Goal: Use online tool/utility: Utilize a website feature to perform a specific function

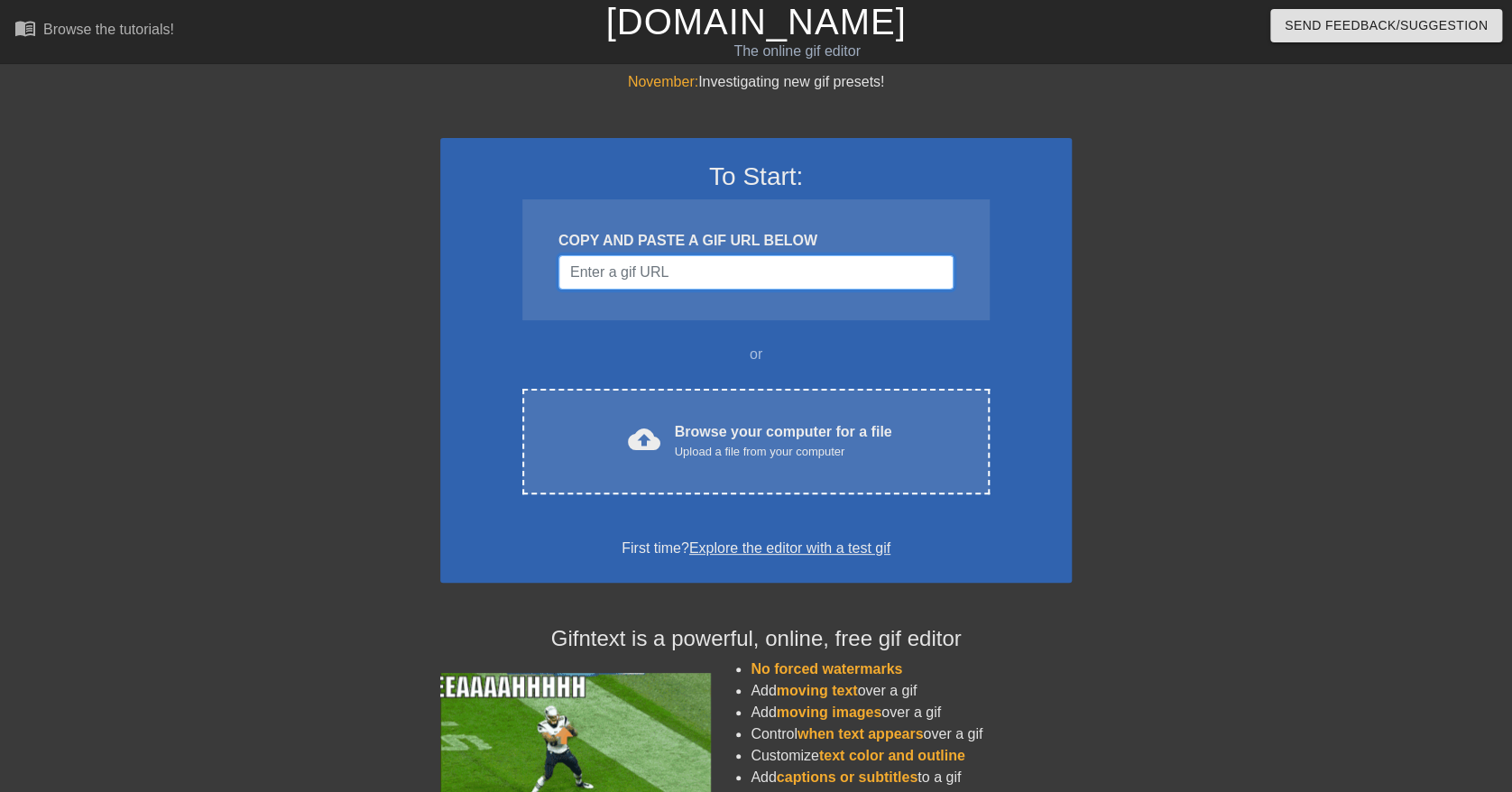
click at [669, 281] on input "Username" at bounding box center [756, 272] width 395 height 35
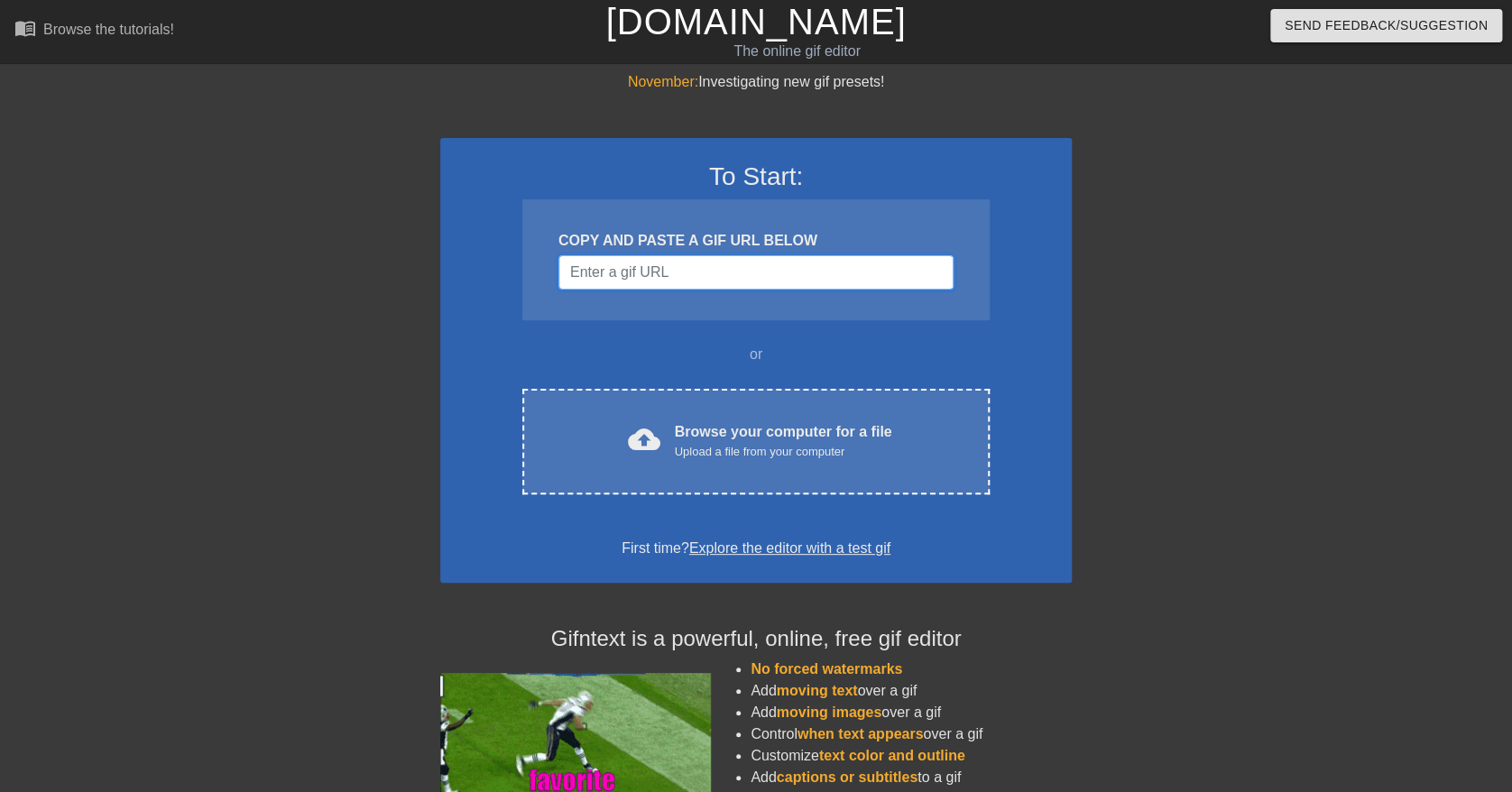
paste input "[URL][DOMAIN_NAME]"
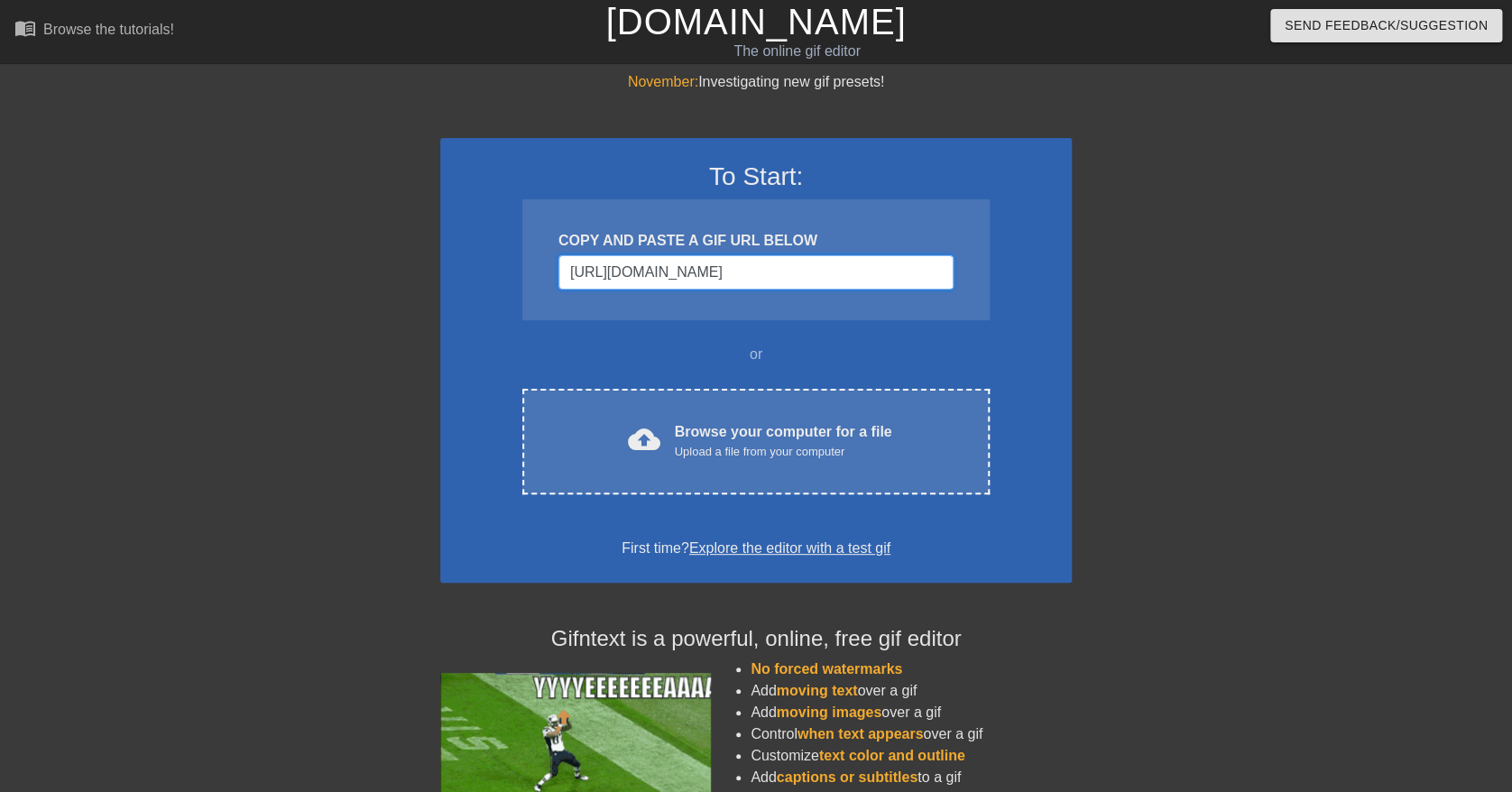
scroll to position [0, 1898]
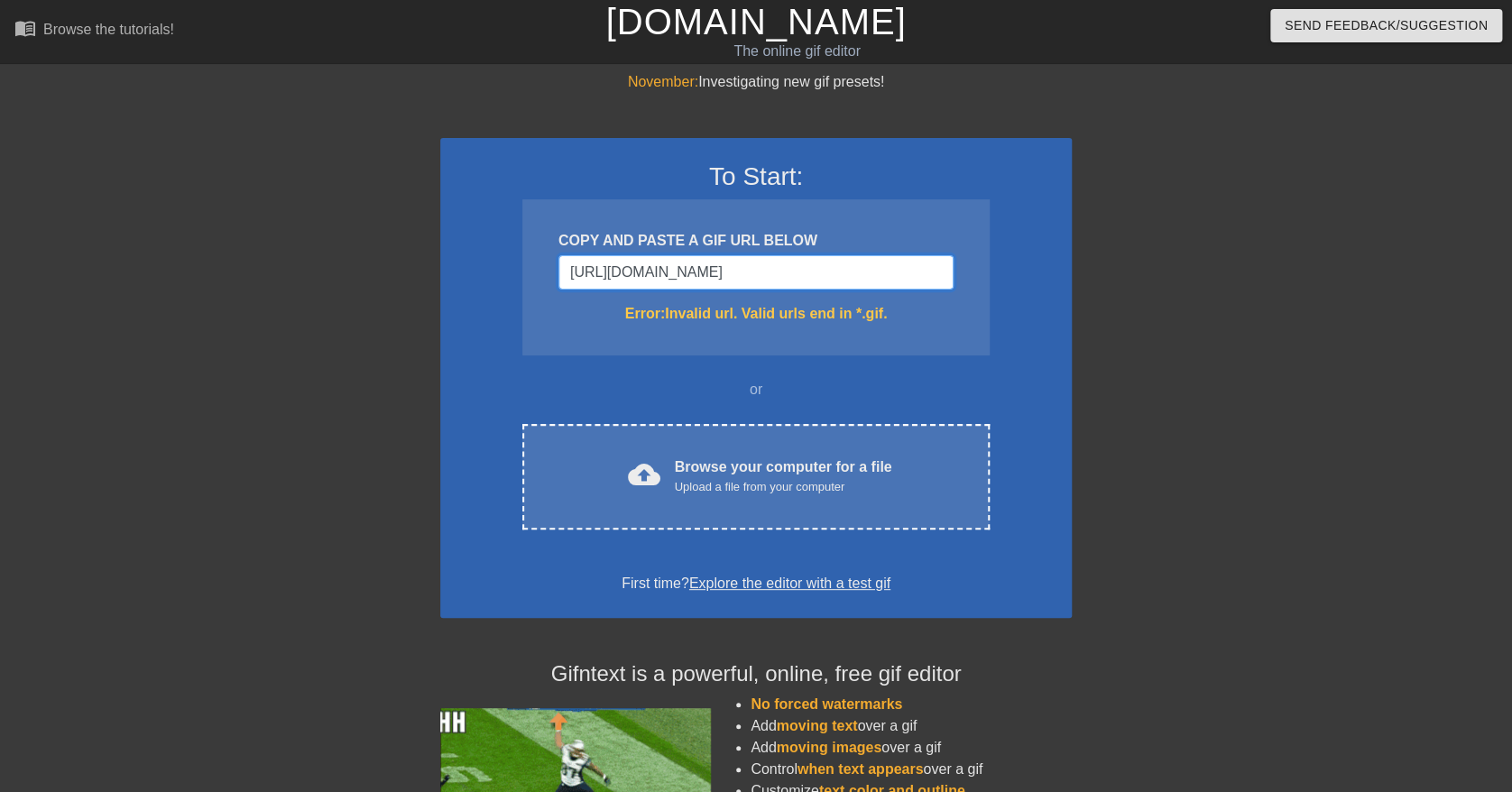
type input "[URL][DOMAIN_NAME]"
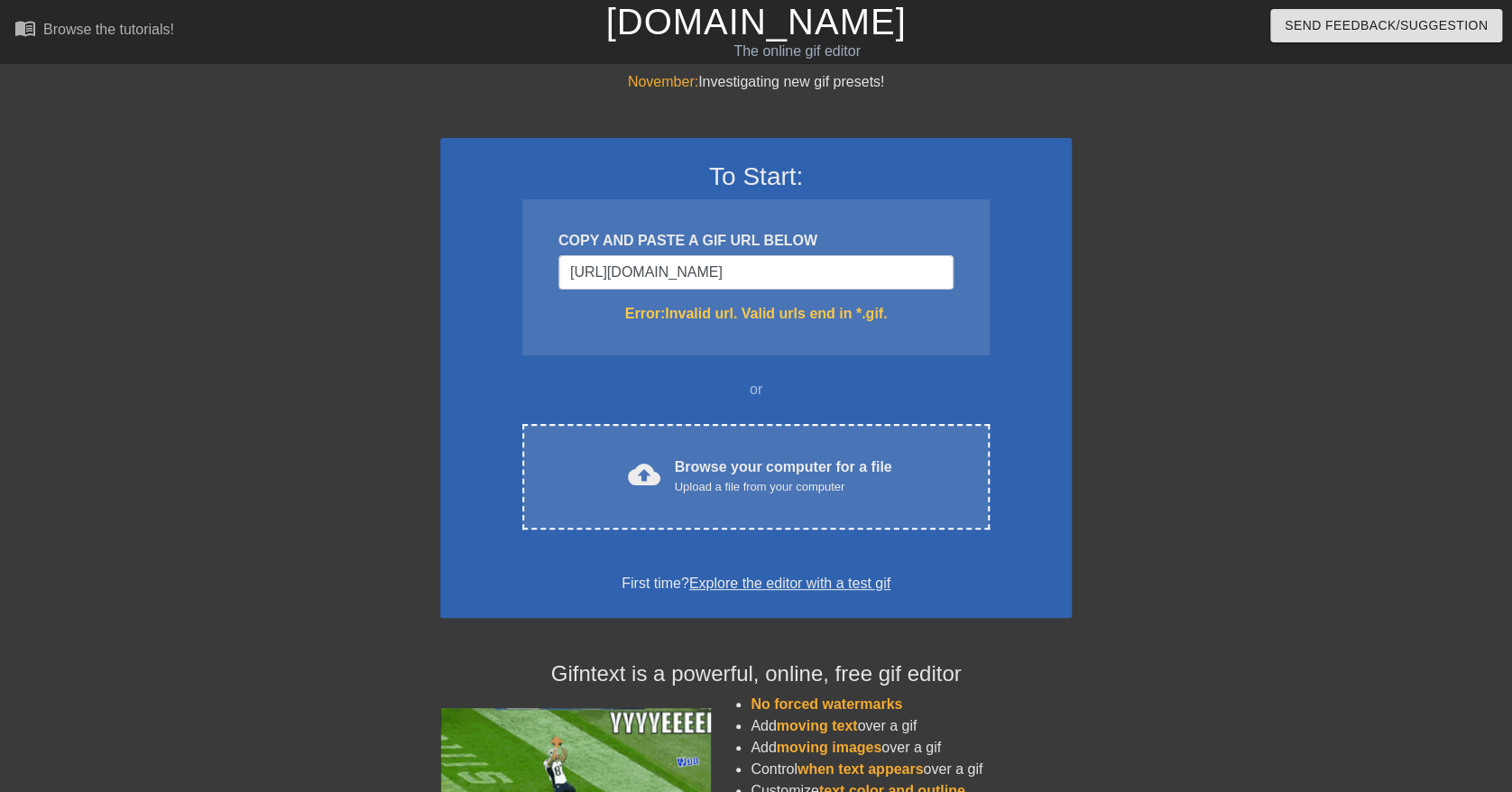
scroll to position [0, 0]
click at [772, 280] on input "[URL][DOMAIN_NAME]" at bounding box center [756, 272] width 395 height 35
click at [771, 280] on input "https://img.wattpad.com/8b2108e8848417960854948512ac1557dd05708f/68747470733a2f…" at bounding box center [756, 272] width 395 height 35
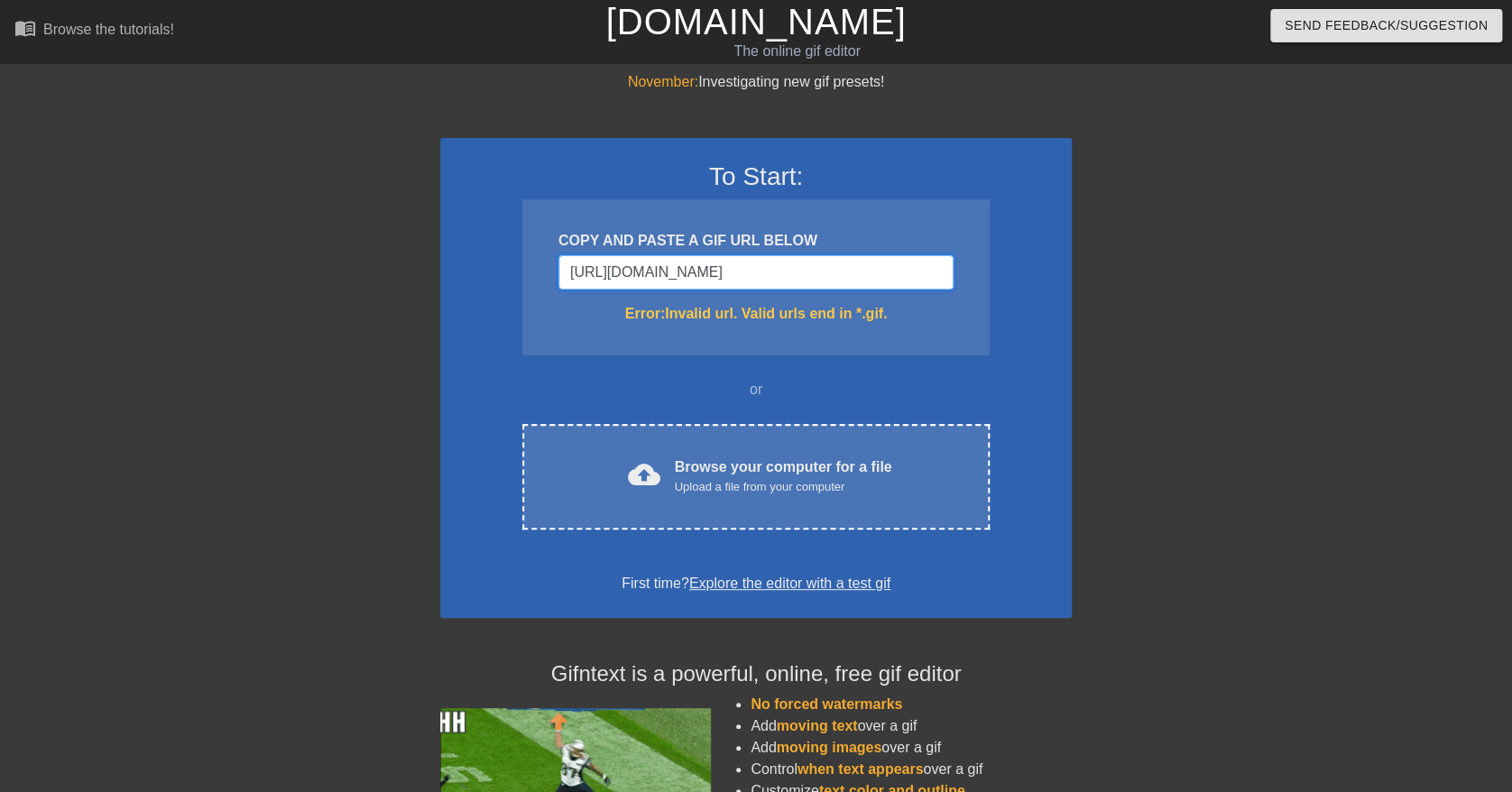
click at [771, 280] on input "https://img.wattpad.com/8b2108e8848417960854948512ac1557dd05708f/68747470733a2f…" at bounding box center [756, 272] width 395 height 35
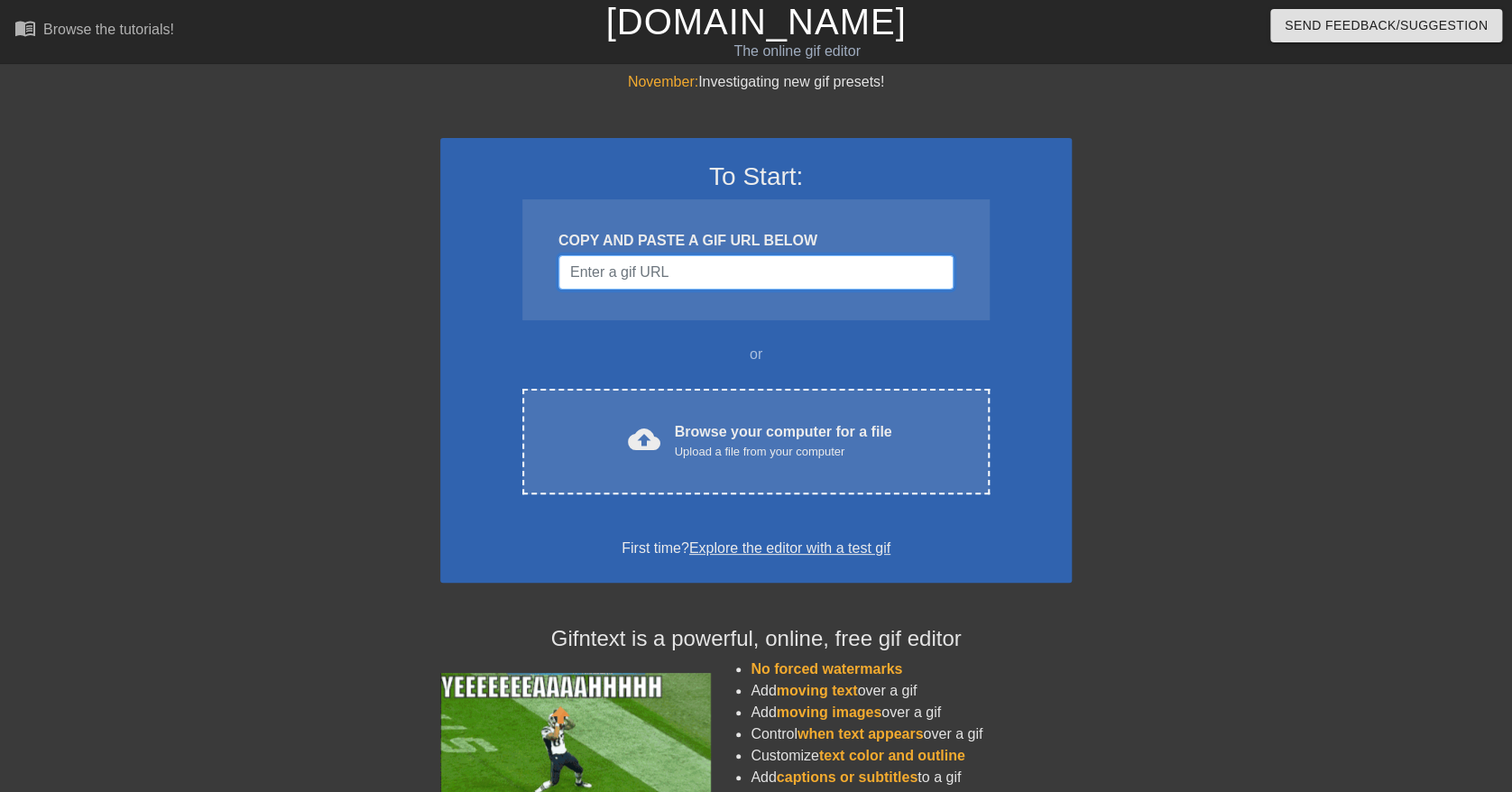
click at [701, 284] on input "Username" at bounding box center [756, 272] width 395 height 35
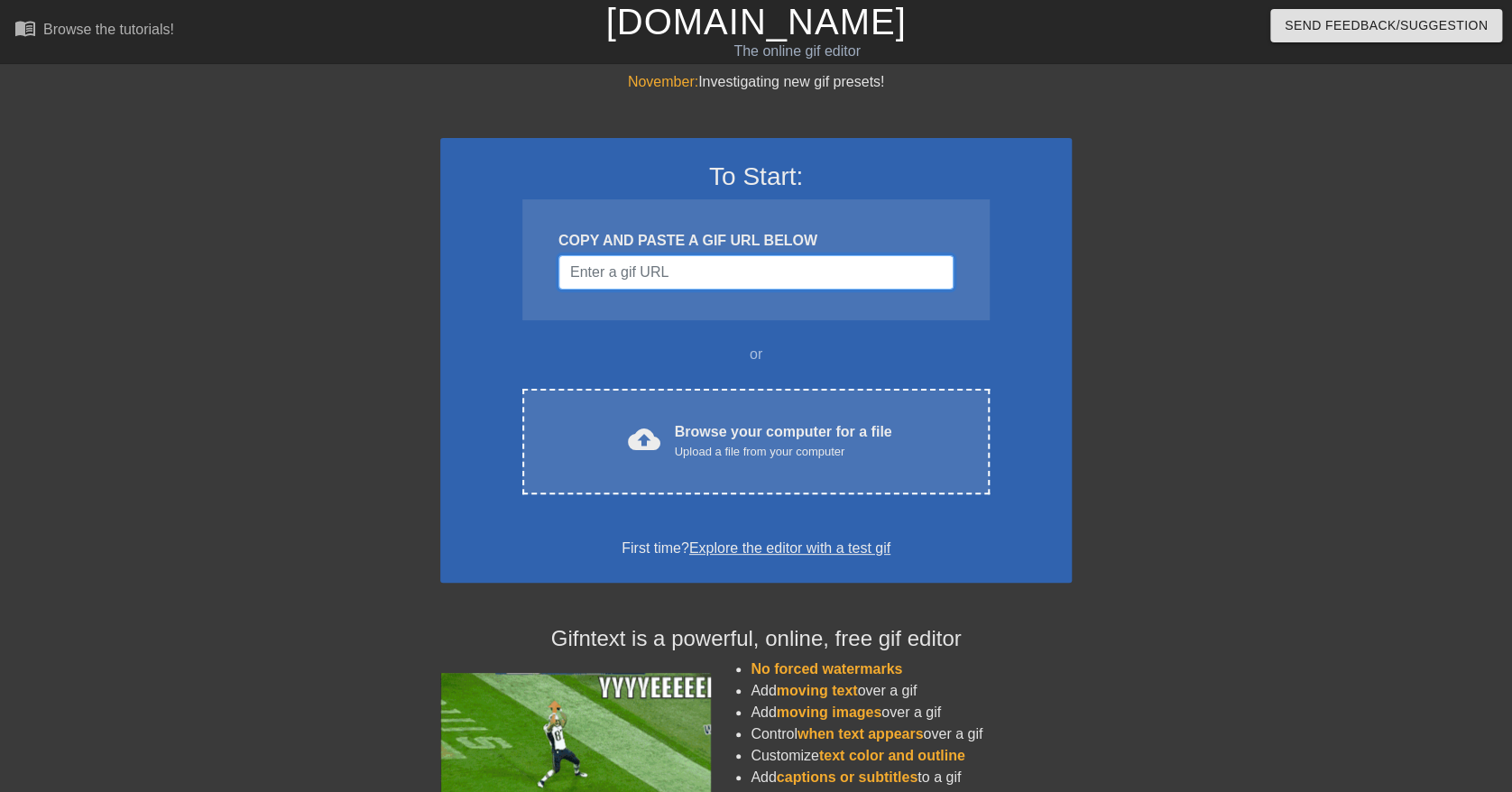
paste input "[URL][DOMAIN_NAME][PERSON_NAME]"
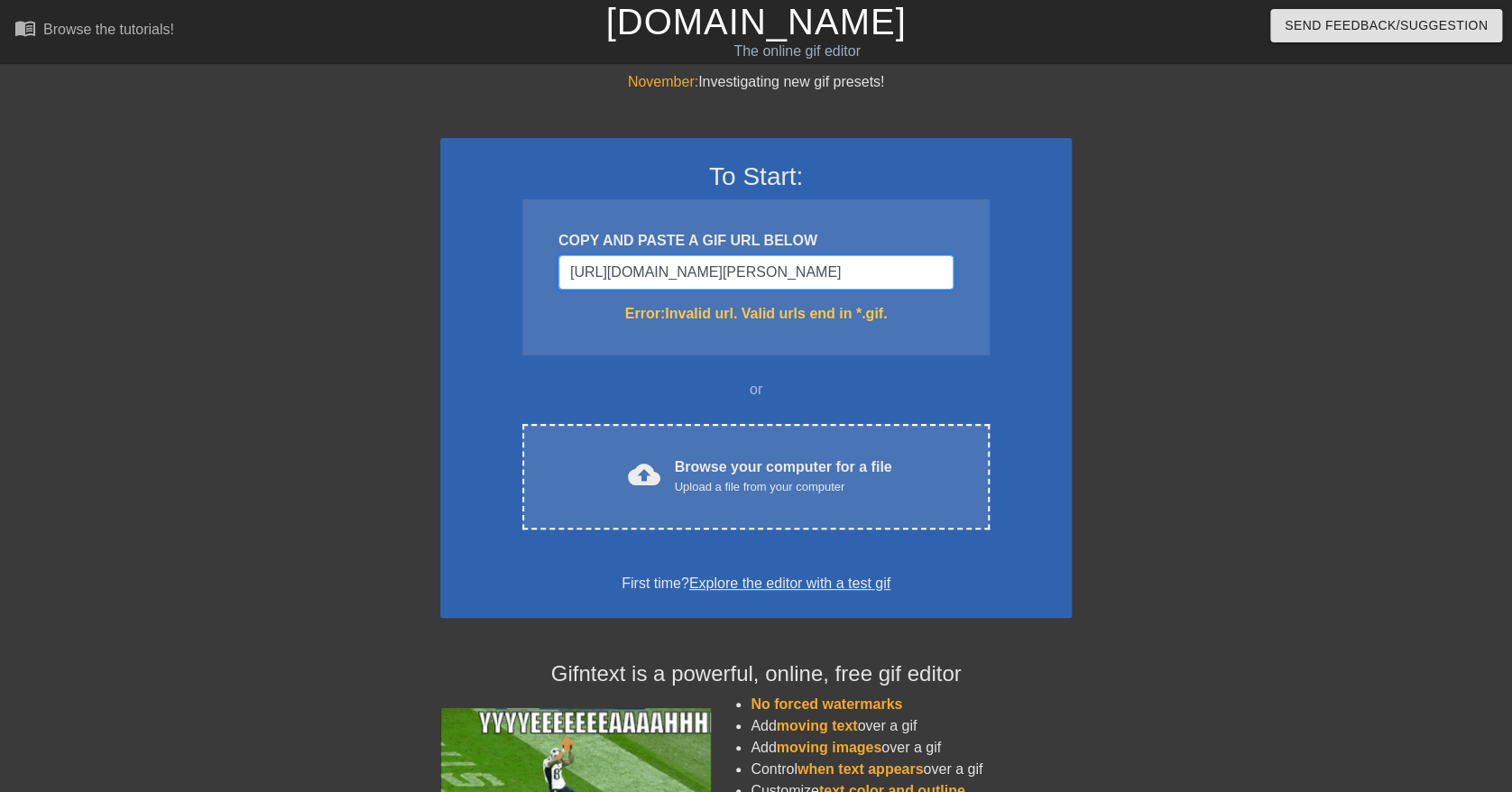
scroll to position [0, 212]
type input "[URL][DOMAIN_NAME][PERSON_NAME]"
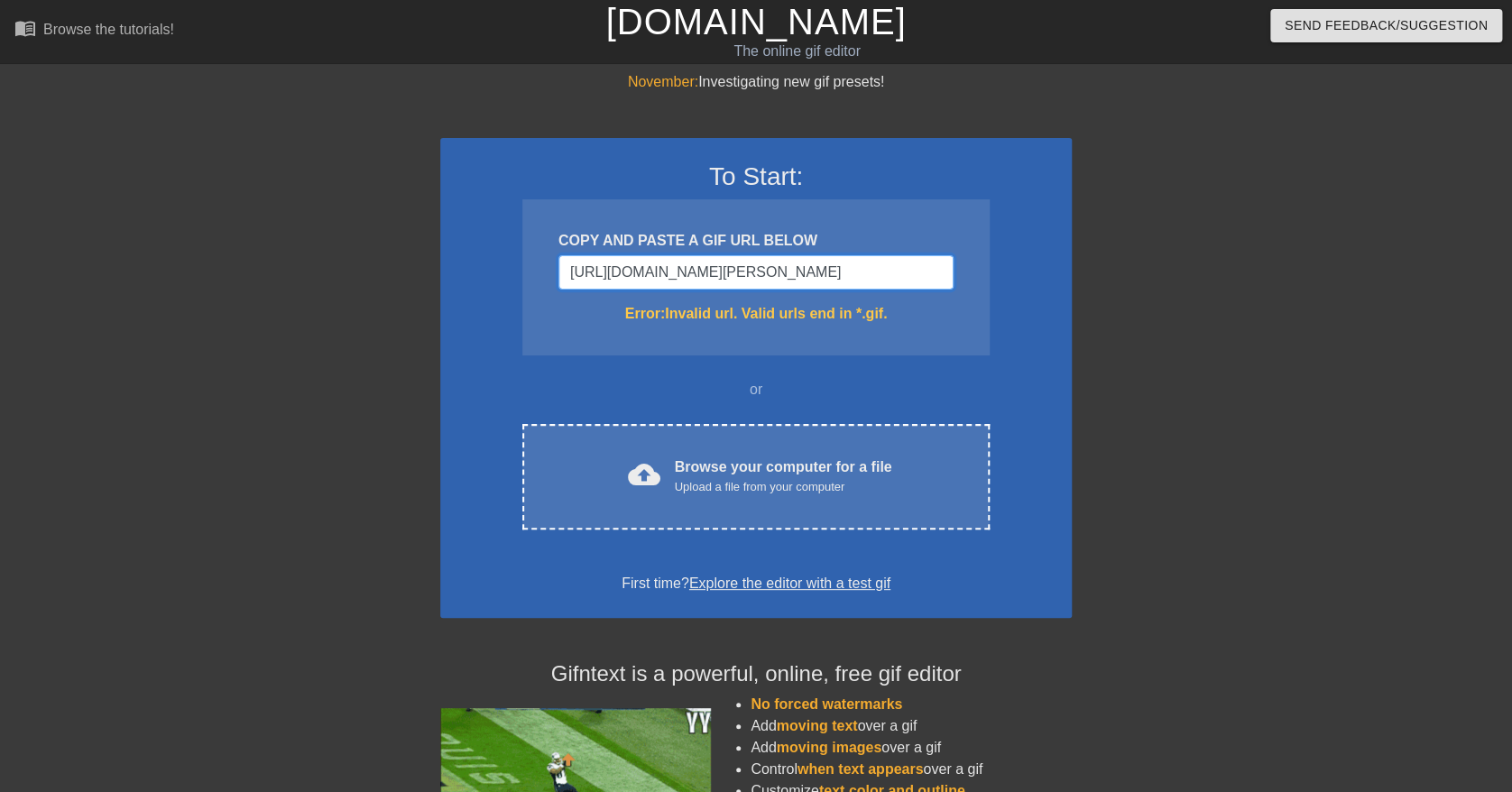
click at [686, 279] on input "[URL][DOMAIN_NAME][PERSON_NAME]" at bounding box center [756, 272] width 395 height 35
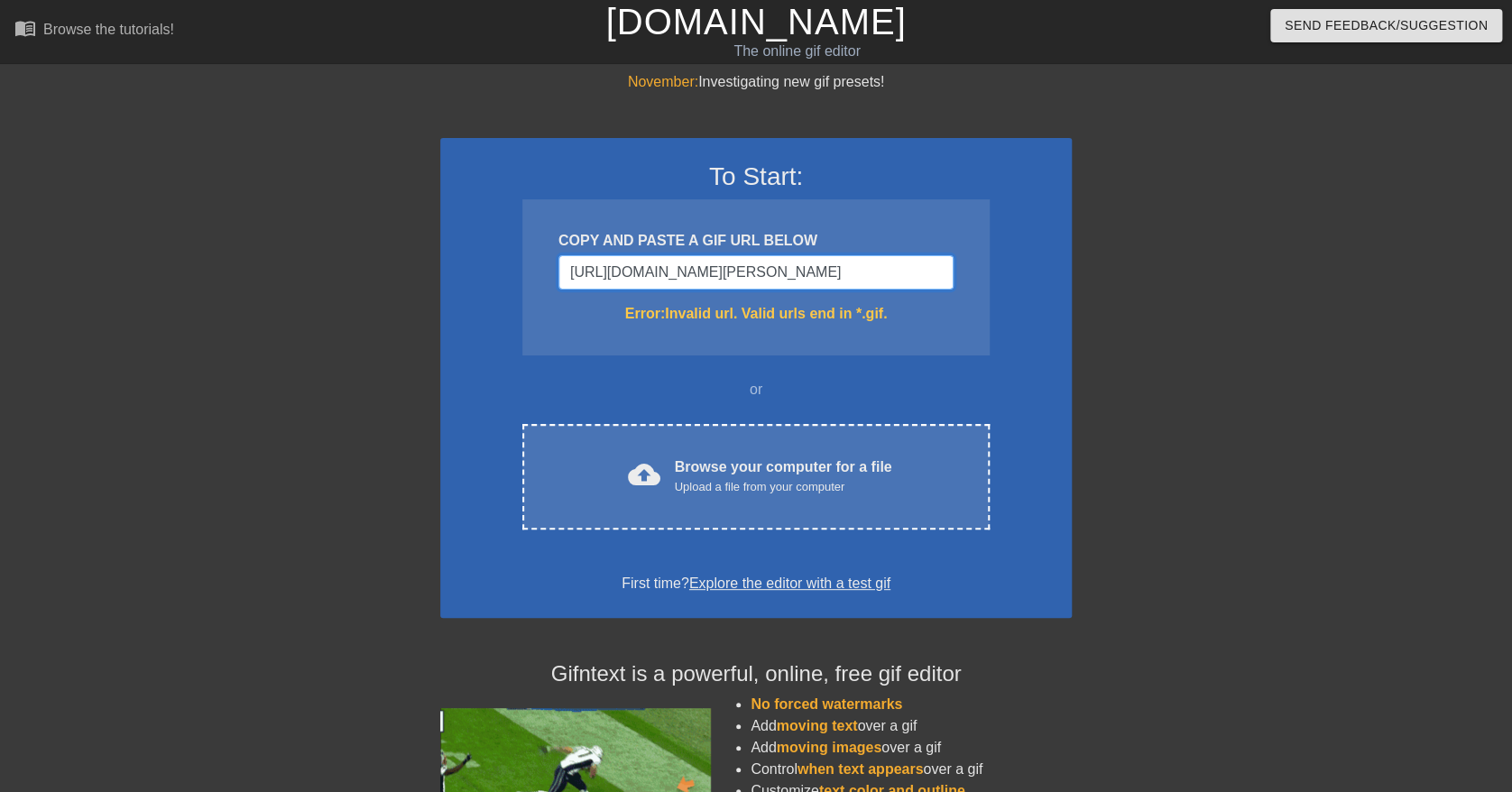
click at [686, 279] on input "[URL][DOMAIN_NAME][PERSON_NAME]" at bounding box center [756, 272] width 395 height 35
click at [742, 267] on input "[URL][DOMAIN_NAME][PERSON_NAME]" at bounding box center [756, 272] width 395 height 35
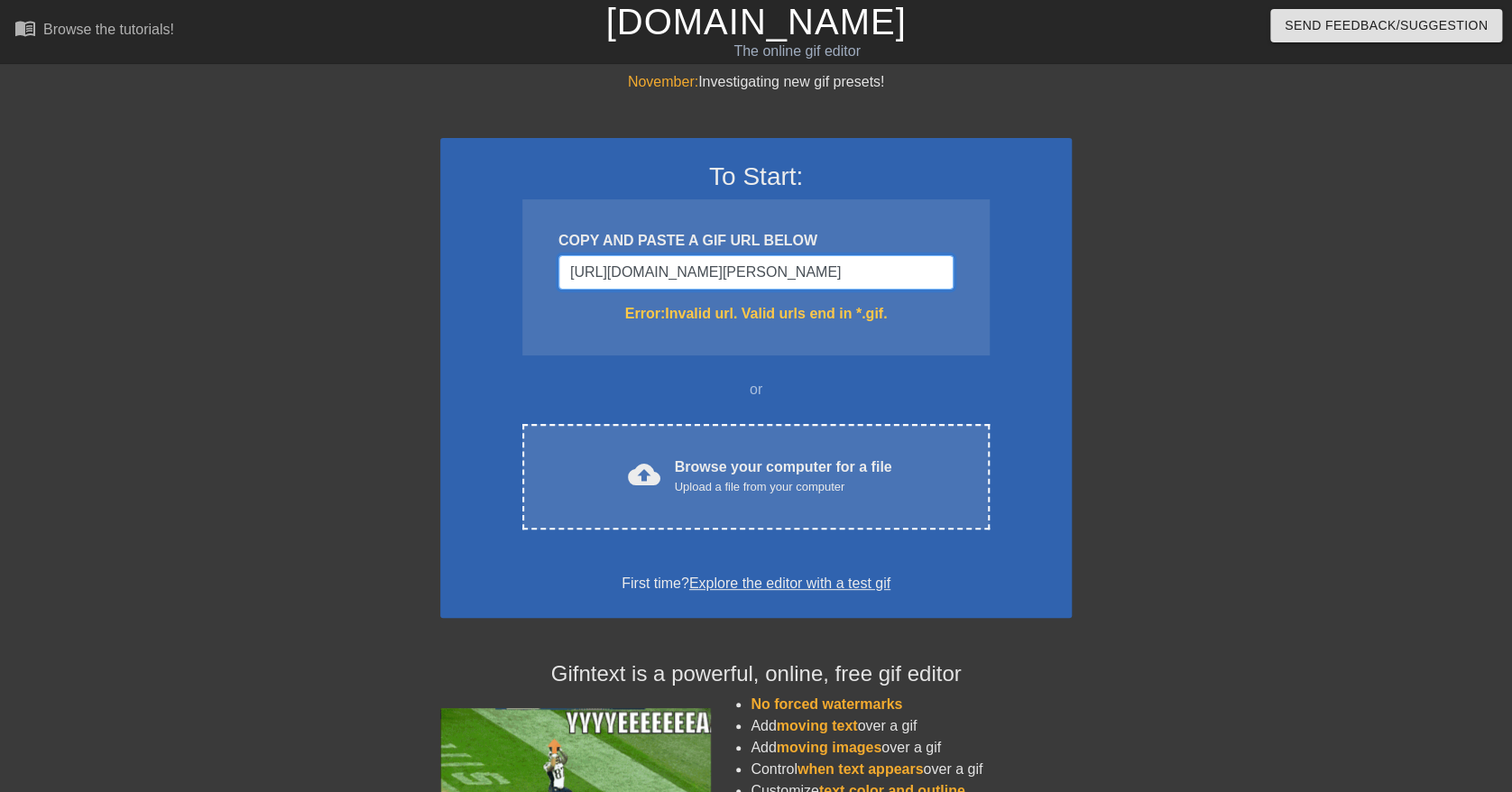
click at [742, 267] on input "[URL][DOMAIN_NAME][PERSON_NAME]" at bounding box center [756, 272] width 395 height 35
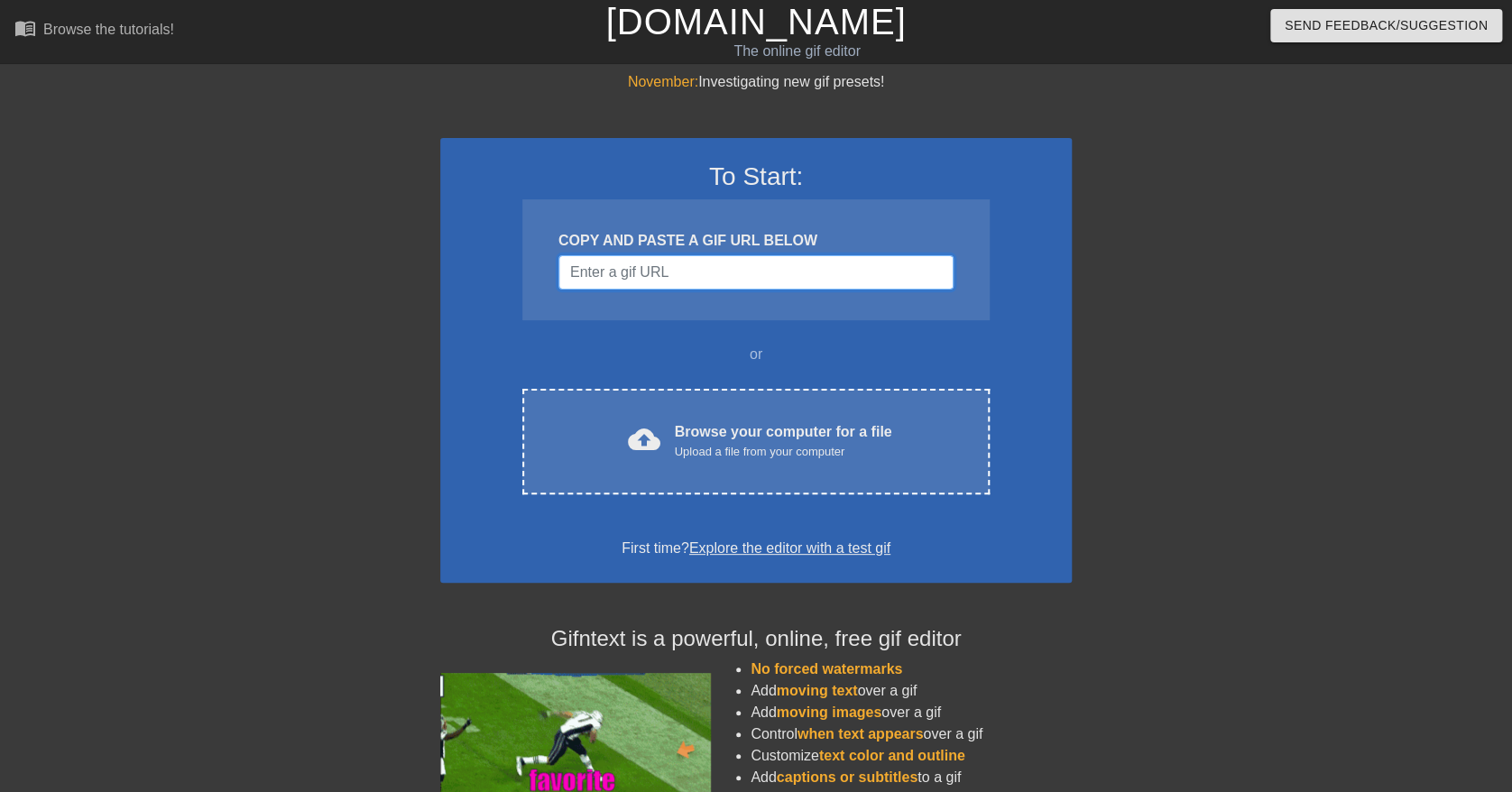
paste input "[URL][DOMAIN_NAME][PERSON_NAME]"
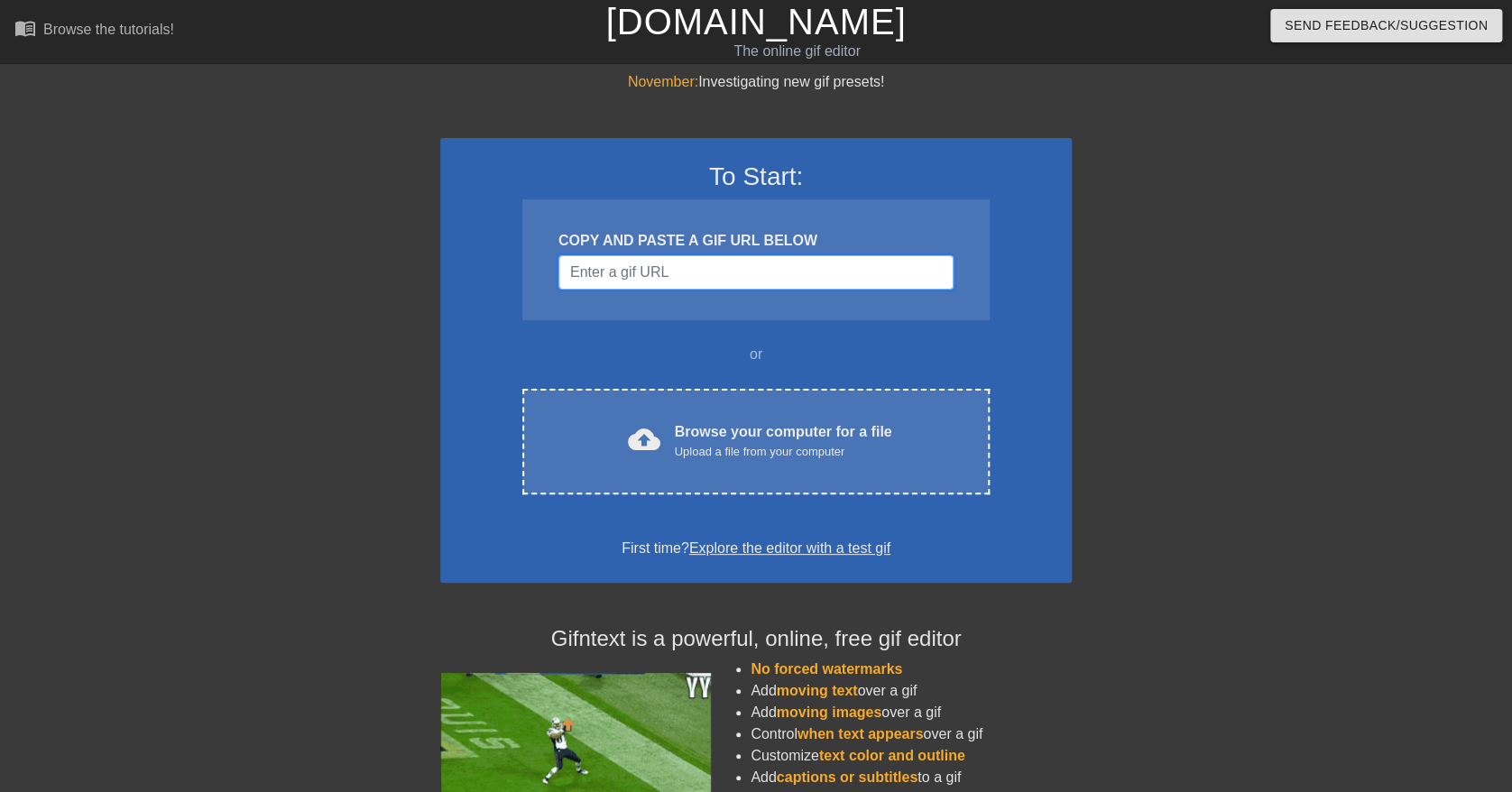
type input "[URL][DOMAIN_NAME][PERSON_NAME]"
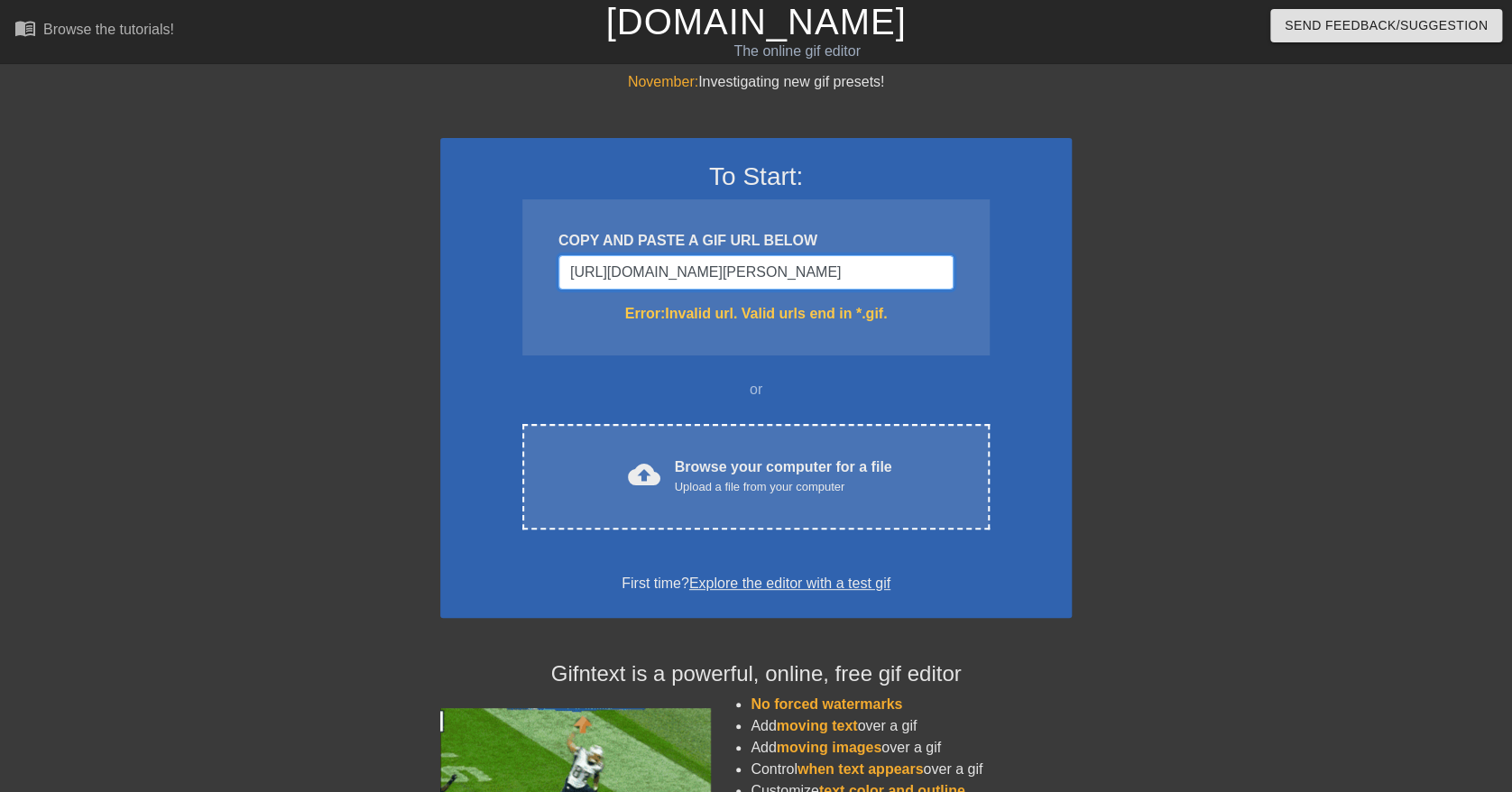
click at [744, 287] on input "[URL][DOMAIN_NAME][PERSON_NAME]" at bounding box center [756, 272] width 395 height 35
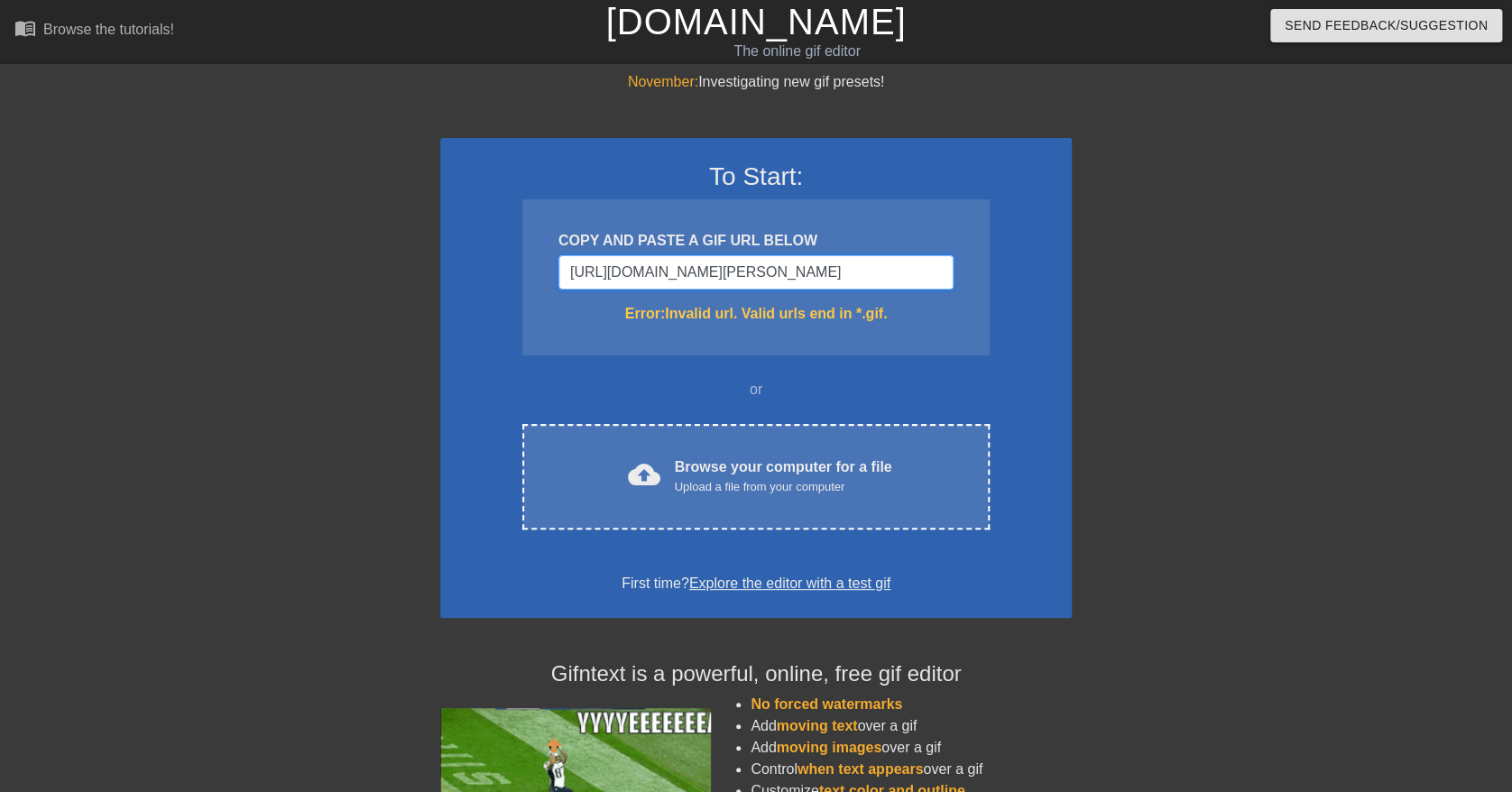
click at [744, 287] on input "[URL][DOMAIN_NAME][PERSON_NAME]" at bounding box center [756, 272] width 395 height 35
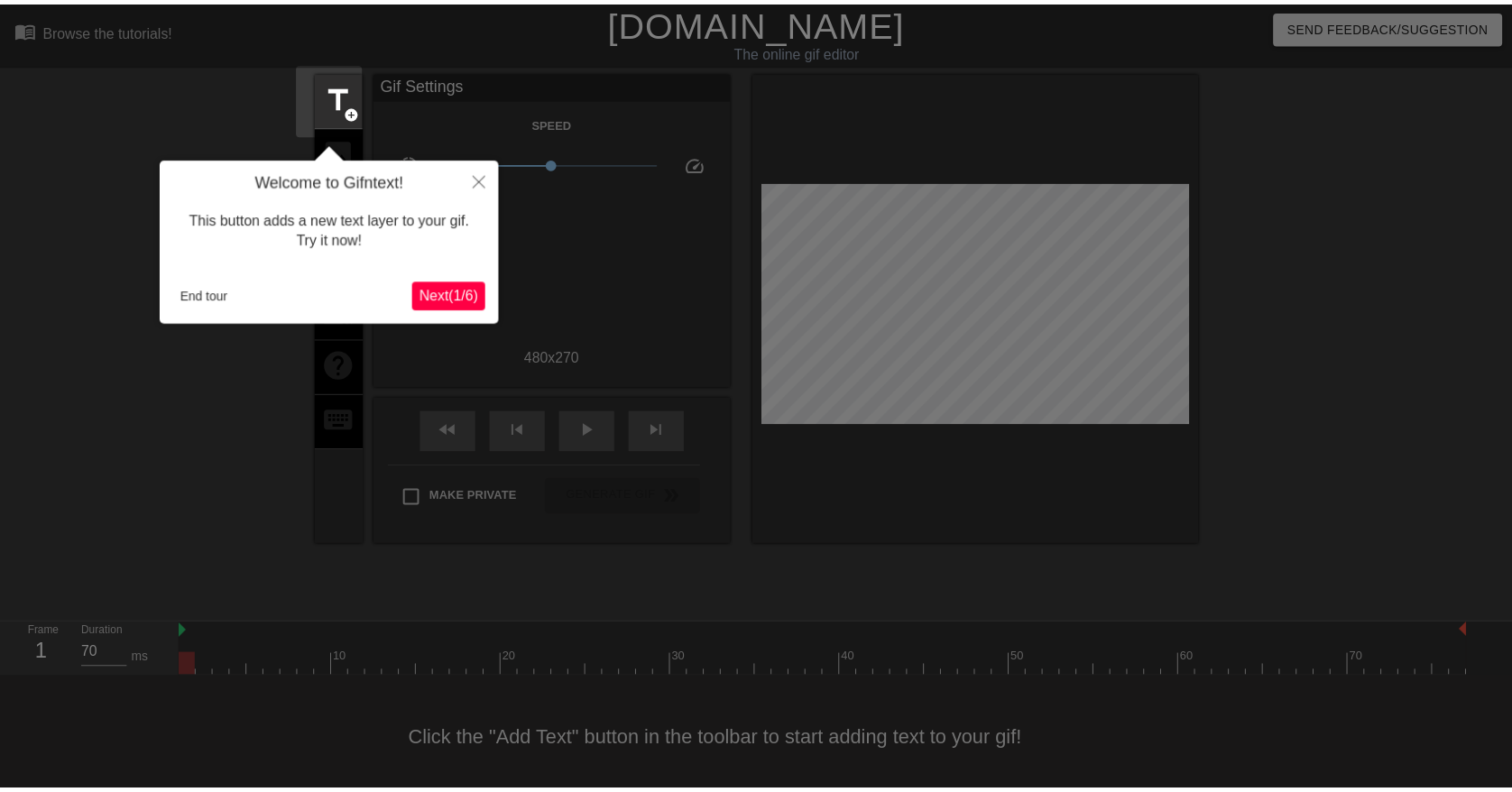
scroll to position [11, 0]
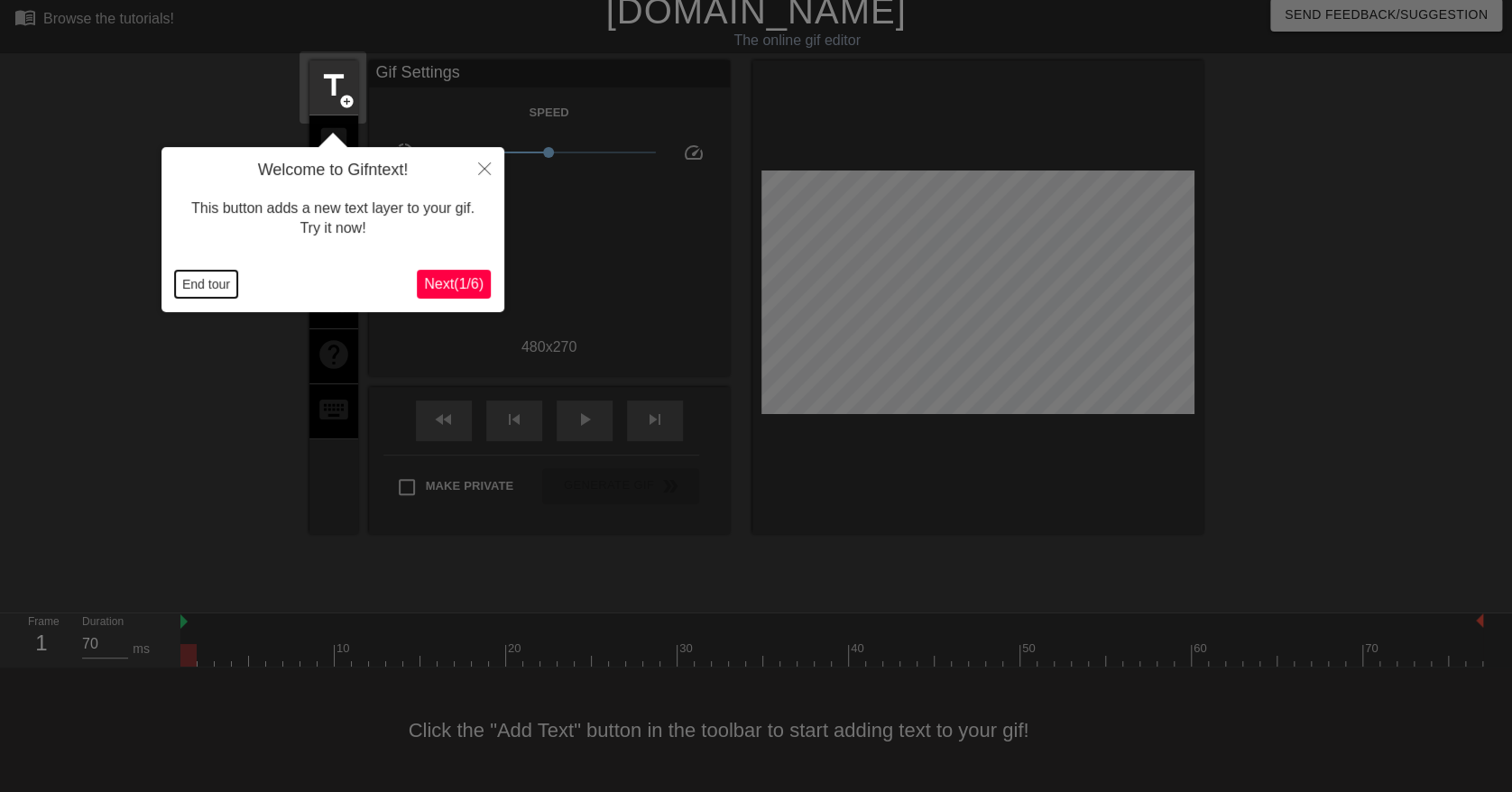
click at [216, 283] on button "End tour" at bounding box center [206, 283] width 63 height 27
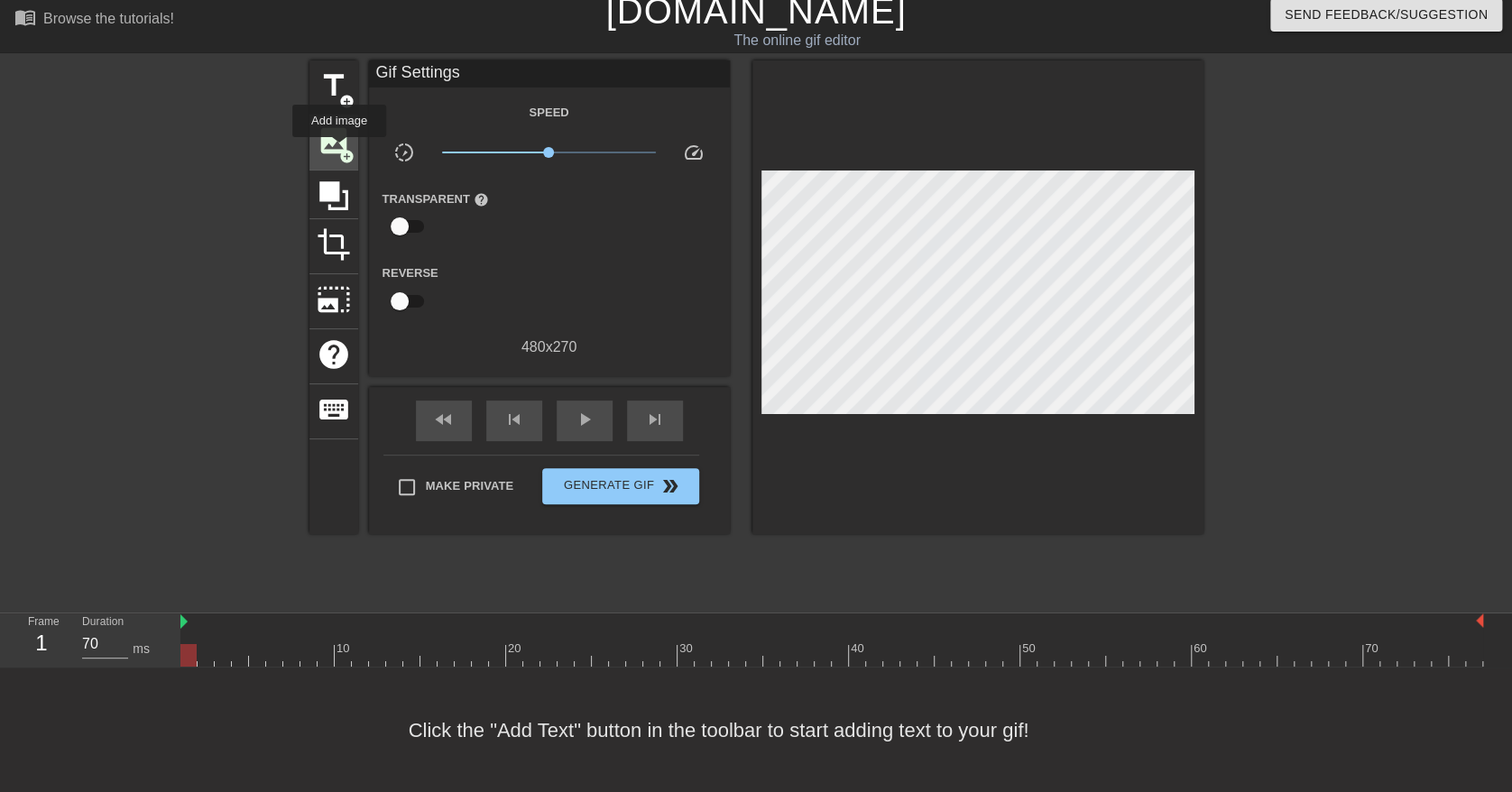
click at [340, 150] on span "add_circle" at bounding box center [347, 156] width 15 height 15
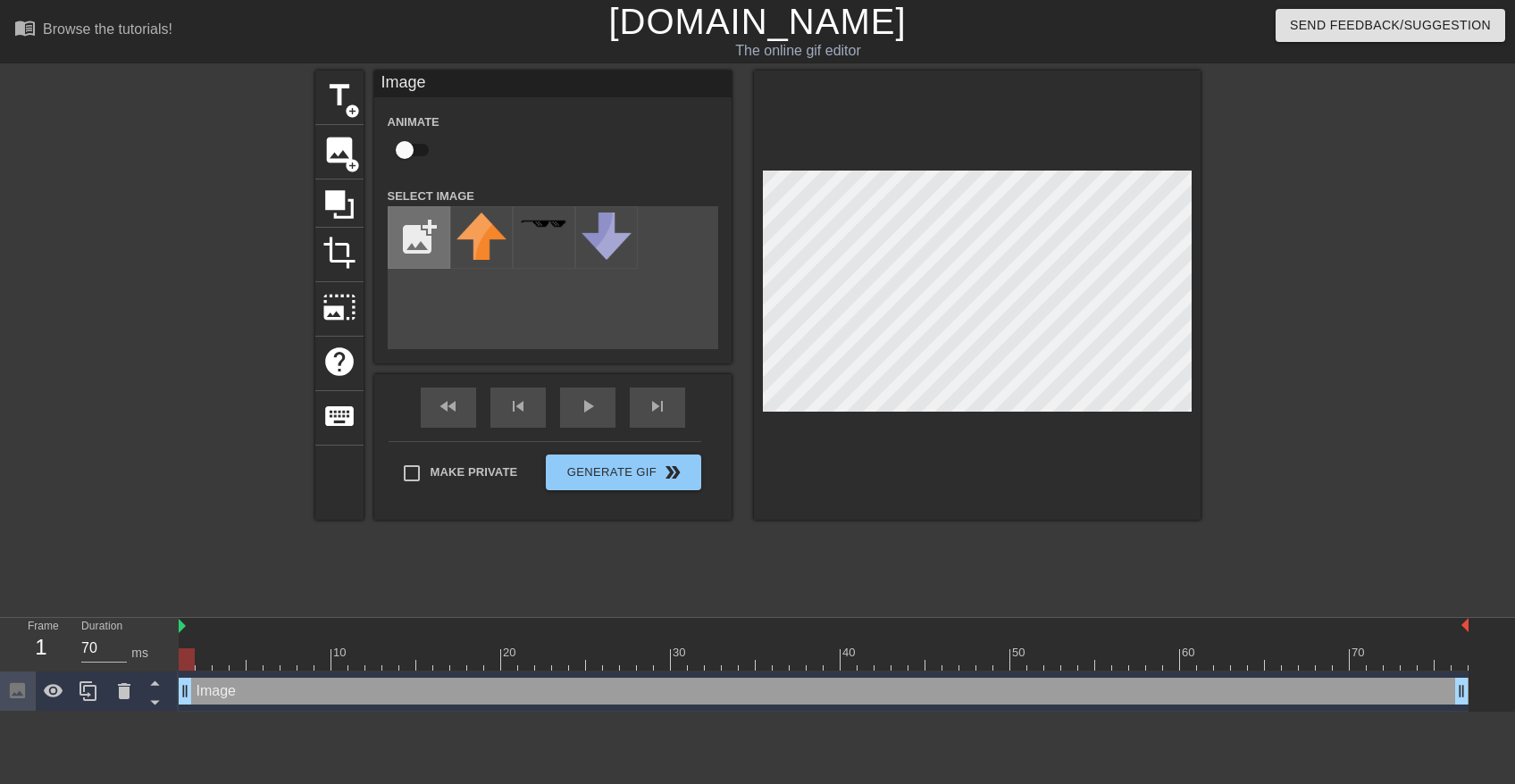
click at [428, 234] on input "file" at bounding box center [419, 238] width 61 height 61
type input "C:\fakepath\bjørnehovedet.png"
click at [493, 244] on img at bounding box center [481, 247] width 50 height 70
click at [401, 151] on input "checkbox" at bounding box center [405, 150] width 102 height 34
checkbox input "true"
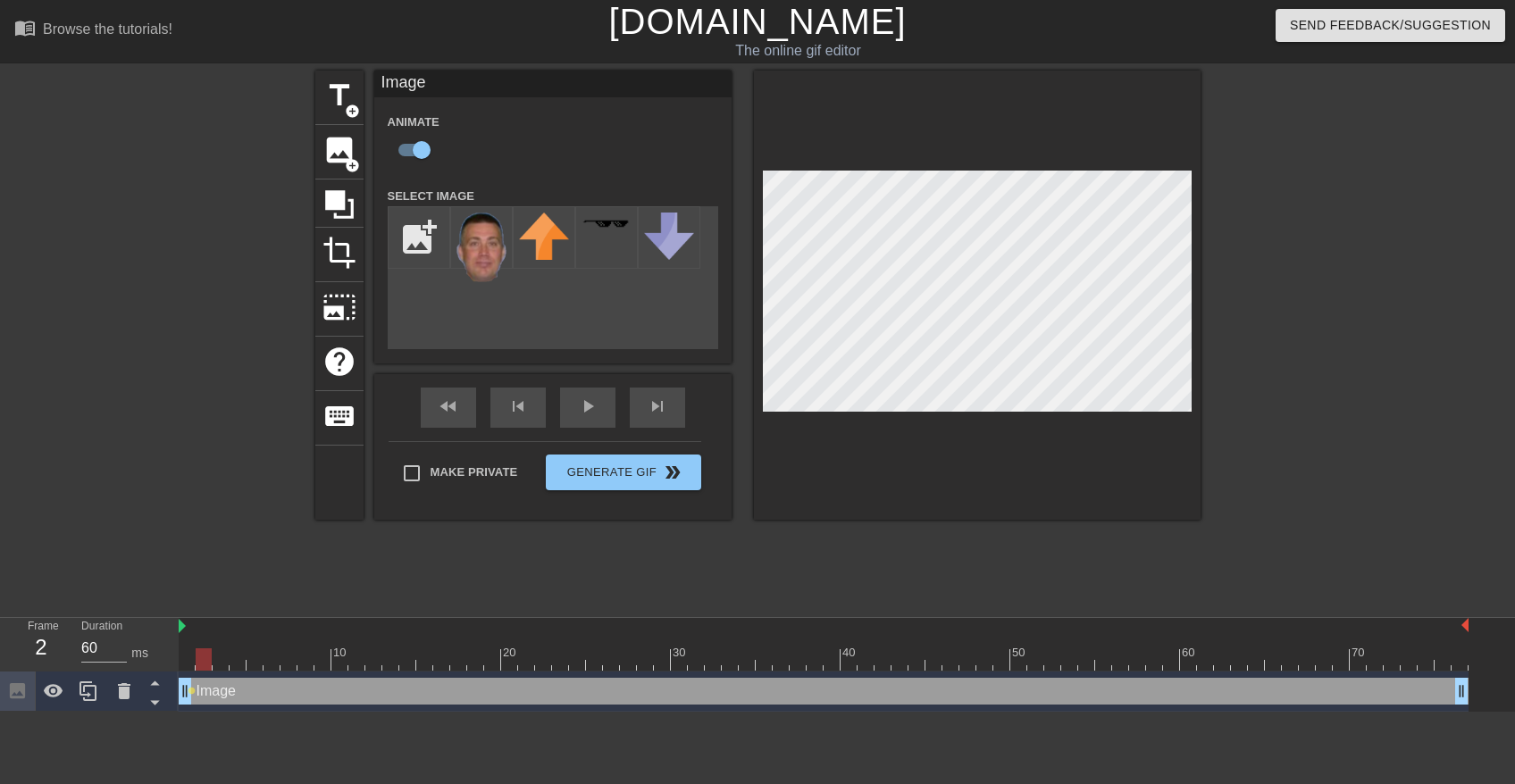
click at [203, 666] on div at bounding box center [824, 659] width 1291 height 23
click at [218, 656] on div at bounding box center [824, 659] width 1291 height 23
click at [238, 661] on div at bounding box center [824, 659] width 1291 height 23
click at [254, 664] on div at bounding box center [824, 659] width 1291 height 23
click at [187, 660] on div at bounding box center [824, 659] width 1291 height 23
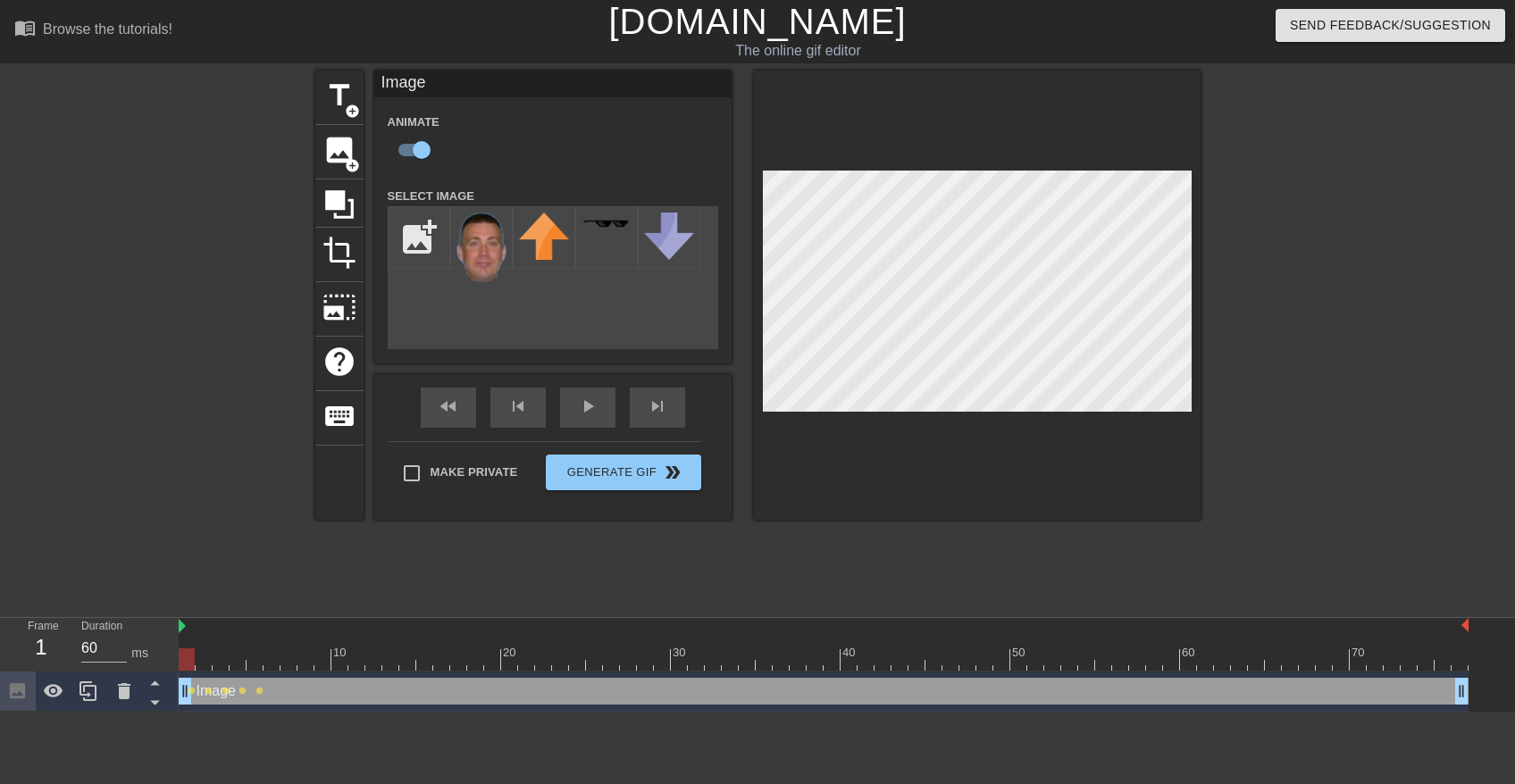
click at [204, 657] on div at bounding box center [824, 659] width 1291 height 23
click at [221, 660] on div at bounding box center [824, 659] width 1291 height 23
click at [234, 665] on div at bounding box center [824, 659] width 1291 height 23
click at [258, 659] on div at bounding box center [824, 659] width 1291 height 23
click at [274, 666] on div at bounding box center [824, 659] width 1291 height 23
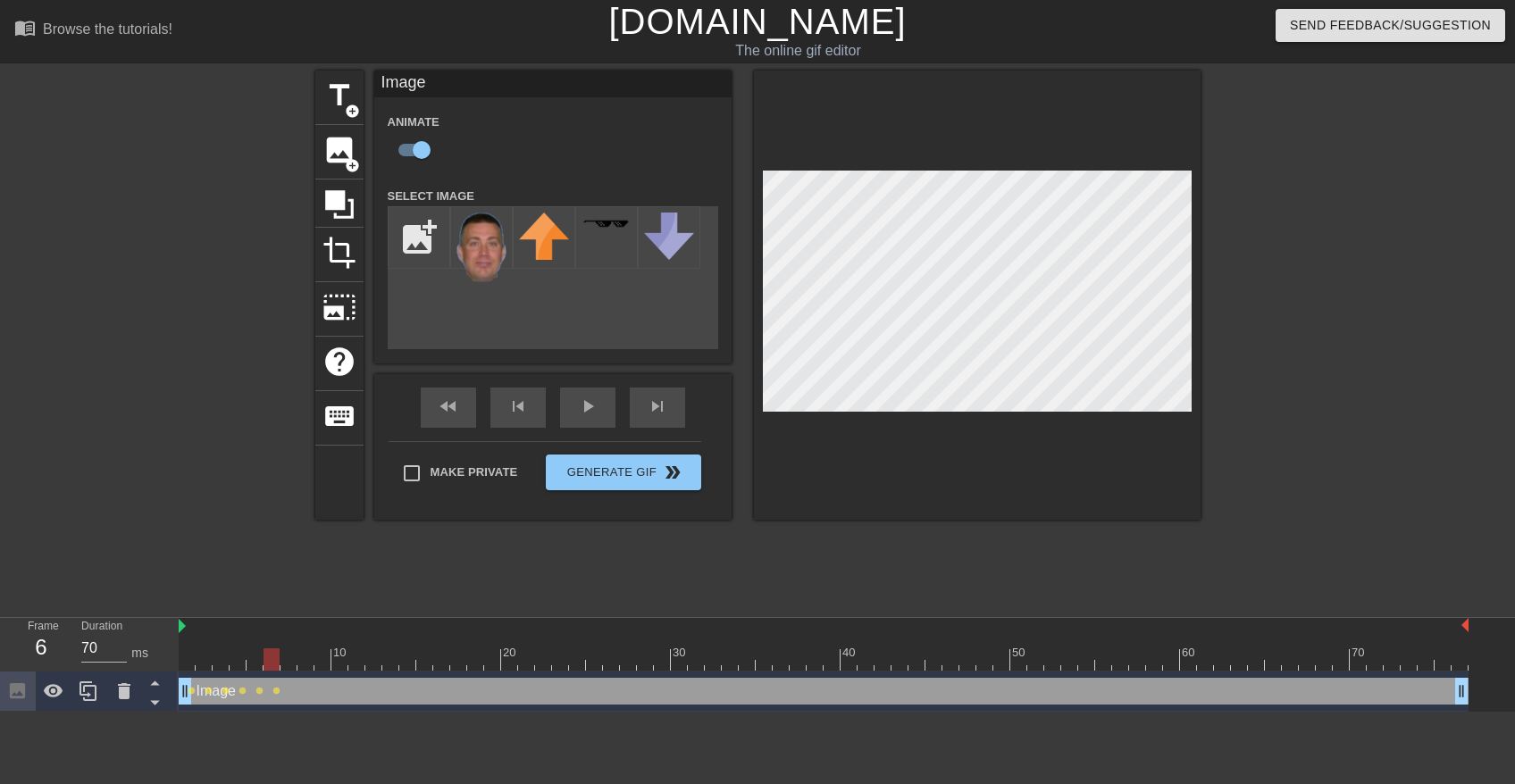
click at [290, 657] on div at bounding box center [824, 659] width 1291 height 23
click at [308, 664] on div at bounding box center [824, 659] width 1291 height 23
click at [323, 658] on div at bounding box center [824, 659] width 1291 height 23
click at [342, 663] on div at bounding box center [824, 659] width 1291 height 23
click at [351, 663] on div at bounding box center [824, 659] width 1291 height 23
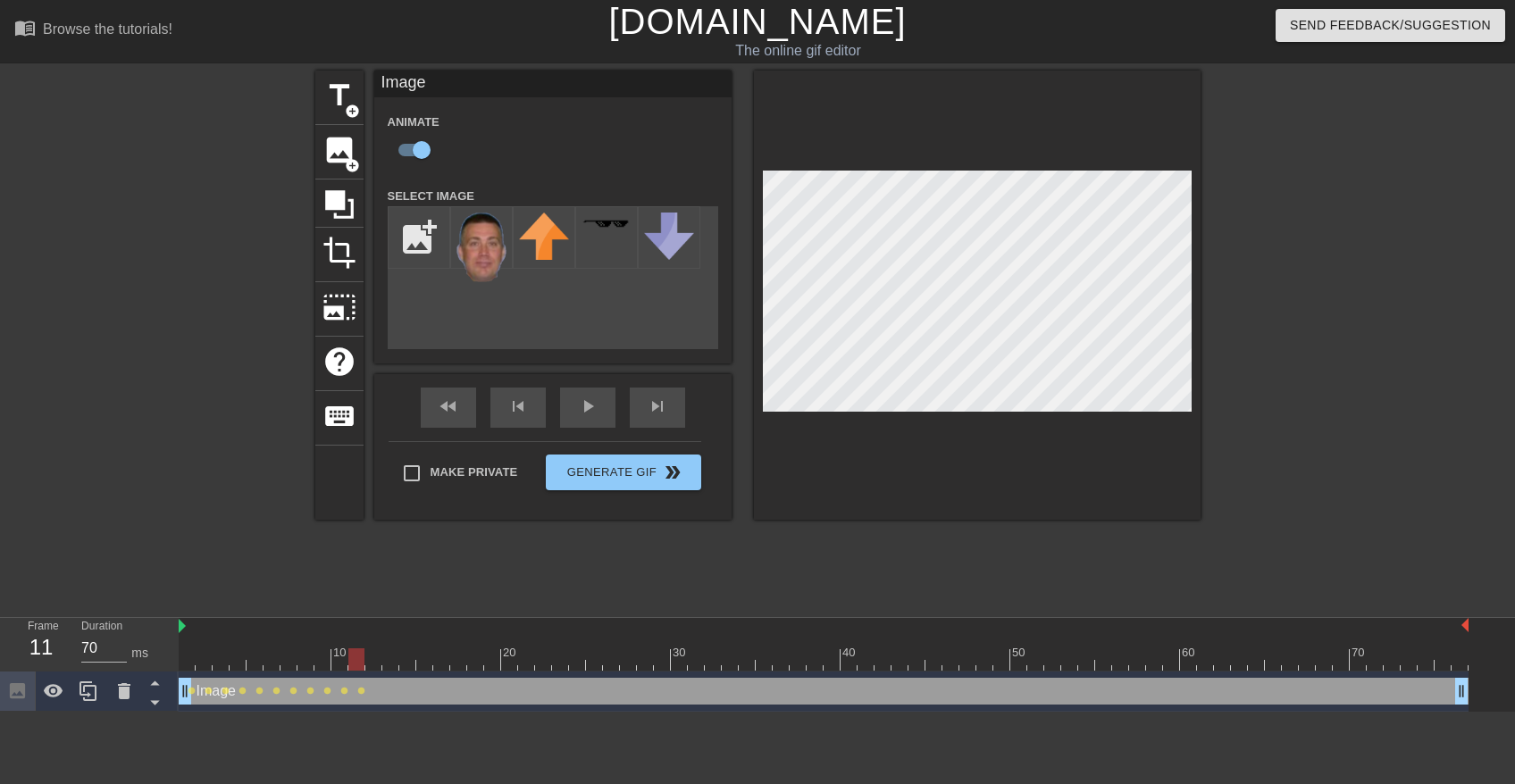
click at [277, 653] on div at bounding box center [824, 659] width 1291 height 23
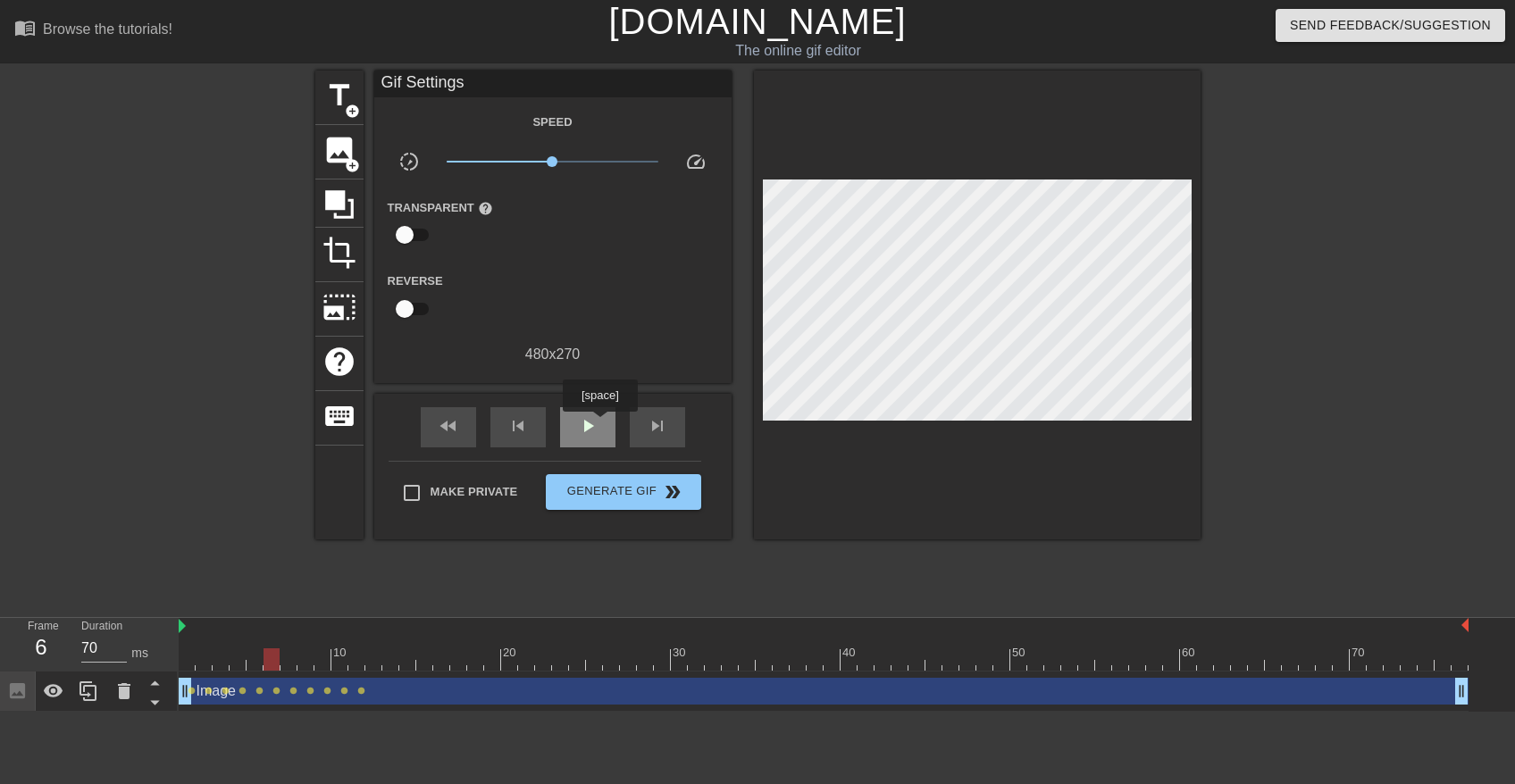
click at [599, 424] on div "play_arrow" at bounding box center [587, 427] width 55 height 40
click at [593, 426] on span "pause" at bounding box center [588, 426] width 22 height 22
click at [358, 661] on div at bounding box center [824, 659] width 1291 height 23
click at [375, 667] on div at bounding box center [824, 659] width 1291 height 23
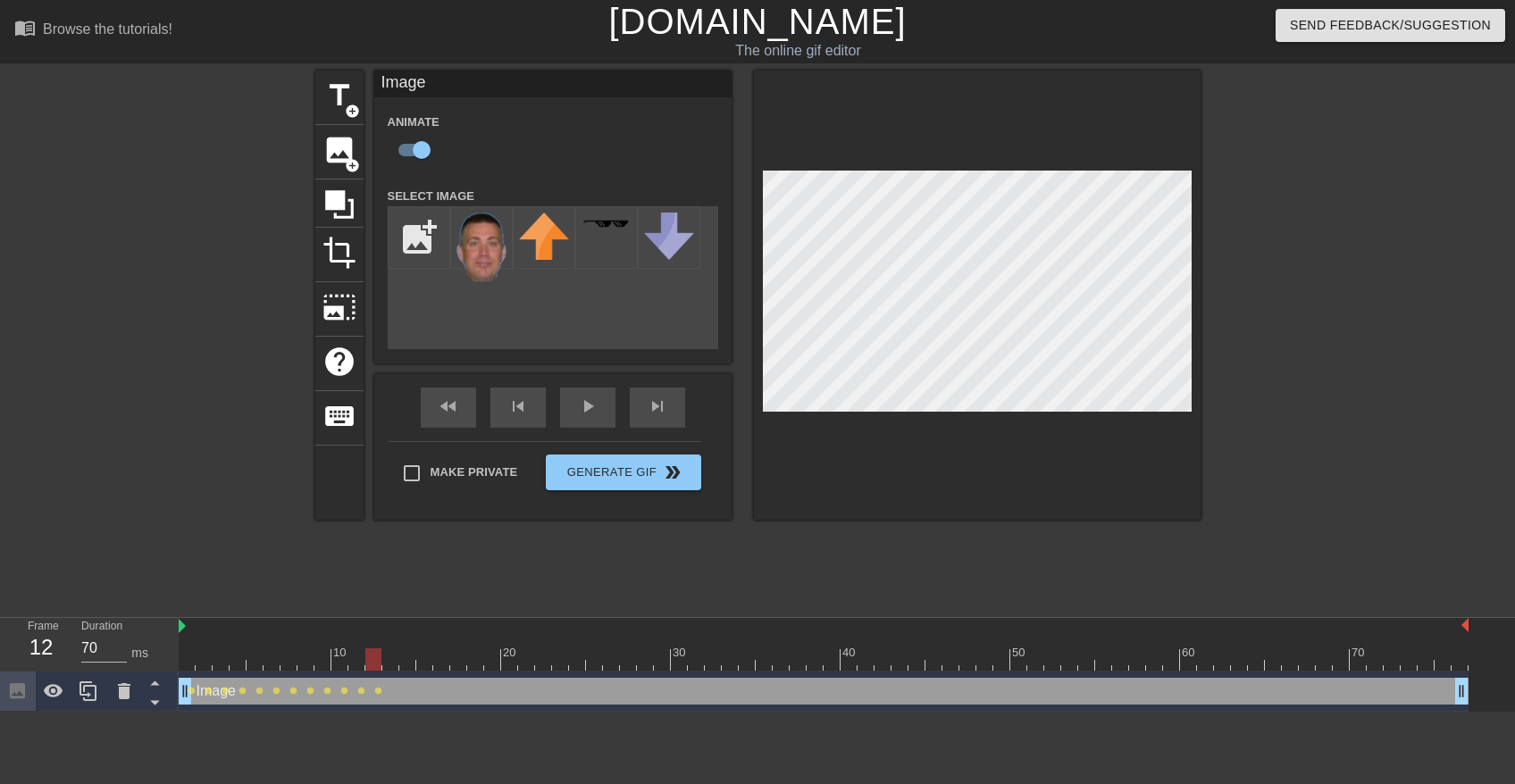
click at [394, 663] on div at bounding box center [824, 659] width 1291 height 23
click at [406, 665] on div at bounding box center [824, 659] width 1291 height 23
click at [419, 660] on div at bounding box center [824, 659] width 1291 height 23
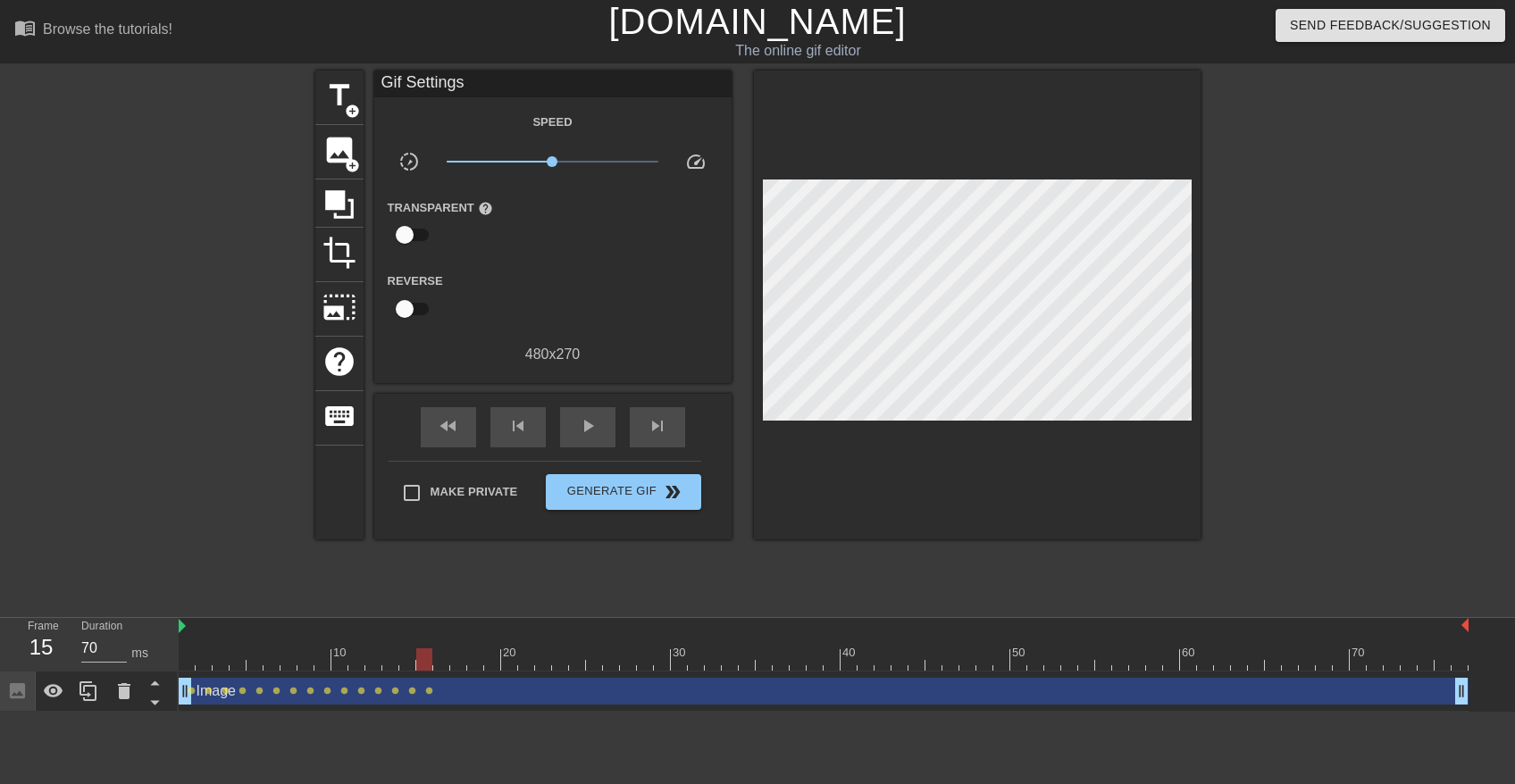
click at [441, 672] on div "Image drag_handle drag_handle lens lens lens lens lens lens lens lens lens lens…" at bounding box center [824, 692] width 1291 height 40
click at [444, 667] on div at bounding box center [824, 659] width 1291 height 23
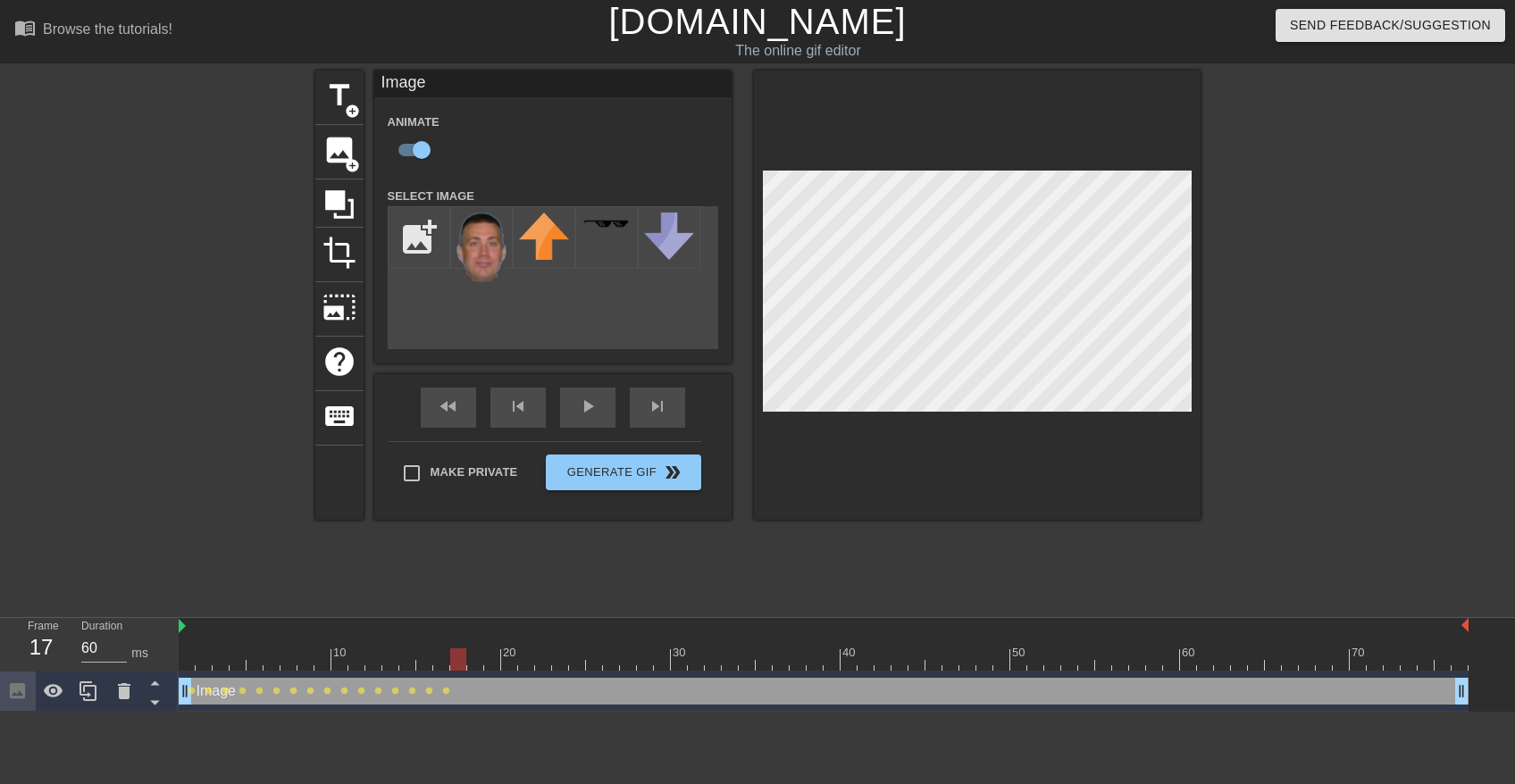
click at [456, 667] on div at bounding box center [824, 659] width 1291 height 23
click at [470, 667] on div at bounding box center [824, 659] width 1291 height 23
click at [491, 657] on div at bounding box center [824, 659] width 1291 height 23
click at [508, 663] on div at bounding box center [824, 659] width 1291 height 23
click at [526, 665] on div at bounding box center [824, 659] width 1291 height 23
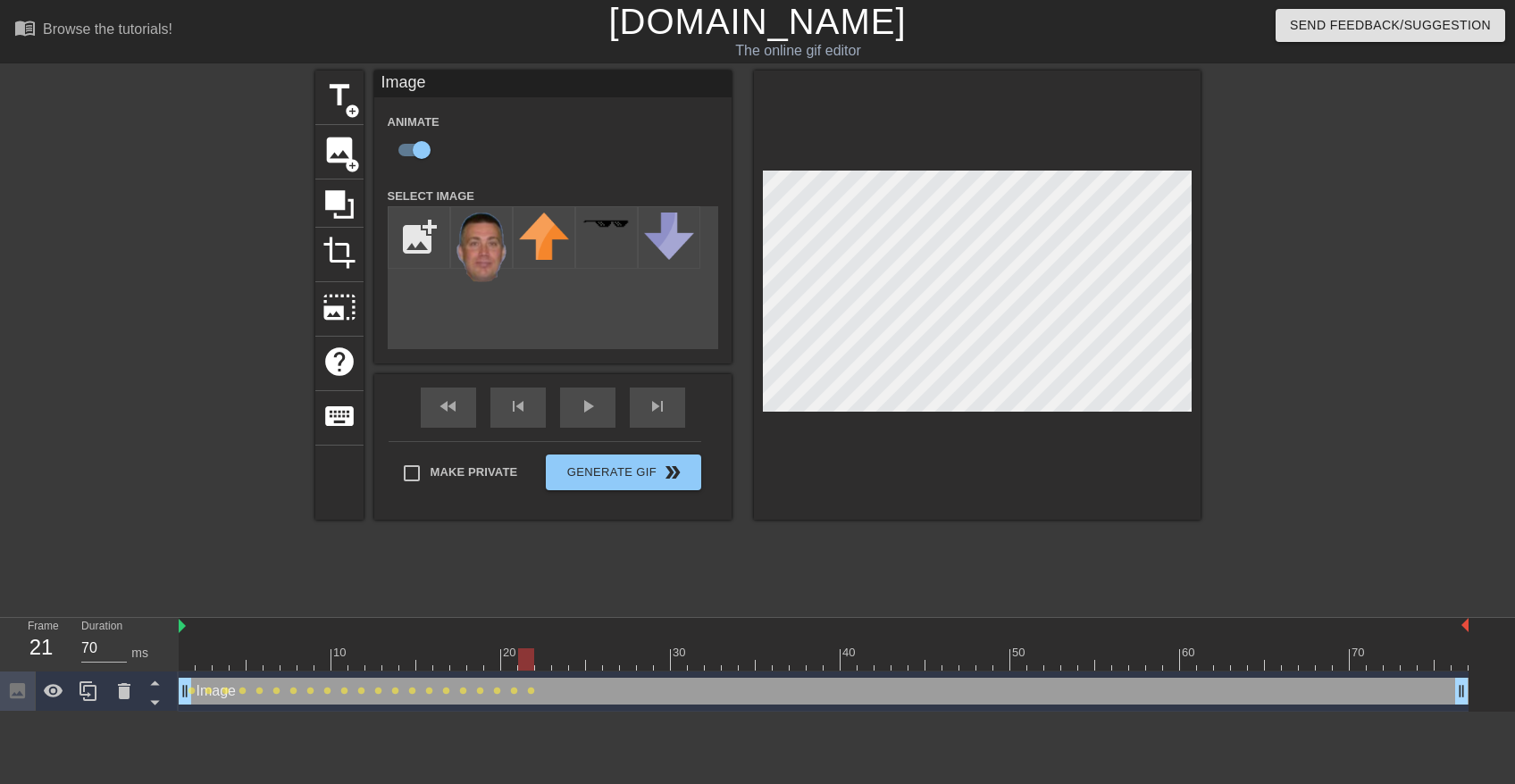
click at [539, 658] on div at bounding box center [824, 659] width 1291 height 23
click at [562, 656] on div at bounding box center [824, 659] width 1291 height 23
drag, startPoint x: 581, startPoint y: 663, endPoint x: 592, endPoint y: 657, distance: 12.5
click at [579, 663] on div at bounding box center [824, 659] width 1291 height 23
click at [597, 664] on div at bounding box center [824, 659] width 1291 height 23
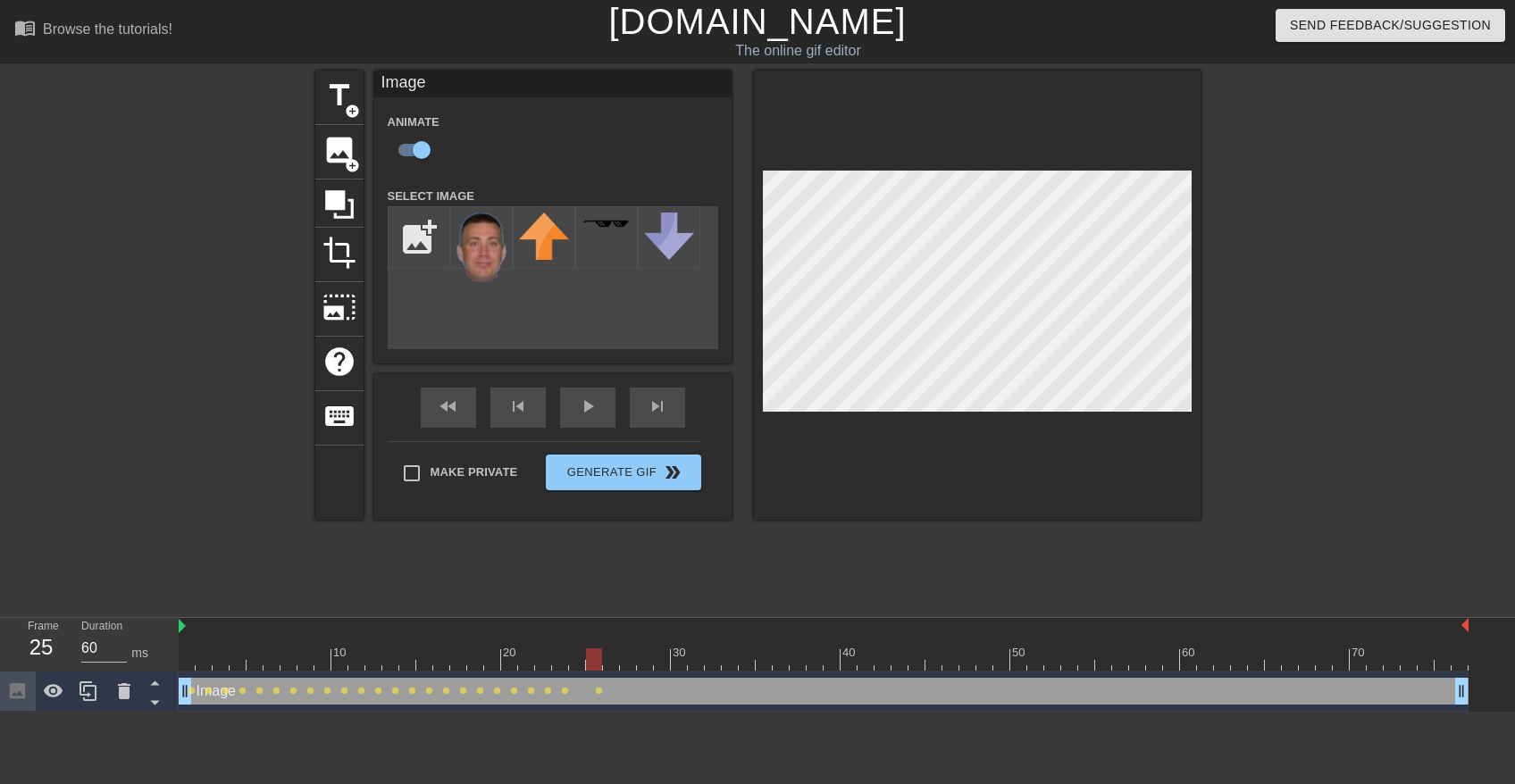
click at [560, 662] on div at bounding box center [824, 659] width 1291 height 23
click at [578, 665] on div at bounding box center [824, 659] width 1291 height 23
click at [591, 666] on div at bounding box center [824, 659] width 1291 height 23
click at [613, 664] on div at bounding box center [824, 659] width 1291 height 23
click at [627, 665] on div at bounding box center [824, 659] width 1291 height 23
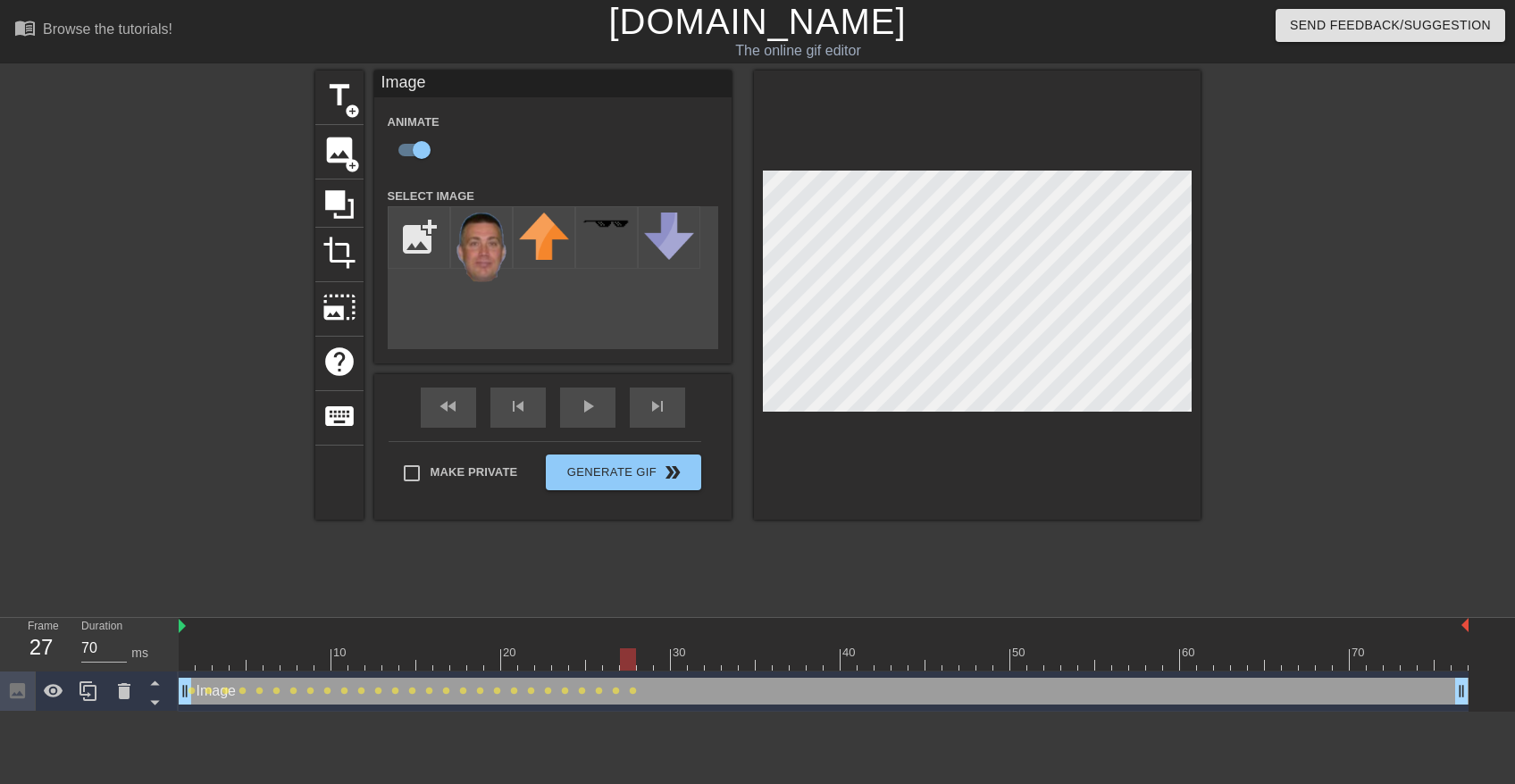
click at [648, 657] on div at bounding box center [824, 659] width 1291 height 23
click at [664, 662] on div at bounding box center [824, 659] width 1291 height 23
click at [678, 664] on div at bounding box center [824, 659] width 1291 height 23
drag, startPoint x: 693, startPoint y: 657, endPoint x: 745, endPoint y: 558, distance: 111.8
click at [694, 657] on div at bounding box center [824, 659] width 1291 height 23
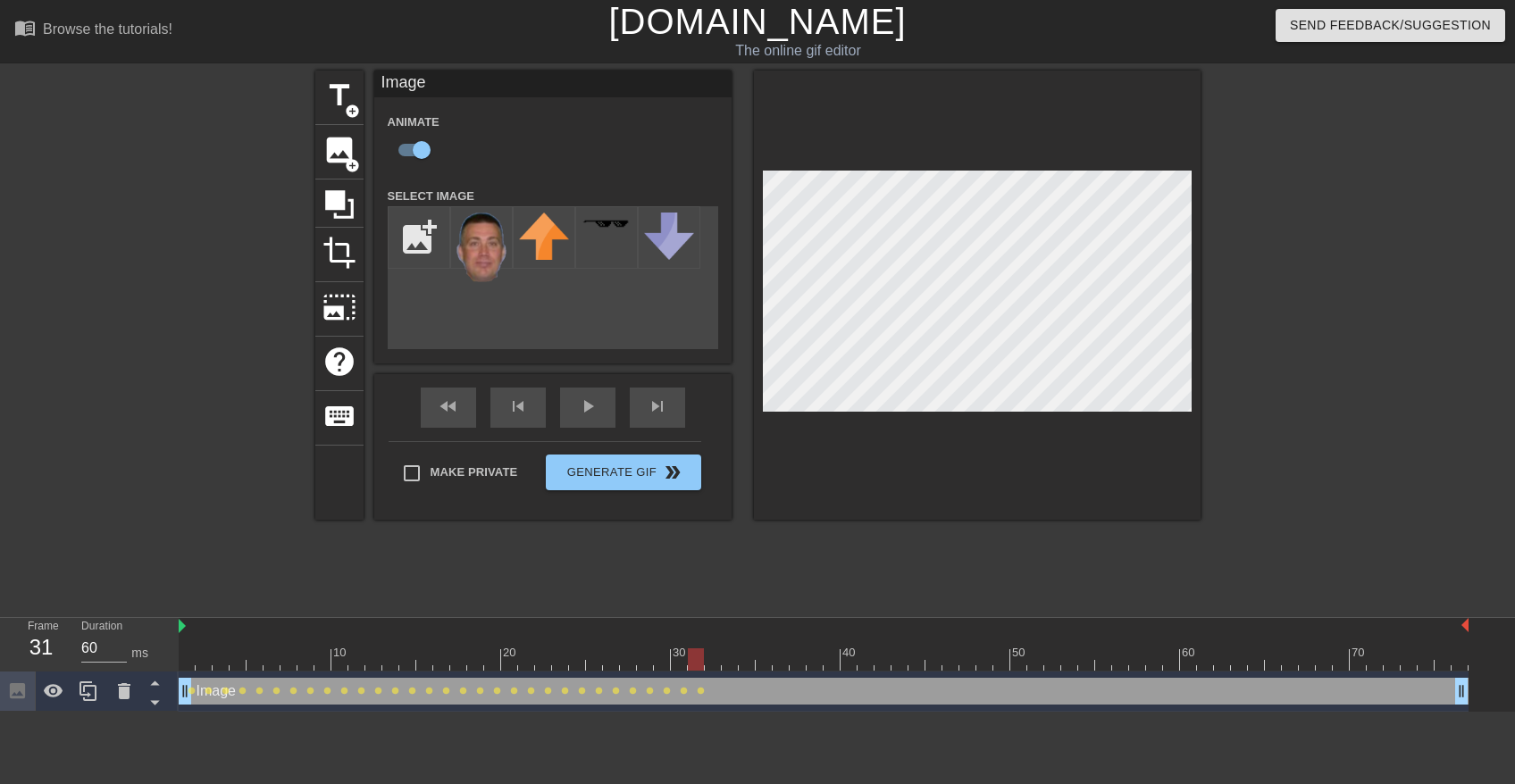
click at [716, 657] on div at bounding box center [824, 659] width 1291 height 23
click at [726, 661] on div at bounding box center [824, 659] width 1291 height 23
click at [746, 654] on div at bounding box center [824, 659] width 1291 height 23
click at [763, 661] on div at bounding box center [824, 659] width 1291 height 23
click at [779, 660] on div at bounding box center [824, 659] width 1291 height 23
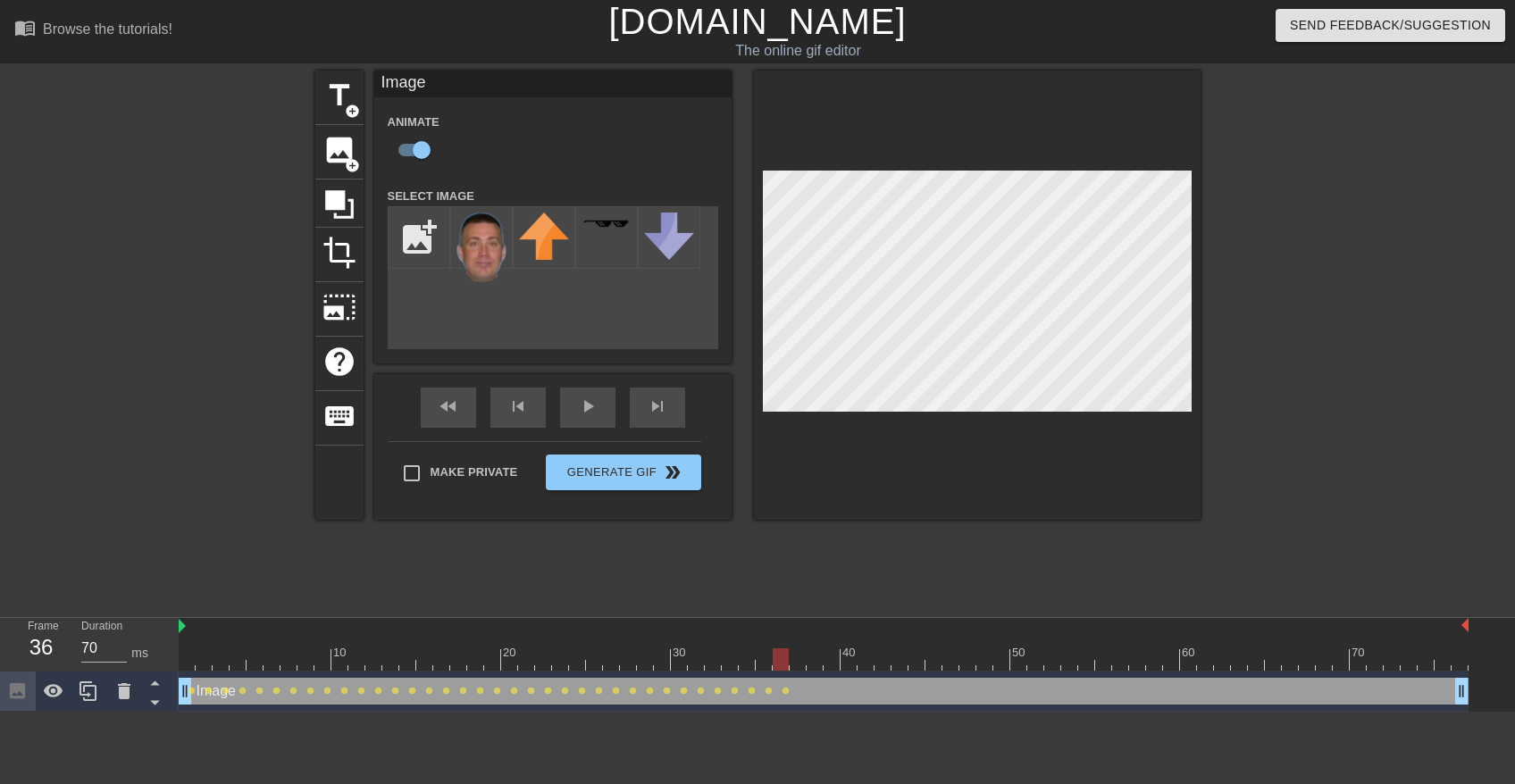
click at [797, 663] on div at bounding box center [824, 659] width 1291 height 23
click at [814, 658] on div at bounding box center [824, 659] width 1291 height 23
click at [834, 664] on div at bounding box center [824, 659] width 1291 height 23
click at [850, 657] on div at bounding box center [824, 659] width 1291 height 23
click at [870, 654] on div at bounding box center [824, 659] width 1291 height 23
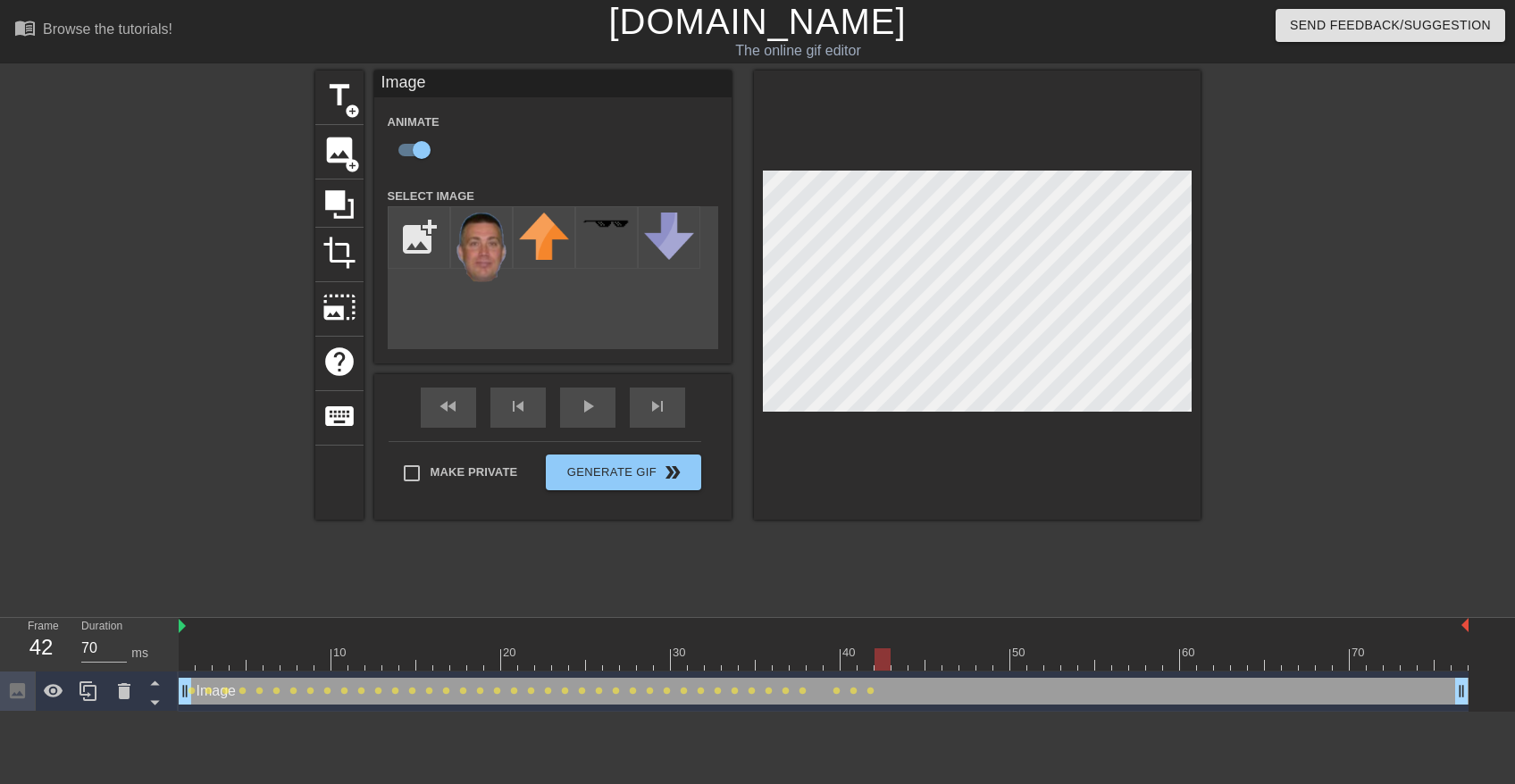
click at [883, 664] on div at bounding box center [824, 659] width 1291 height 23
click at [893, 662] on div at bounding box center [824, 659] width 1291 height 23
drag, startPoint x: 919, startPoint y: 660, endPoint x: 961, endPoint y: 536, distance: 130.9
click at [920, 659] on div at bounding box center [824, 659] width 1291 height 23
click at [939, 662] on div at bounding box center [824, 659] width 1291 height 23
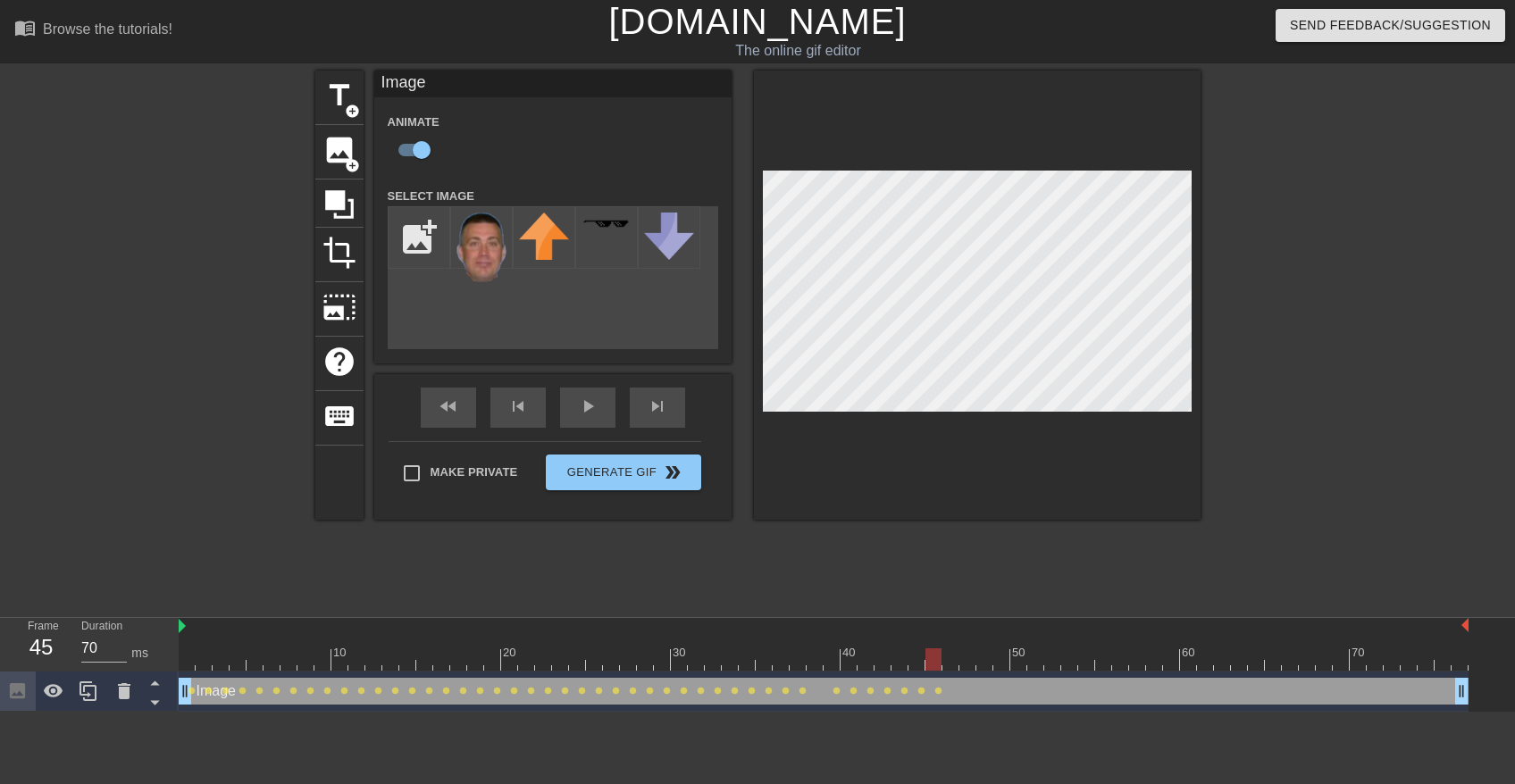
click at [948, 657] on div at bounding box center [824, 659] width 1291 height 23
click at [969, 659] on div at bounding box center [824, 659] width 1291 height 23
click at [986, 657] on div at bounding box center [824, 659] width 1291 height 23
click at [1000, 653] on div at bounding box center [824, 659] width 1291 height 23
click at [1022, 661] on div at bounding box center [824, 659] width 1291 height 23
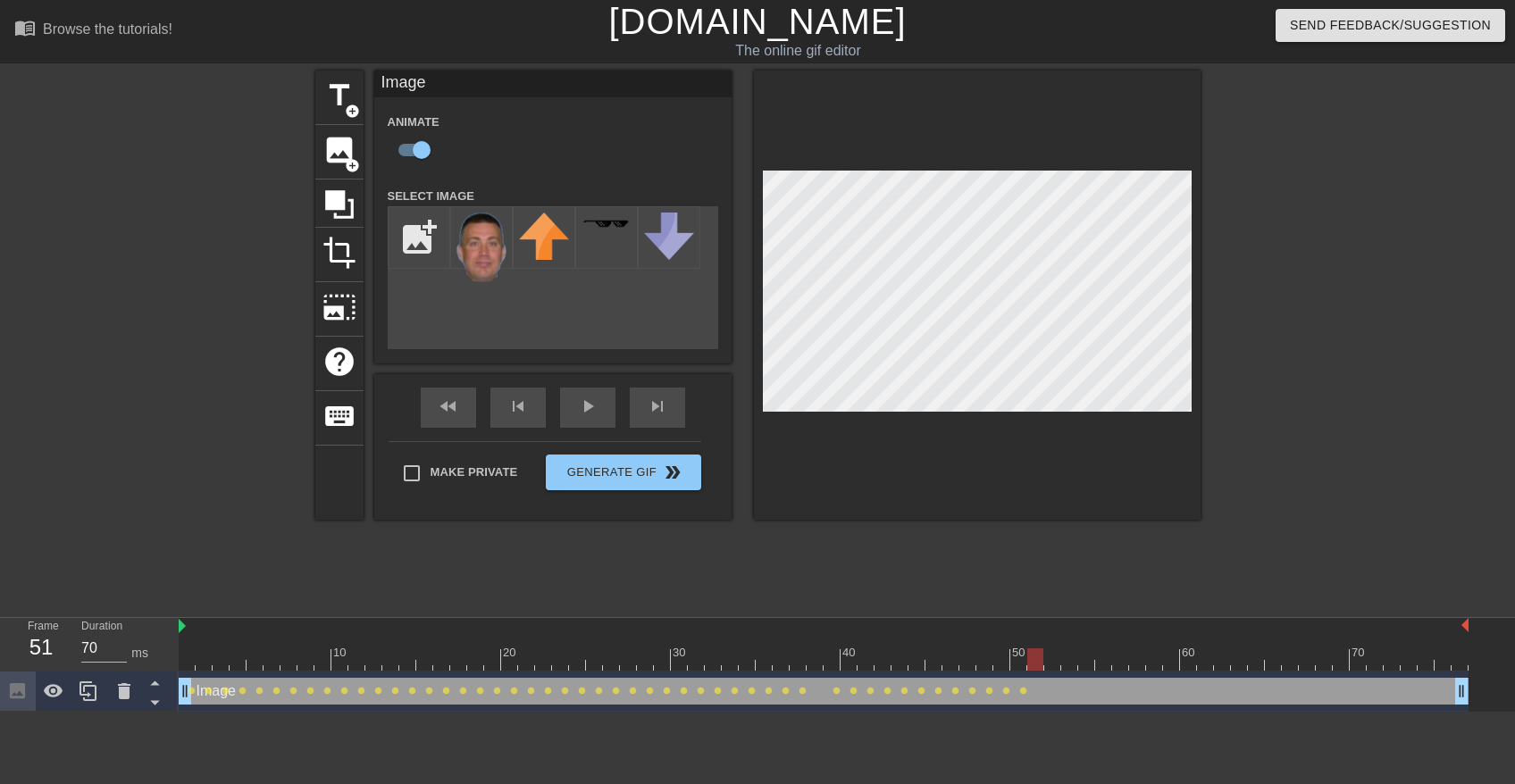
click at [1034, 662] on div at bounding box center [824, 659] width 1291 height 23
click at [1051, 664] on div at bounding box center [824, 659] width 1291 height 23
click at [789, 657] on div at bounding box center [824, 659] width 1291 height 23
click at [589, 414] on div "play_arrow" at bounding box center [587, 407] width 55 height 40
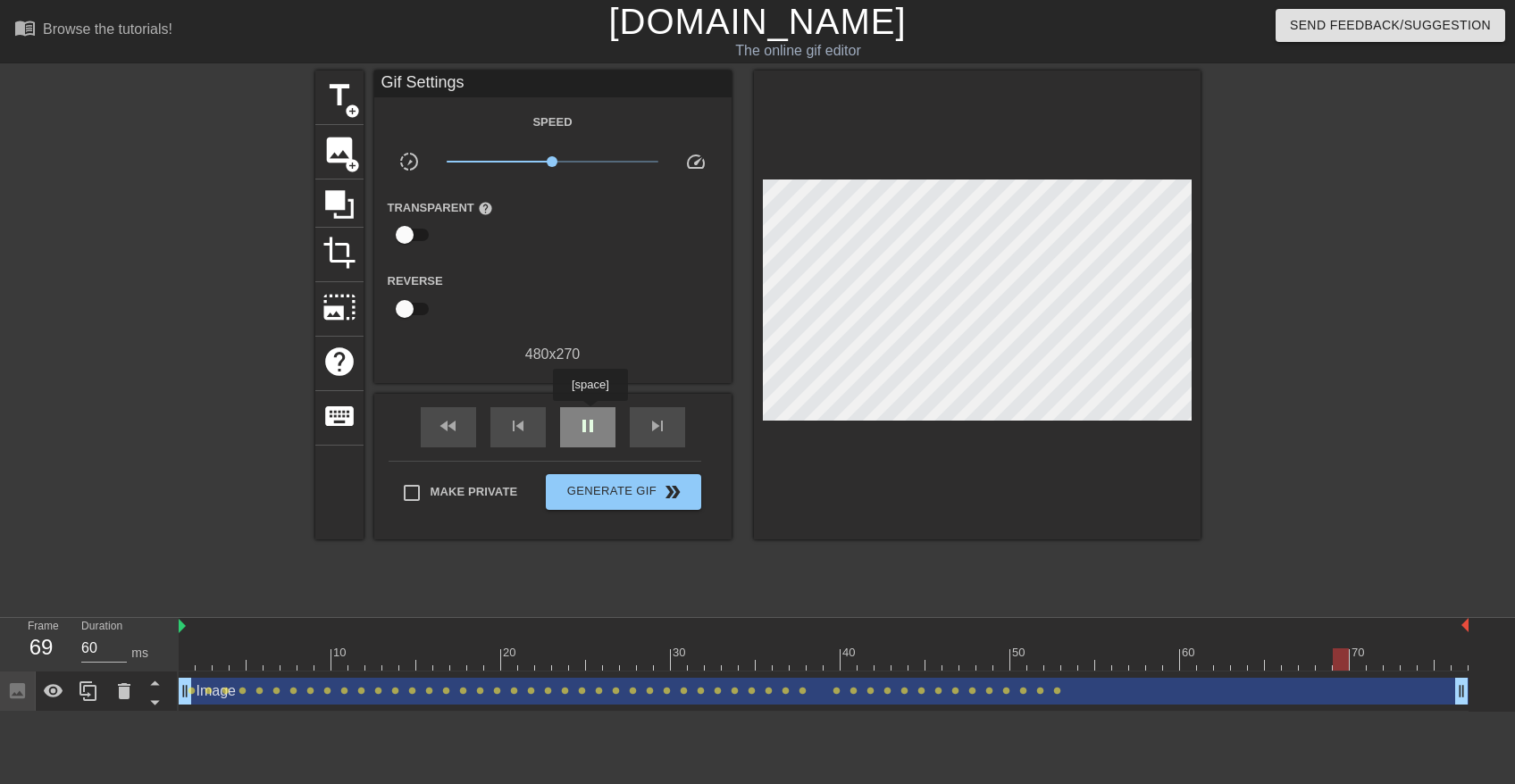
click at [589, 414] on div "pause" at bounding box center [587, 427] width 55 height 40
click at [1047, 657] on div at bounding box center [824, 659] width 1291 height 23
click at [1068, 657] on div at bounding box center [824, 659] width 1291 height 23
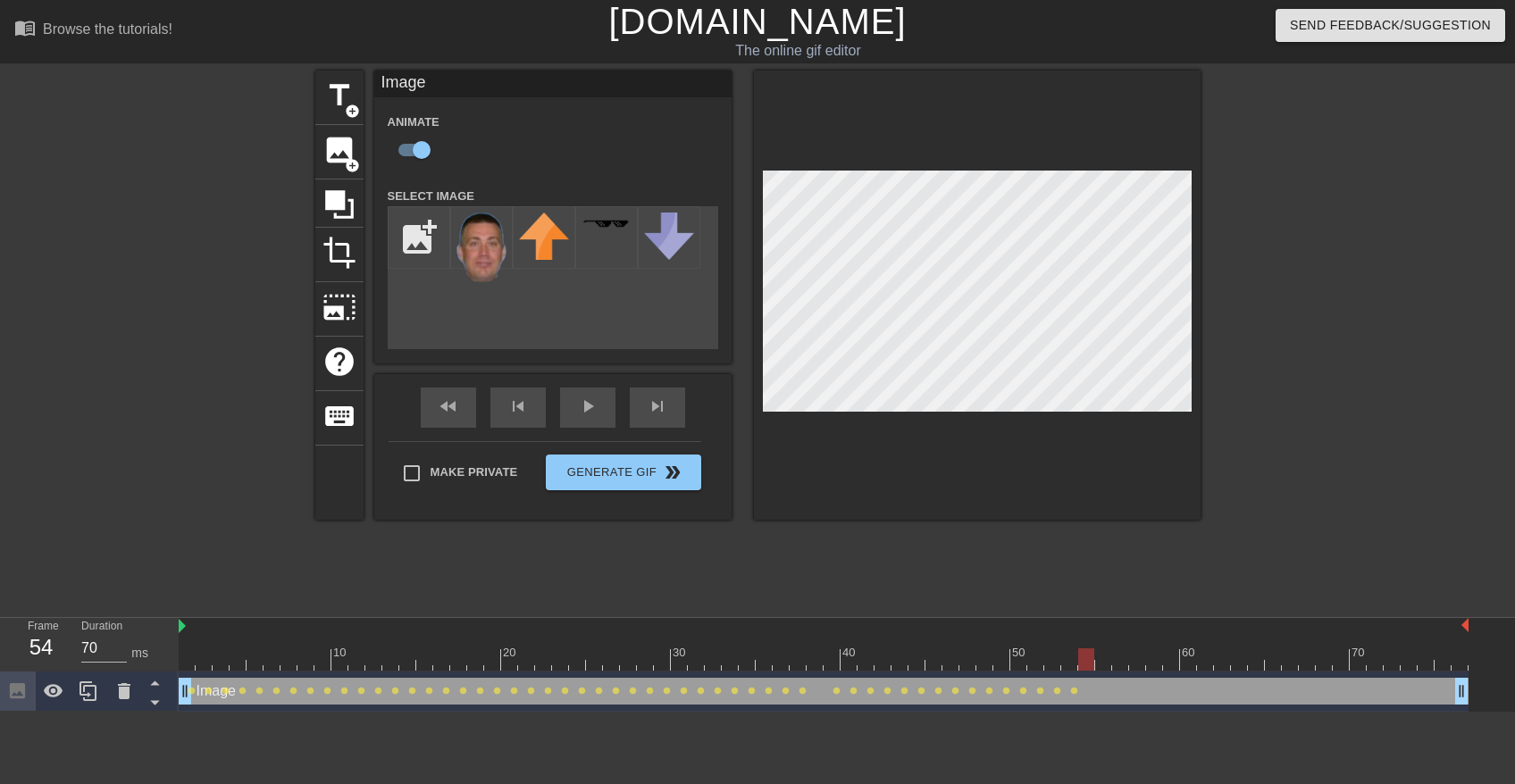
click at [1086, 667] on div at bounding box center [824, 659] width 1291 height 23
click at [1102, 659] on div at bounding box center [824, 659] width 1291 height 23
click at [1118, 657] on div at bounding box center [824, 659] width 1291 height 23
click at [1135, 666] on div at bounding box center [824, 659] width 1291 height 23
click at [1158, 667] on div at bounding box center [824, 659] width 1291 height 23
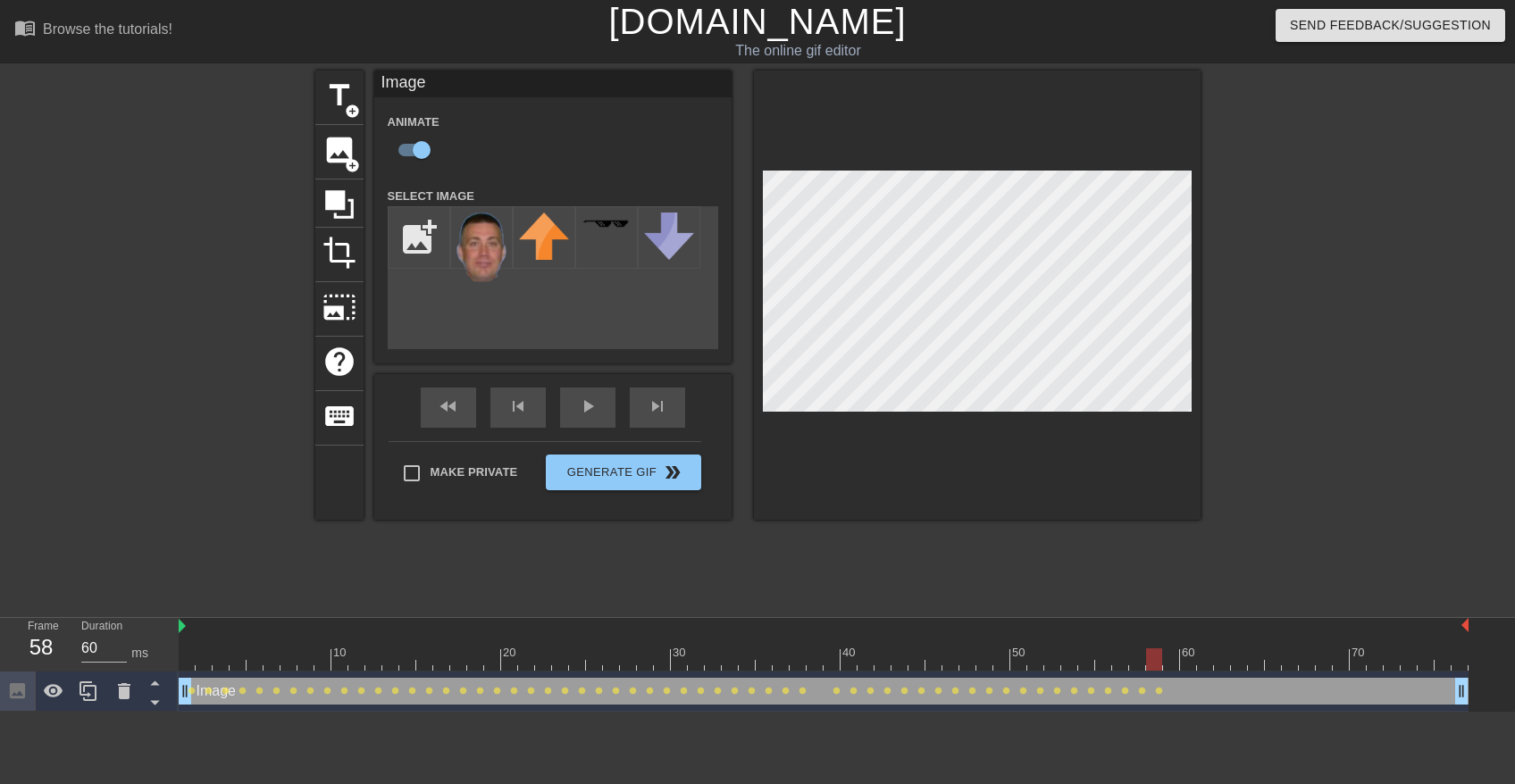
click at [1172, 658] on div at bounding box center [824, 659] width 1291 height 23
click at [1193, 656] on div at bounding box center [824, 659] width 1291 height 23
click at [1203, 657] on div at bounding box center [824, 659] width 1291 height 23
click at [1224, 655] on div at bounding box center [824, 659] width 1291 height 23
click at [1237, 656] on div at bounding box center [824, 659] width 1291 height 23
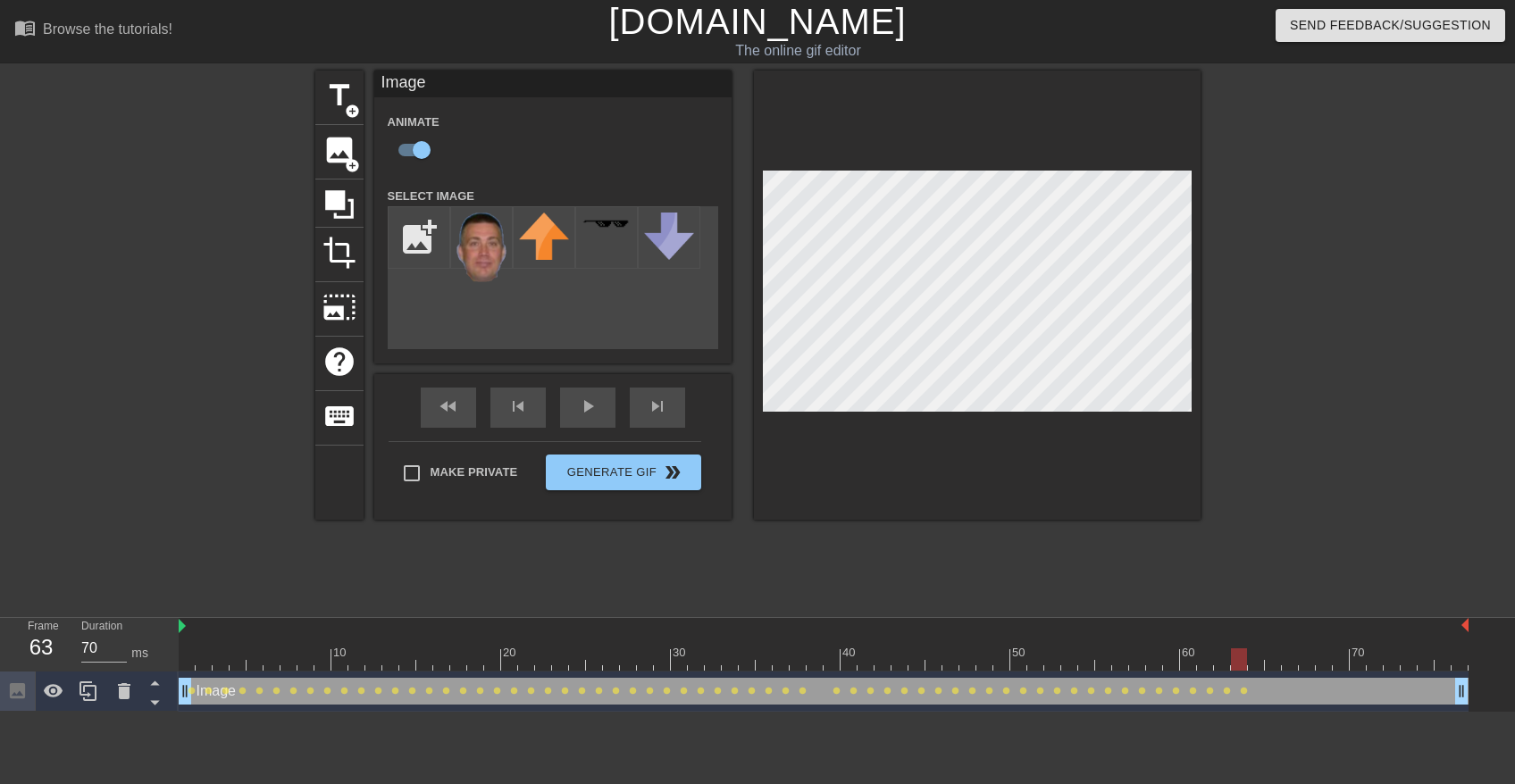
click at [1258, 661] on div at bounding box center [824, 659] width 1291 height 23
click at [1273, 659] on div at bounding box center [824, 659] width 1291 height 23
click at [1289, 663] on div at bounding box center [824, 659] width 1291 height 23
click at [1303, 653] on div at bounding box center [824, 659] width 1291 height 23
click at [1321, 655] on div at bounding box center [824, 659] width 1291 height 23
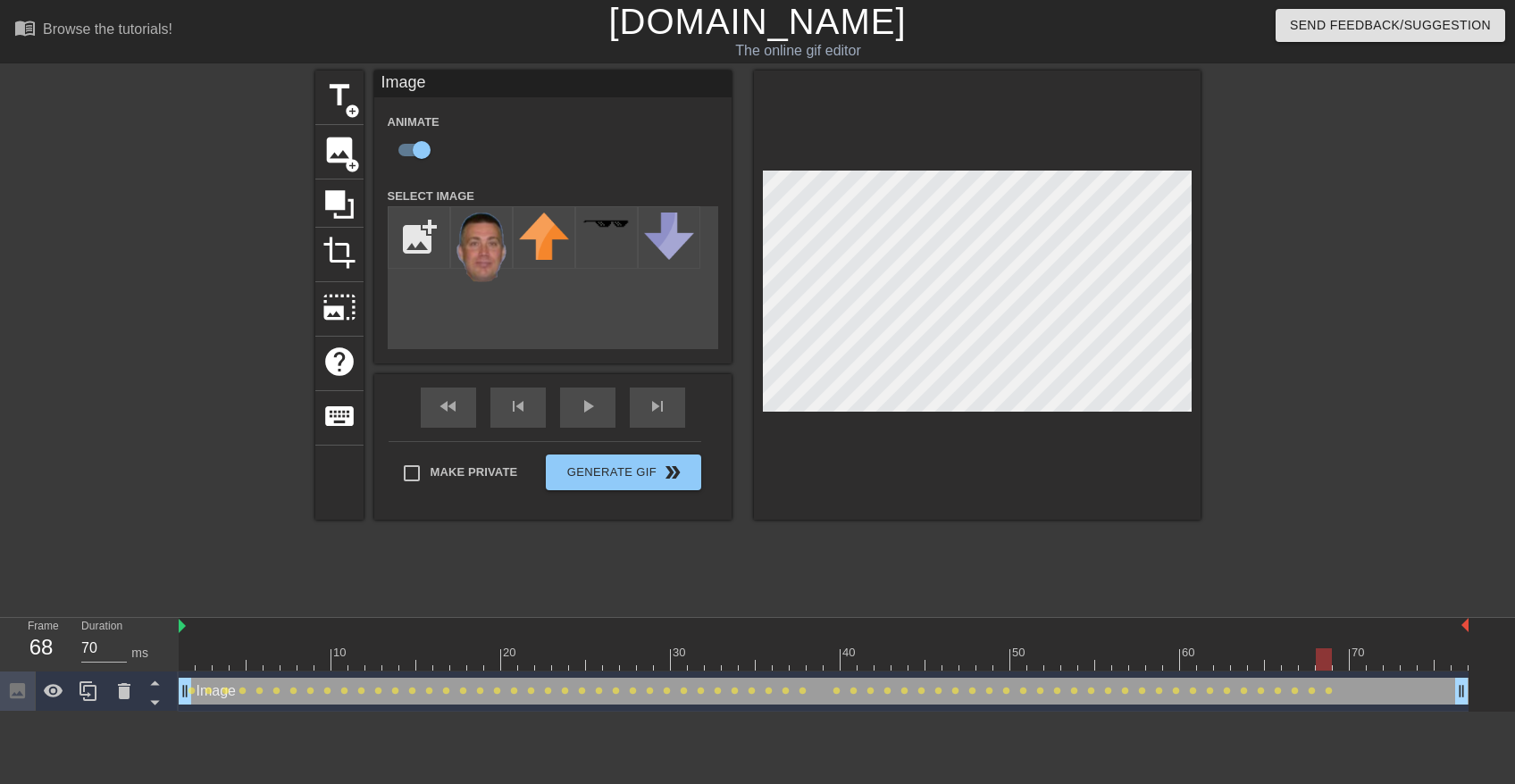
click at [1342, 659] on div at bounding box center [824, 659] width 1291 height 23
click at [1361, 659] on div at bounding box center [824, 659] width 1291 height 23
drag, startPoint x: 1370, startPoint y: 655, endPoint x: 1351, endPoint y: 619, distance: 40.7
click at [1371, 656] on div at bounding box center [824, 659] width 1291 height 23
click at [1394, 662] on div at bounding box center [824, 659] width 1291 height 23
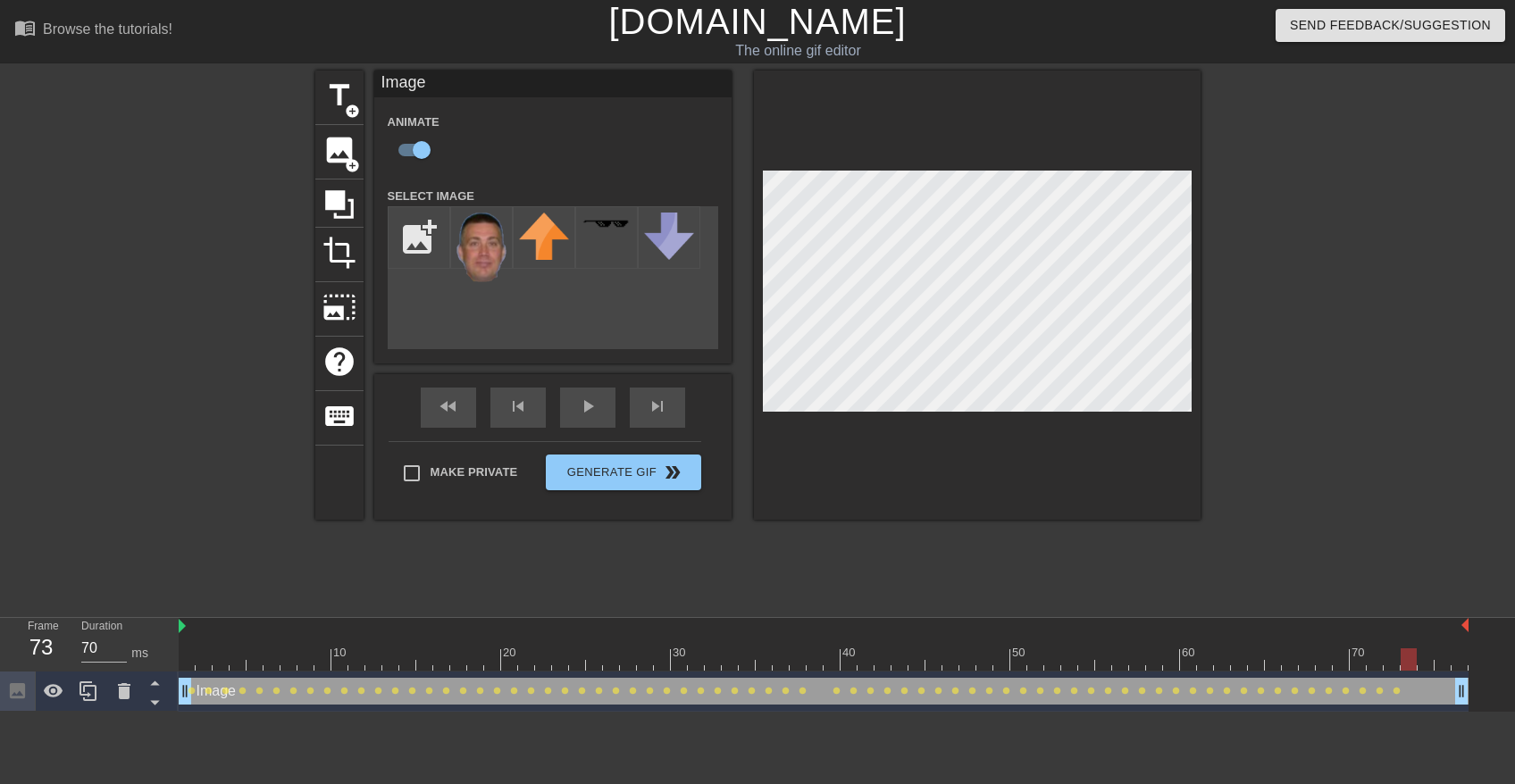
click at [1408, 662] on div at bounding box center [824, 659] width 1291 height 23
click at [1429, 669] on div at bounding box center [824, 659] width 1291 height 23
click at [1440, 657] on div at bounding box center [824, 659] width 1291 height 23
drag, startPoint x: 1465, startPoint y: 662, endPoint x: 1326, endPoint y: 498, distance: 215.0
click at [1464, 663] on div at bounding box center [824, 659] width 1291 height 23
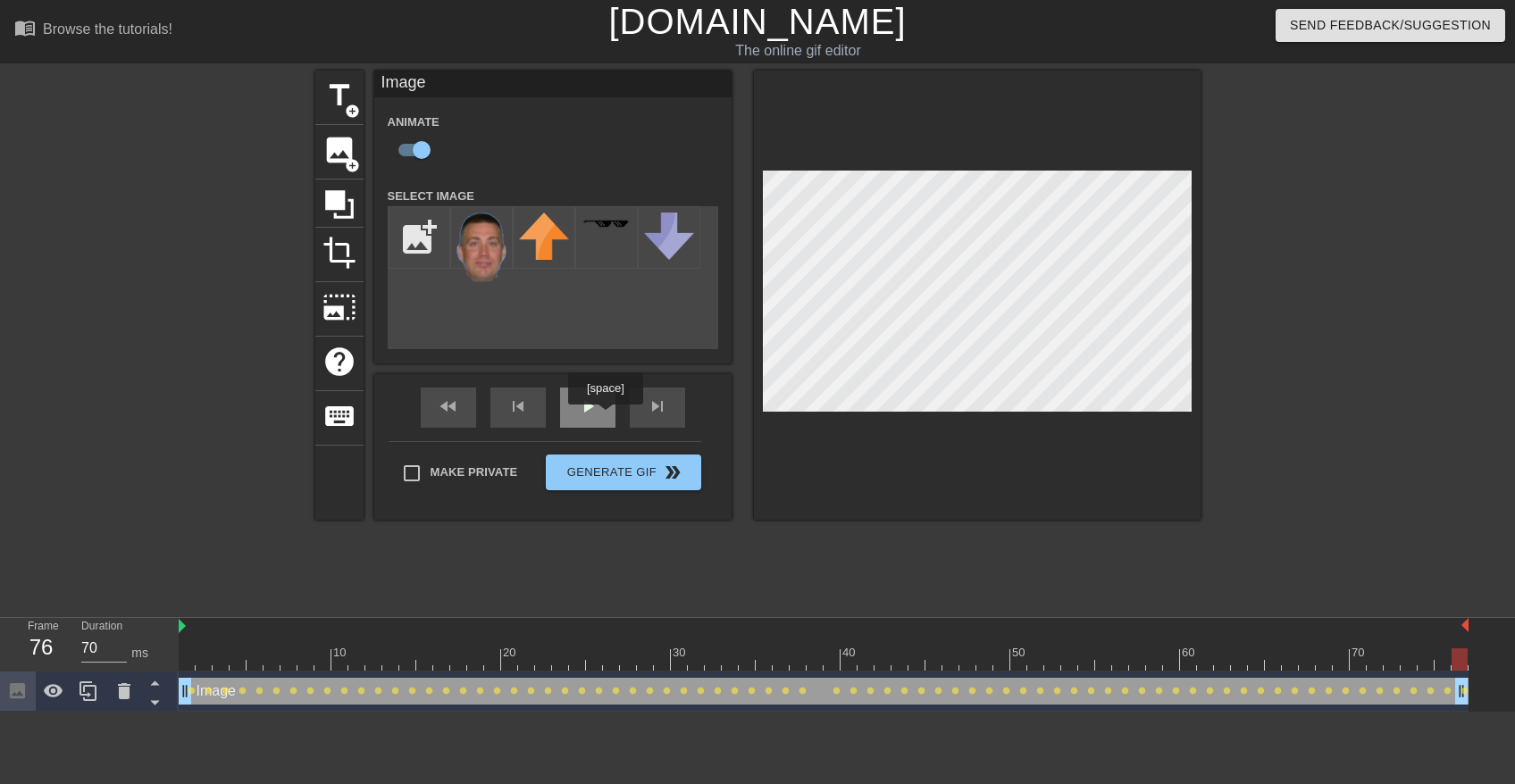
click at [599, 400] on div "fast_rewind skip_previous play_arrow skip_next" at bounding box center [553, 408] width 291 height 67
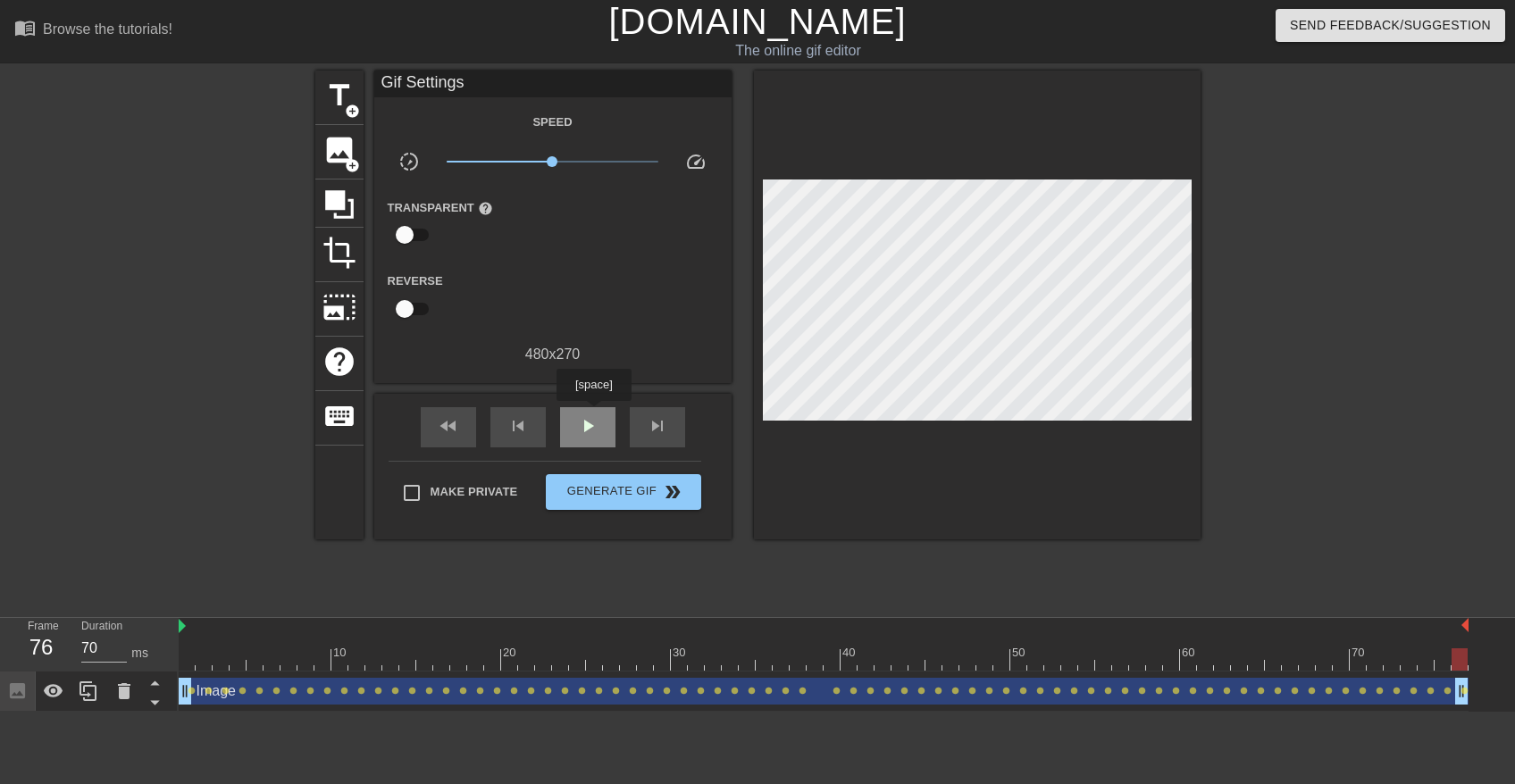
click at [593, 414] on div "play_arrow" at bounding box center [587, 427] width 55 height 40
type input "70"
click at [593, 417] on span "pause" at bounding box center [588, 426] width 22 height 22
click at [191, 657] on div at bounding box center [824, 659] width 1291 height 23
click at [354, 148] on span "image" at bounding box center [339, 150] width 34 height 34
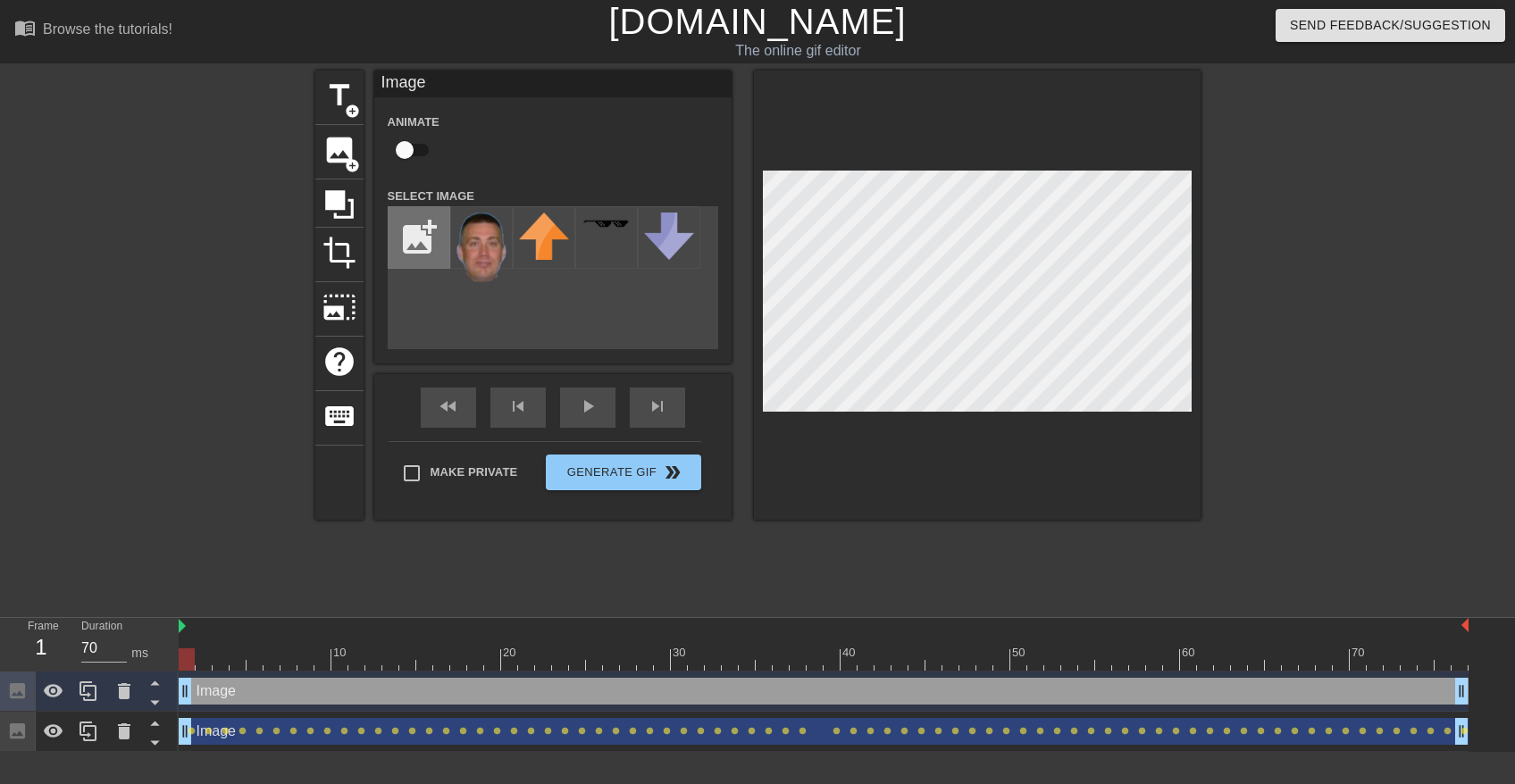
click at [424, 219] on input "file" at bounding box center [419, 238] width 61 height 61
type input "C:\fakepath\jonesiboi.png"
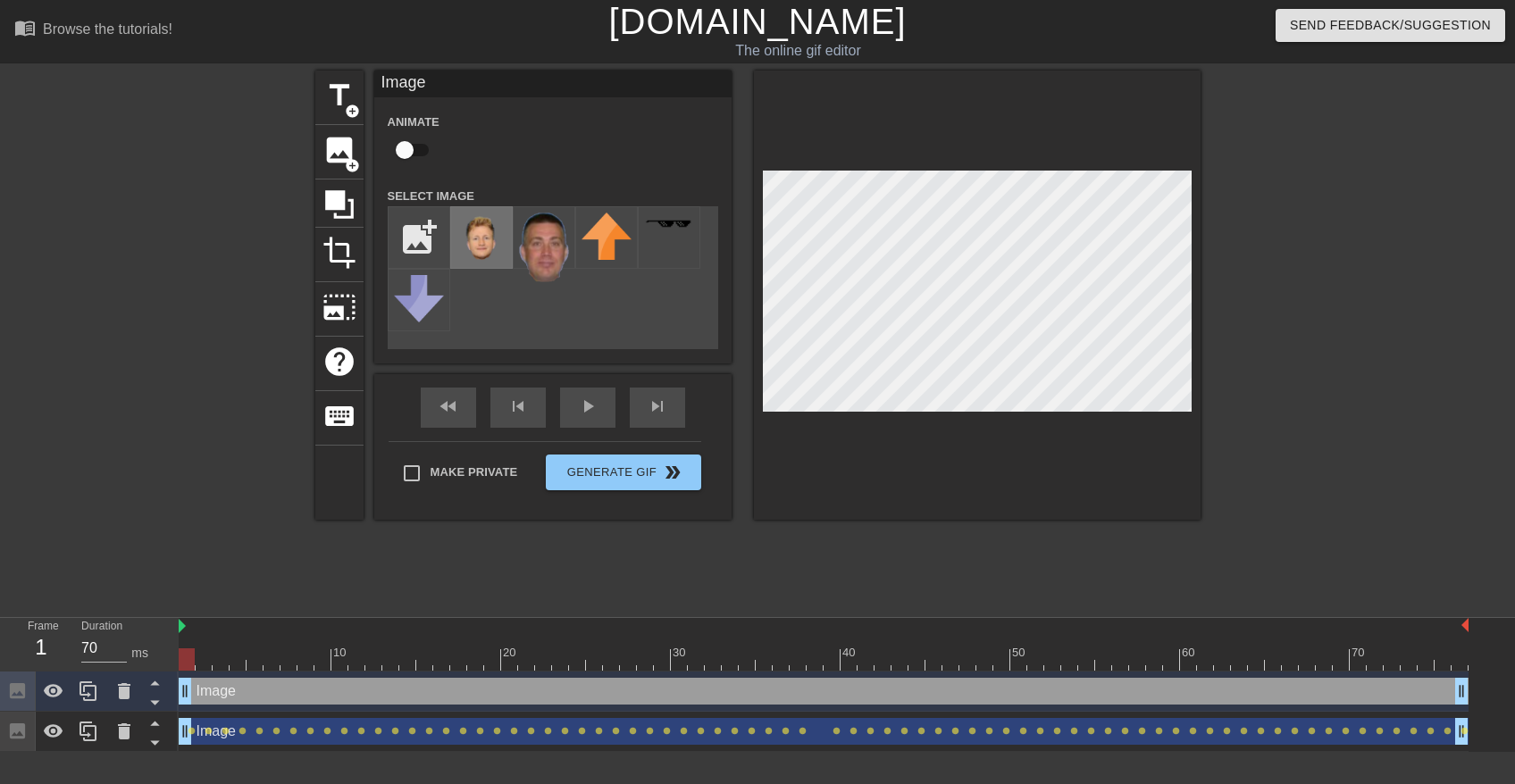
click at [485, 226] on img at bounding box center [481, 239] width 50 height 53
click at [410, 142] on input "checkbox" at bounding box center [405, 150] width 102 height 34
checkbox input "true"
click at [207, 655] on div at bounding box center [824, 659] width 1291 height 23
click at [218, 656] on div at bounding box center [824, 659] width 1291 height 23
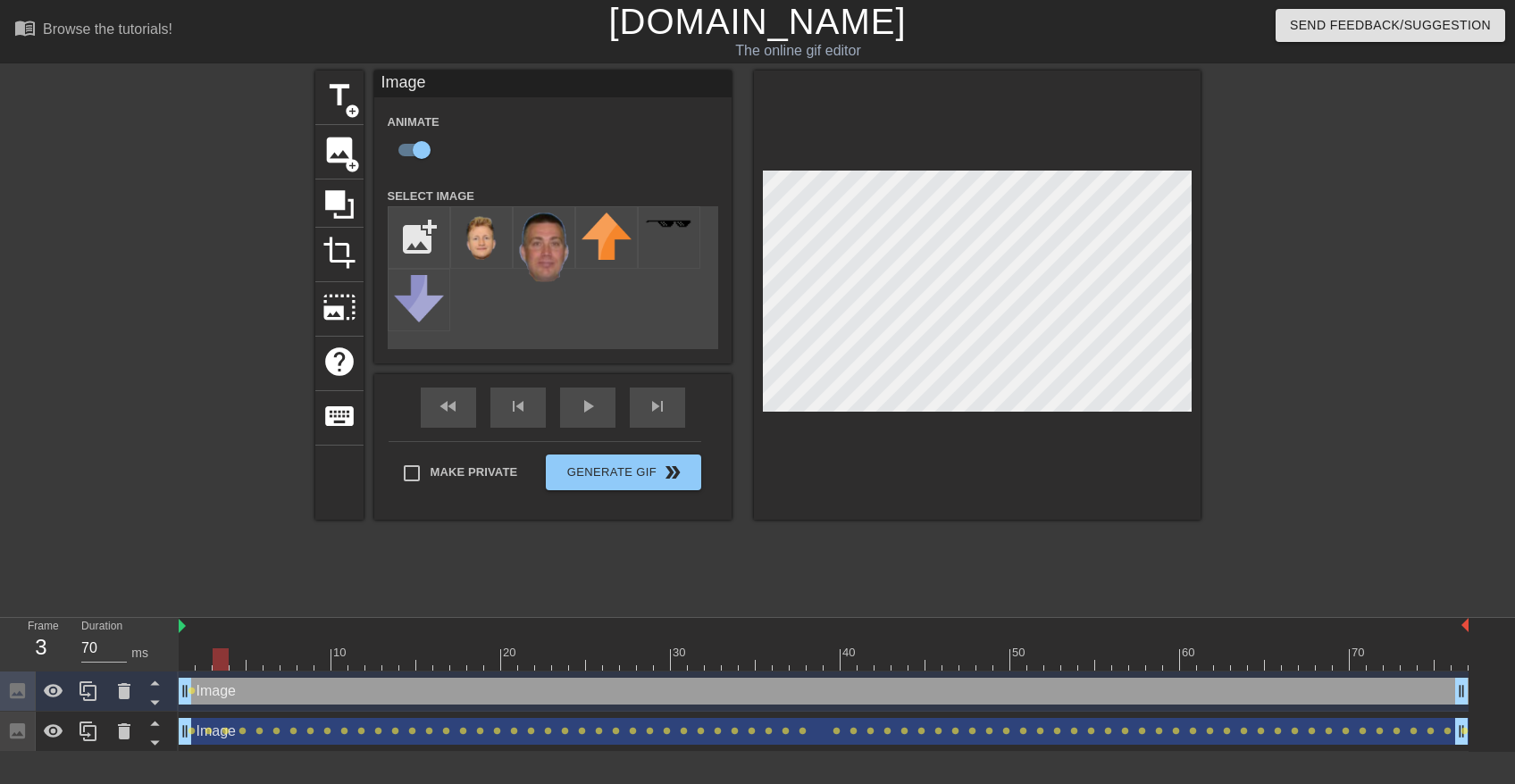
click at [236, 657] on div at bounding box center [824, 659] width 1291 height 23
click at [263, 661] on div at bounding box center [824, 659] width 1291 height 23
click at [275, 658] on div at bounding box center [824, 659] width 1291 height 23
drag, startPoint x: 287, startPoint y: 658, endPoint x: 298, endPoint y: 658, distance: 11.0
click at [289, 658] on div at bounding box center [824, 659] width 1291 height 23
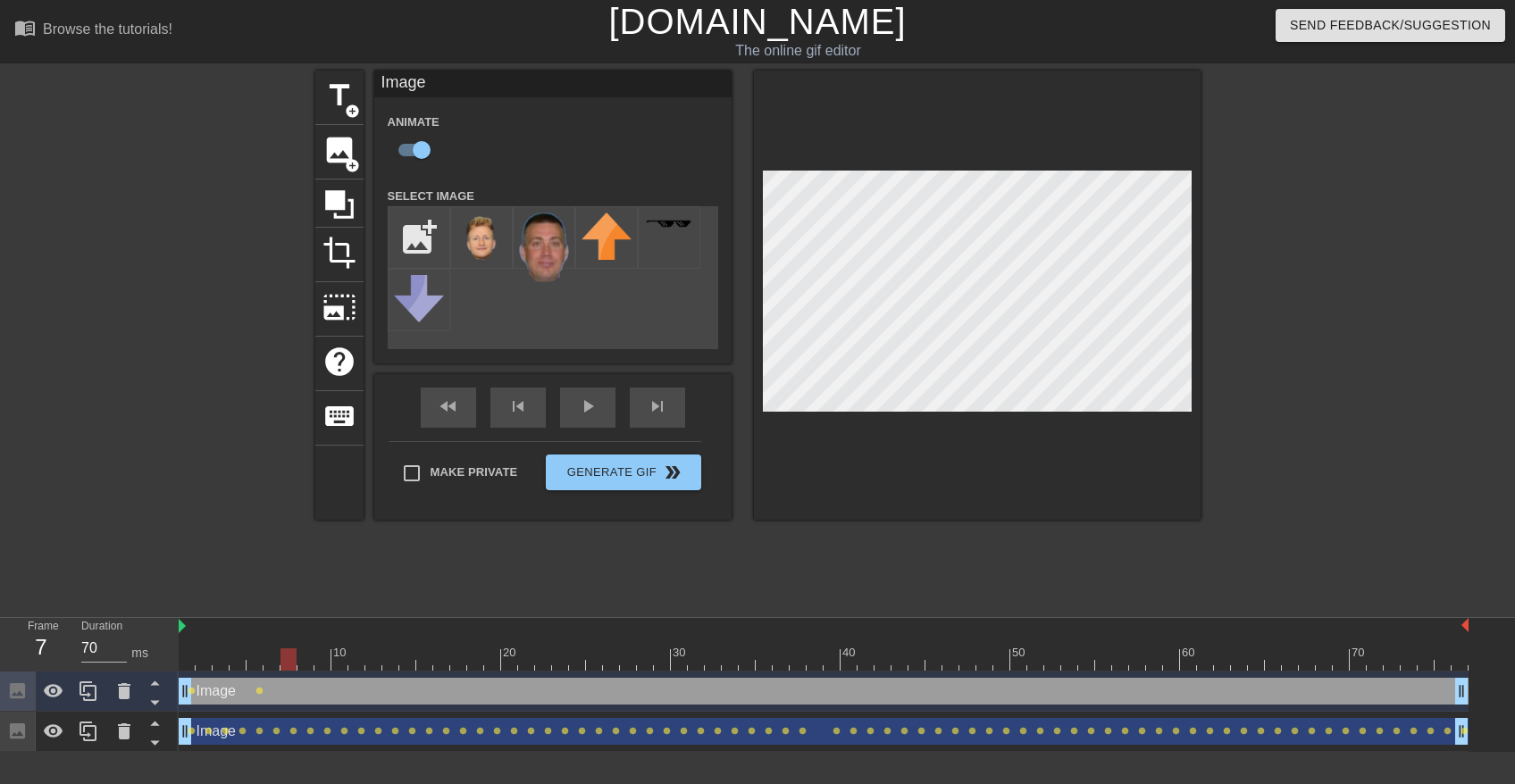
click at [317, 658] on div at bounding box center [824, 659] width 1291 height 23
click at [341, 662] on div at bounding box center [824, 659] width 1291 height 23
click at [356, 661] on div at bounding box center [824, 659] width 1291 height 23
click at [391, 657] on div at bounding box center [824, 659] width 1291 height 23
click at [410, 657] on div at bounding box center [824, 659] width 1291 height 23
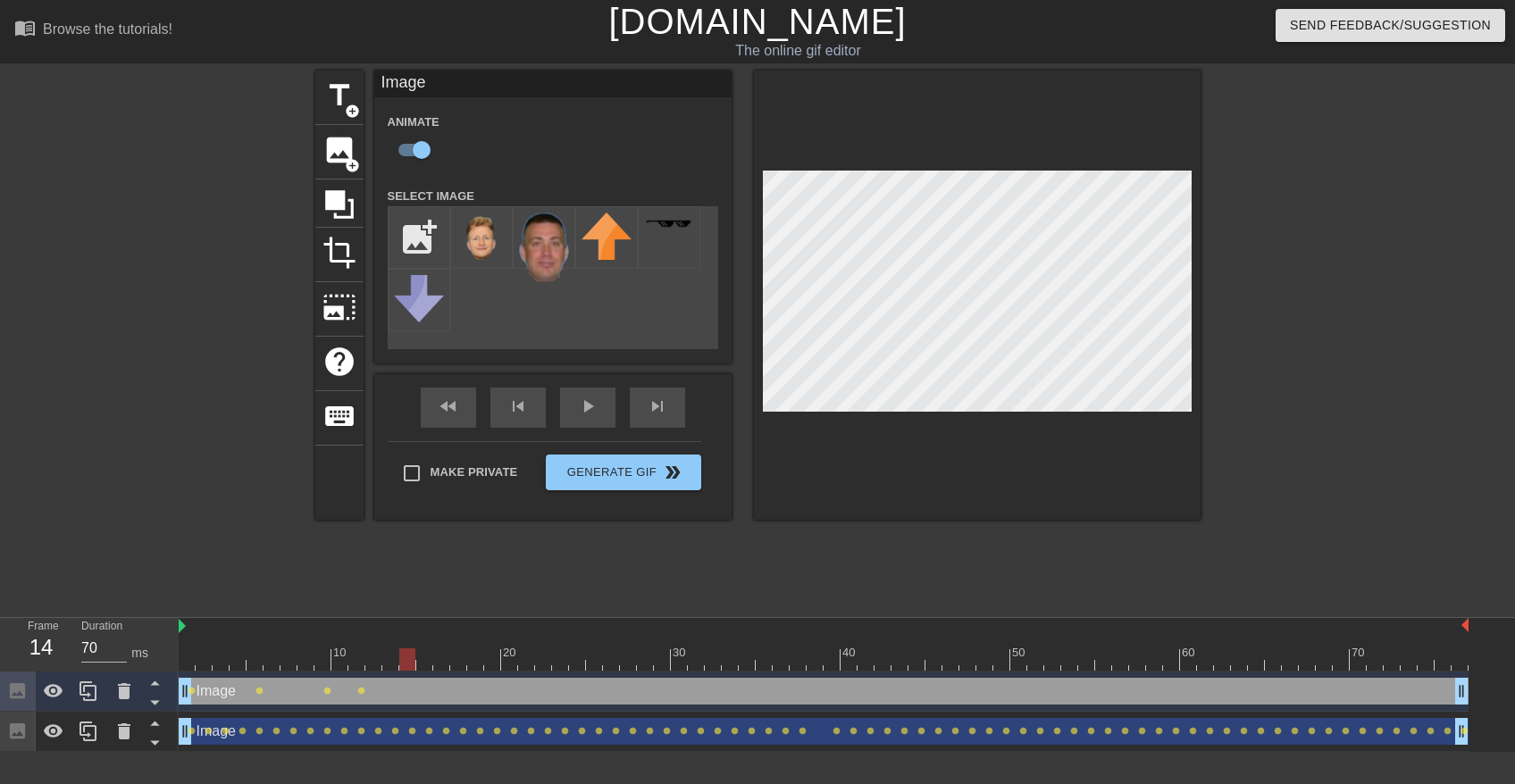
click at [450, 663] on div at bounding box center [824, 659] width 1291 height 23
click at [459, 662] on div at bounding box center [824, 659] width 1291 height 23
drag, startPoint x: 476, startPoint y: 664, endPoint x: 492, endPoint y: 664, distance: 16.0
click at [477, 664] on div at bounding box center [824, 659] width 1291 height 23
click at [502, 664] on div at bounding box center [824, 659] width 1291 height 23
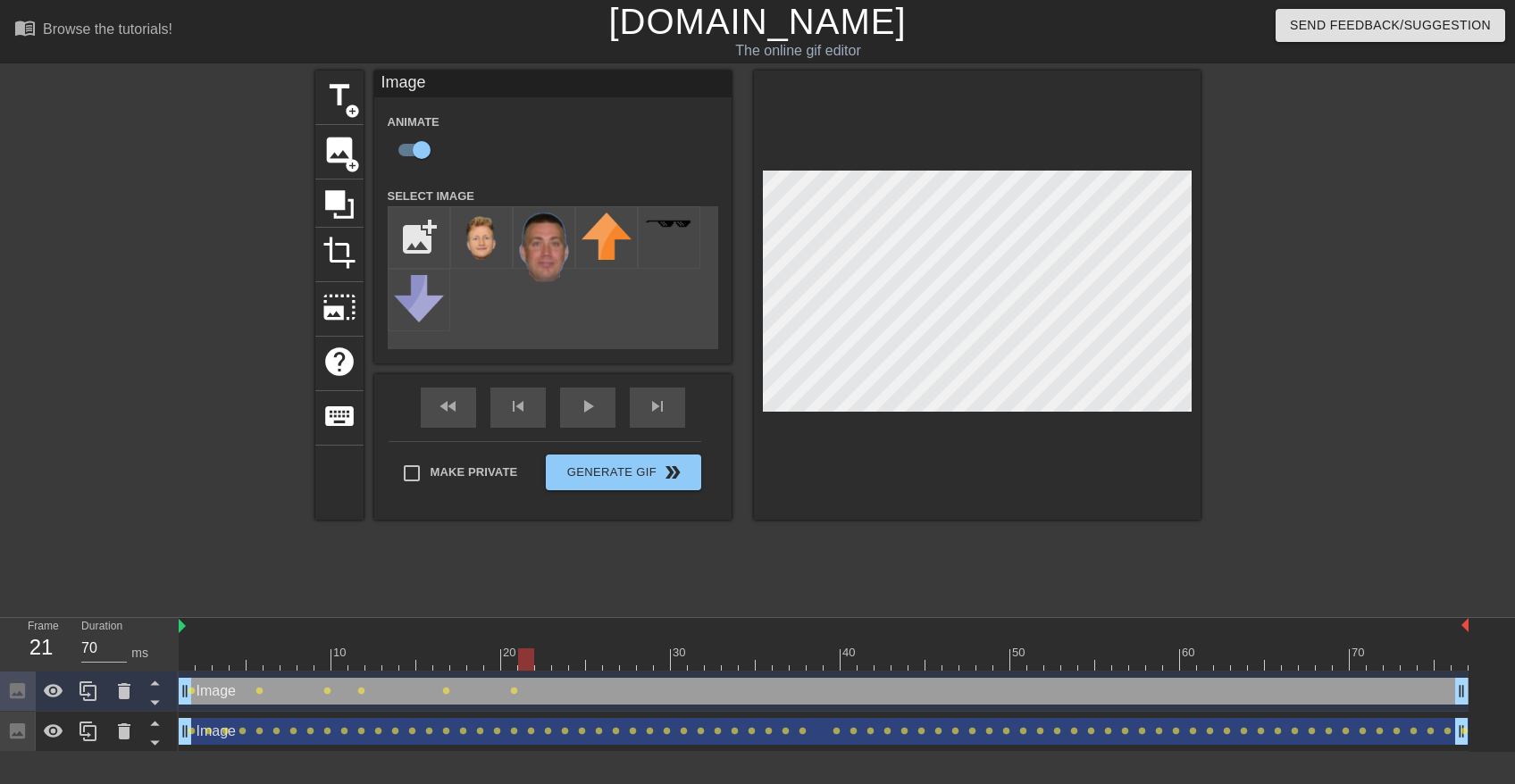
click at [529, 667] on div at bounding box center [824, 659] width 1291 height 23
click at [552, 667] on div at bounding box center [824, 659] width 1291 height 23
click at [582, 668] on div at bounding box center [824, 659] width 1291 height 23
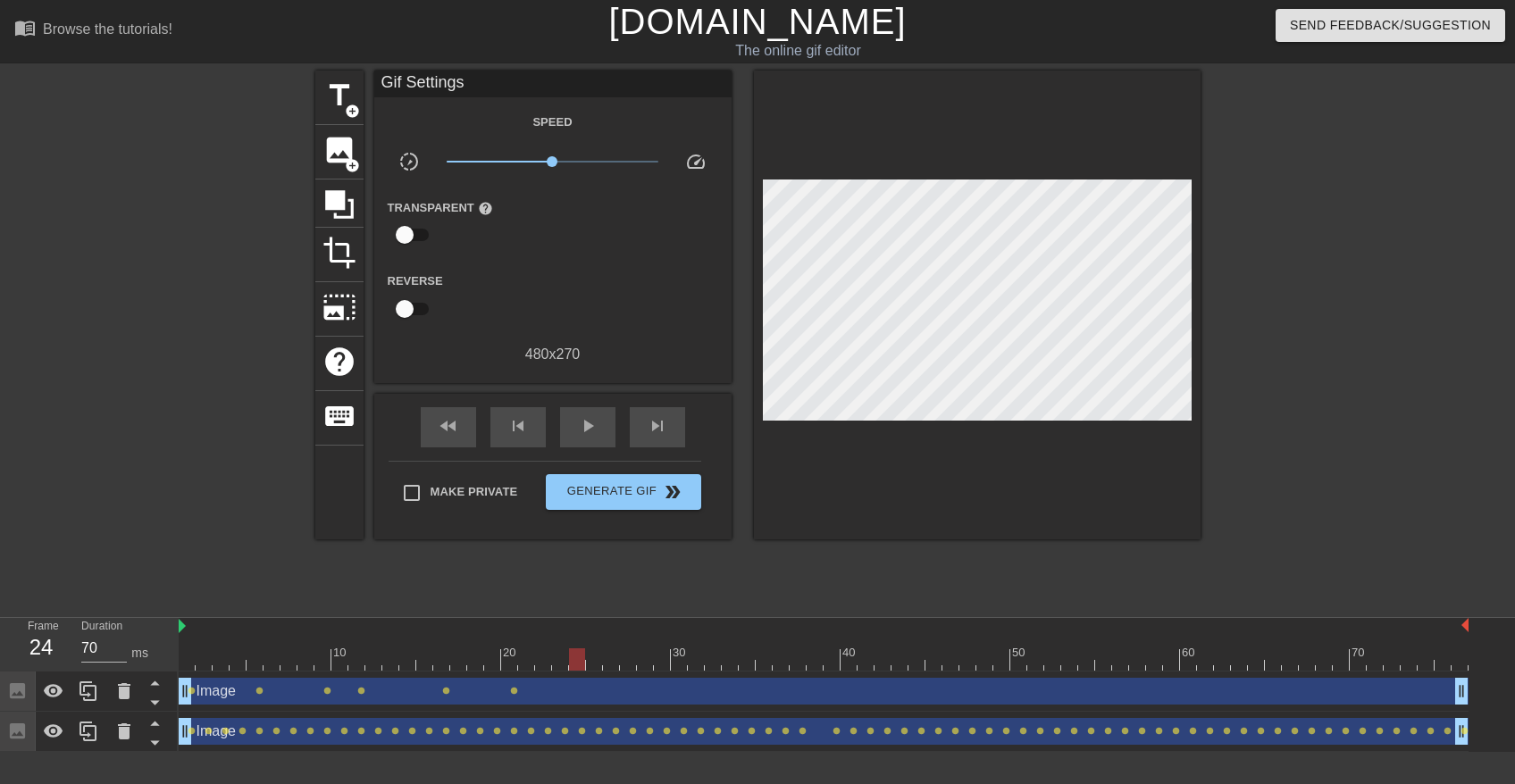
click at [615, 673] on div "Image drag_handle drag_handle lens lens lens lens lens lens" at bounding box center [824, 692] width 1291 height 40
click at [555, 663] on div at bounding box center [824, 659] width 1291 height 23
click at [577, 664] on div at bounding box center [824, 659] width 1291 height 23
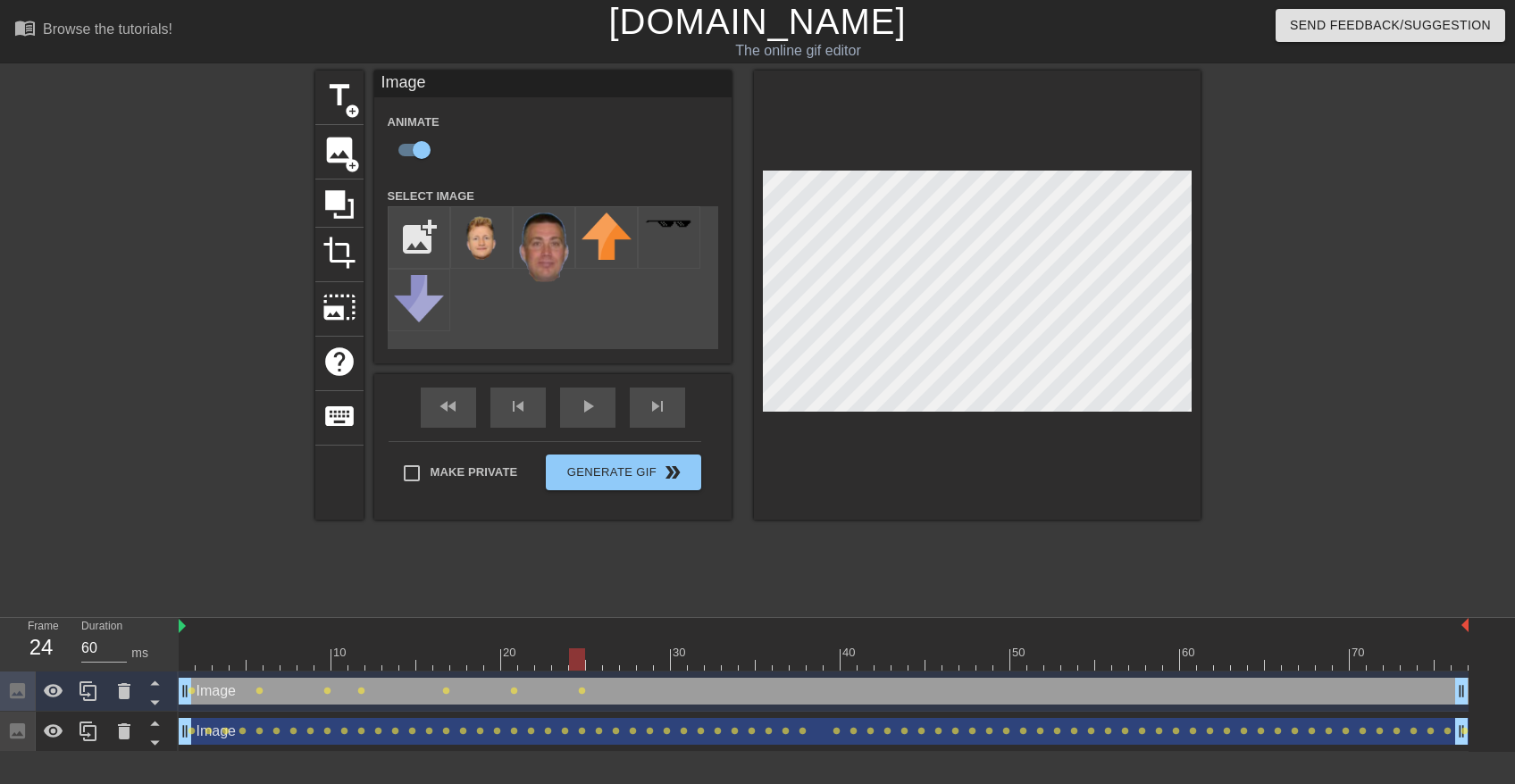
click at [606, 657] on div at bounding box center [824, 659] width 1291 height 23
click at [639, 657] on div at bounding box center [824, 659] width 1291 height 23
click at [617, 658] on div at bounding box center [824, 659] width 1291 height 23
click at [629, 660] on div at bounding box center [824, 659] width 1291 height 23
click at [655, 657] on div at bounding box center [824, 659] width 1291 height 23
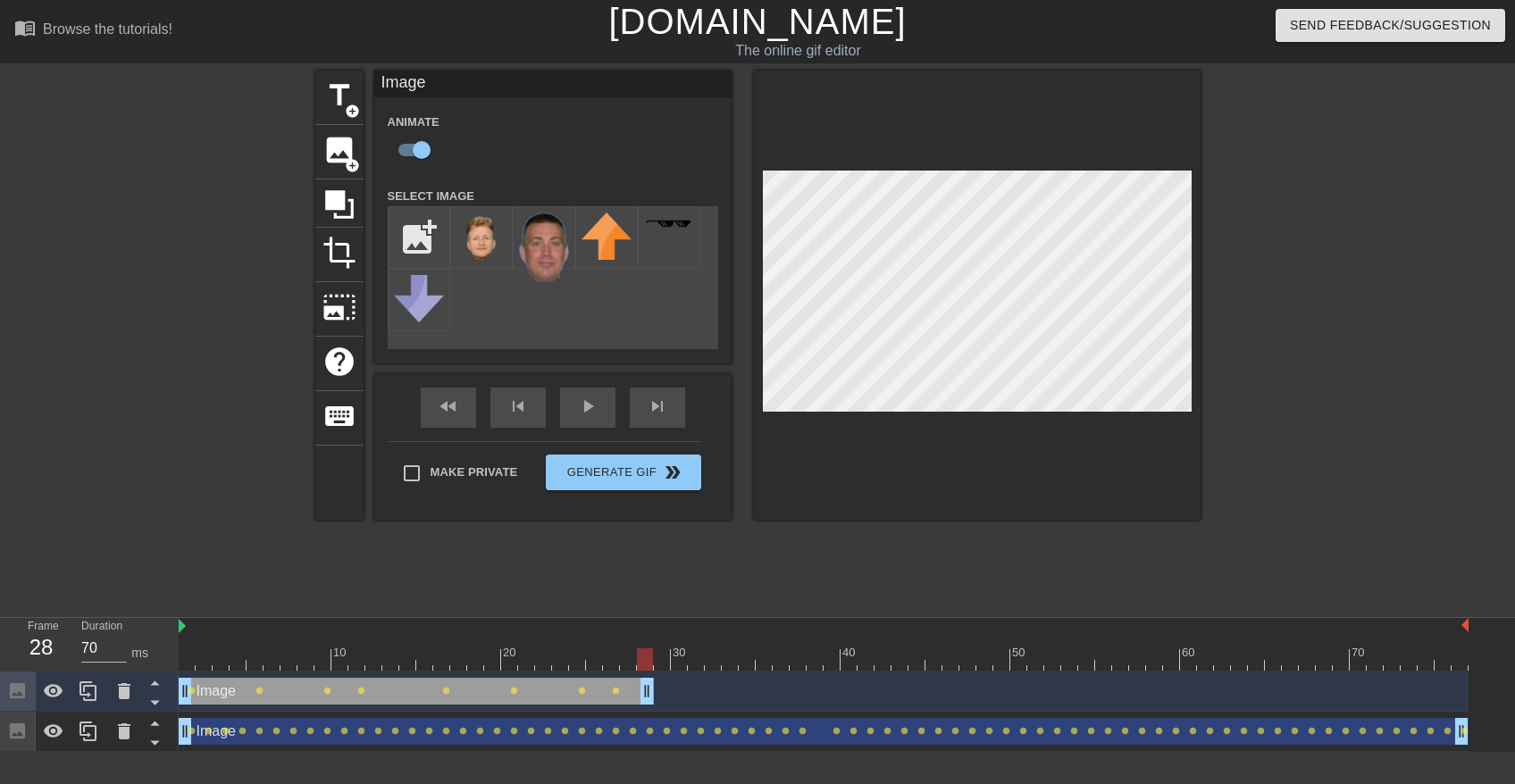
drag, startPoint x: 1464, startPoint y: 692, endPoint x: 643, endPoint y: 660, distance: 821.6
click at [643, 660] on div "10 20 30 40 50 60 70 Image drag_handle drag_handle lens lens lens lens lens len…" at bounding box center [847, 686] width 1337 height 134
drag, startPoint x: 643, startPoint y: 688, endPoint x: 630, endPoint y: 690, distance: 13.2
click at [1312, 440] on div at bounding box center [1357, 338] width 268 height 536
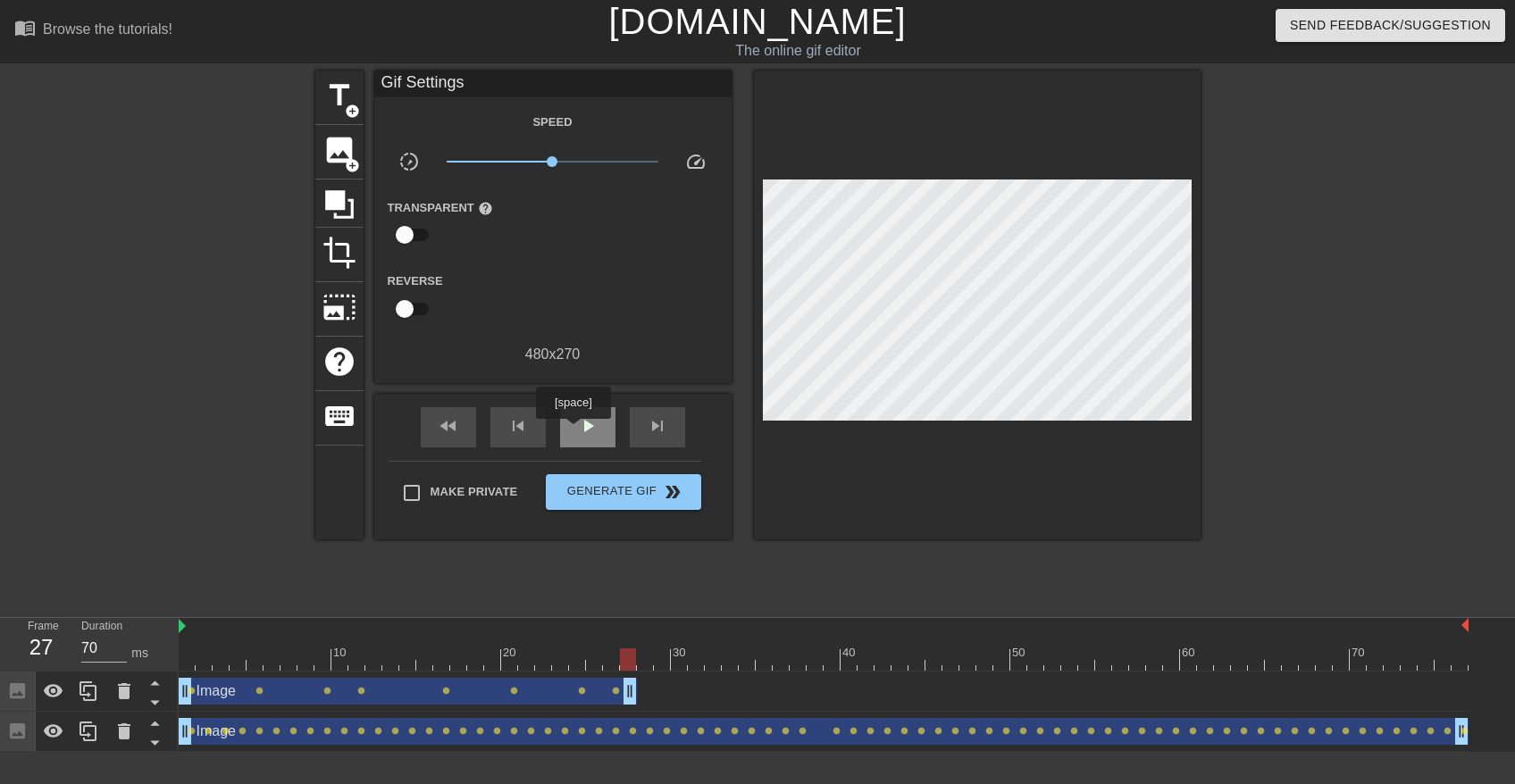
click at [573, 432] on div "play_arrow" at bounding box center [587, 427] width 55 height 40
click at [579, 432] on span "pause" at bounding box center [588, 426] width 22 height 22
click at [288, 698] on div "Image drag_handle drag_handle" at bounding box center [408, 691] width 458 height 27
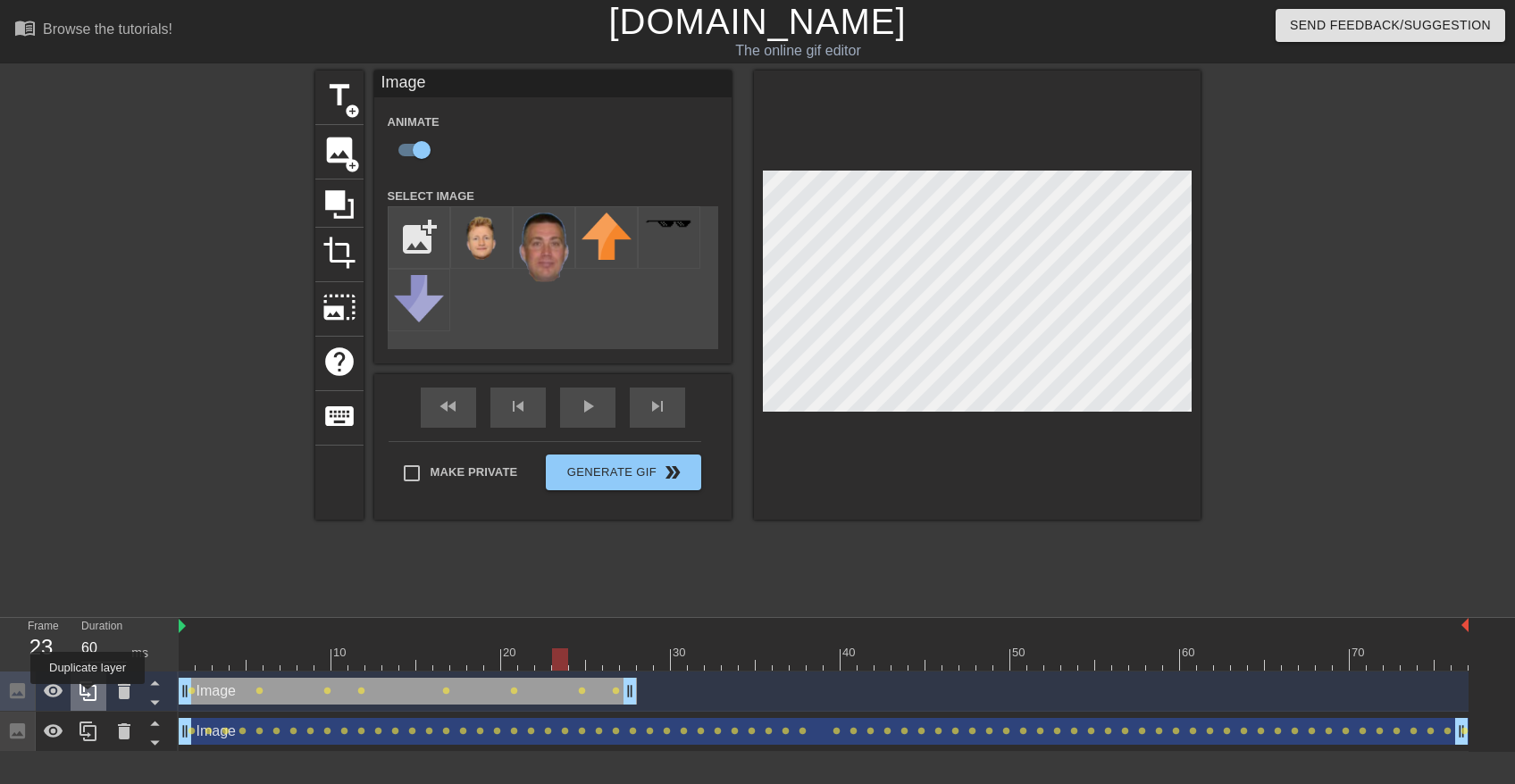
click at [88, 696] on icon at bounding box center [88, 692] width 17 height 20
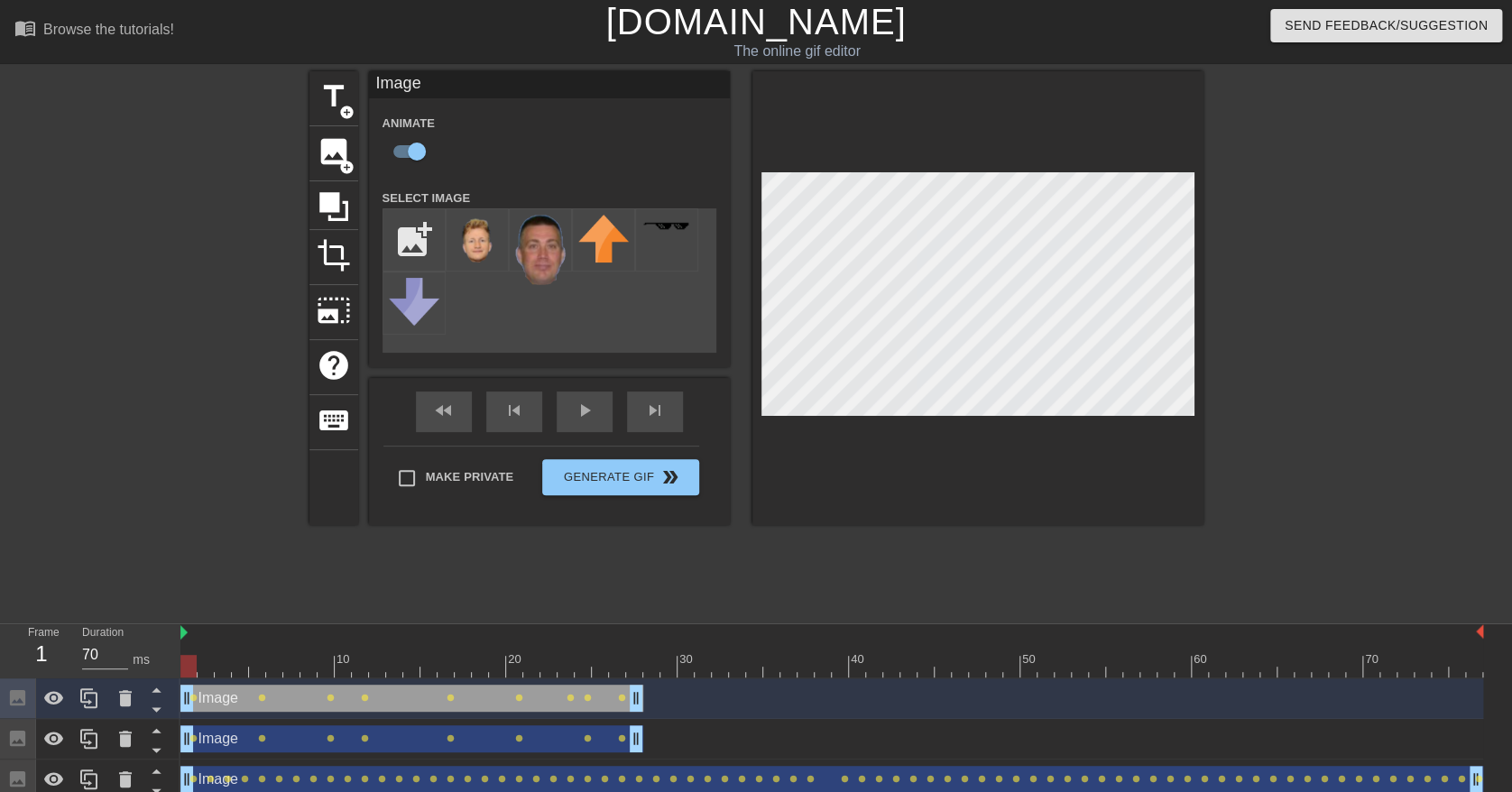
click at [190, 670] on div at bounding box center [832, 666] width 1303 height 23
click at [208, 668] on div at bounding box center [832, 666] width 1303 height 23
click at [226, 667] on div at bounding box center [832, 666] width 1303 height 23
click at [260, 672] on div at bounding box center [832, 666] width 1303 height 23
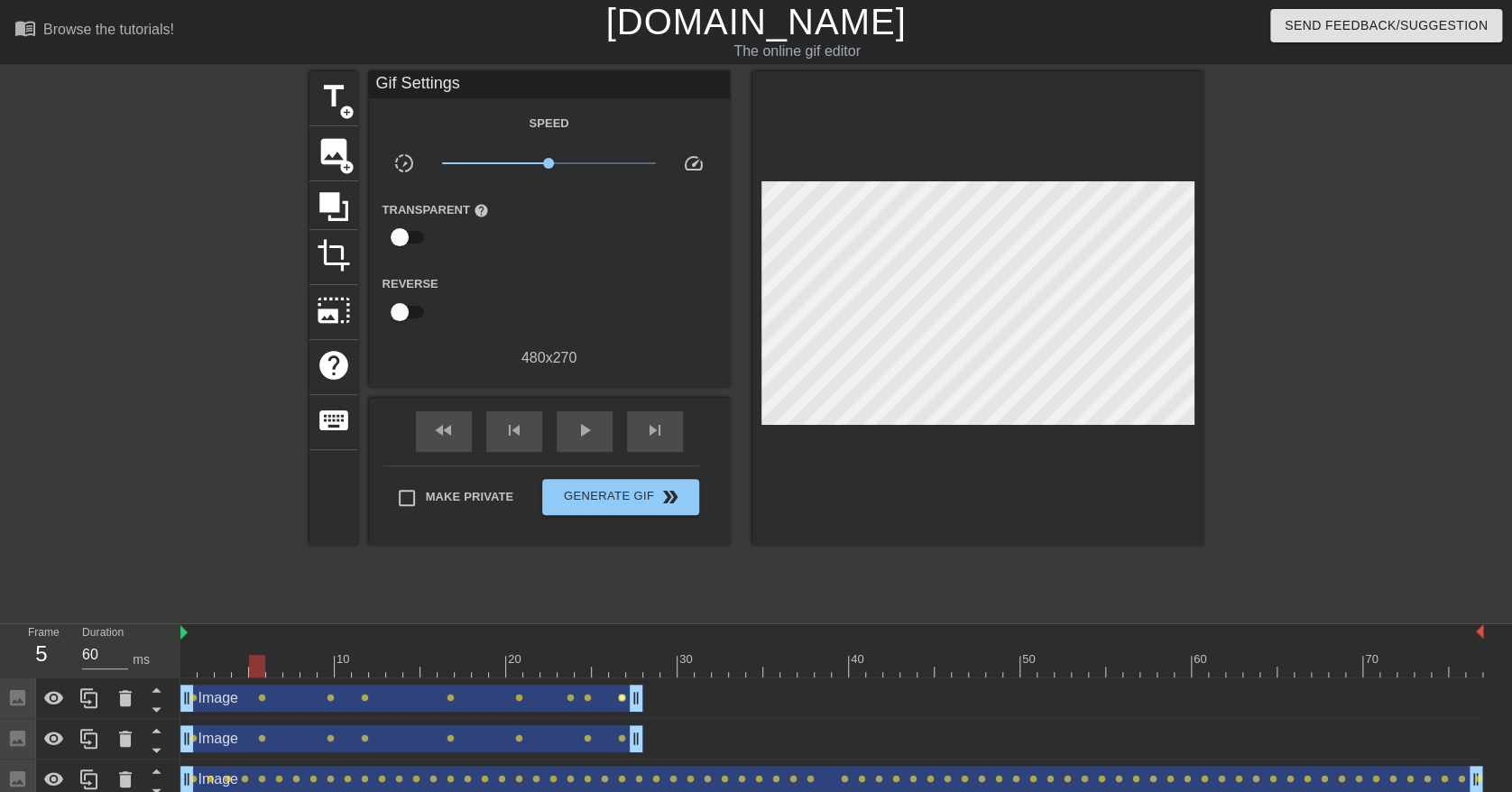
click at [621, 698] on span "lens" at bounding box center [622, 698] width 8 height 8
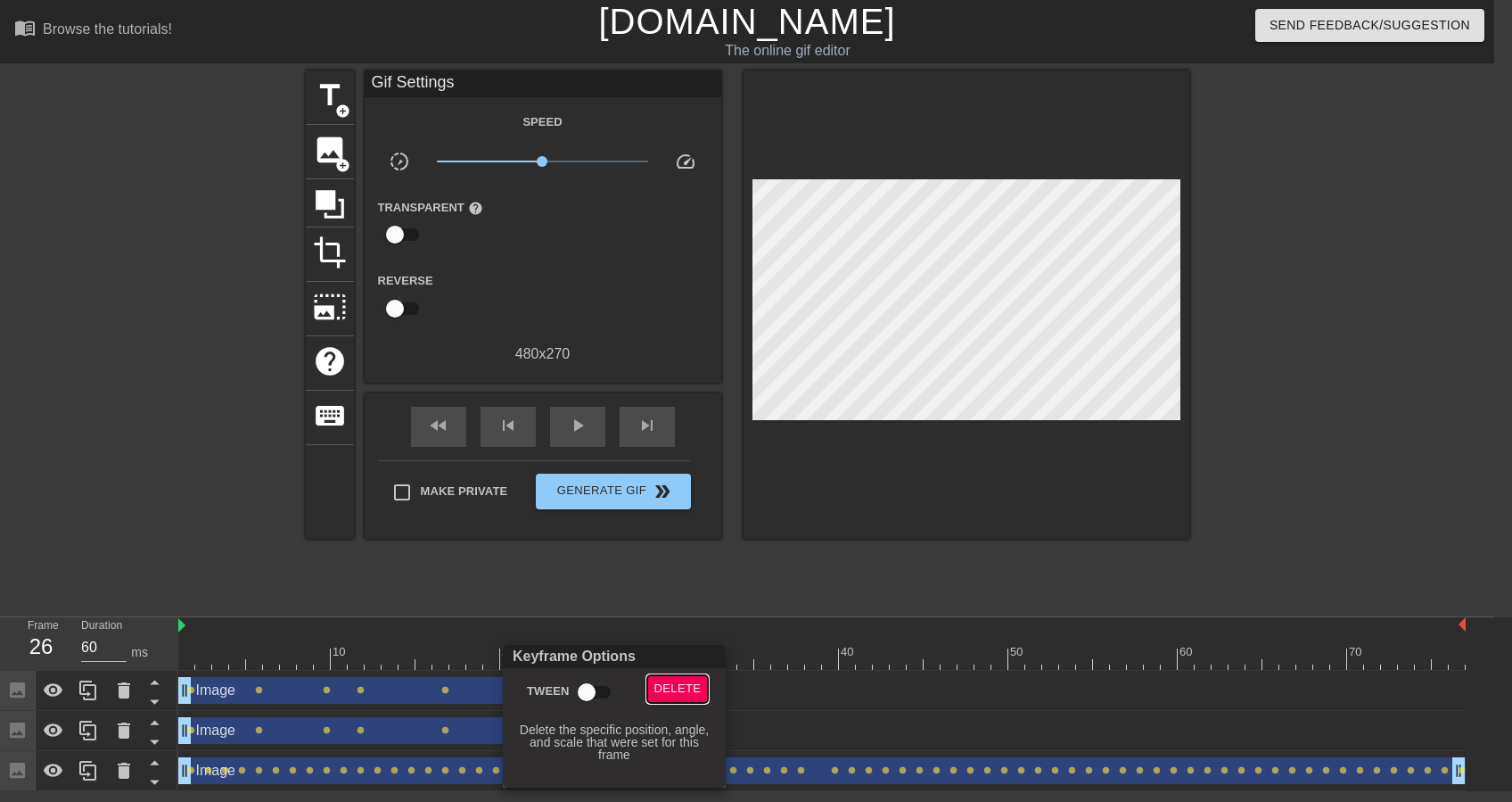
click at [656, 680] on span "Delete" at bounding box center [678, 688] width 47 height 21
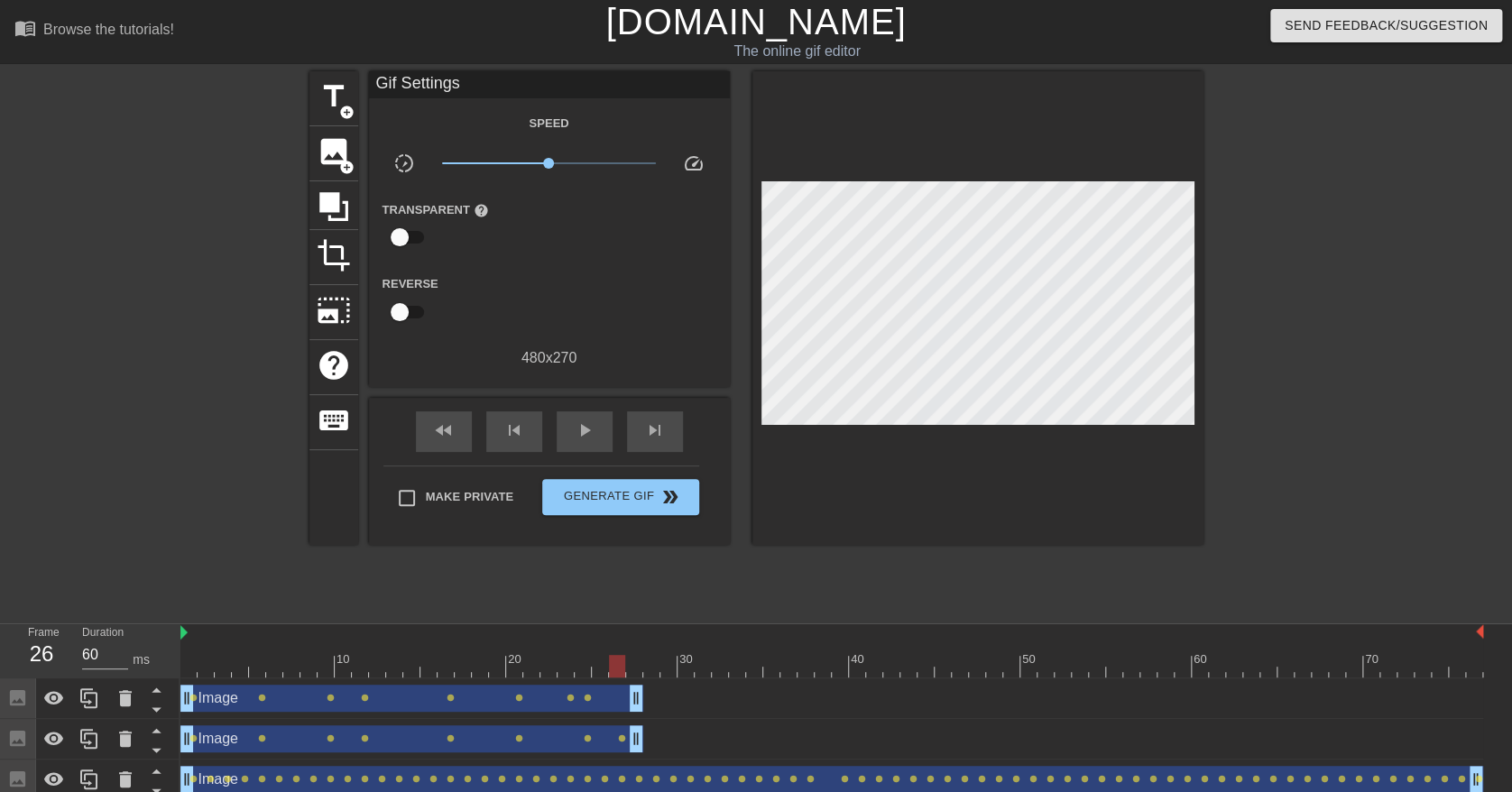
click at [590, 703] on div "Image drag_handle drag_handle" at bounding box center [412, 698] width 463 height 27
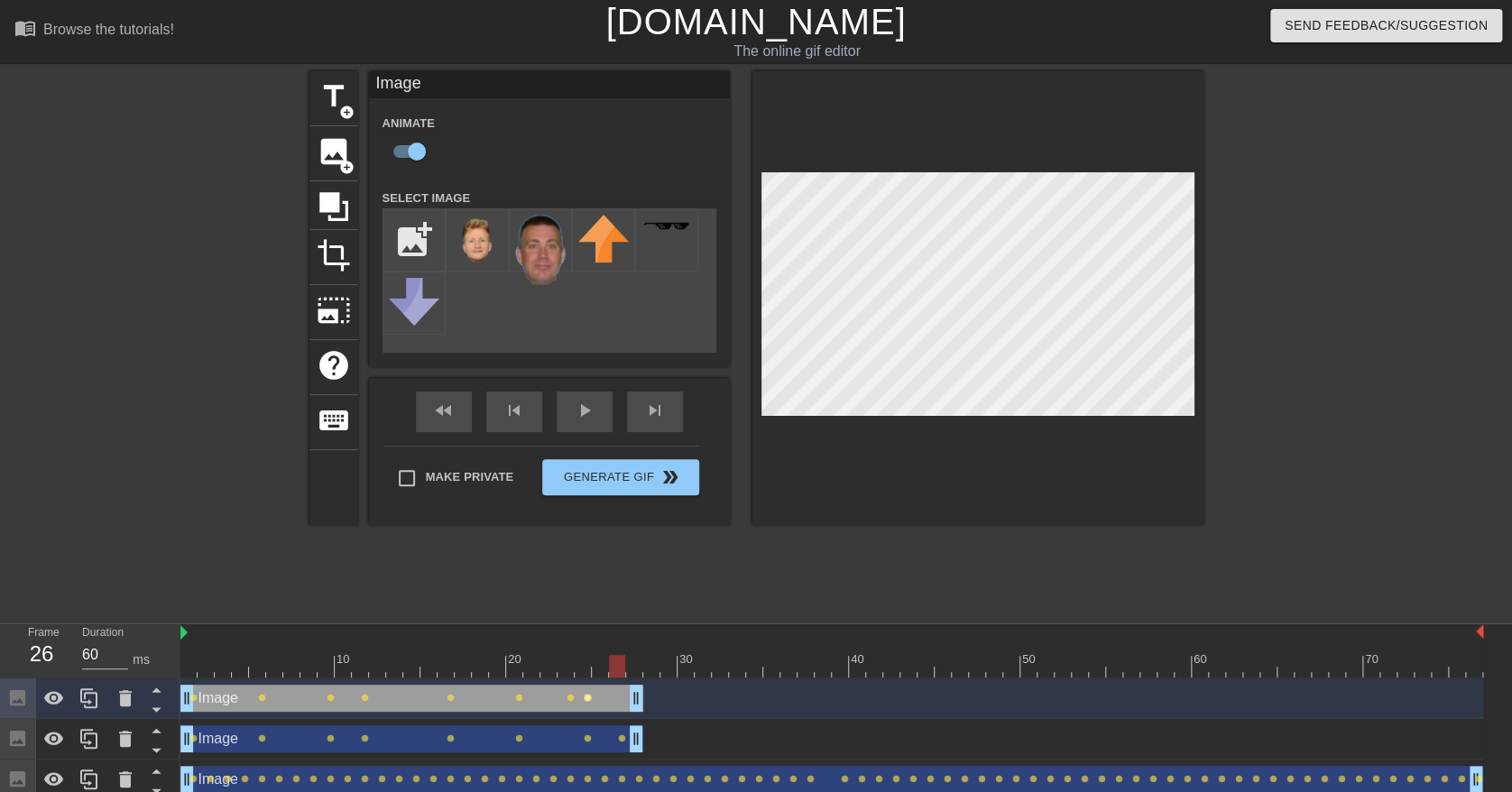
click at [589, 696] on span "lens" at bounding box center [588, 698] width 8 height 8
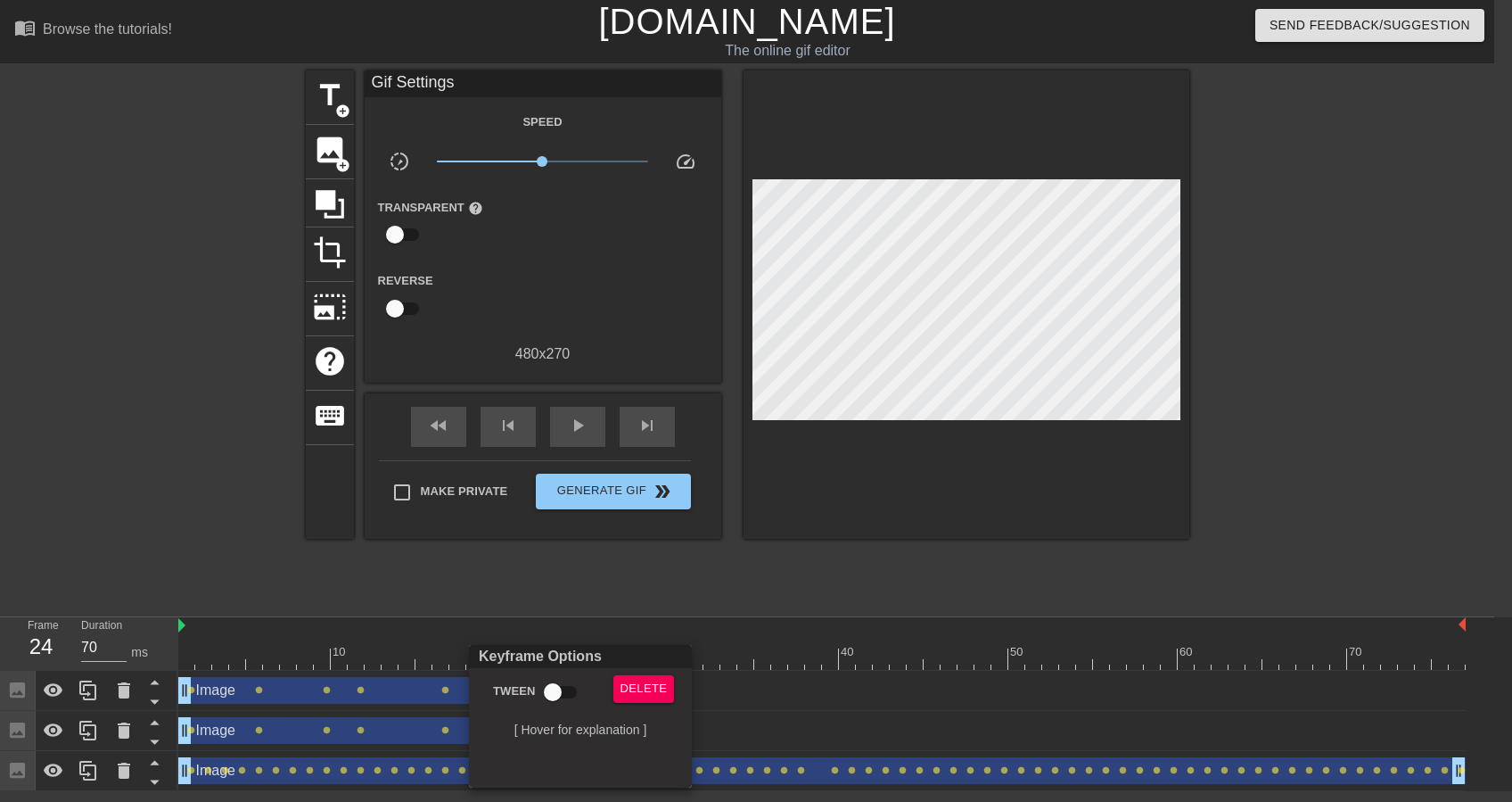
click at [612, 679] on div "Delete" at bounding box center [648, 696] width 96 height 41
click at [624, 681] on span "Delete" at bounding box center [644, 688] width 47 height 21
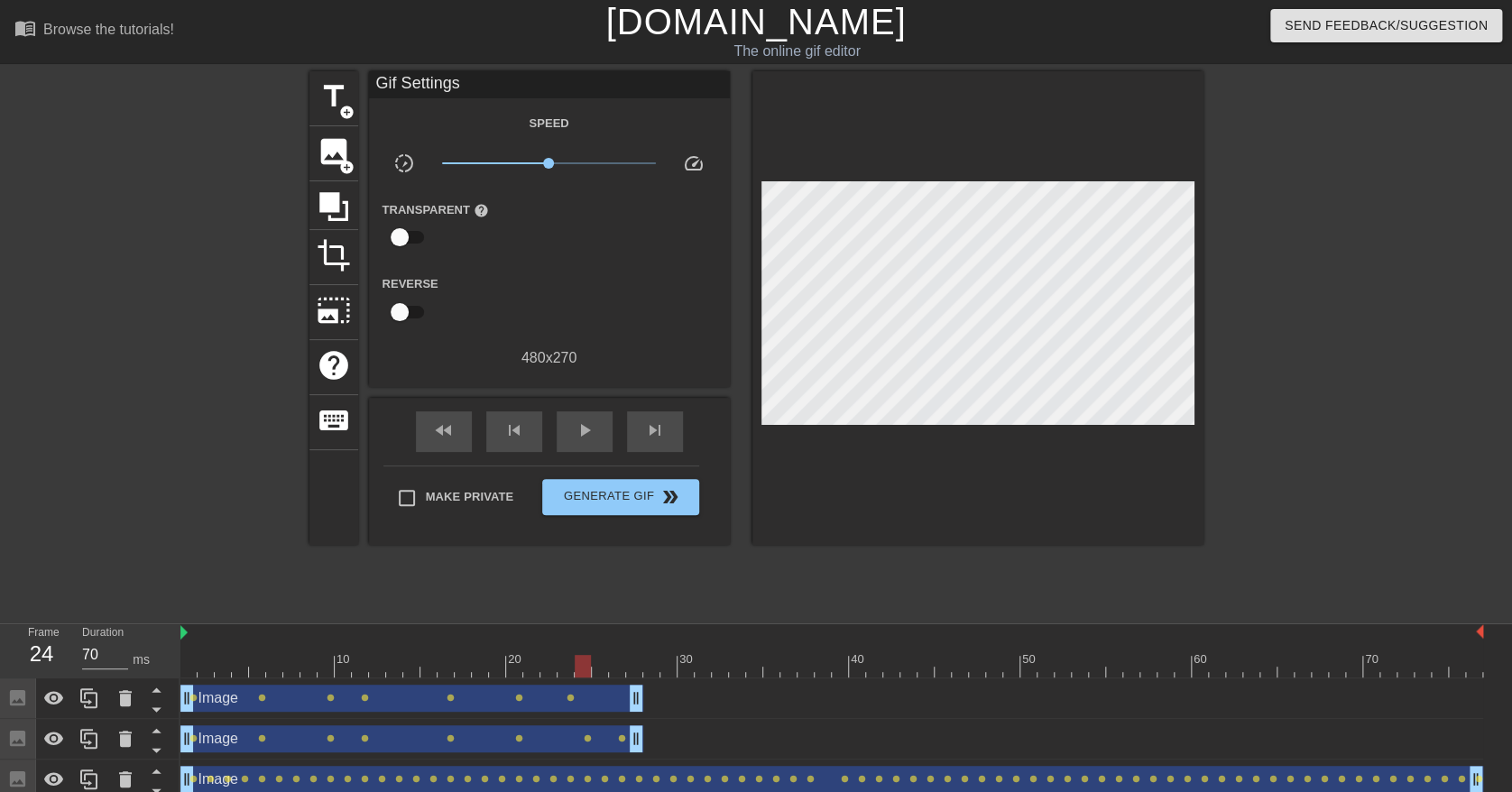
click at [579, 695] on div "Image drag_handle drag_handle" at bounding box center [412, 698] width 463 height 27
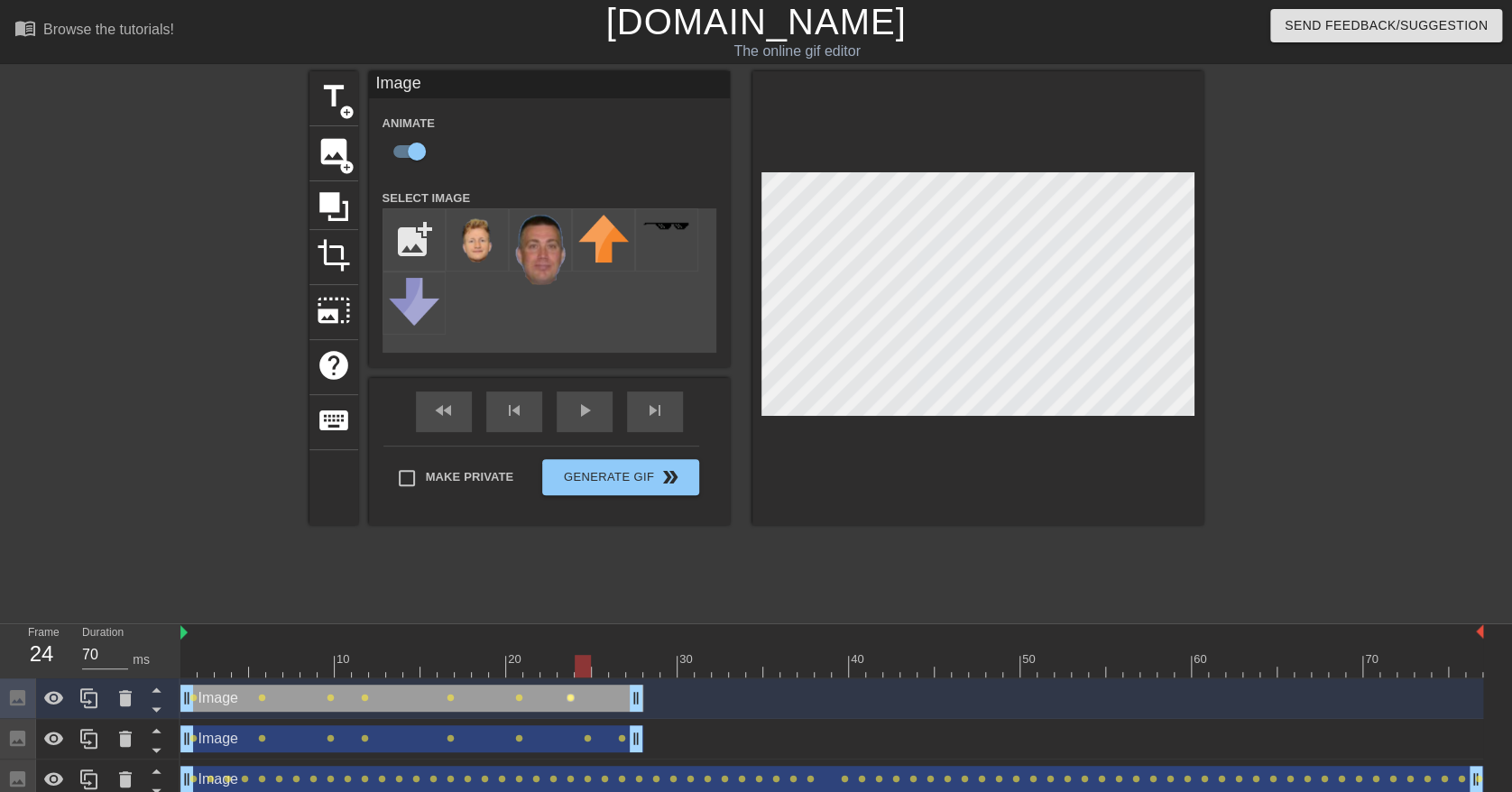
click at [566, 701] on span "lens" at bounding box center [570, 698] width 8 height 8
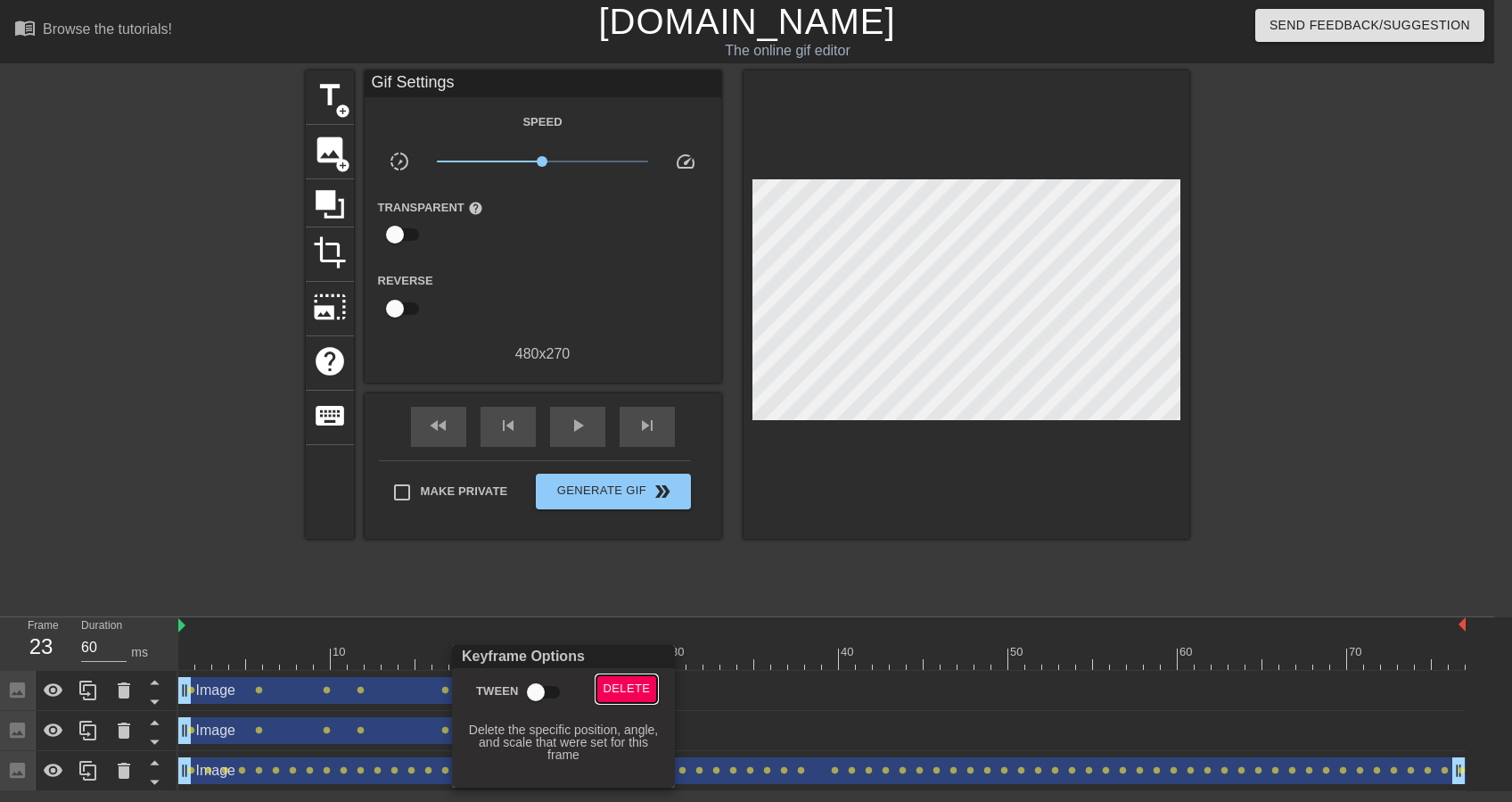
click at [614, 685] on span "Delete" at bounding box center [627, 688] width 47 height 21
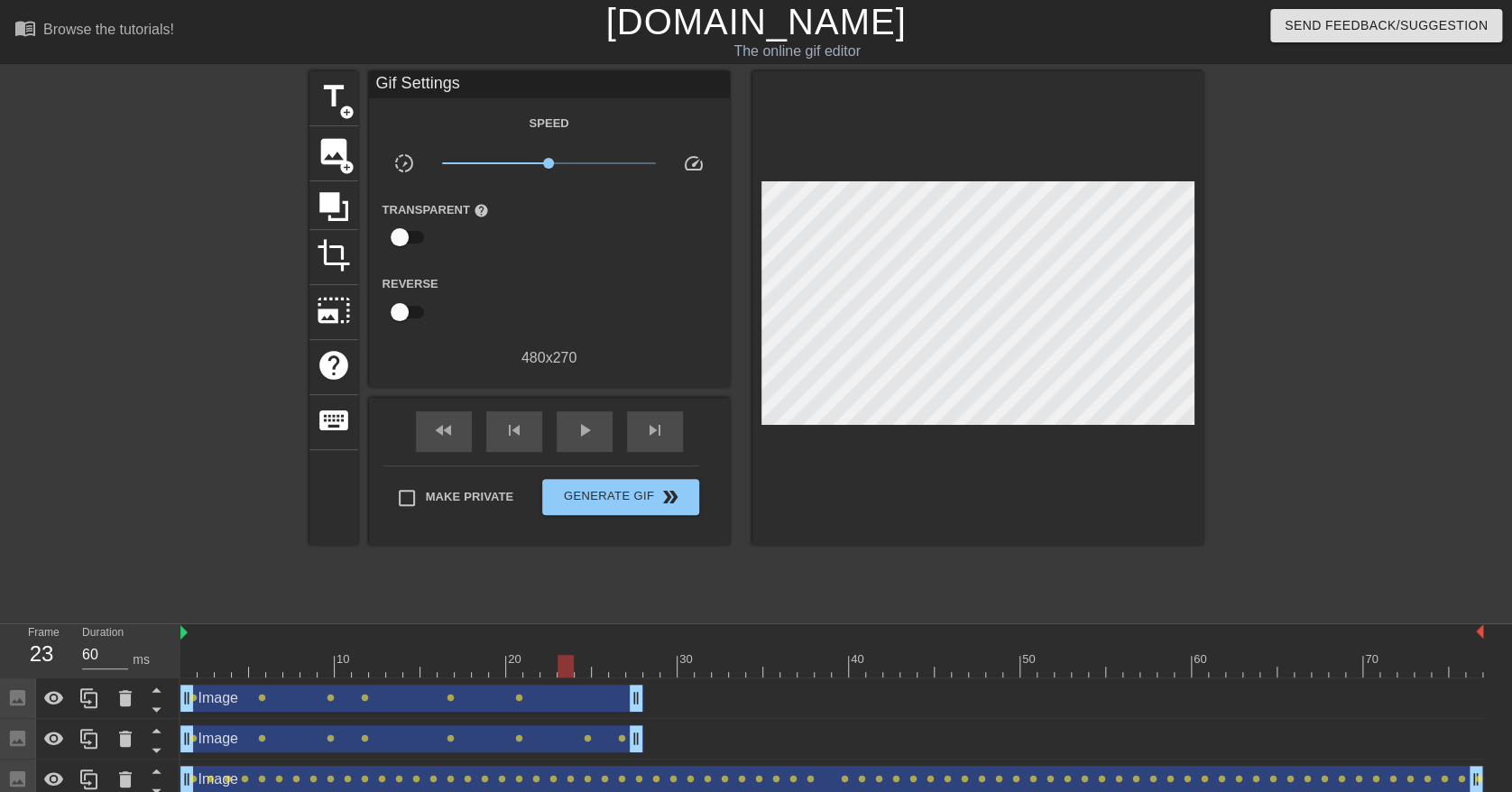
click at [513, 701] on div "Image drag_handle drag_handle" at bounding box center [412, 698] width 463 height 27
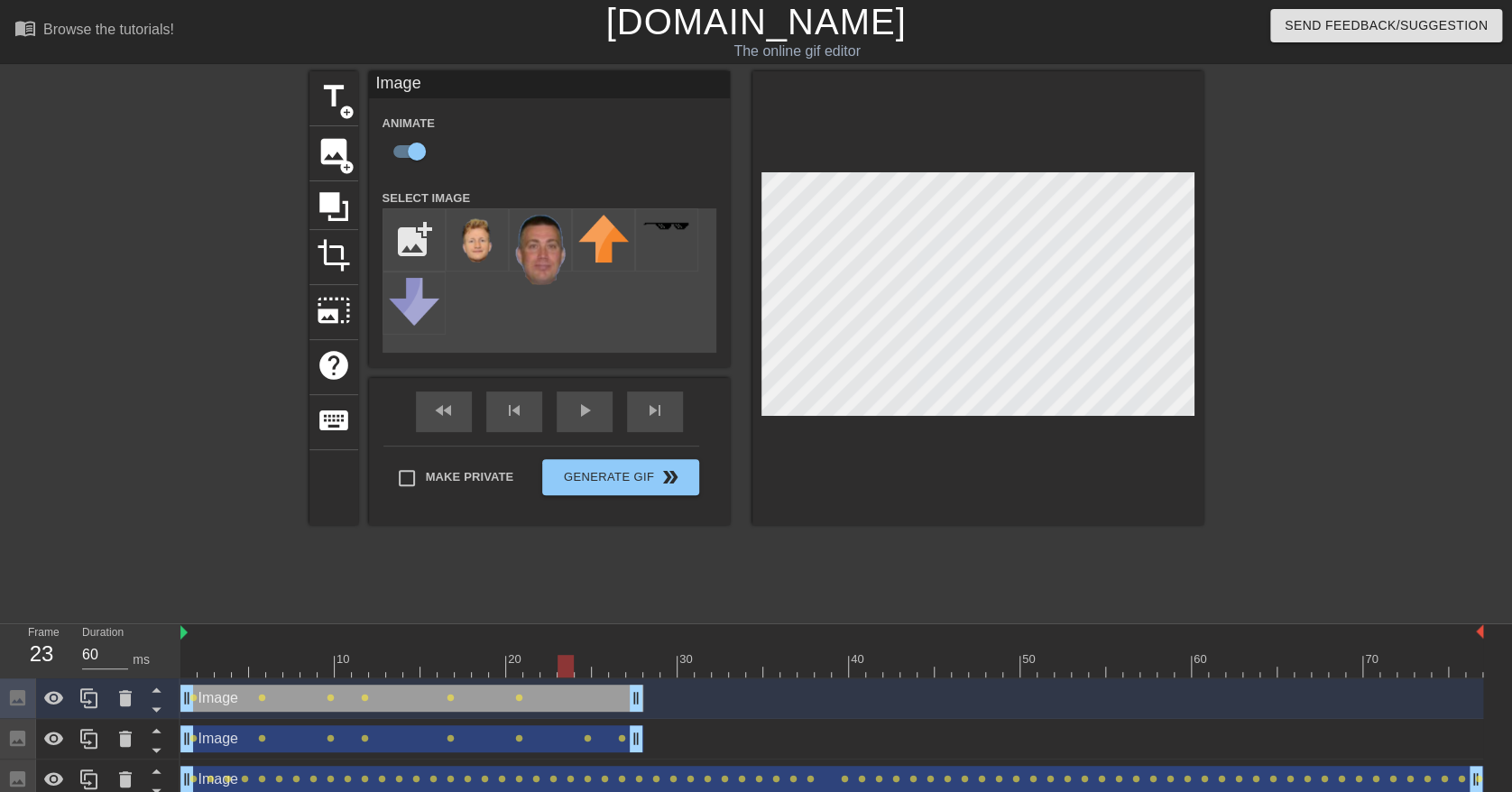
click at [476, 701] on div "Image drag_handle drag_handle" at bounding box center [412, 698] width 463 height 27
click at [191, 665] on div at bounding box center [832, 666] width 1303 height 23
click at [366, 697] on span "lens" at bounding box center [365, 698] width 8 height 8
type input "60"
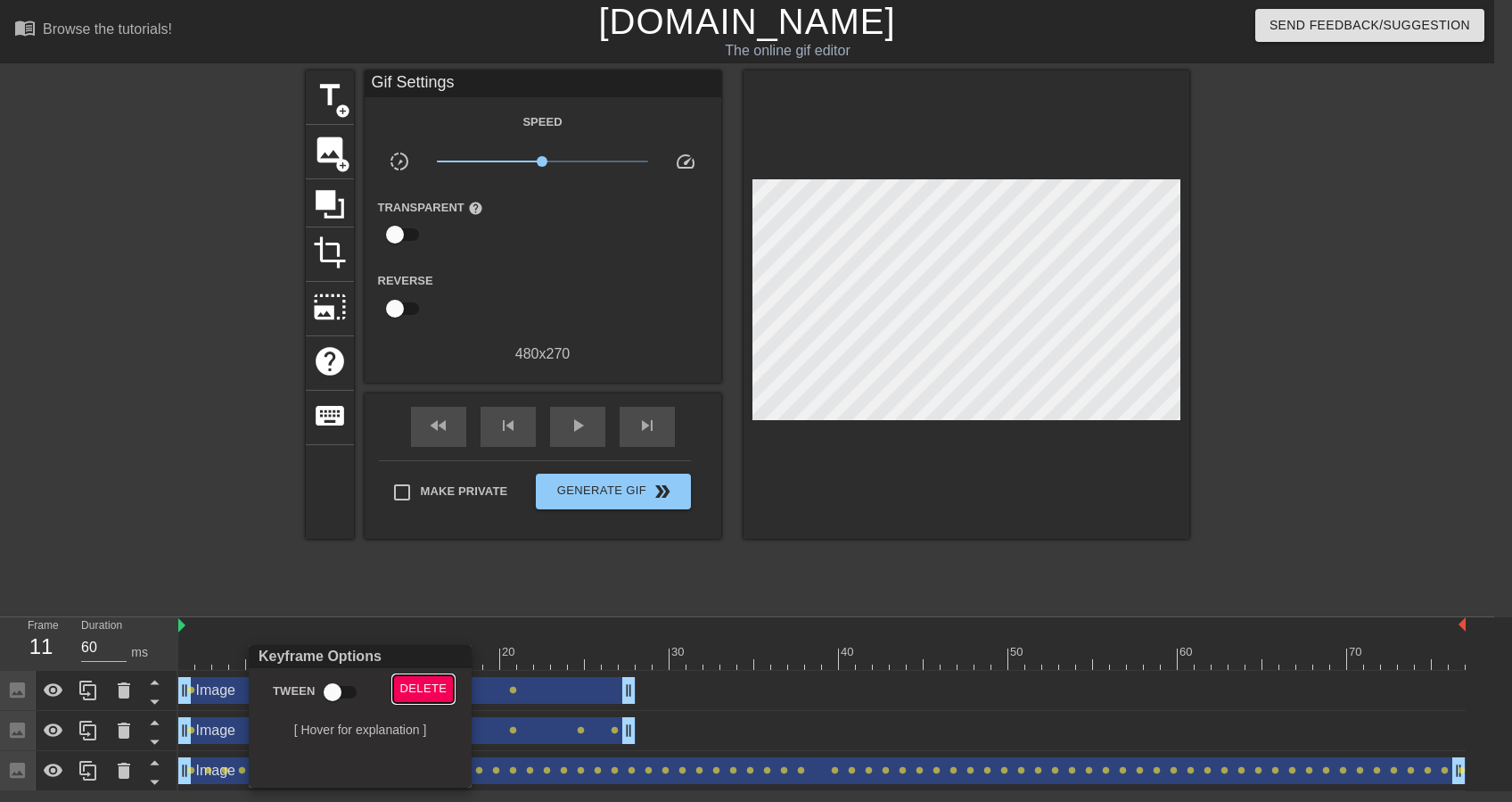
click at [419, 683] on span "Delete" at bounding box center [424, 688] width 47 height 21
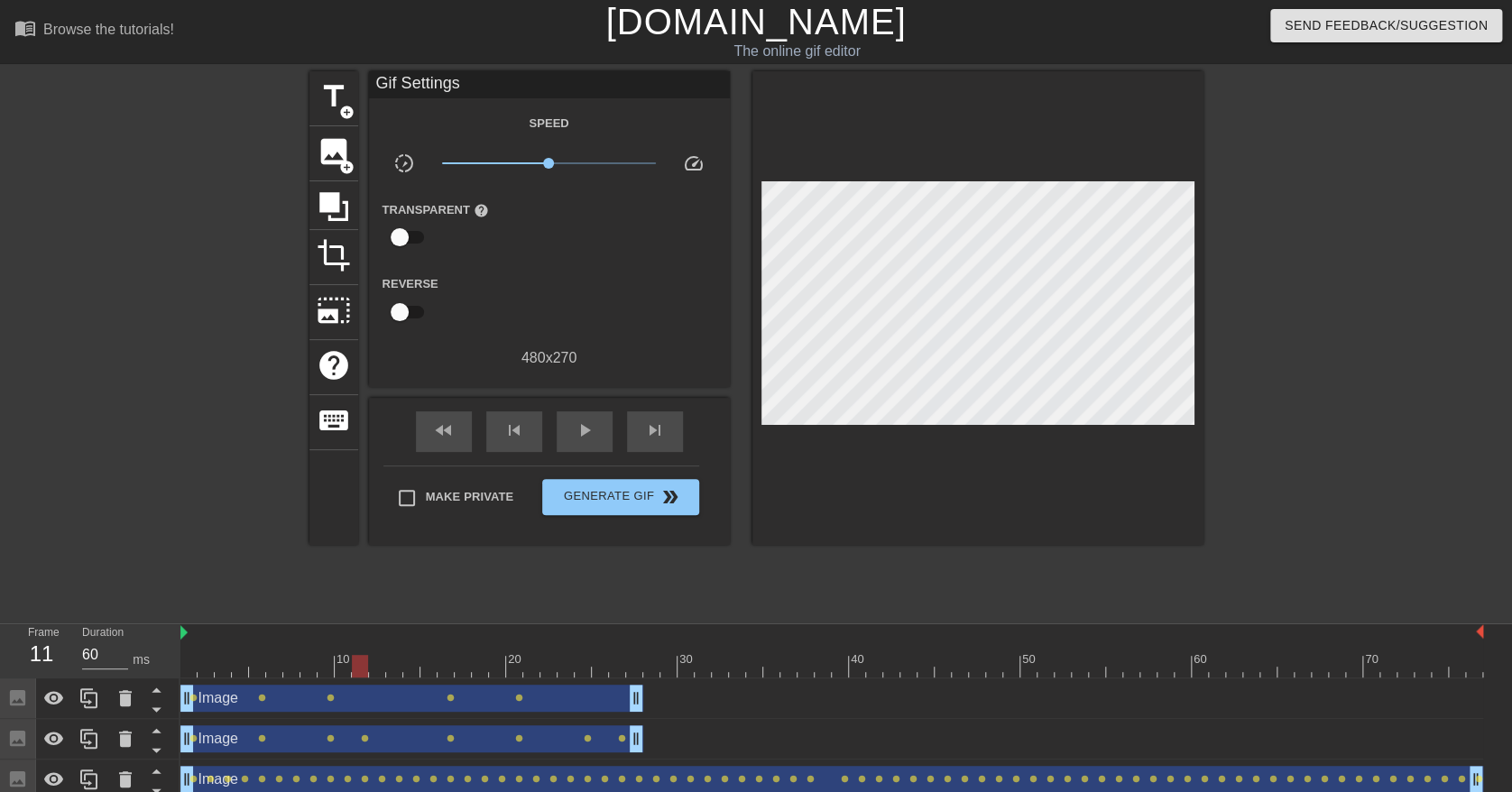
click at [566, 700] on div "Image drag_handle drag_handle" at bounding box center [412, 698] width 463 height 27
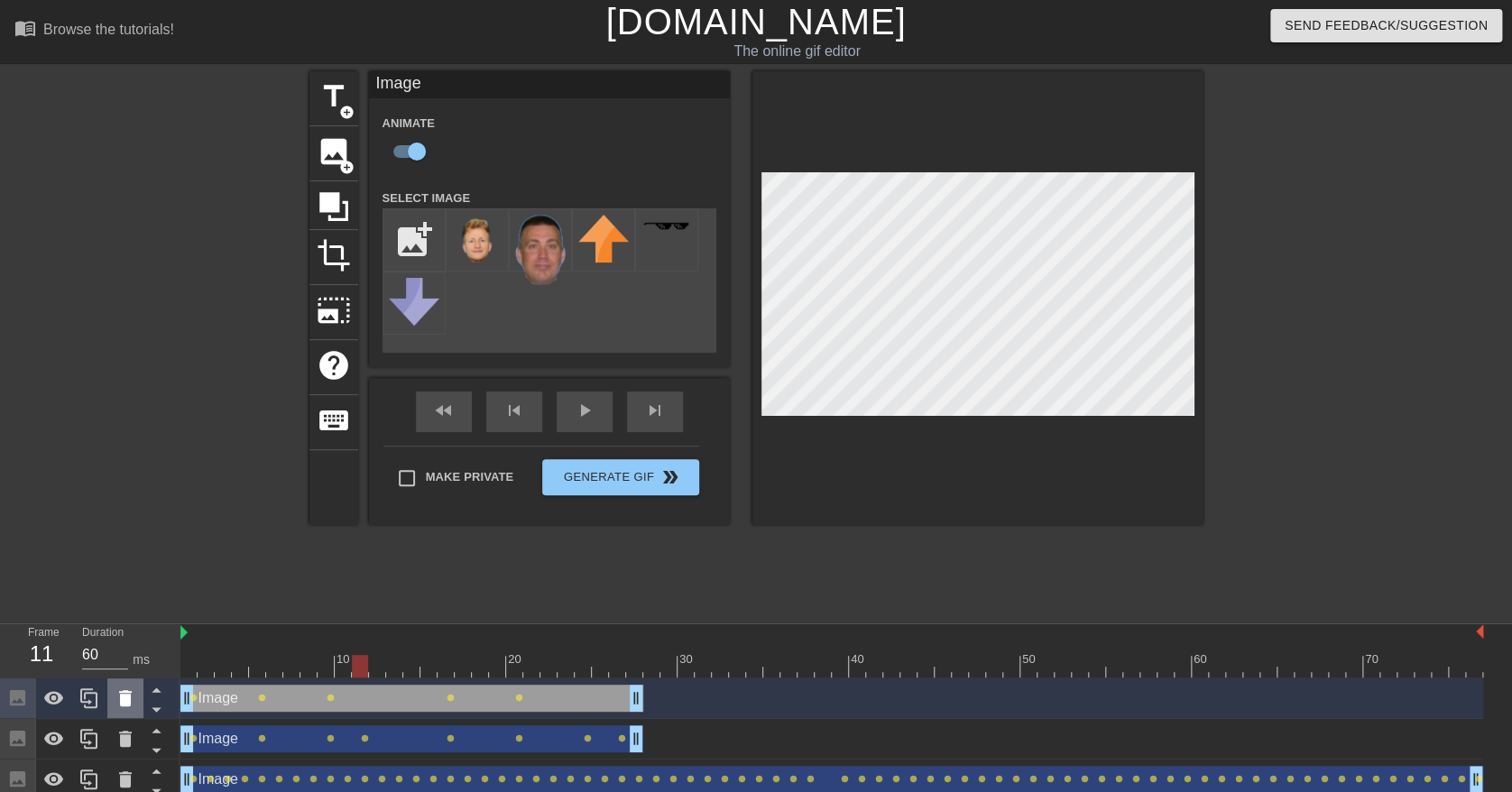
click at [126, 697] on icon at bounding box center [125, 699] width 13 height 16
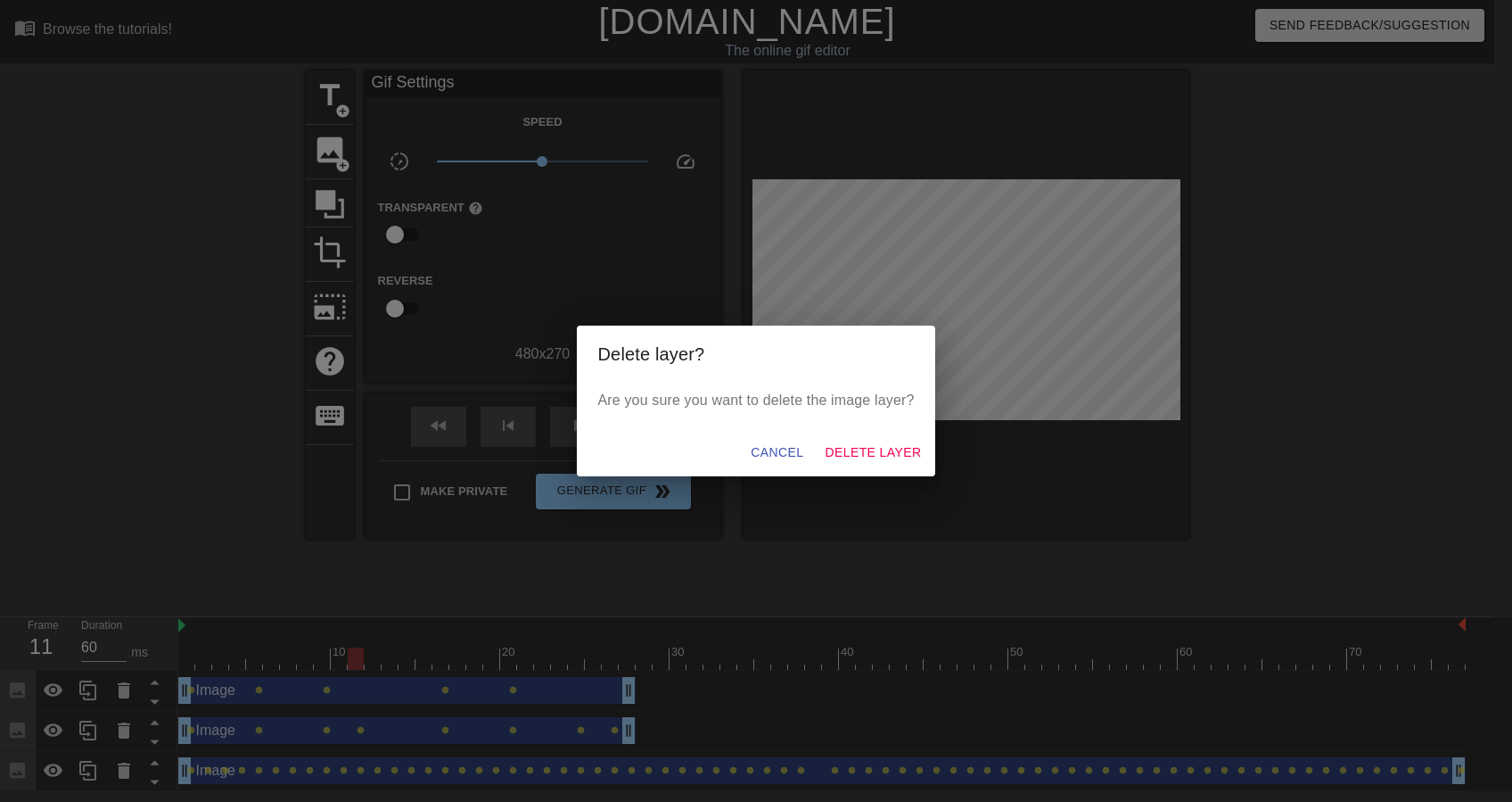
click at [902, 436] on div "Cancel Delete Layer" at bounding box center [757, 453] width 359 height 47
click at [877, 446] on span "Delete Layer" at bounding box center [873, 453] width 96 height 23
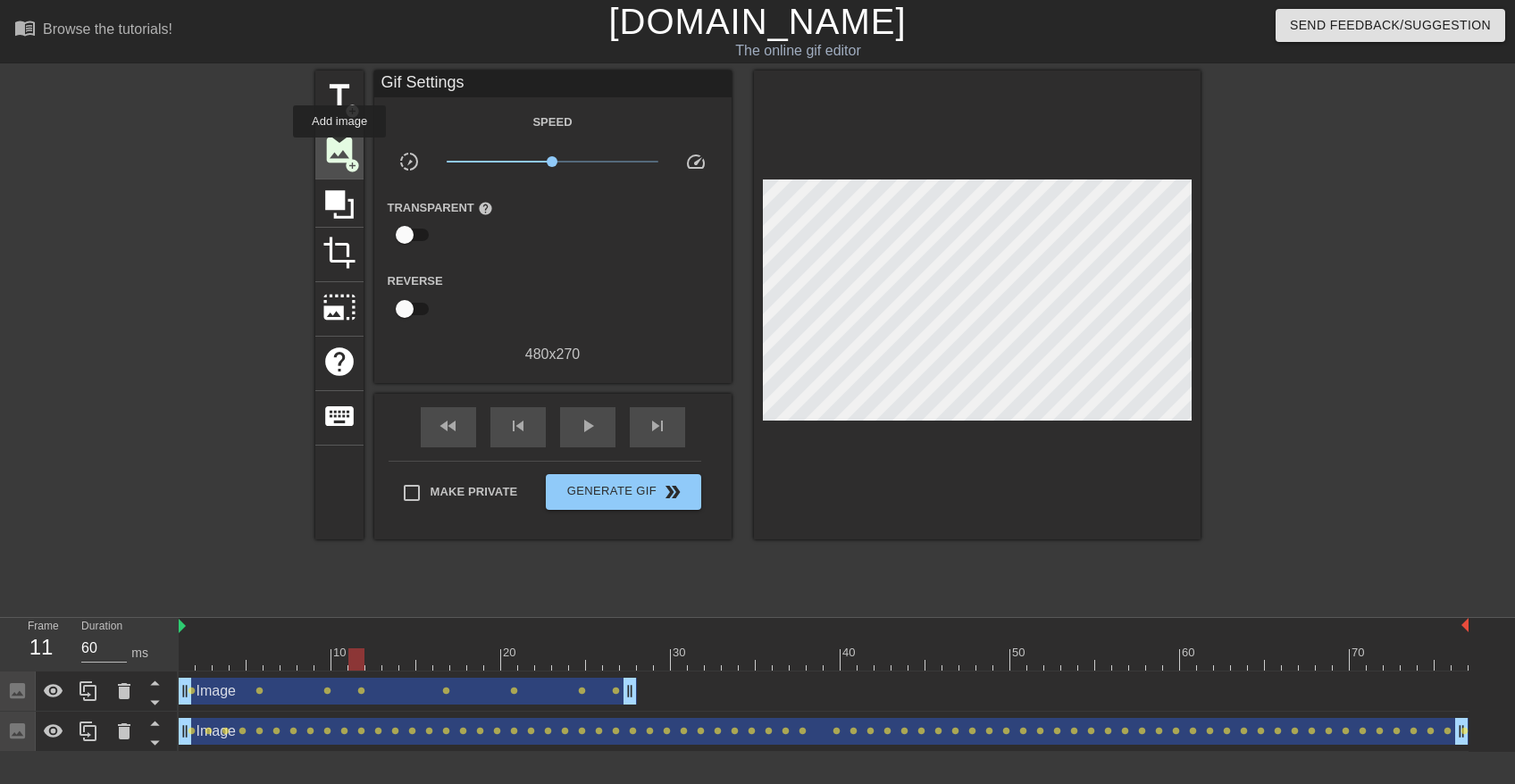
click at [339, 151] on span "image" at bounding box center [339, 150] width 34 height 34
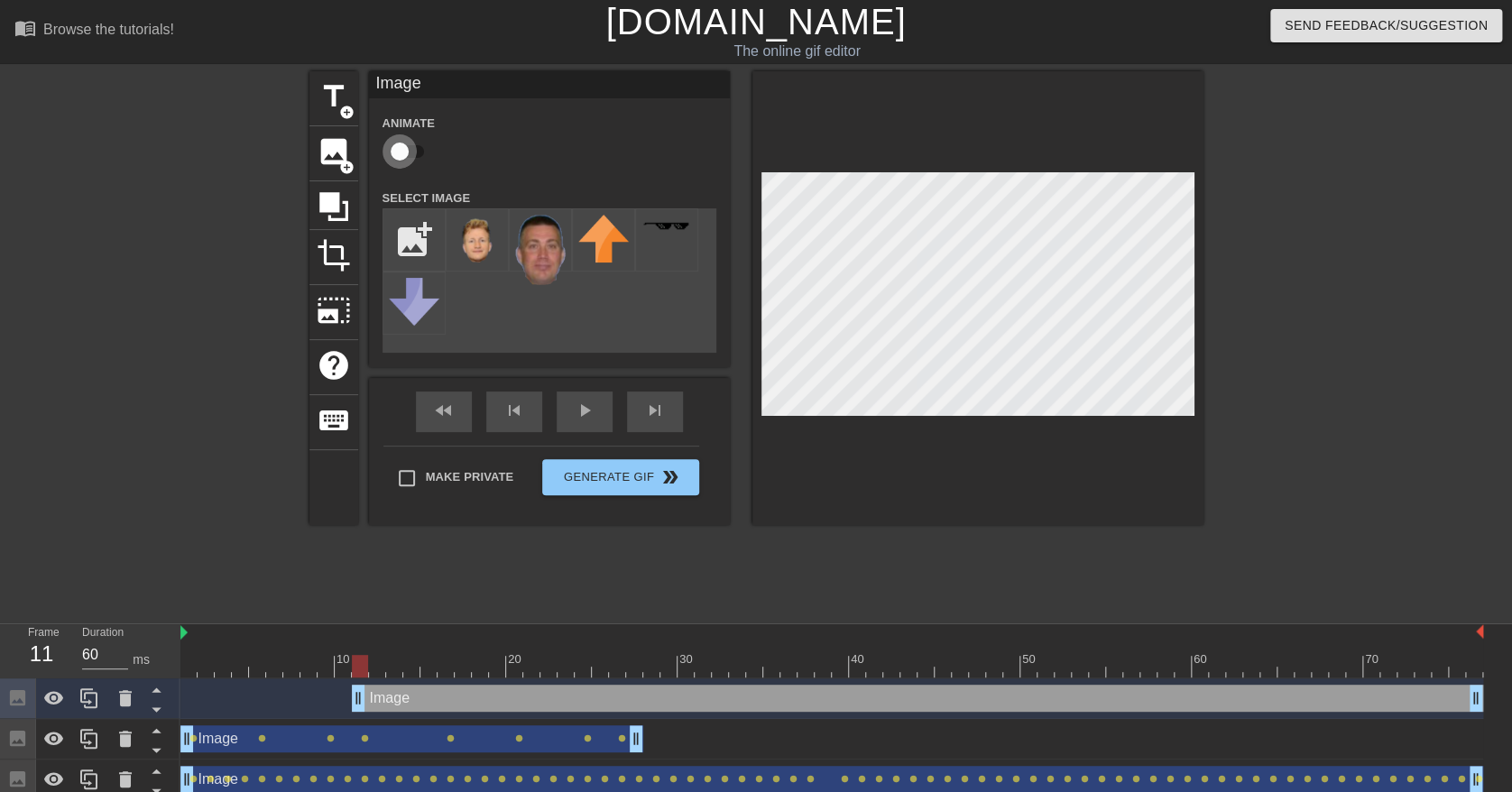
click at [413, 150] on input "checkbox" at bounding box center [400, 151] width 103 height 35
checkbox input "true"
click at [474, 233] on img at bounding box center [477, 241] width 51 height 54
drag, startPoint x: 354, startPoint y: 701, endPoint x: 210, endPoint y: 698, distance: 144.0
click at [366, 699] on span "lens" at bounding box center [365, 698] width 8 height 8
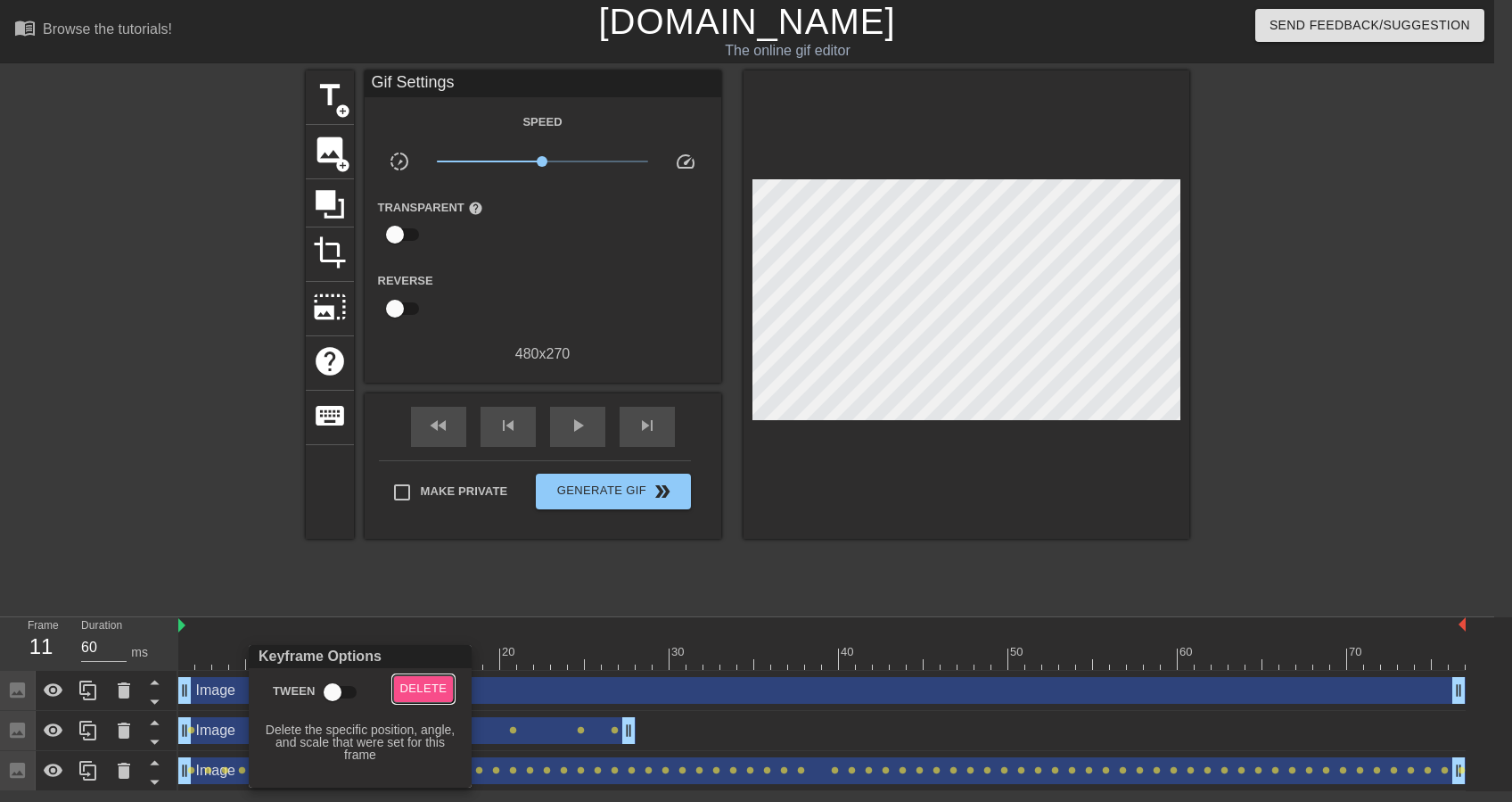
click at [419, 682] on span "Delete" at bounding box center [424, 688] width 47 height 21
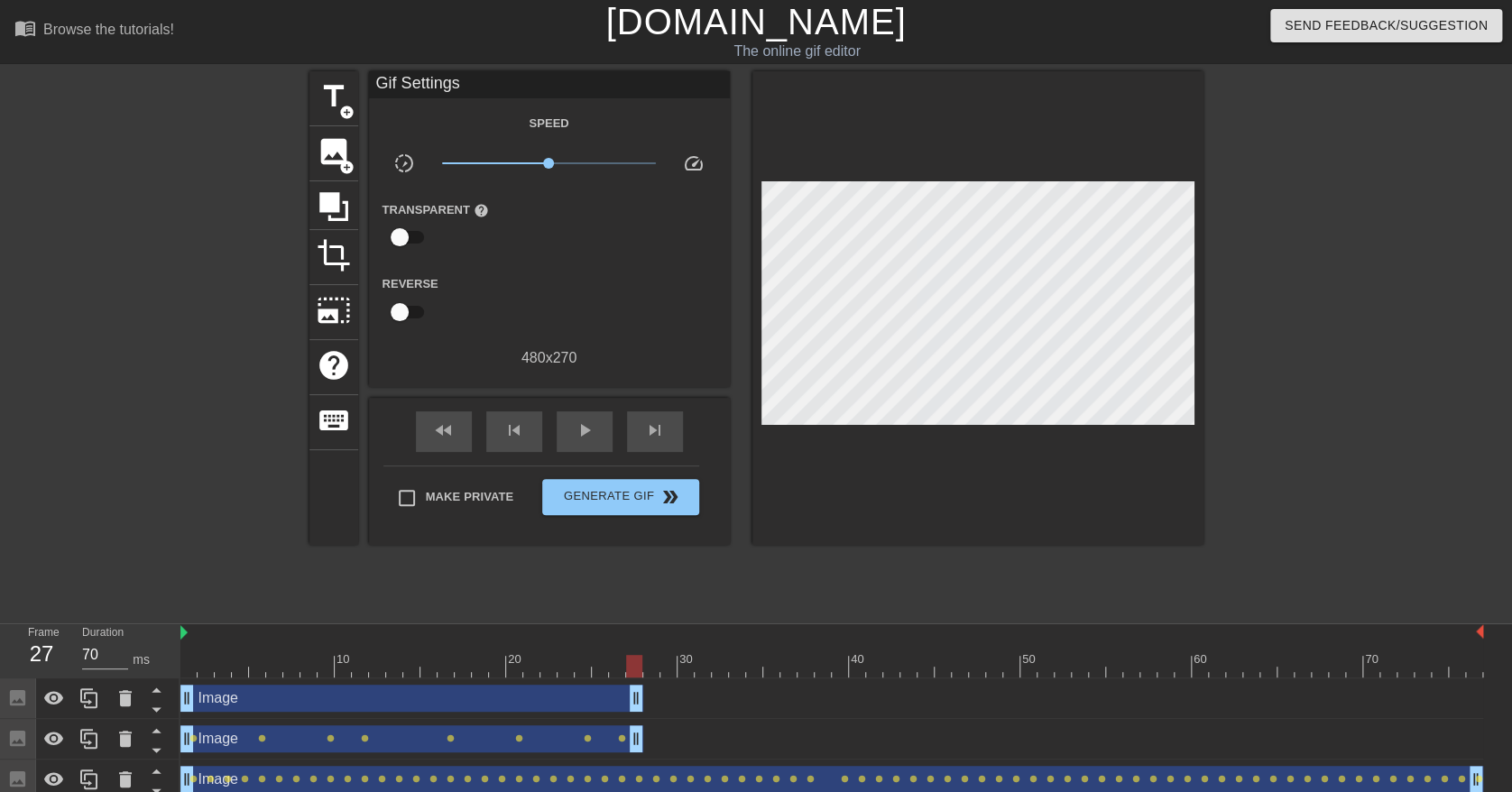
drag, startPoint x: 1474, startPoint y: 694, endPoint x: 635, endPoint y: 707, distance: 839.1
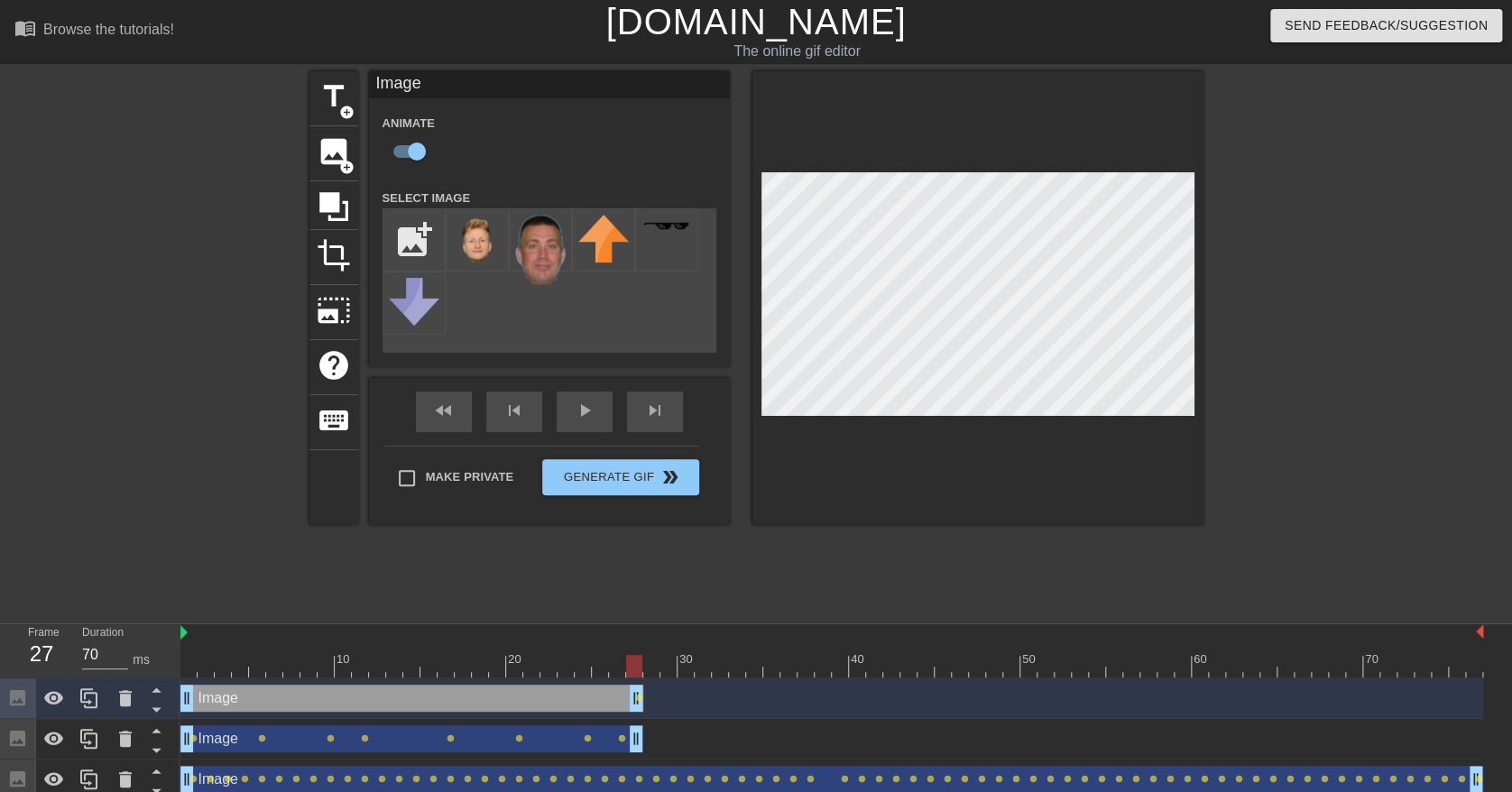
click at [318, 694] on div "Image drag_handle drag_handle" at bounding box center [412, 698] width 463 height 27
click at [100, 701] on div at bounding box center [89, 699] width 36 height 40
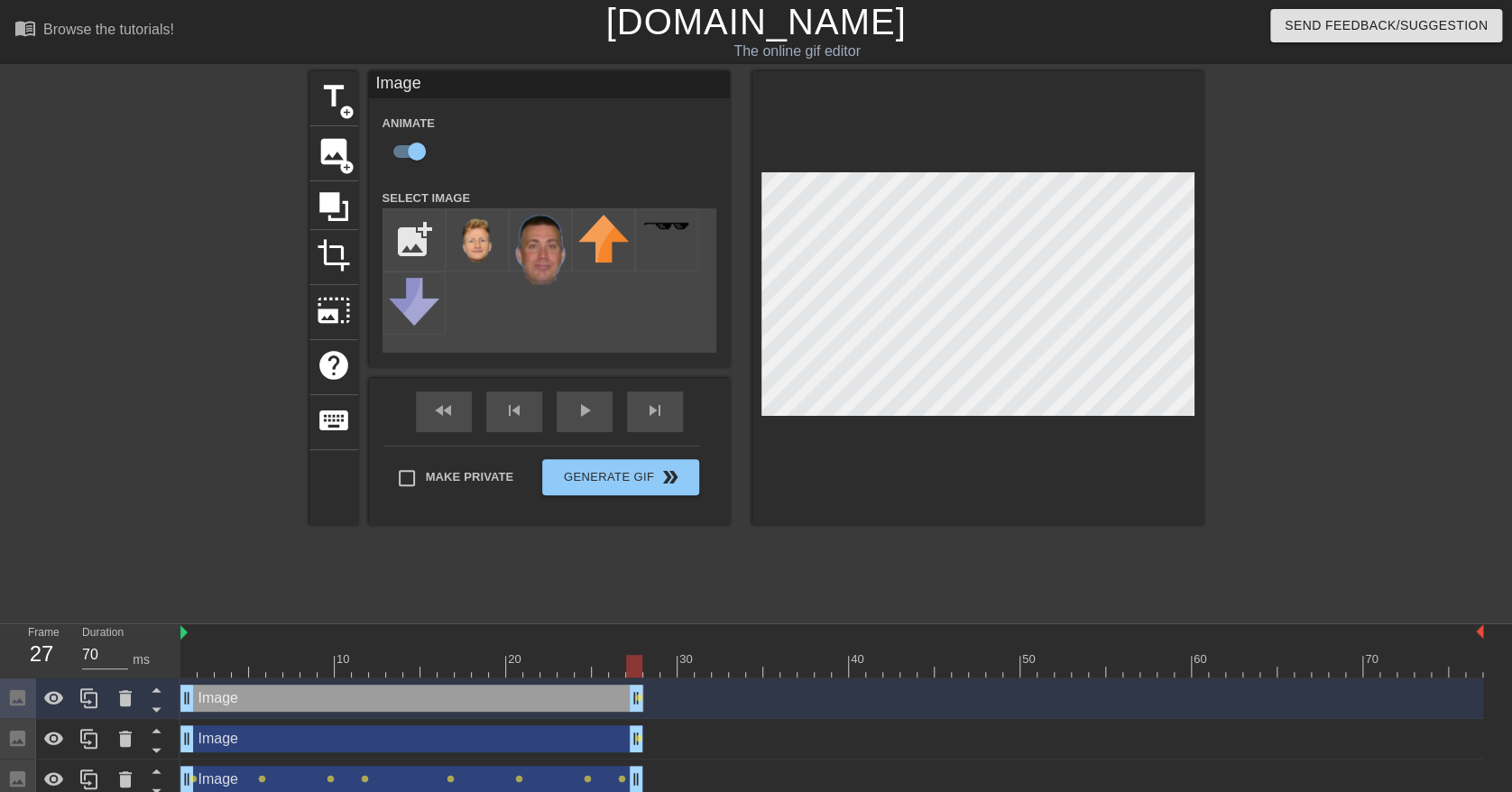
click at [229, 746] on div "Image drag_handle drag_handle" at bounding box center [412, 738] width 463 height 27
click at [421, 737] on div "Image drag_handle drag_handle" at bounding box center [412, 738] width 463 height 27
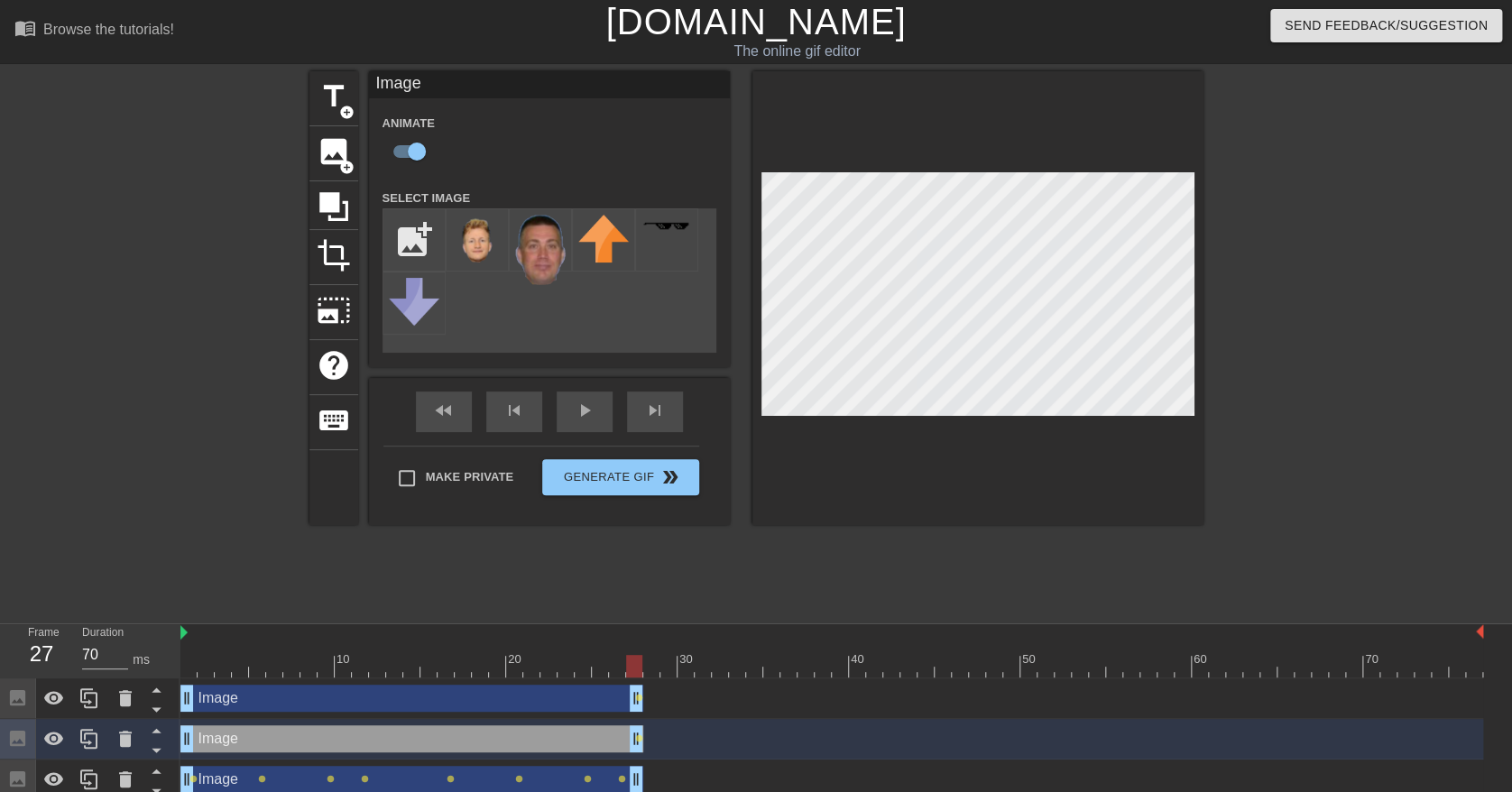
click at [267, 736] on div "Image drag_handle drag_handle" at bounding box center [412, 738] width 463 height 27
click at [188, 671] on div at bounding box center [832, 666] width 1303 height 23
click at [258, 667] on div at bounding box center [832, 666] width 1303 height 23
click at [324, 667] on div at bounding box center [832, 666] width 1303 height 23
click at [359, 669] on div at bounding box center [832, 666] width 1303 height 23
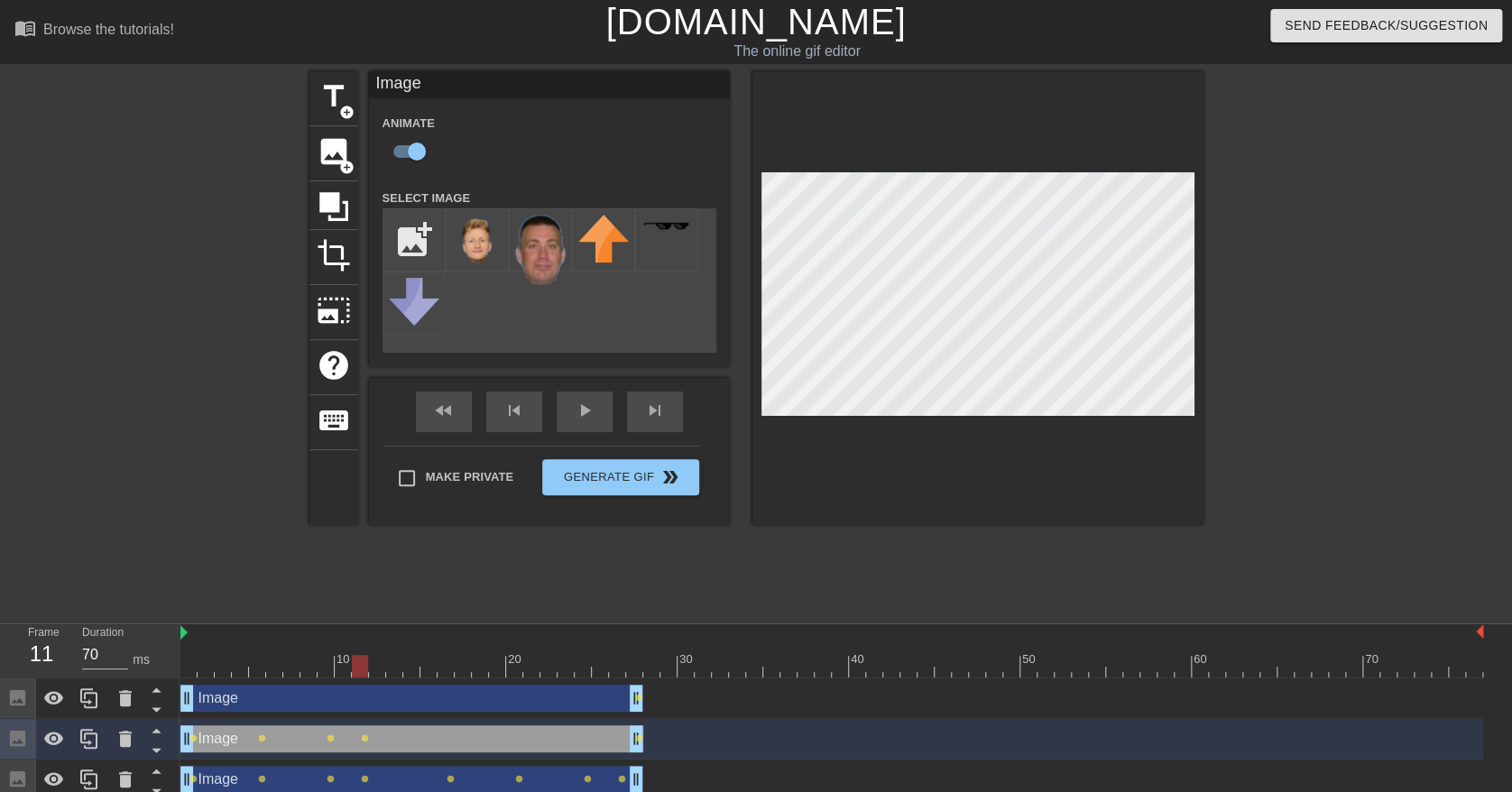
click at [452, 668] on div at bounding box center [832, 666] width 1303 height 23
click at [521, 666] on div at bounding box center [832, 666] width 1303 height 23
click at [595, 665] on div at bounding box center [832, 666] width 1303 height 23
click at [635, 673] on div at bounding box center [832, 666] width 1303 height 23
click at [1313, 281] on div at bounding box center [1360, 342] width 270 height 542
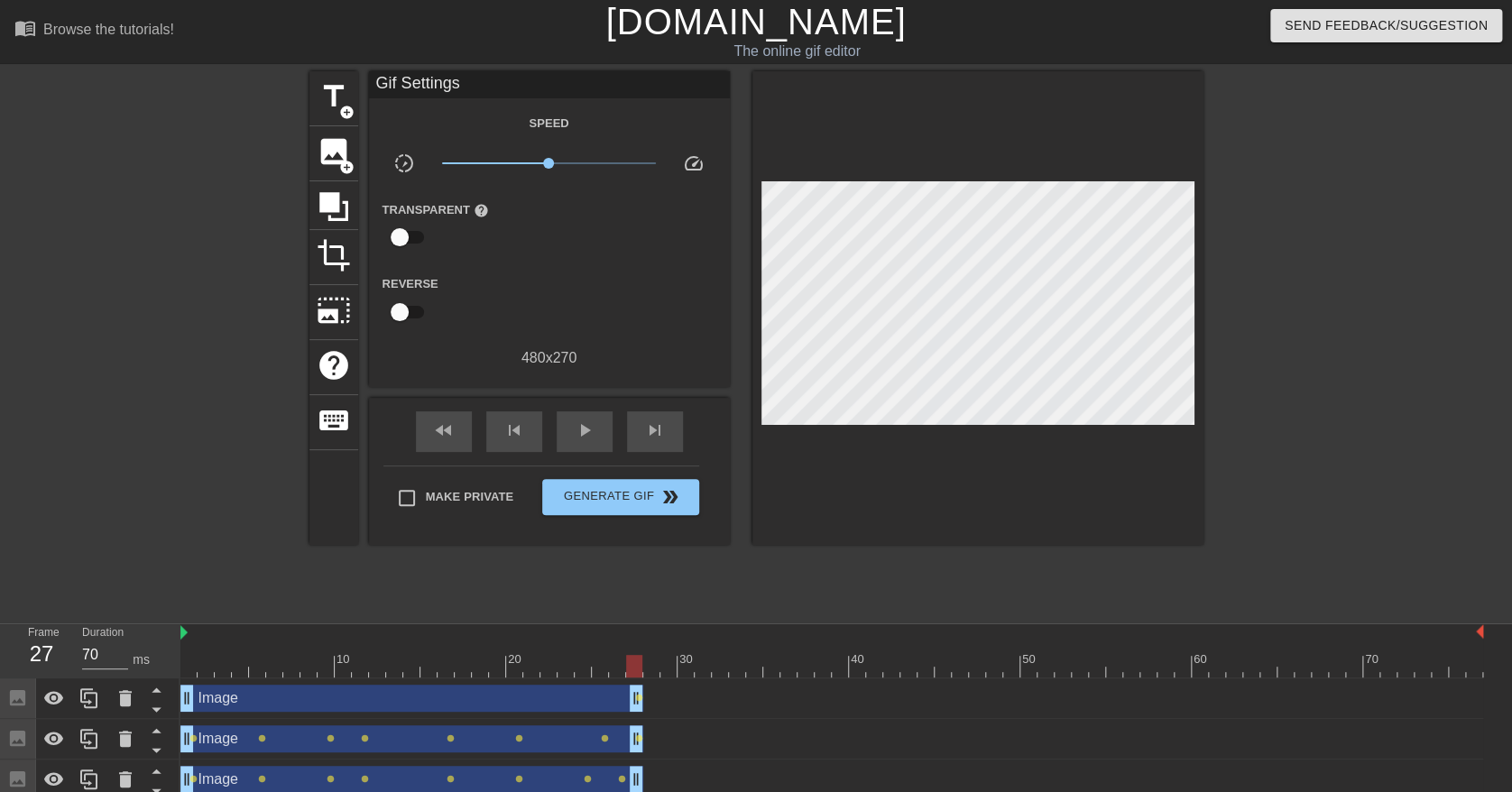
click at [404, 694] on div "Image drag_handle drag_handle" at bounding box center [412, 698] width 463 height 27
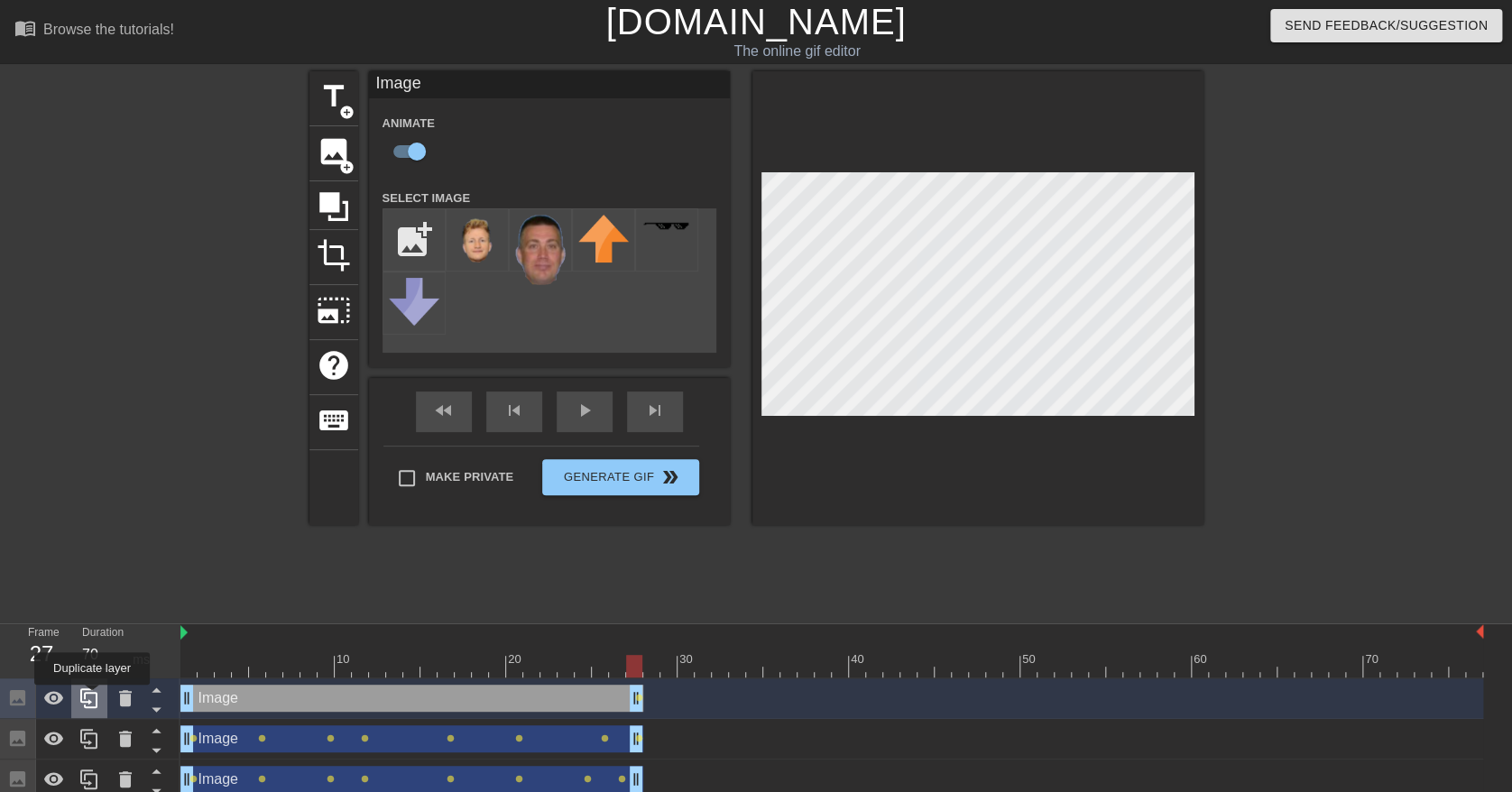
click at [92, 698] on icon at bounding box center [89, 699] width 22 height 22
click at [92, 699] on icon at bounding box center [89, 699] width 22 height 22
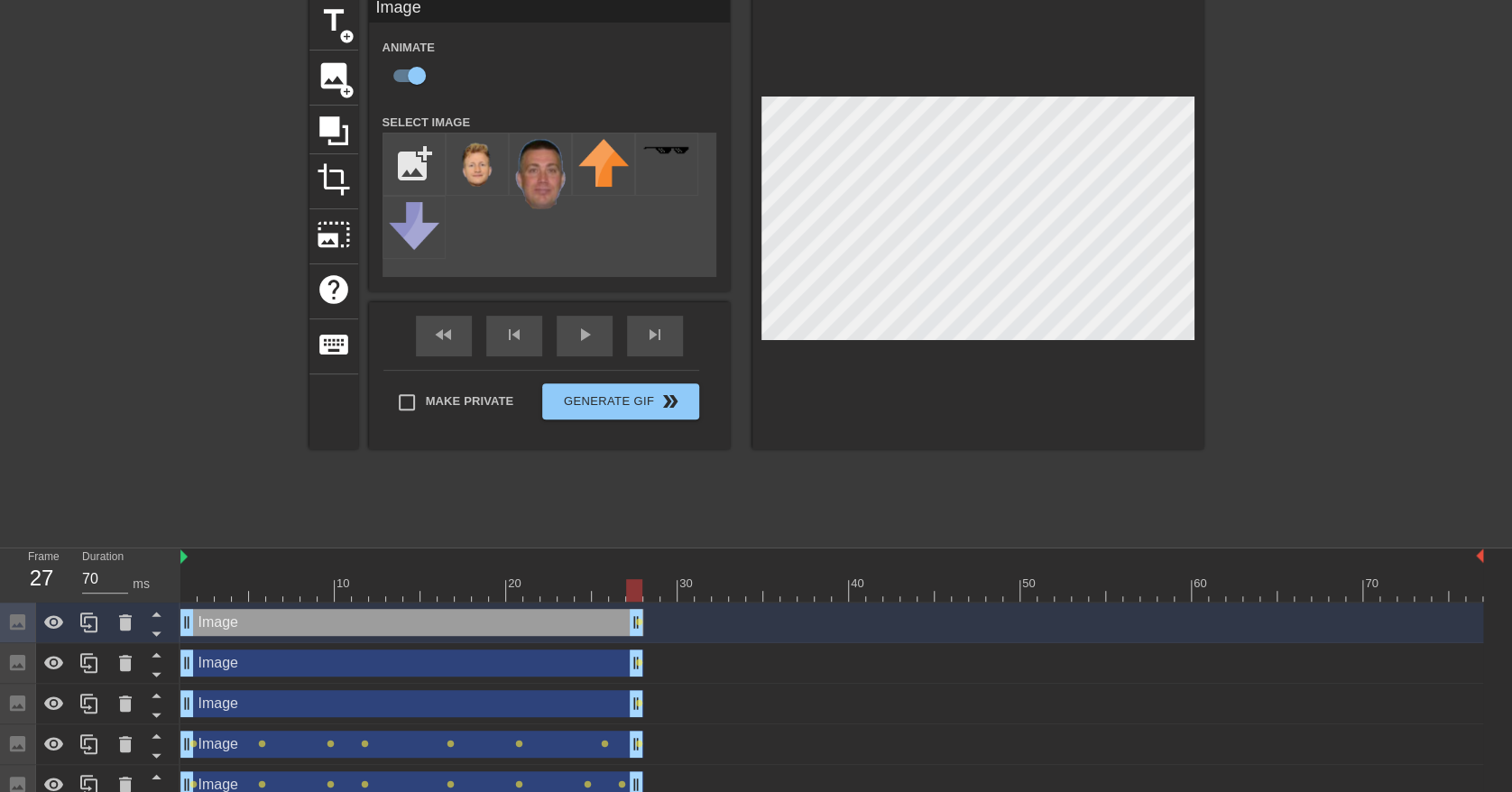
scroll to position [132, 0]
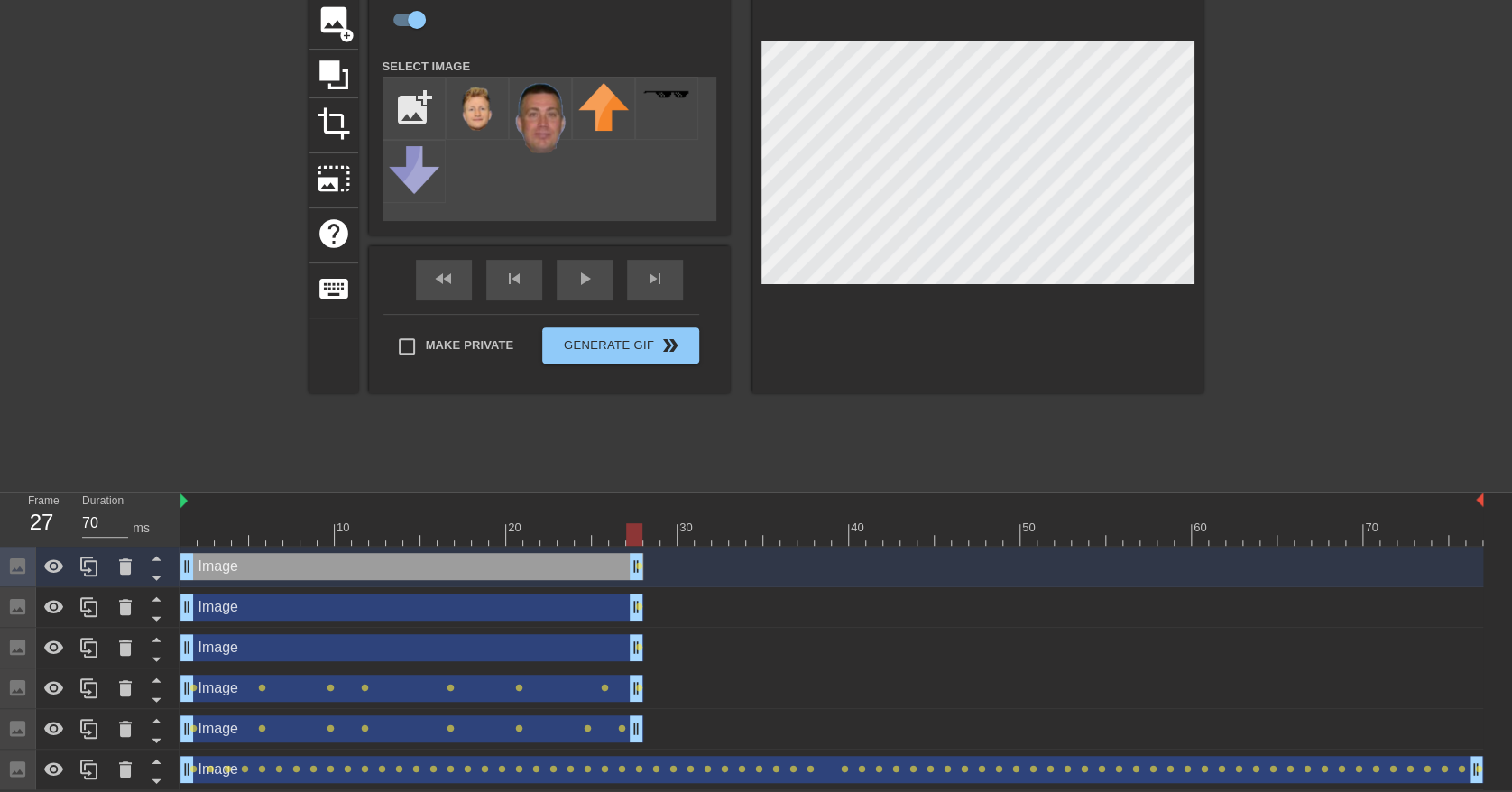
click at [483, 654] on div "Image drag_handle drag_handle" at bounding box center [412, 648] width 463 height 27
click at [353, 643] on div "Image drag_handle drag_handle" at bounding box center [412, 648] width 463 height 27
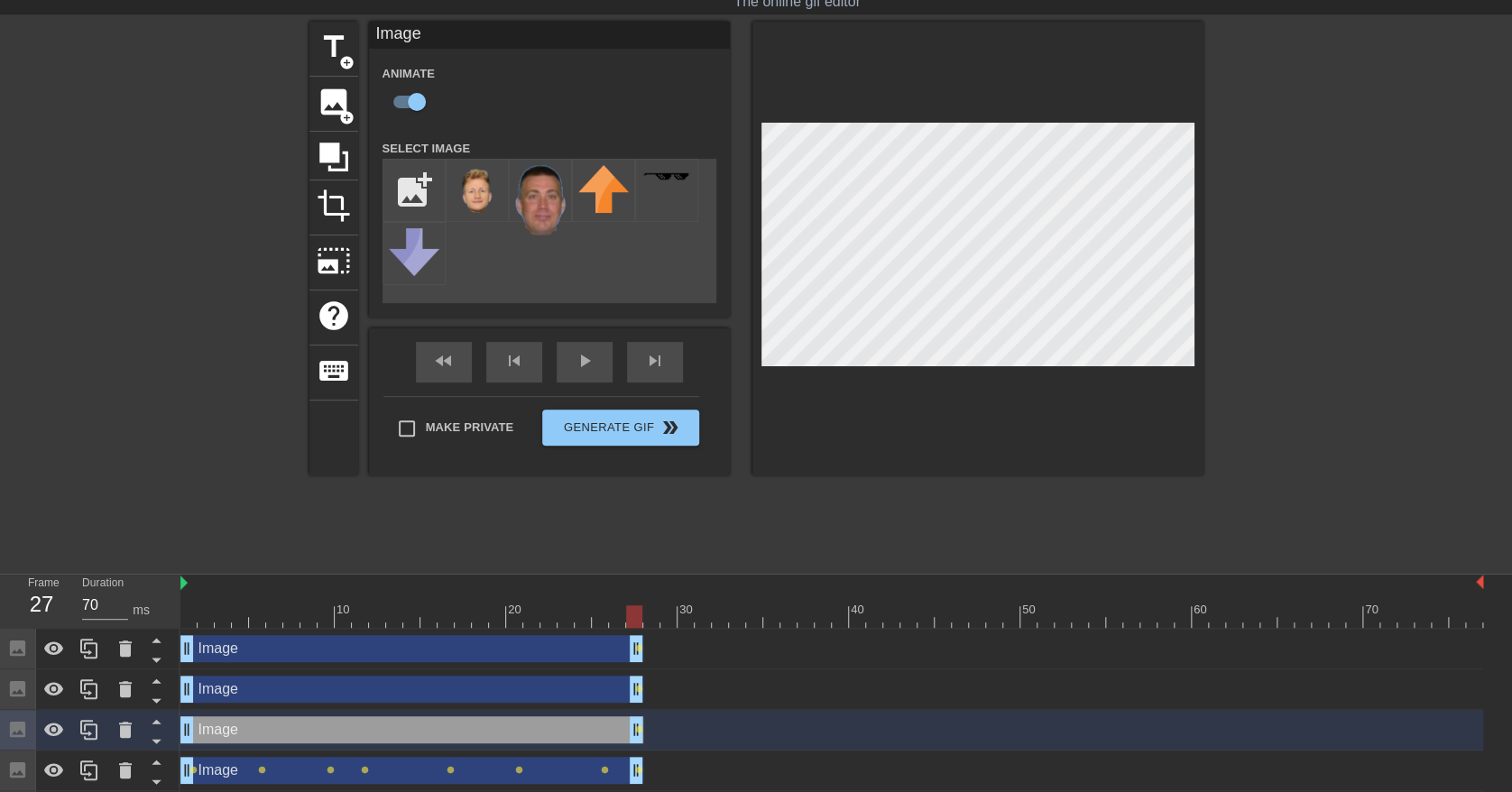
scroll to position [12, 0]
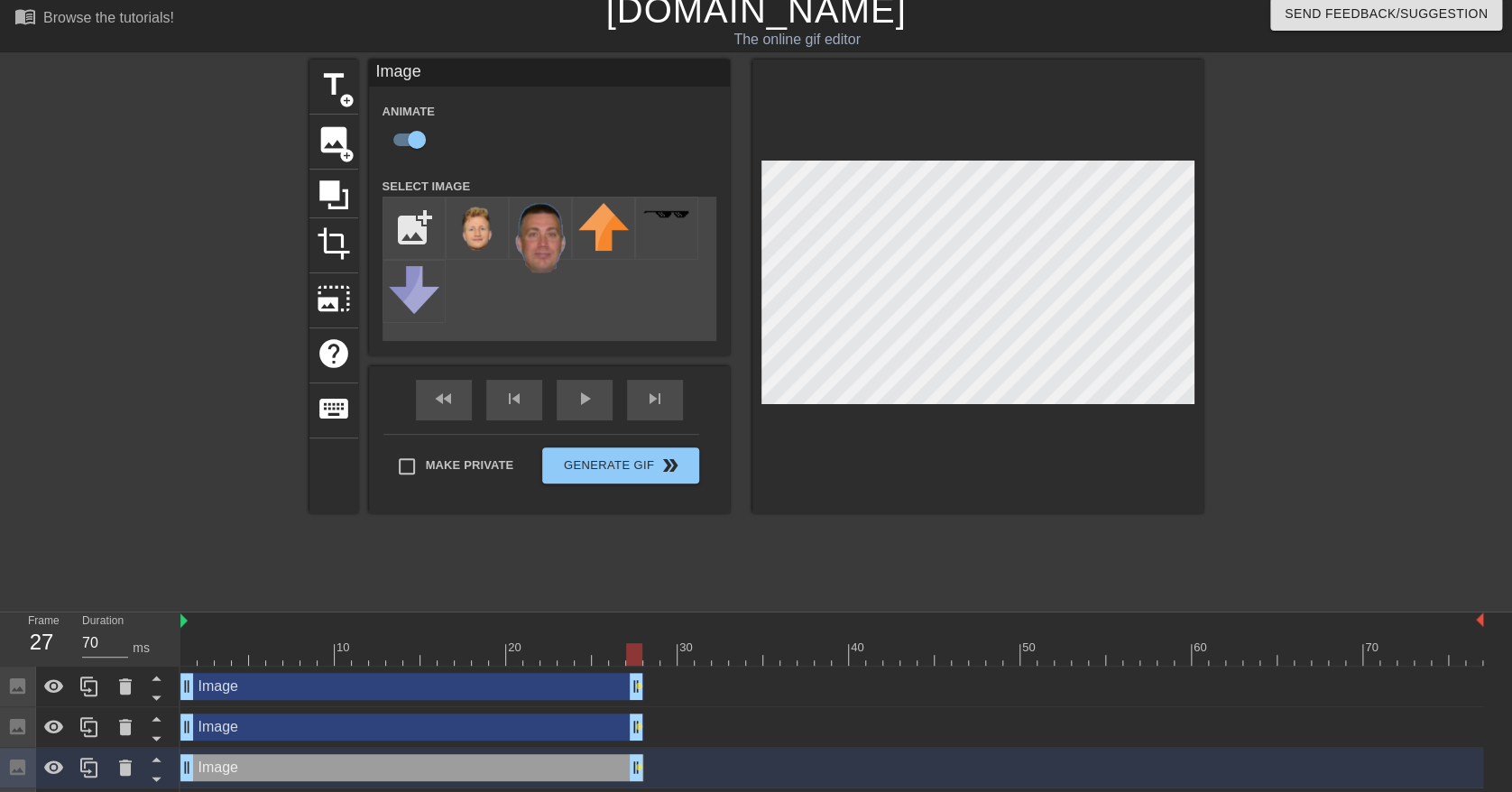
click at [383, 685] on div "Image drag_handle drag_handle" at bounding box center [412, 687] width 463 height 27
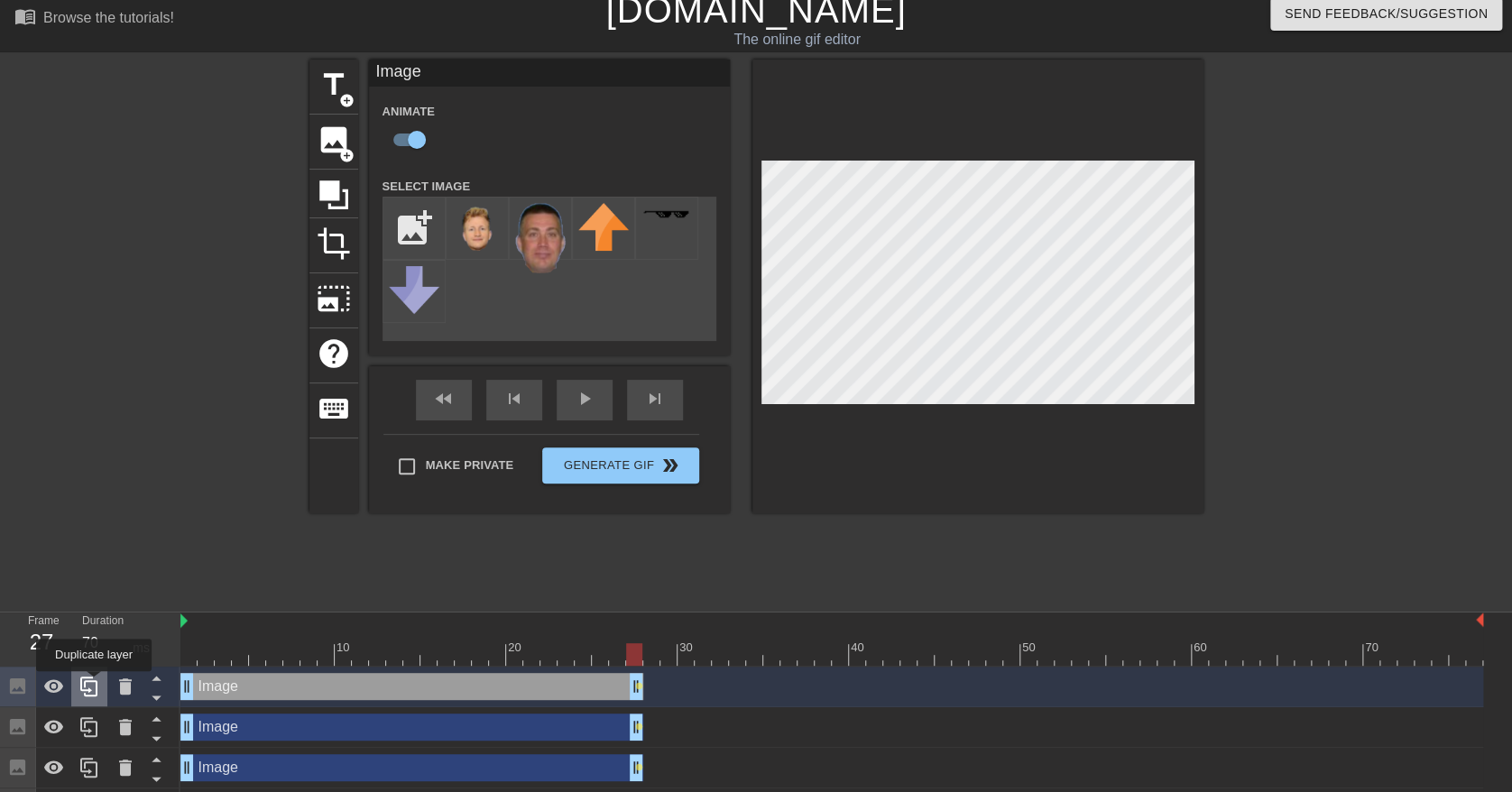
click at [93, 684] on icon at bounding box center [89, 687] width 22 height 22
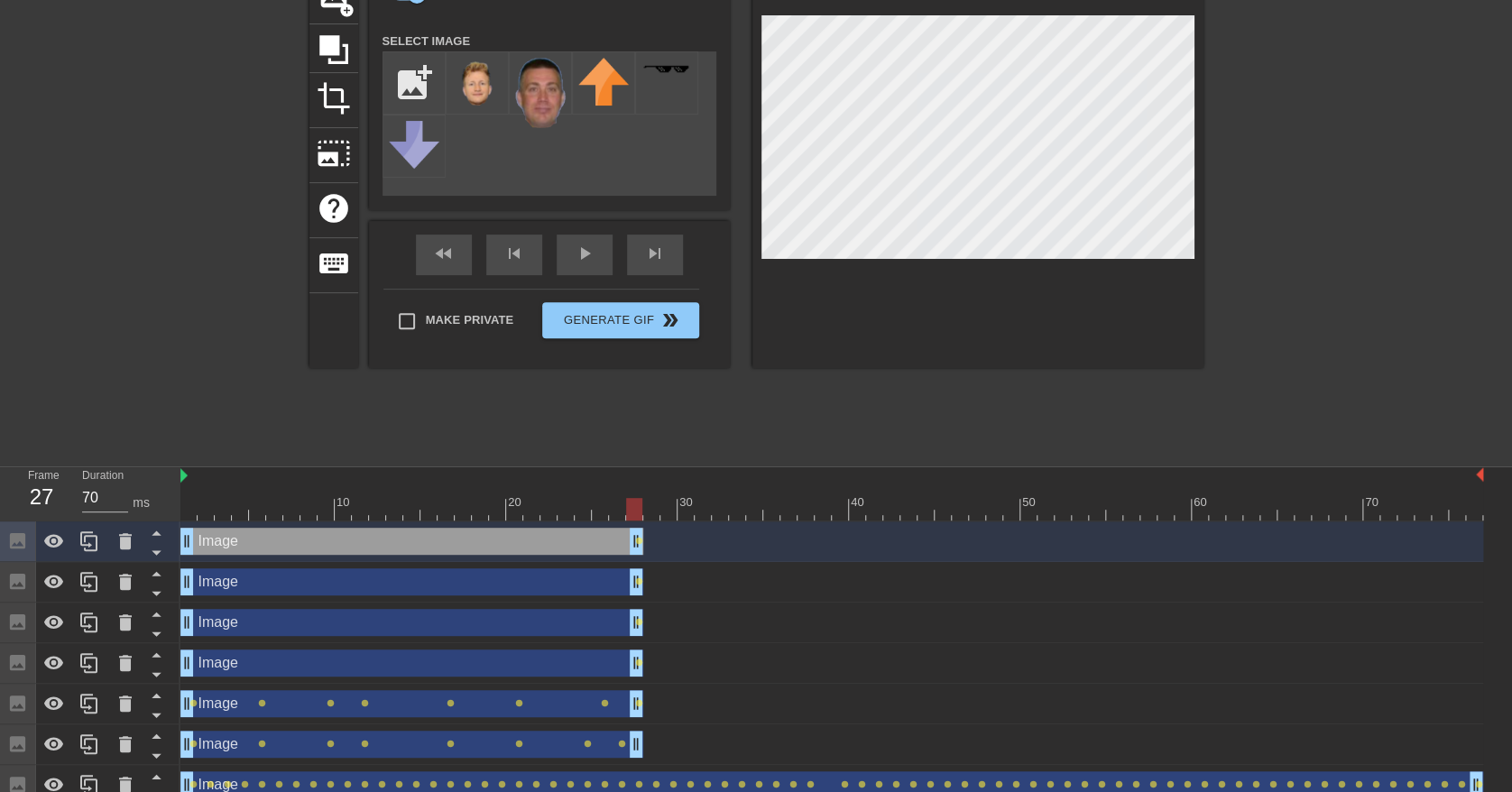
scroll to position [173, 0]
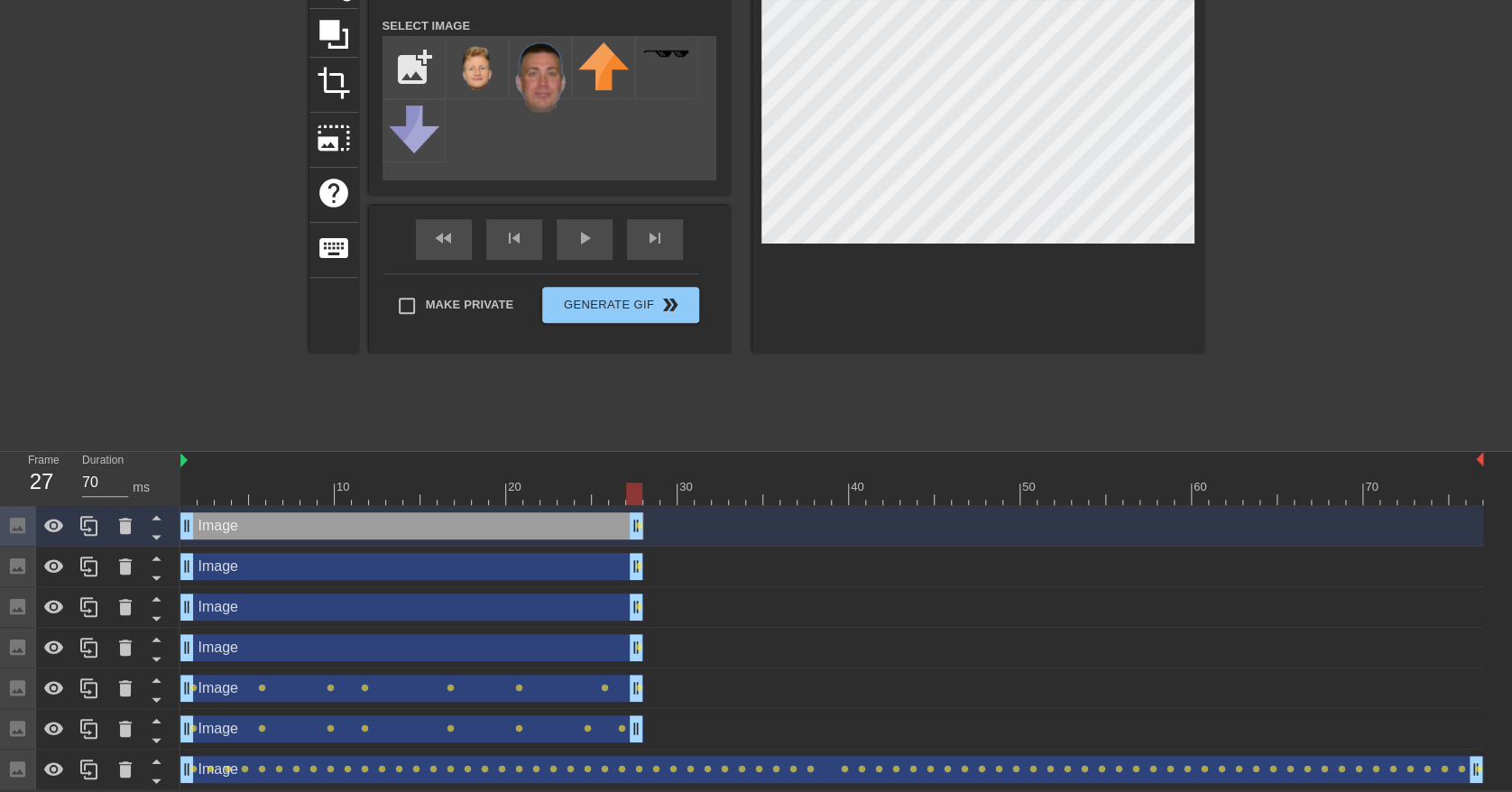
click at [425, 647] on div "Image drag_handle drag_handle" at bounding box center [412, 648] width 463 height 27
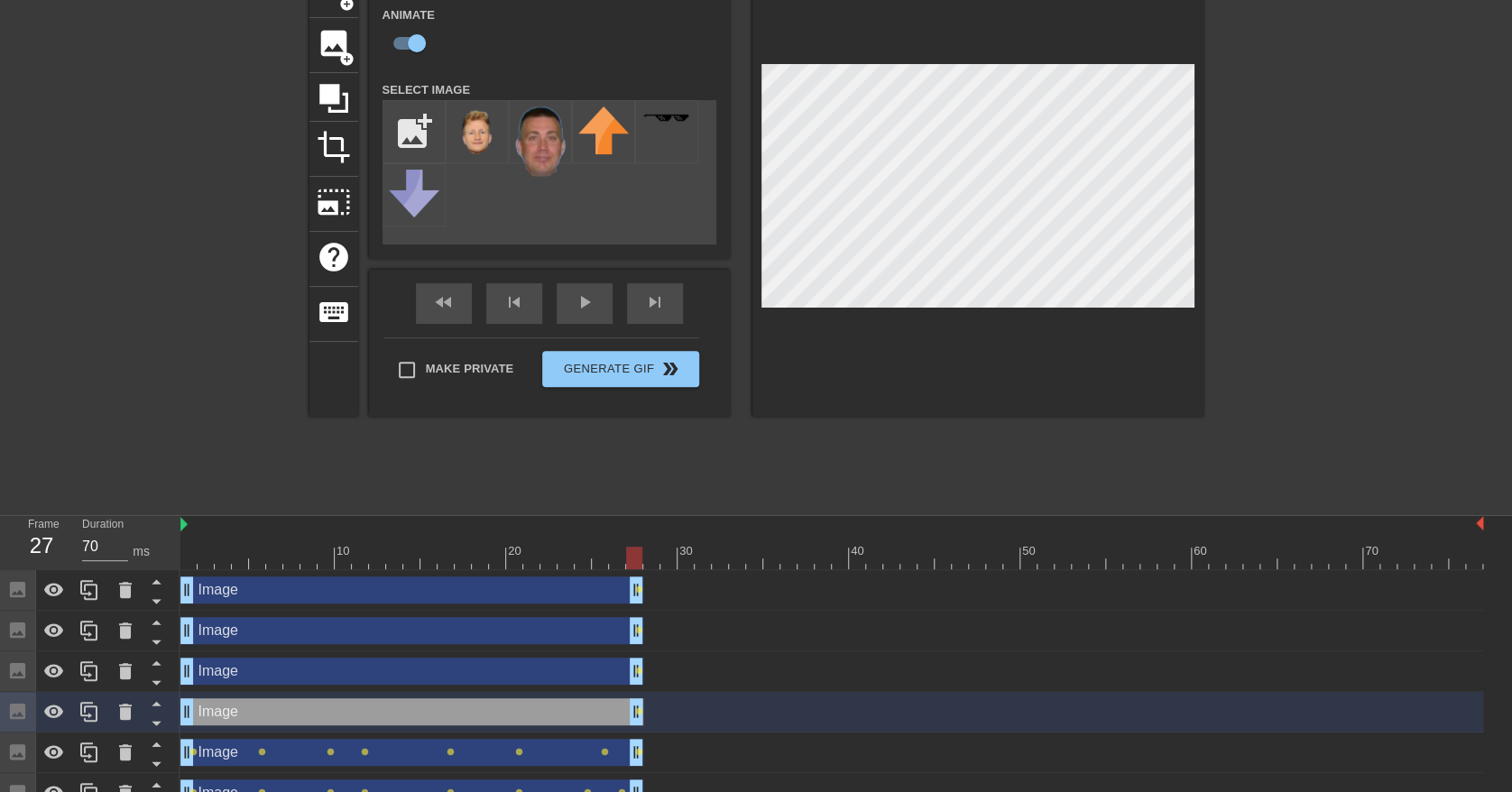
scroll to position [53, 0]
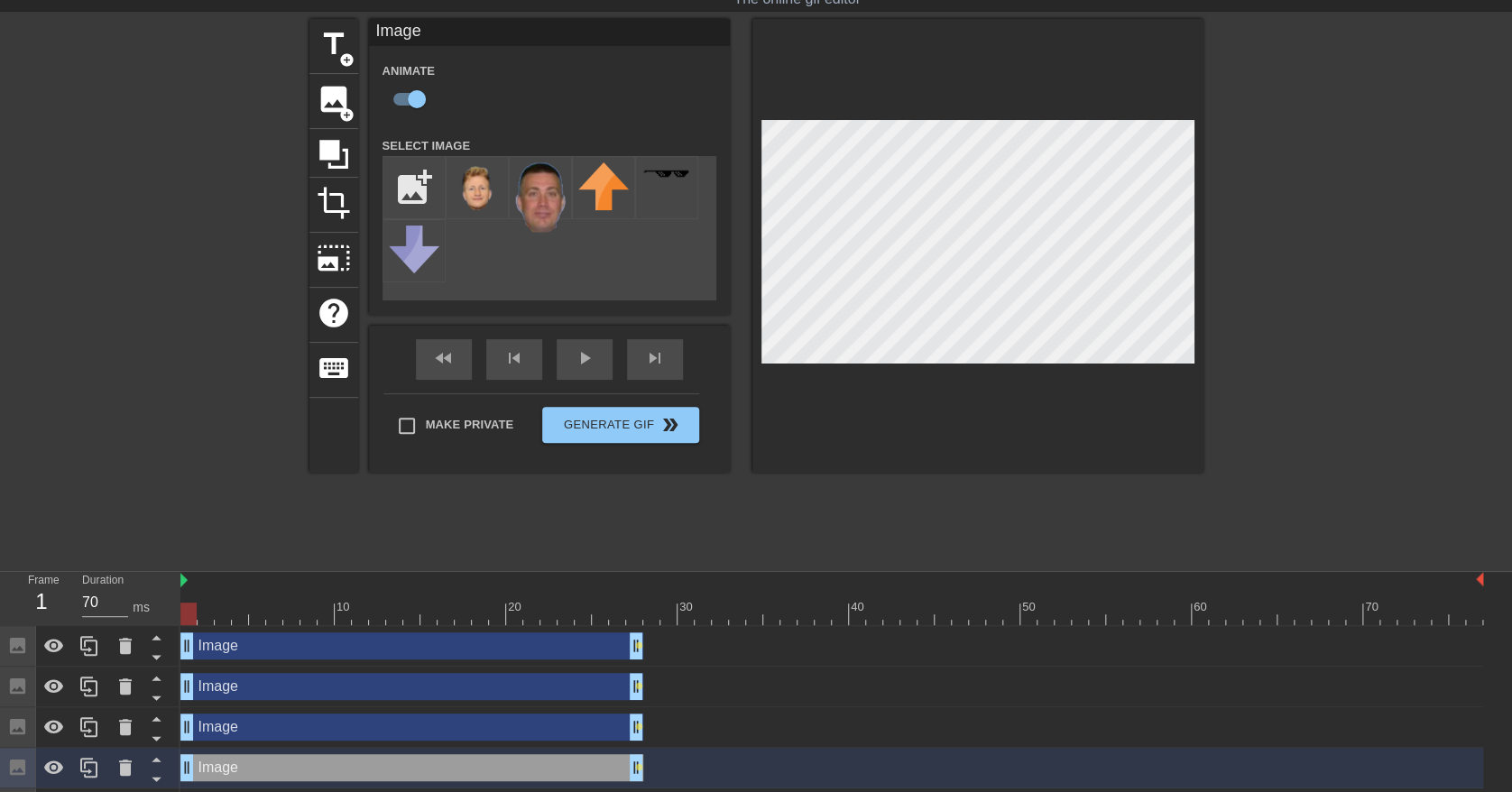
click at [188, 613] on div at bounding box center [832, 614] width 1303 height 23
click at [205, 615] on div at bounding box center [832, 614] width 1303 height 23
click at [218, 619] on div at bounding box center [832, 614] width 1303 height 23
click at [242, 618] on div at bounding box center [832, 614] width 1303 height 23
click at [260, 615] on div at bounding box center [832, 614] width 1303 height 23
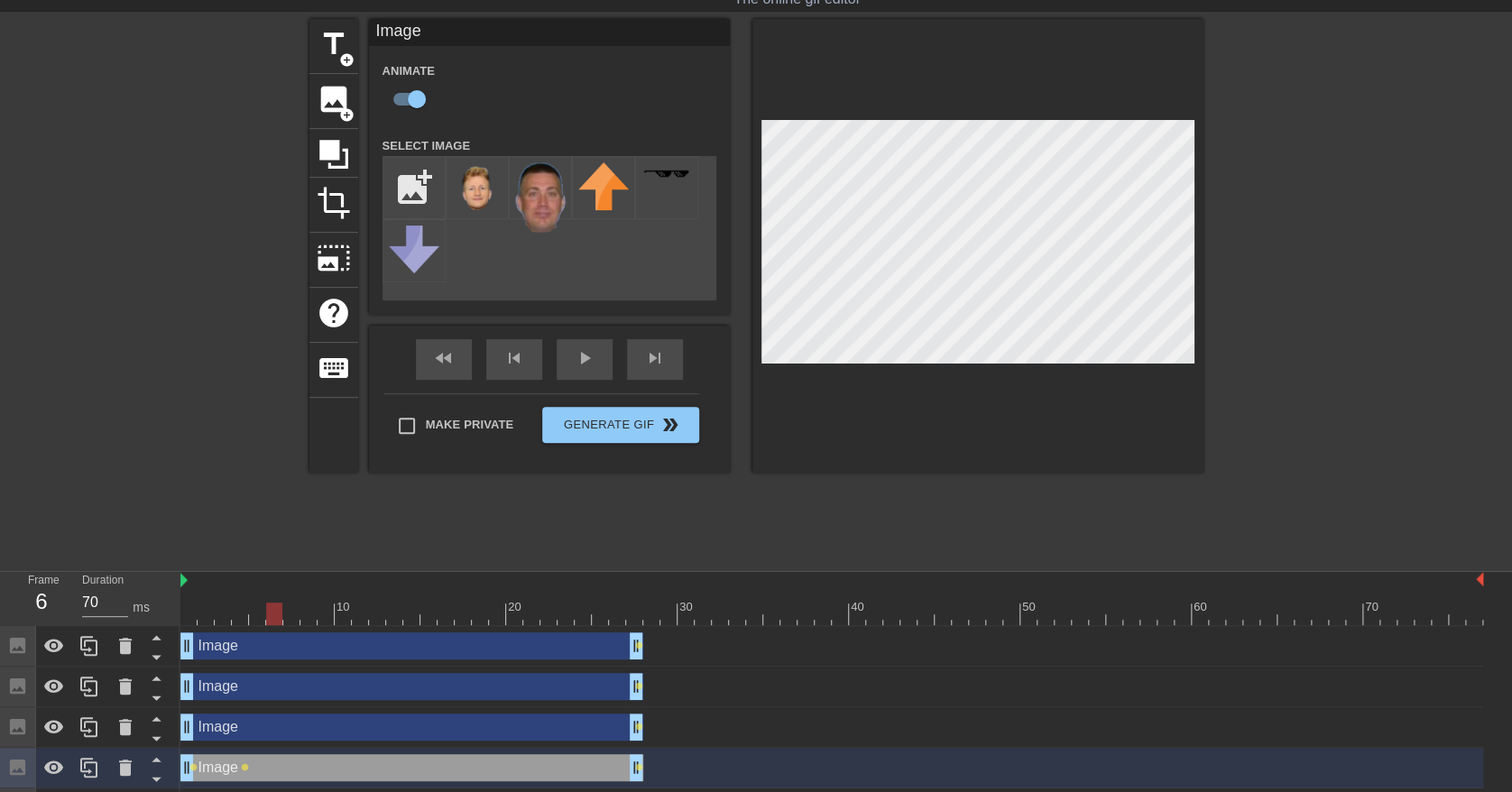
click at [277, 614] on div at bounding box center [832, 614] width 1303 height 23
click at [297, 616] on div at bounding box center [832, 614] width 1303 height 23
click at [312, 617] on div at bounding box center [832, 614] width 1303 height 23
drag, startPoint x: 333, startPoint y: 616, endPoint x: 363, endPoint y: 597, distance: 35.5
click at [333, 615] on div at bounding box center [832, 614] width 1303 height 23
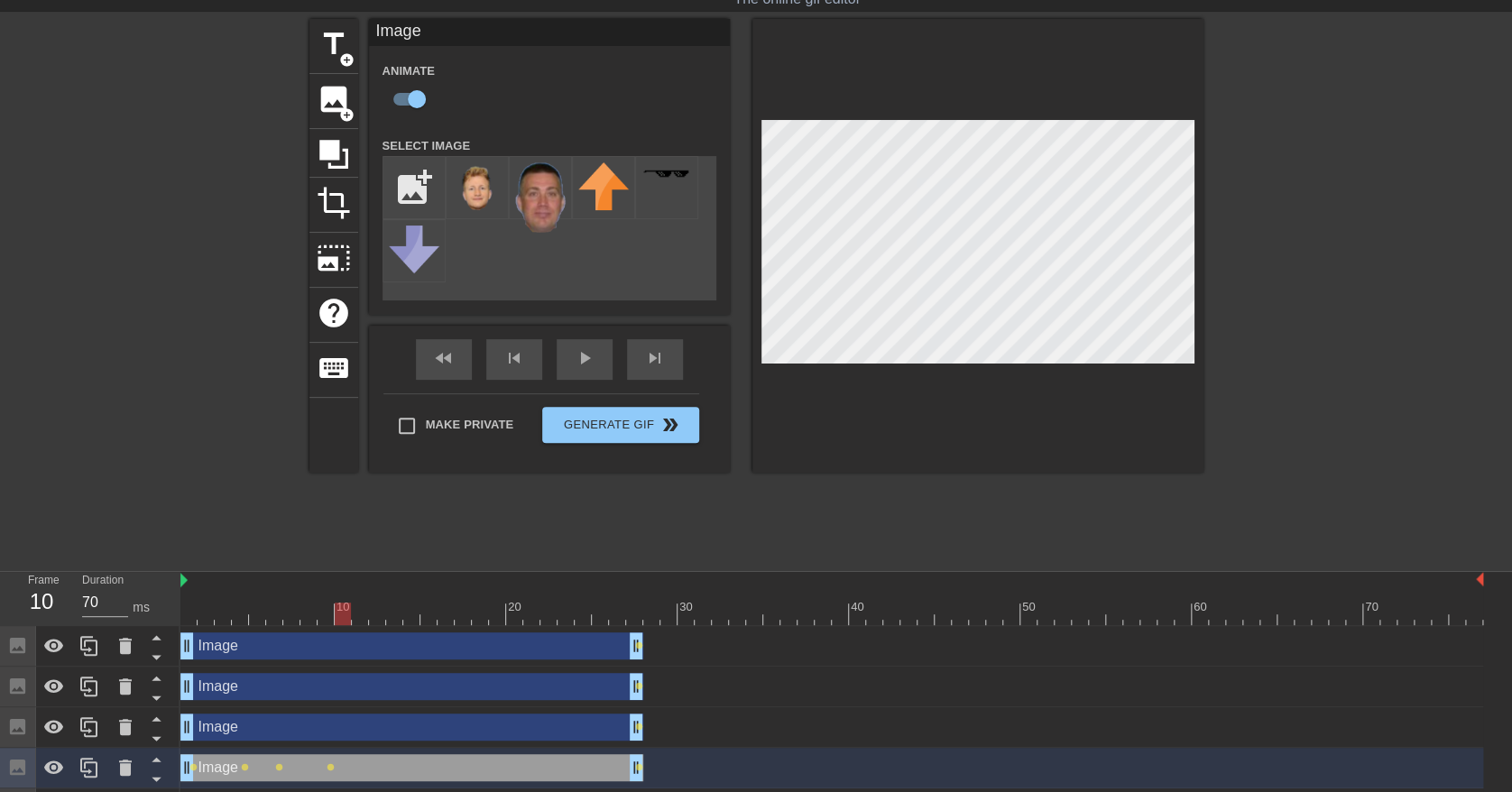
drag, startPoint x: 340, startPoint y: 615, endPoint x: 351, endPoint y: 611, distance: 11.7
click at [342, 613] on div at bounding box center [832, 614] width 1303 height 23
click at [359, 610] on div at bounding box center [832, 614] width 1303 height 23
drag, startPoint x: 379, startPoint y: 611, endPoint x: 412, endPoint y: 608, distance: 33.1
click at [382, 611] on div at bounding box center [832, 614] width 1303 height 23
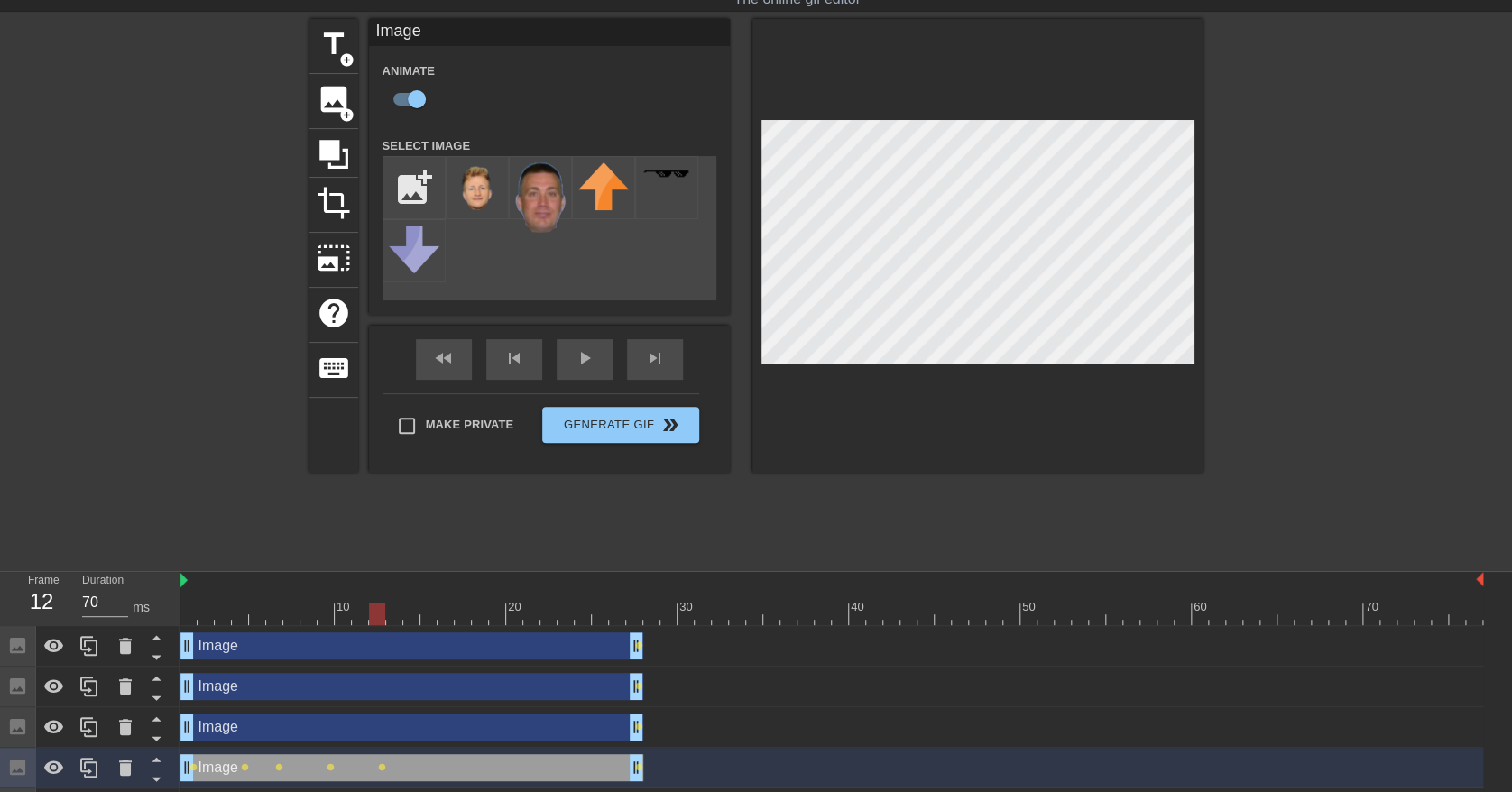
click at [395, 606] on div at bounding box center [832, 614] width 1303 height 23
click at [409, 606] on div at bounding box center [832, 614] width 1303 height 23
click at [430, 607] on div at bounding box center [832, 614] width 1303 height 23
click at [442, 617] on div at bounding box center [832, 614] width 1303 height 23
click at [458, 617] on div at bounding box center [832, 614] width 1303 height 23
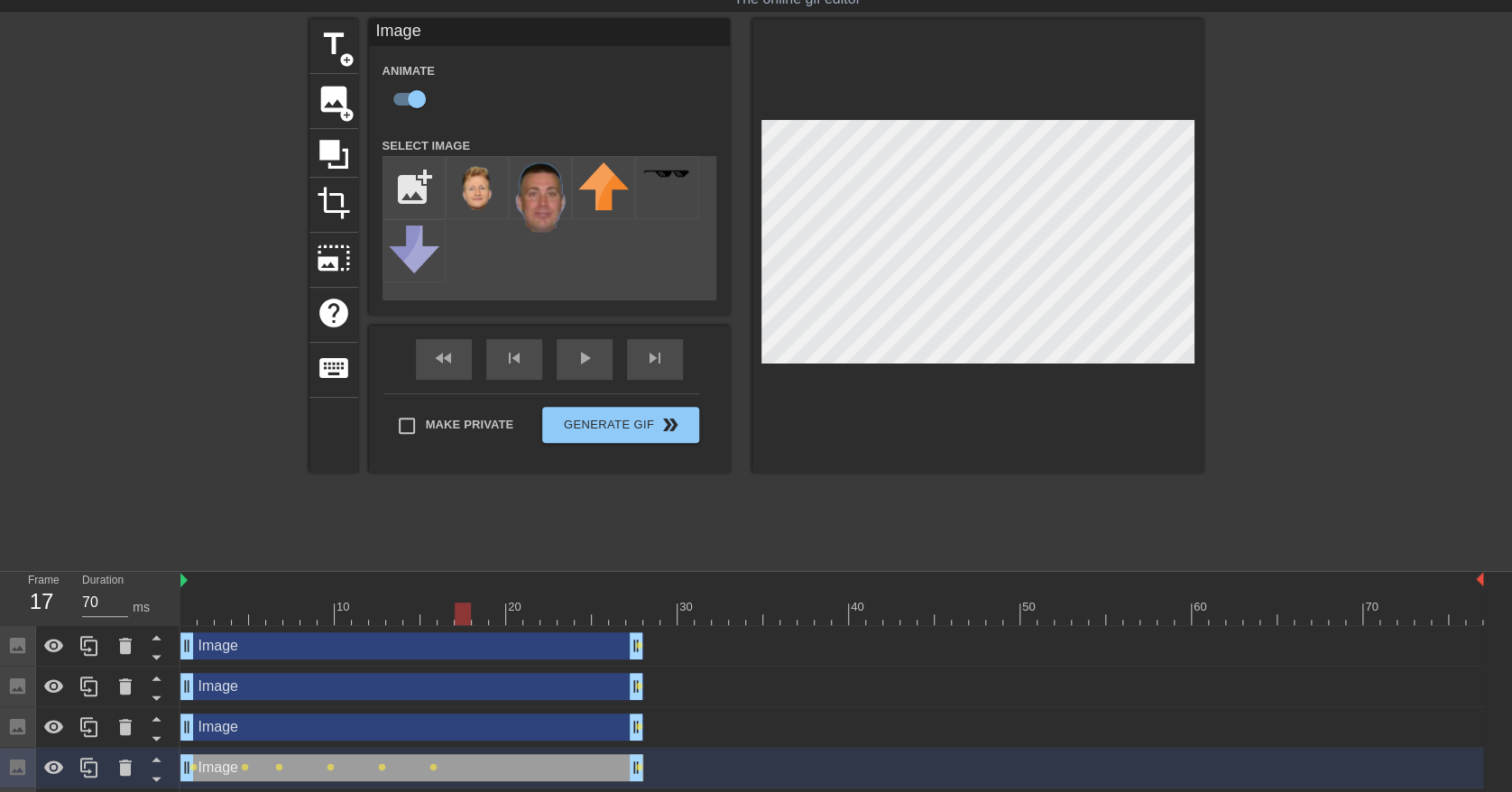
click at [478, 617] on div at bounding box center [832, 614] width 1303 height 23
click at [498, 620] on div at bounding box center [832, 614] width 1303 height 23
click at [523, 620] on div at bounding box center [832, 614] width 1303 height 23
drag, startPoint x: 533, startPoint y: 622, endPoint x: 694, endPoint y: 524, distance: 188.5
click at [533, 621] on div at bounding box center [832, 614] width 1303 height 23
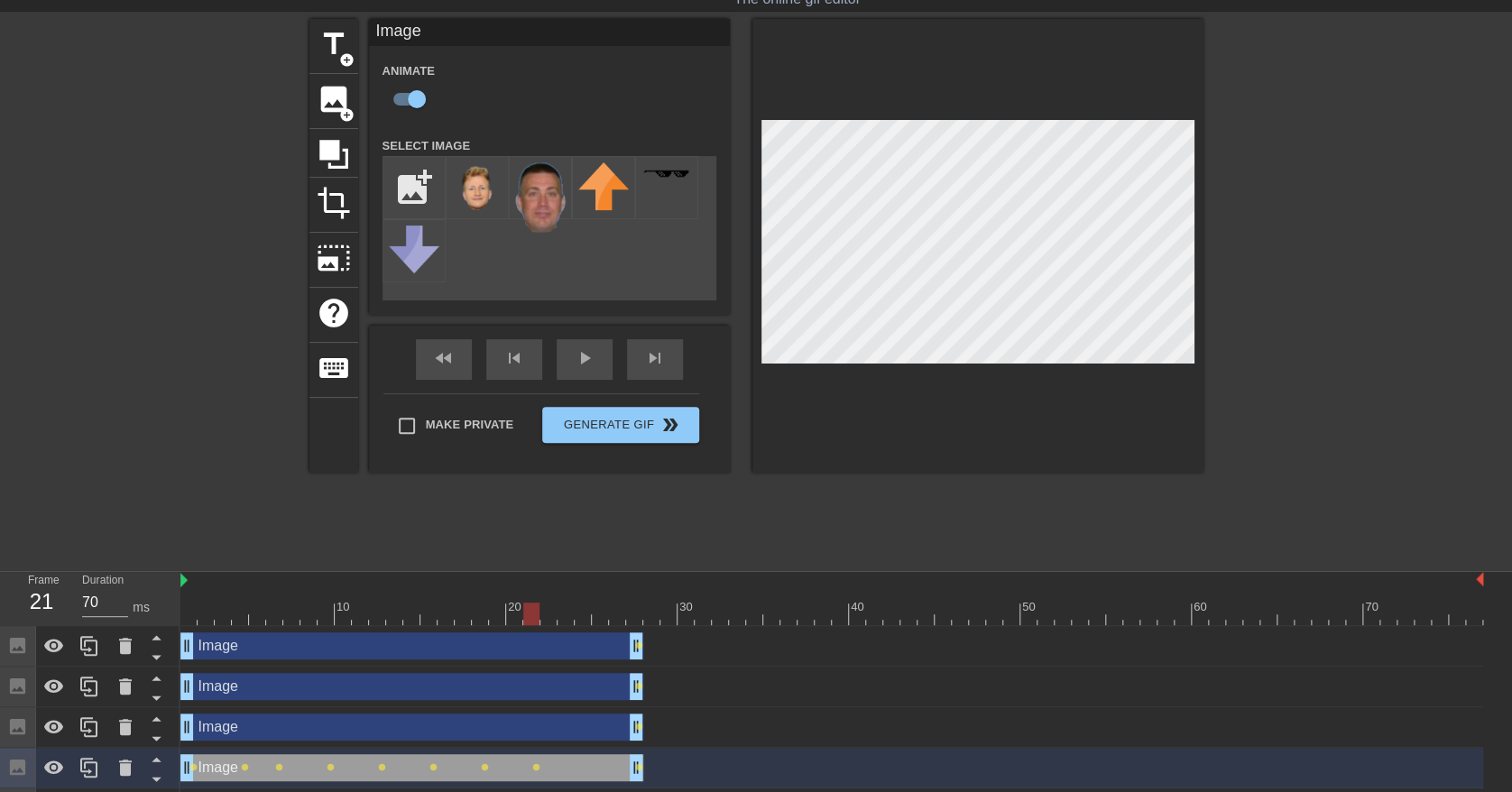
click at [546, 621] on div at bounding box center [832, 614] width 1303 height 23
click at [565, 621] on div at bounding box center [832, 614] width 1303 height 23
click at [585, 617] on div at bounding box center [832, 614] width 1303 height 23
click at [605, 617] on div at bounding box center [832, 614] width 1303 height 23
click at [615, 614] on div at bounding box center [832, 614] width 1303 height 23
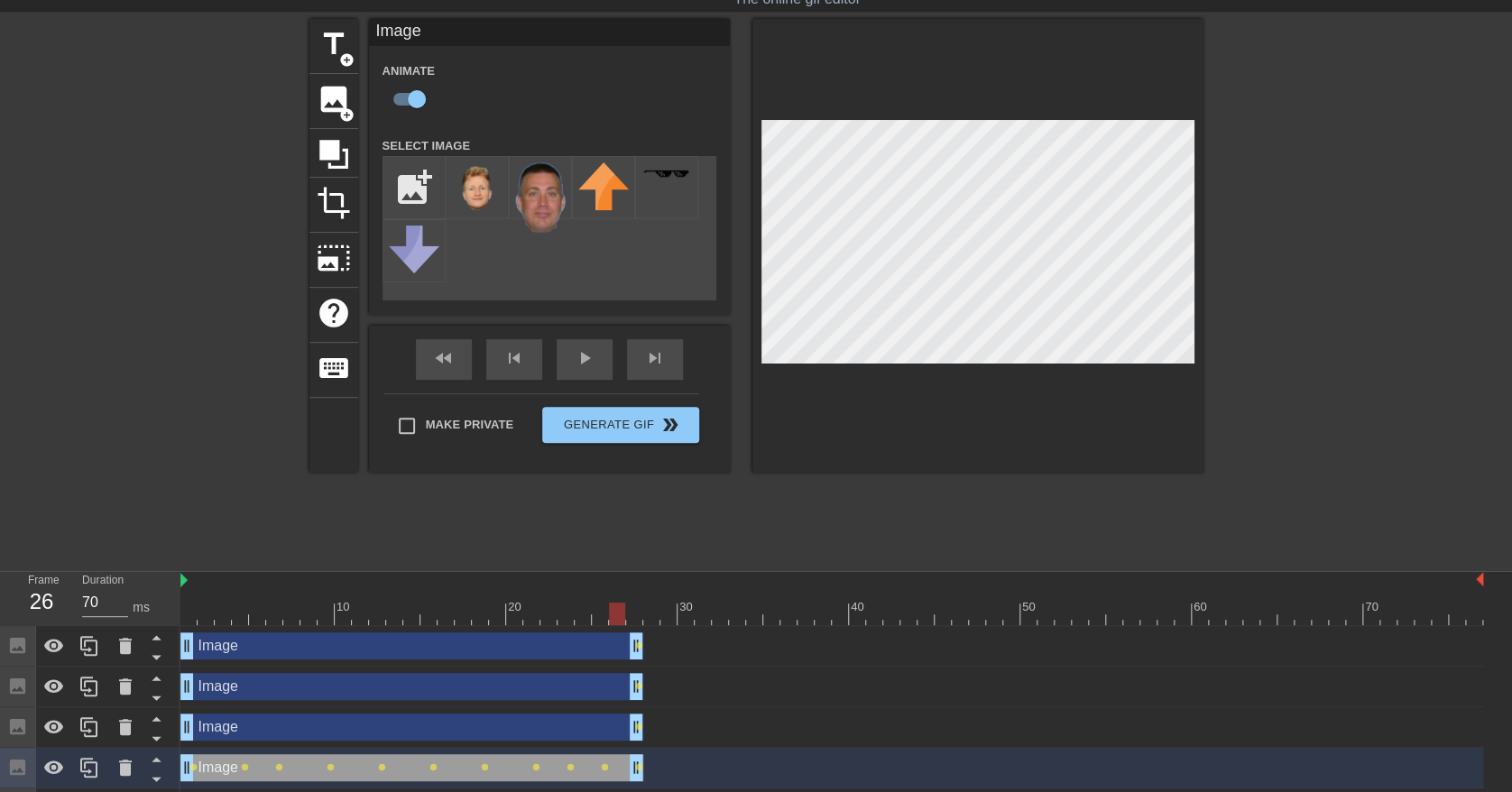
click at [630, 612] on div at bounding box center [832, 614] width 1303 height 23
click at [495, 729] on div "Image drag_handle drag_handle" at bounding box center [412, 726] width 463 height 27
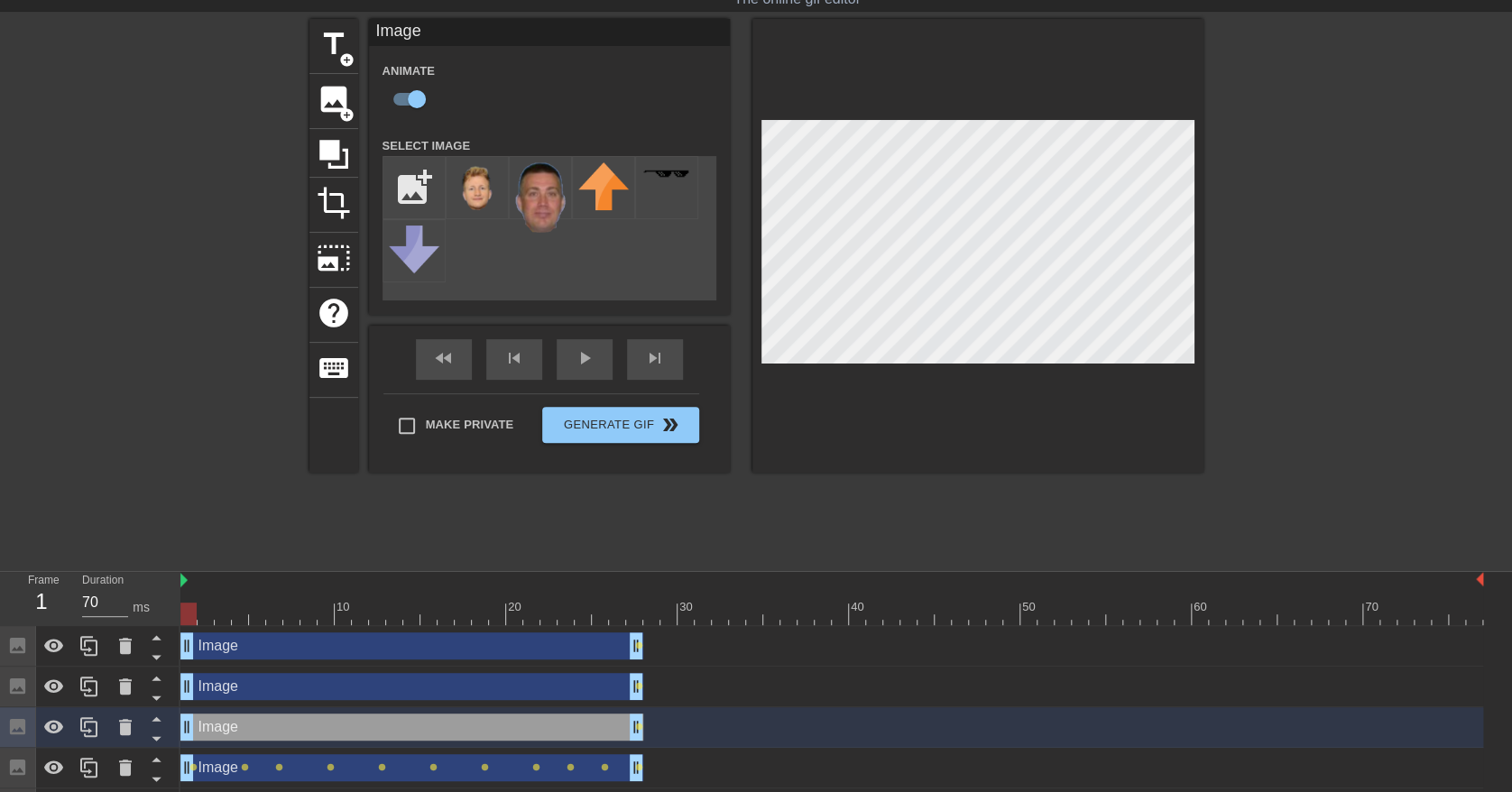
click at [192, 610] on div at bounding box center [832, 614] width 1303 height 23
click at [210, 618] on div at bounding box center [832, 614] width 1303 height 23
click at [227, 619] on div at bounding box center [832, 614] width 1303 height 23
click at [1408, 256] on div at bounding box center [1360, 289] width 270 height 542
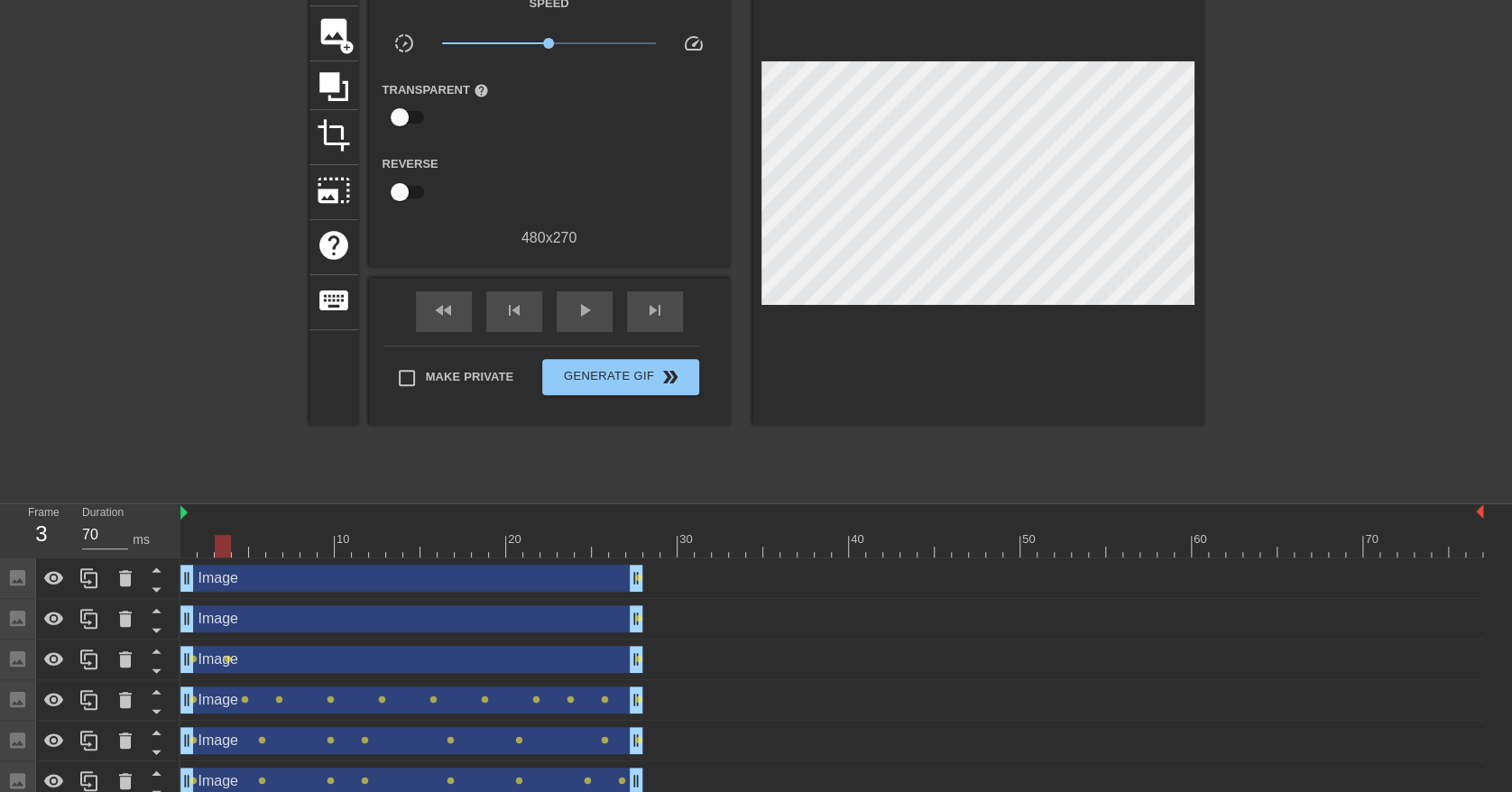
scroll to position [173, 0]
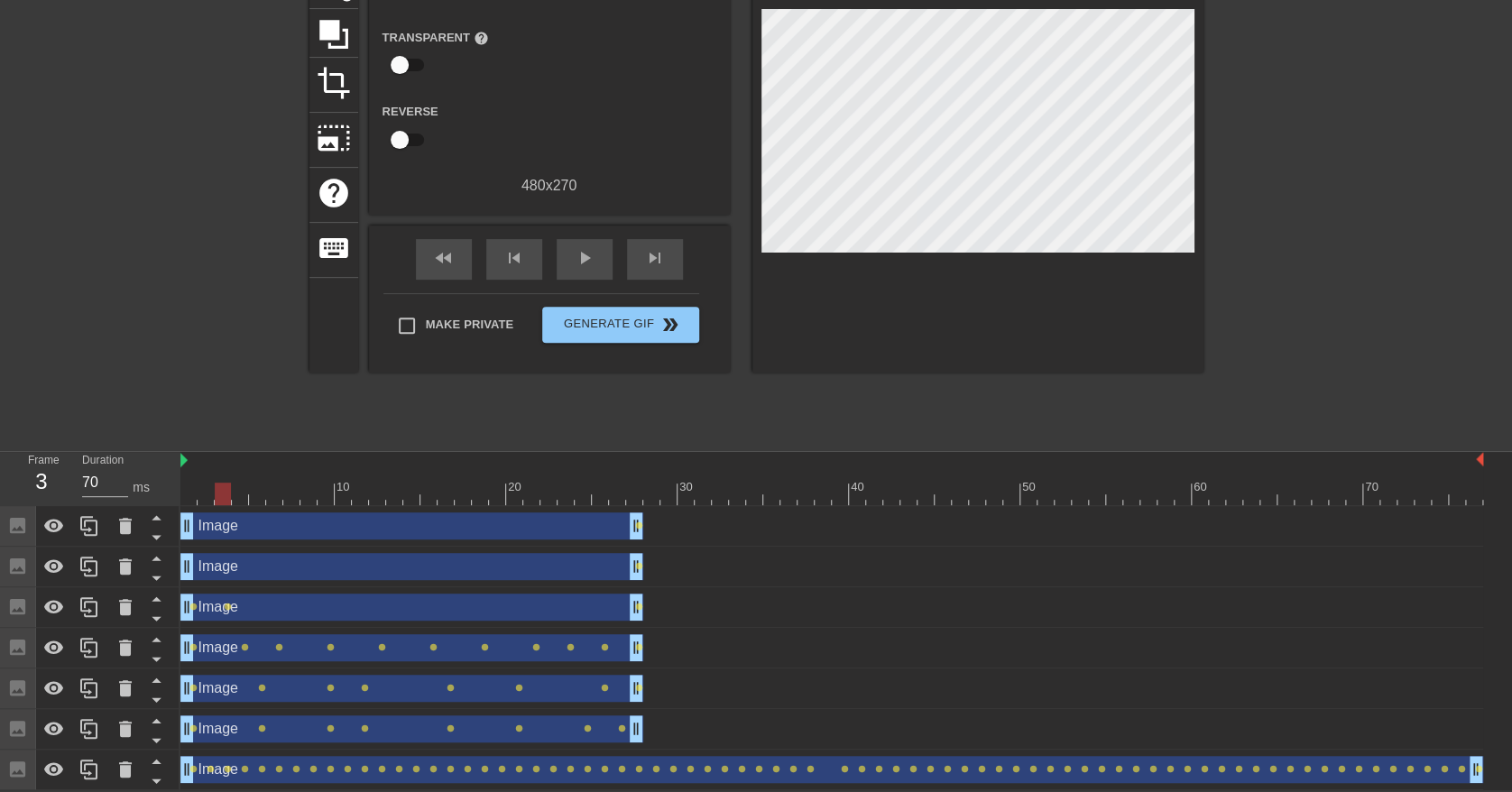
click at [303, 602] on div "Image drag_handle drag_handle" at bounding box center [412, 607] width 463 height 27
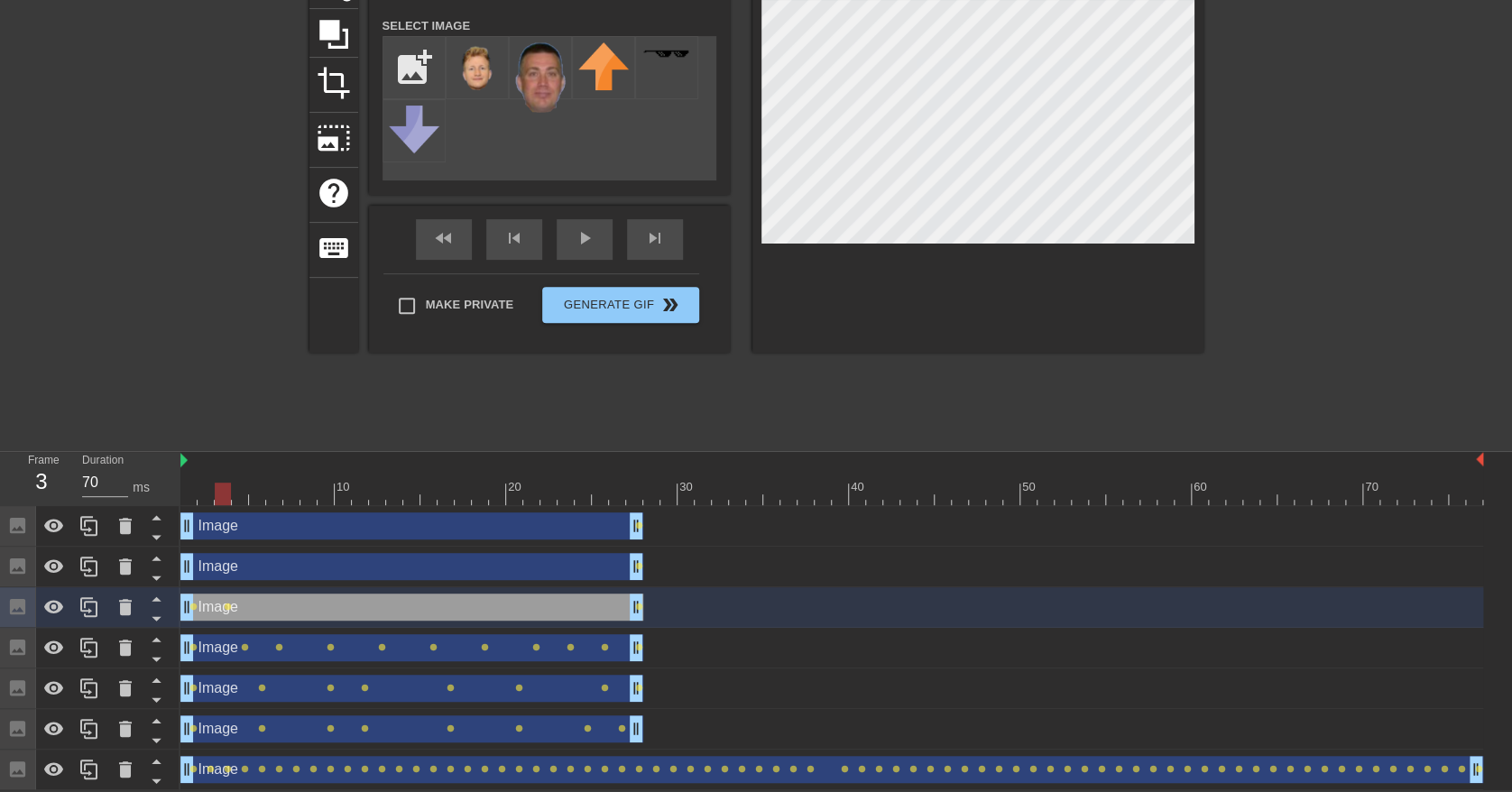
scroll to position [53, 0]
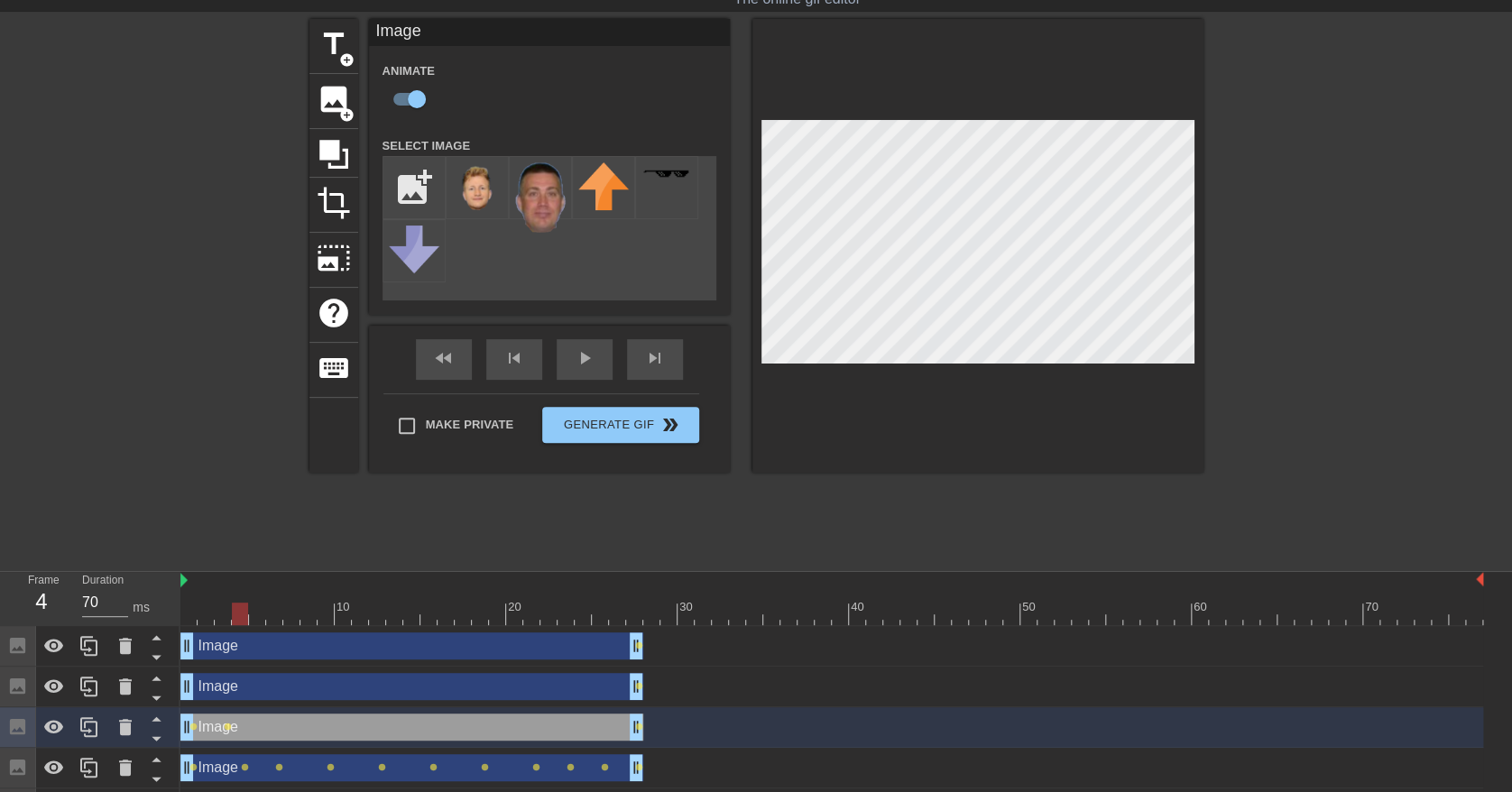
click at [238, 615] on div at bounding box center [832, 614] width 1303 height 23
click at [256, 614] on div at bounding box center [832, 614] width 1303 height 23
click at [272, 618] on div at bounding box center [832, 614] width 1303 height 23
click at [289, 616] on div at bounding box center [832, 614] width 1303 height 23
click at [304, 608] on div at bounding box center [832, 614] width 1303 height 23
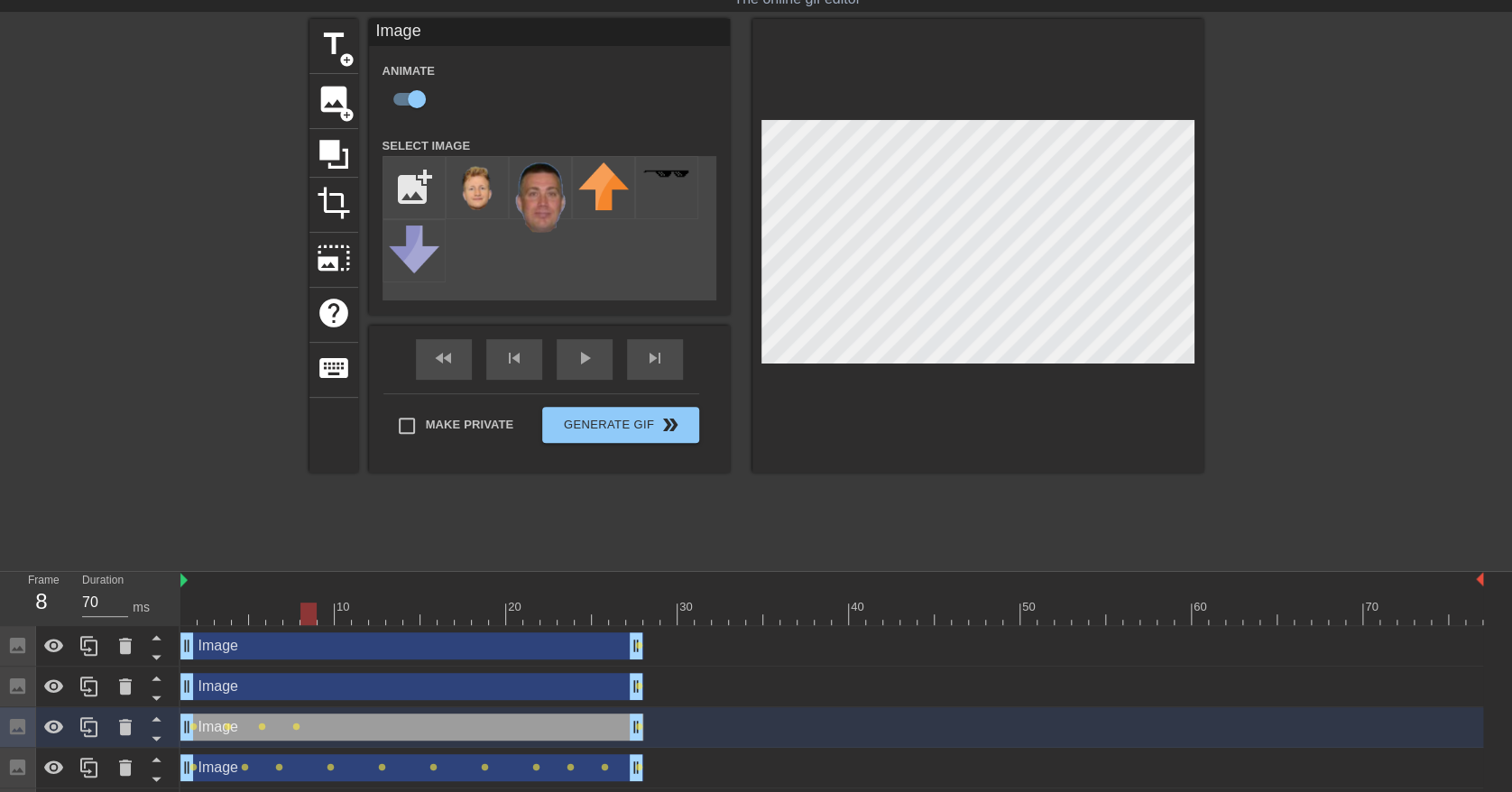
click at [320, 610] on div at bounding box center [832, 614] width 1303 height 23
click at [347, 612] on div at bounding box center [832, 614] width 1303 height 23
click at [362, 612] on div at bounding box center [832, 614] width 1303 height 23
click at [375, 612] on div at bounding box center [832, 614] width 1303 height 23
click at [394, 611] on div at bounding box center [832, 614] width 1303 height 23
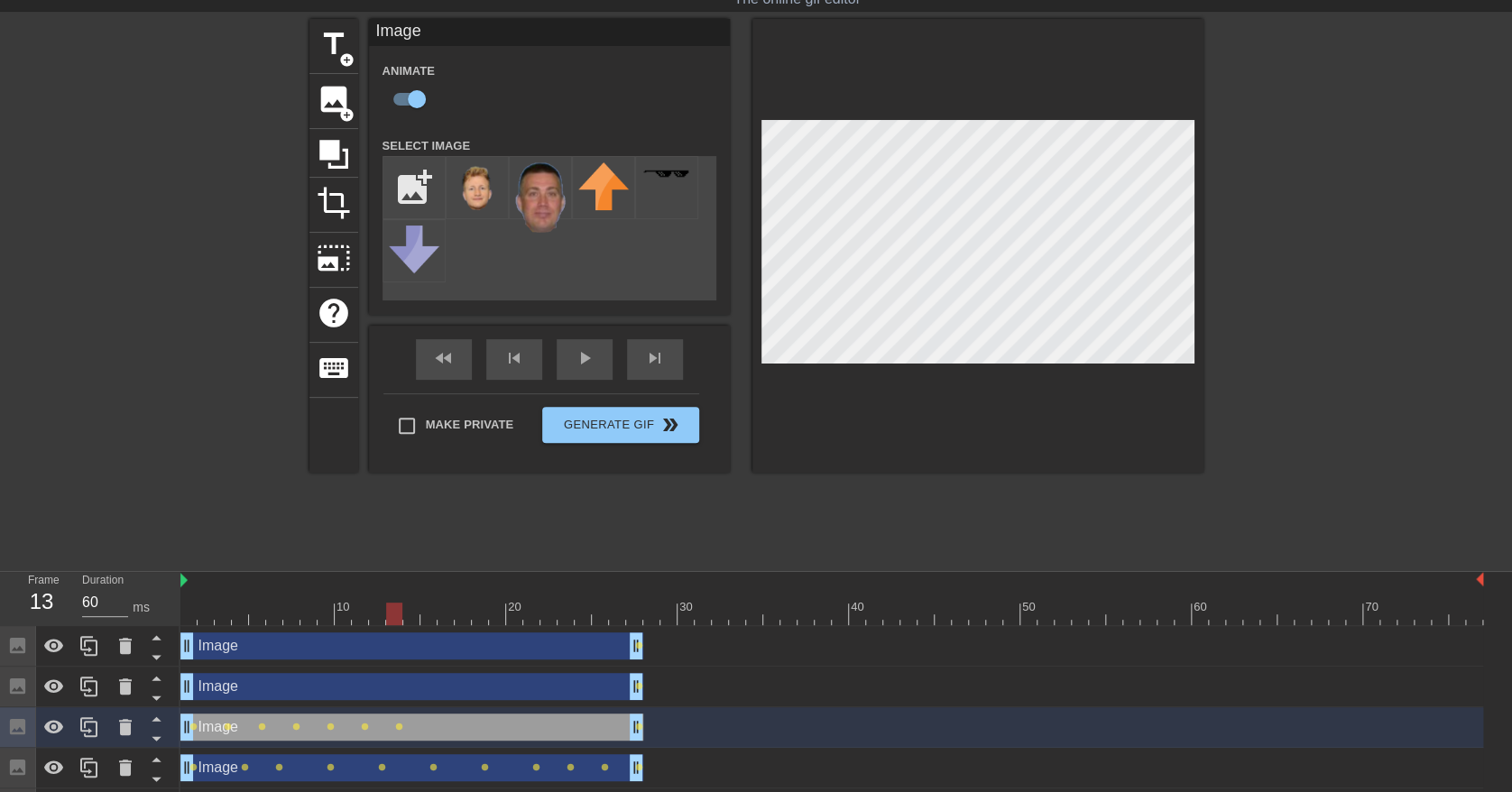
click at [414, 613] on div at bounding box center [832, 614] width 1303 height 23
click at [434, 613] on div at bounding box center [832, 614] width 1303 height 23
click at [441, 619] on div at bounding box center [832, 614] width 1303 height 23
click at [465, 619] on div at bounding box center [832, 614] width 1303 height 23
click at [482, 617] on div at bounding box center [832, 614] width 1303 height 23
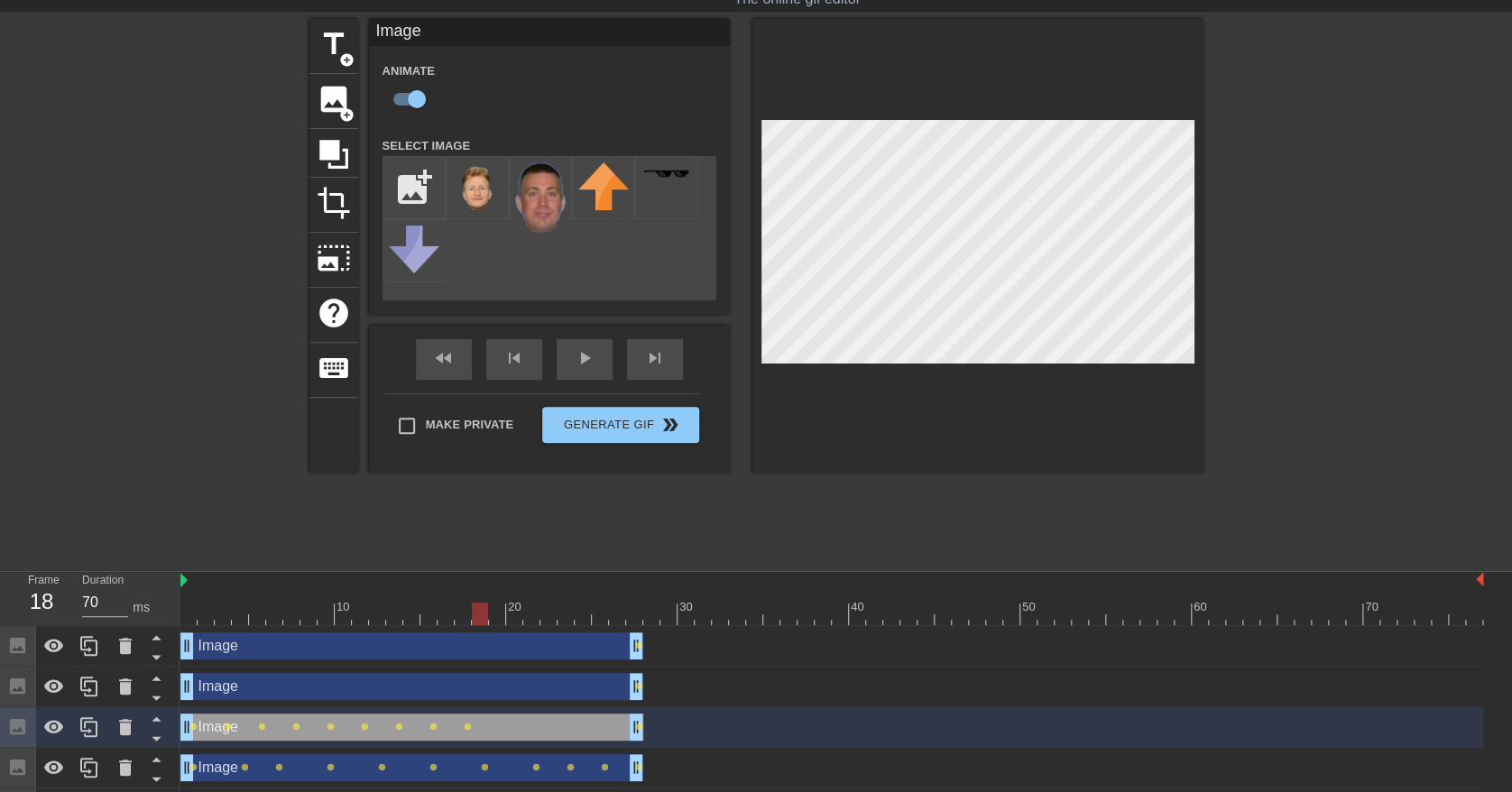
click at [501, 617] on div at bounding box center [832, 614] width 1303 height 23
click at [515, 620] on div at bounding box center [832, 614] width 1303 height 23
click at [534, 619] on div at bounding box center [832, 614] width 1303 height 23
click at [552, 621] on div at bounding box center [832, 614] width 1303 height 23
click at [575, 619] on div at bounding box center [832, 614] width 1303 height 23
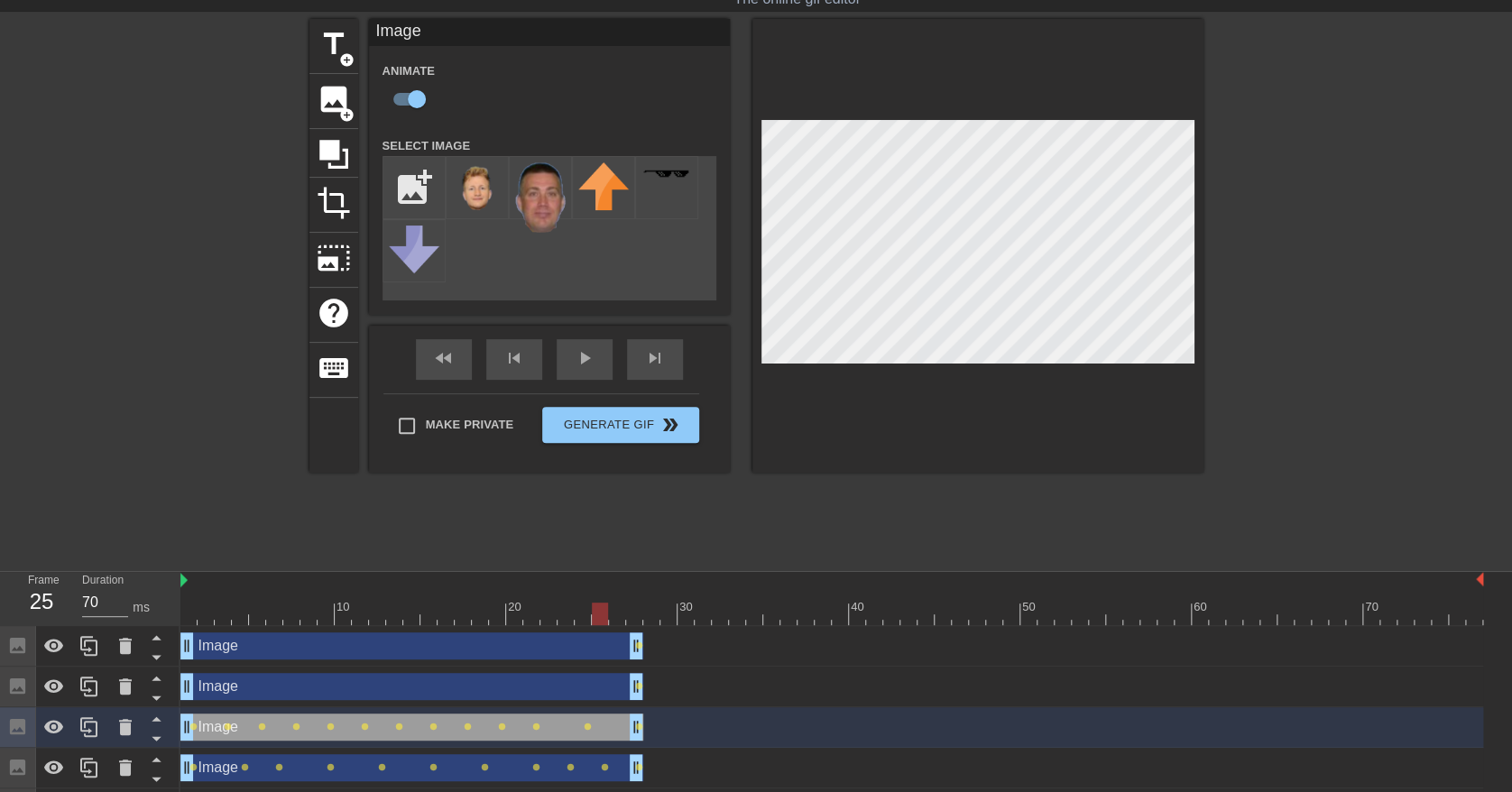
drag, startPoint x: 600, startPoint y: 624, endPoint x: 616, endPoint y: 622, distance: 16.1
click at [602, 624] on div at bounding box center [832, 614] width 1303 height 23
click at [631, 621] on div at bounding box center [832, 614] width 1303 height 23
click at [526, 685] on div "Image drag_handle drag_handle" at bounding box center [412, 687] width 463 height 27
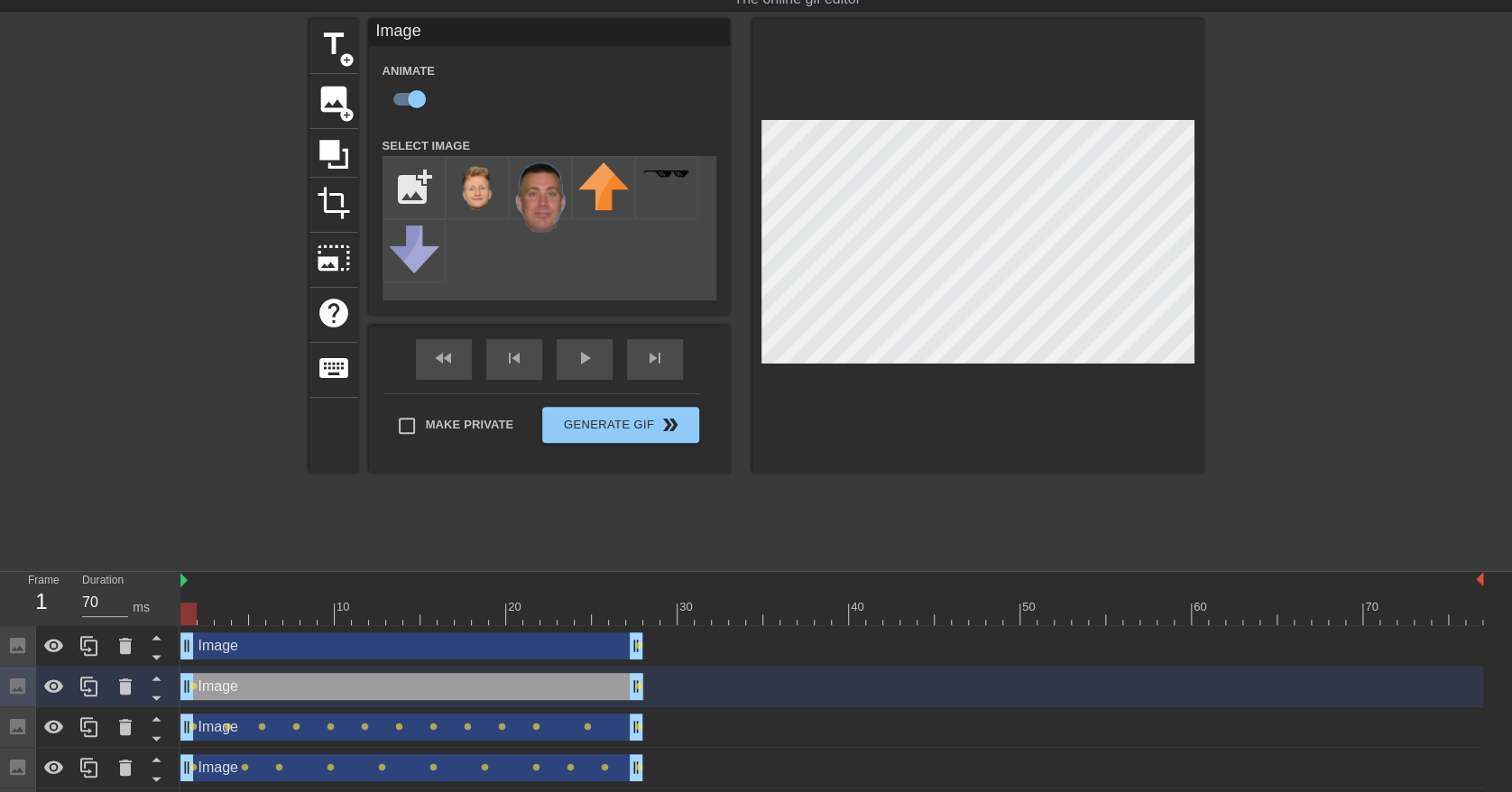
click at [223, 621] on div at bounding box center [832, 614] width 1303 height 23
click at [273, 614] on div at bounding box center [832, 614] width 1303 height 23
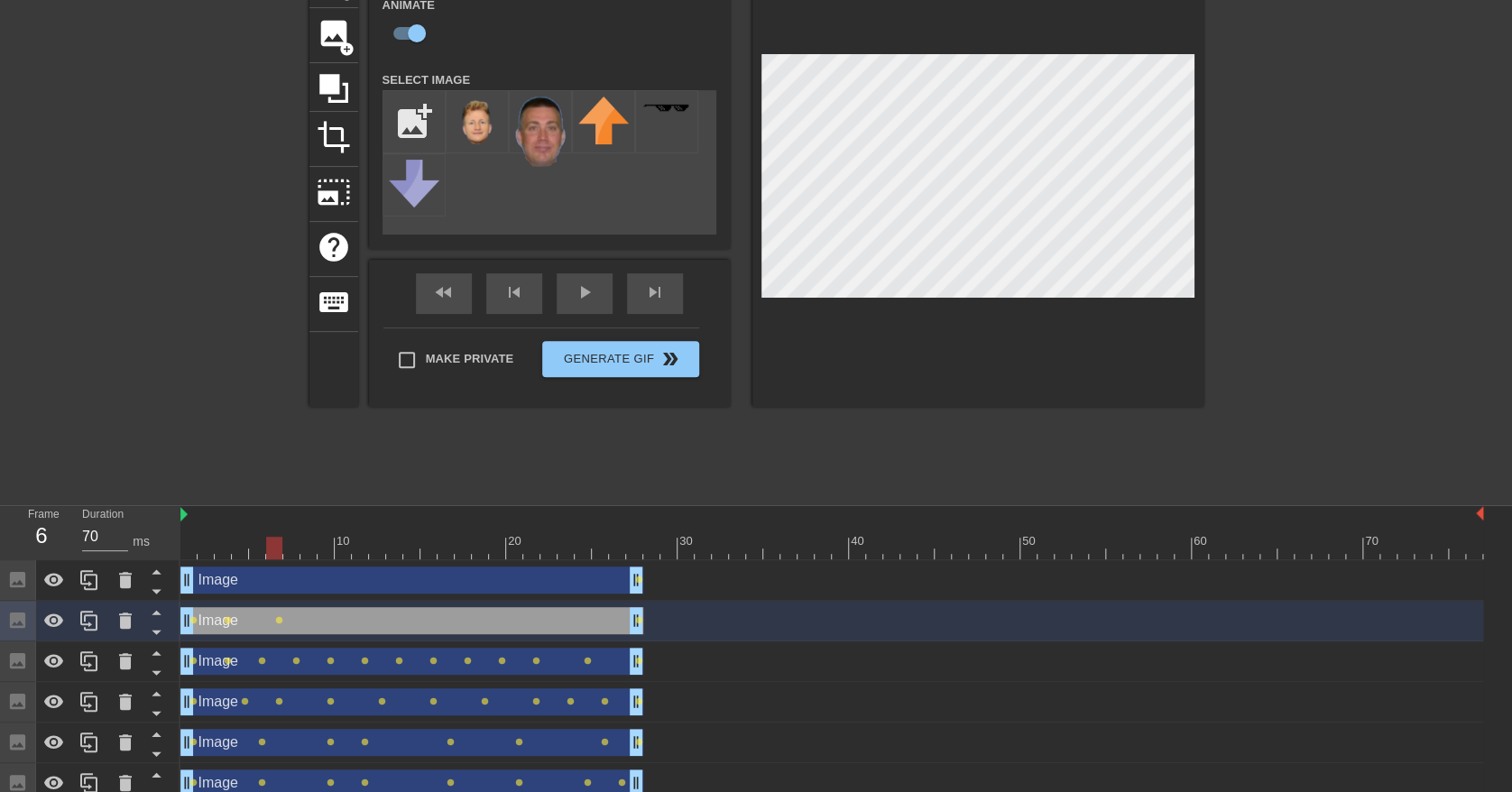
scroll to position [173, 0]
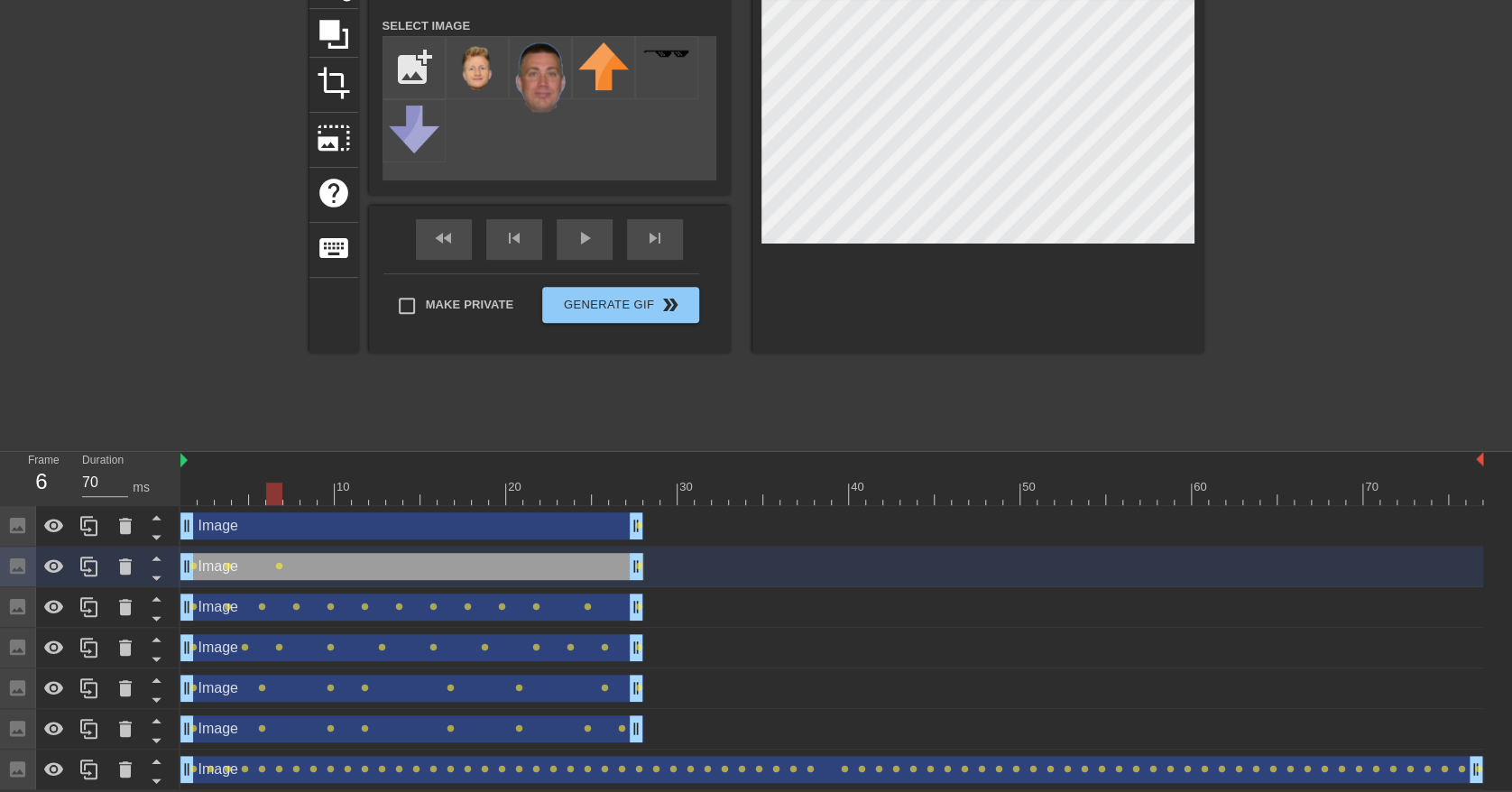
click at [385, 725] on div "Image drag_handle drag_handle" at bounding box center [412, 728] width 463 height 27
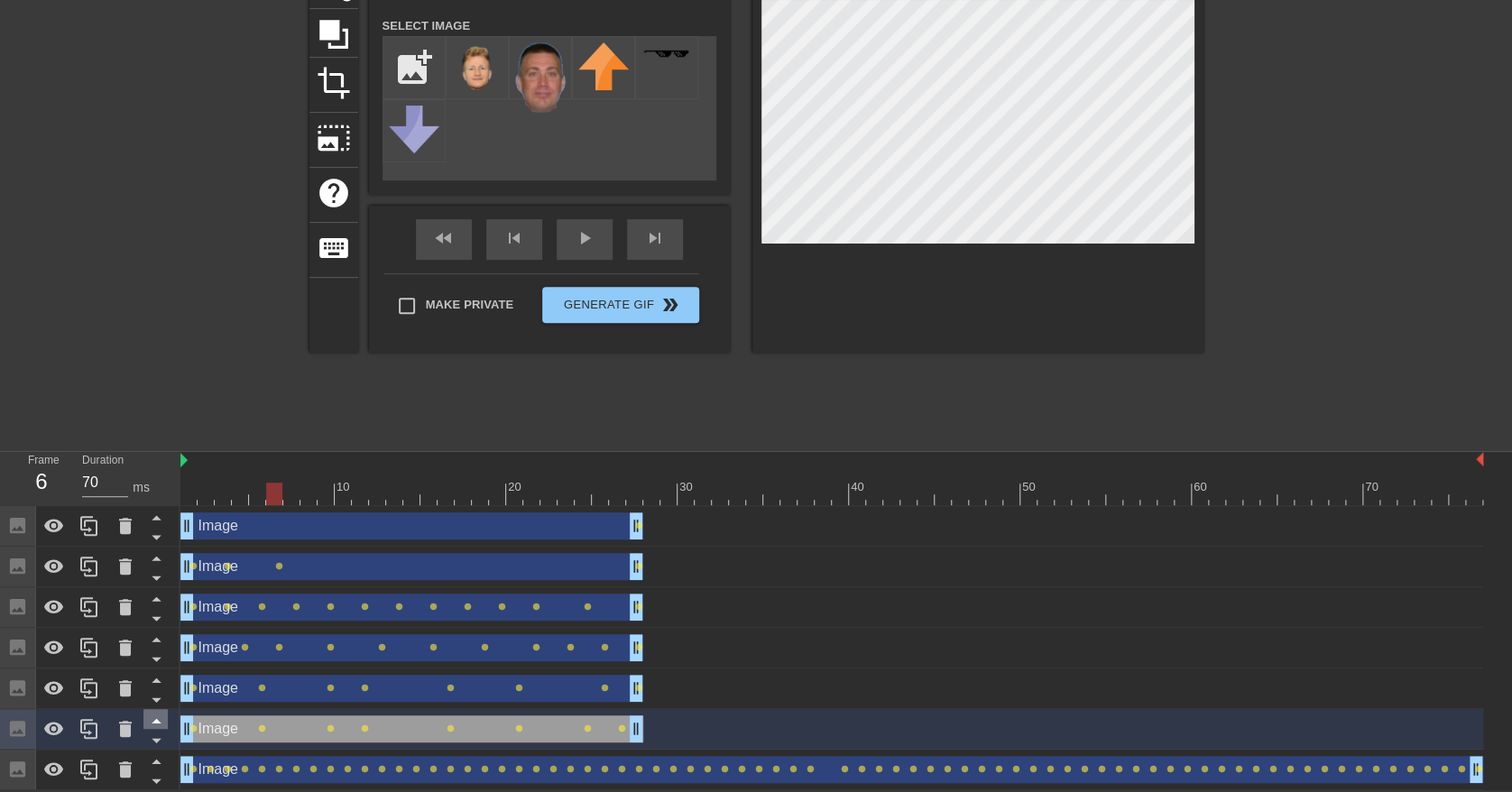
click at [153, 719] on icon at bounding box center [156, 720] width 23 height 23
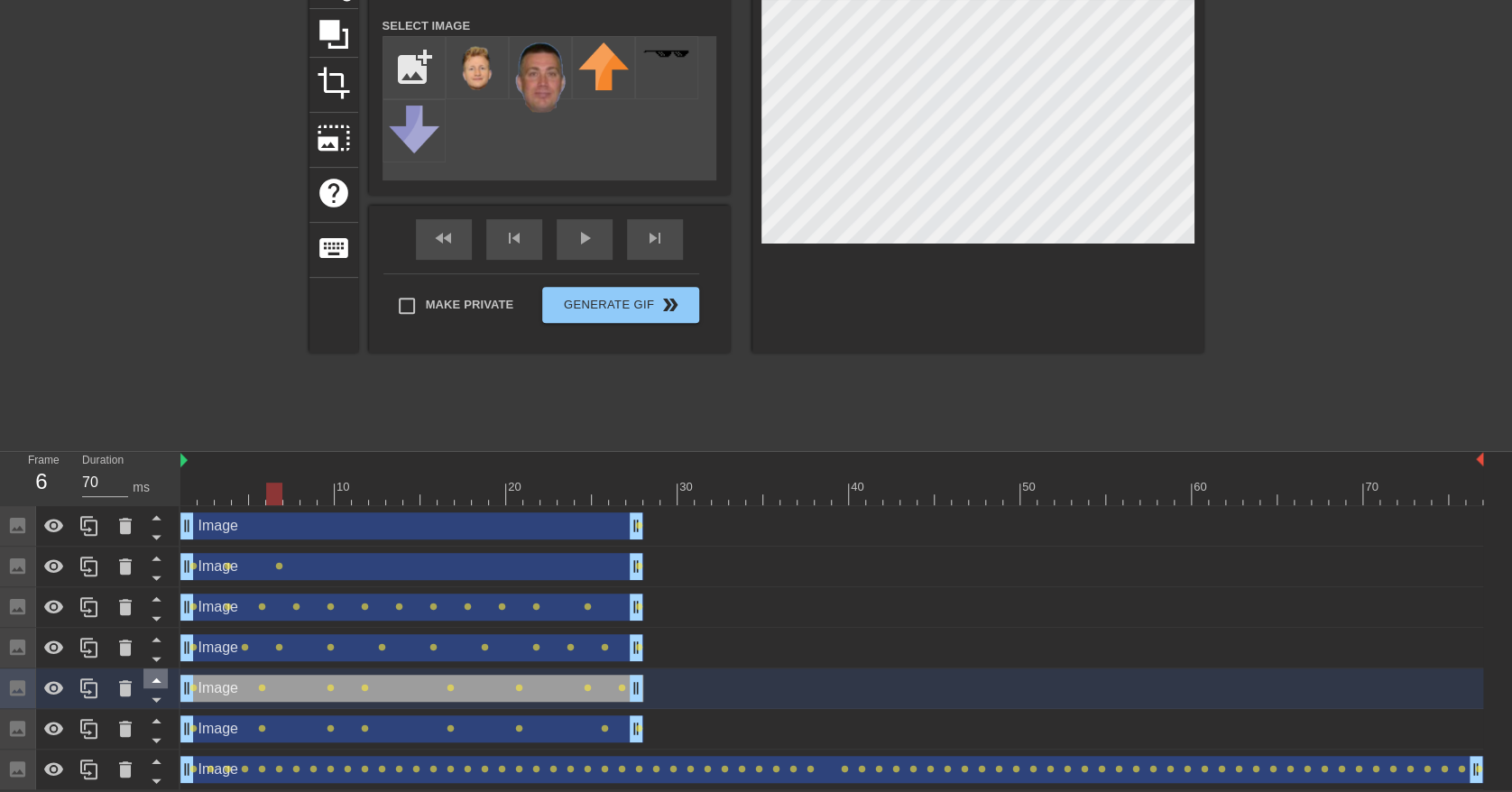
click at [157, 679] on icon at bounding box center [156, 680] width 23 height 23
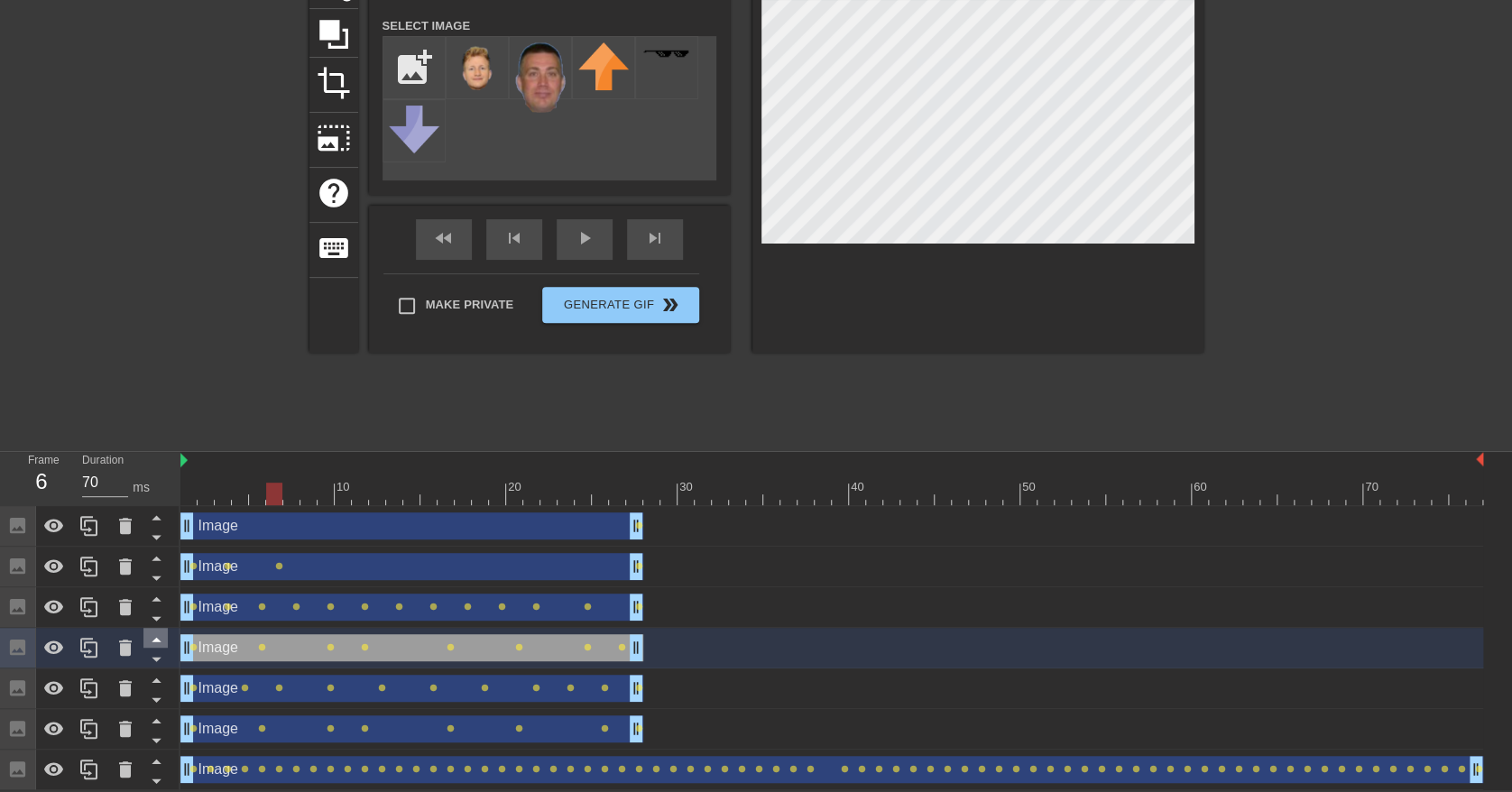
click at [159, 635] on icon at bounding box center [156, 639] width 23 height 23
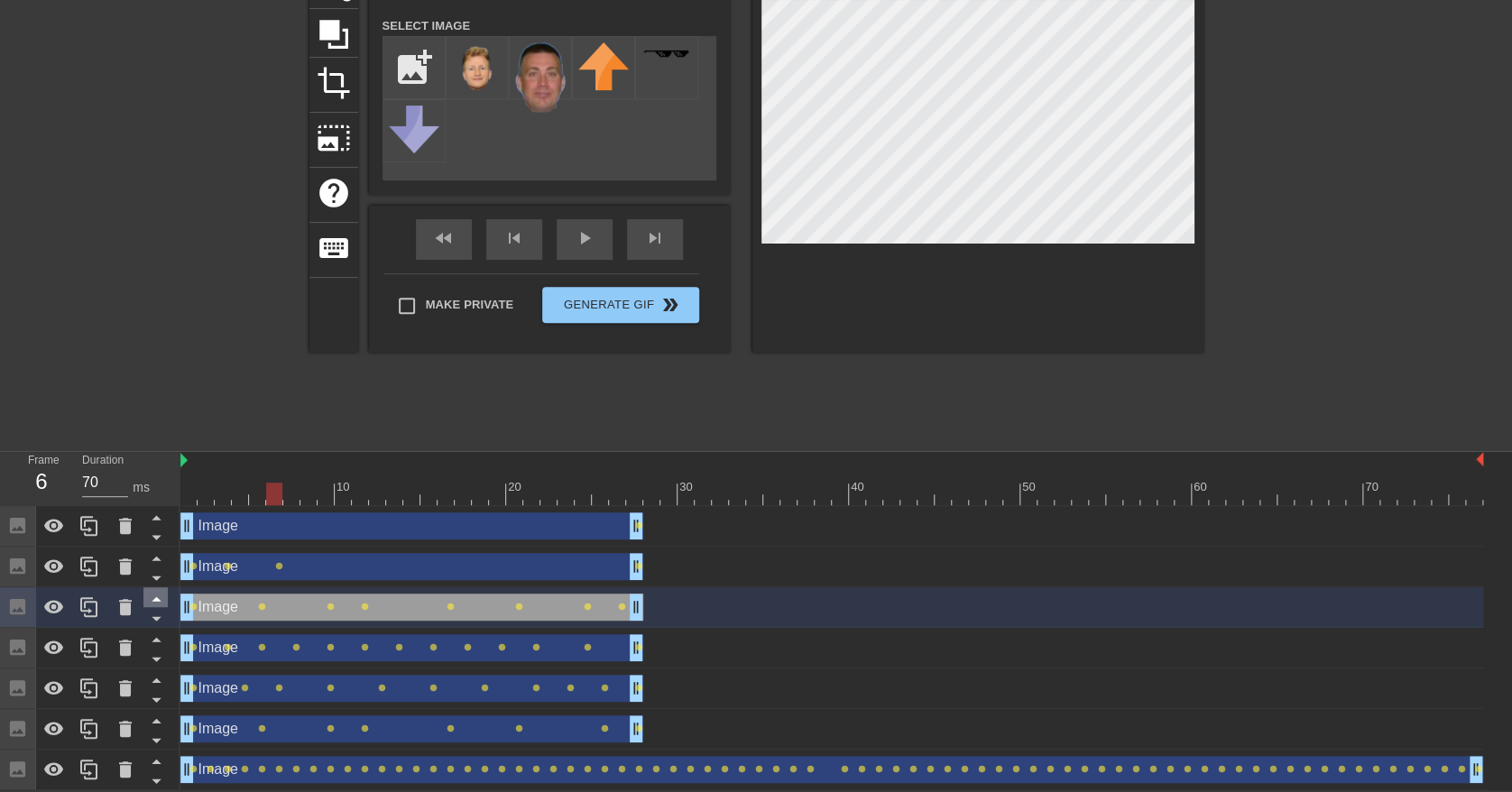
click at [156, 598] on icon at bounding box center [156, 599] width 9 height 5
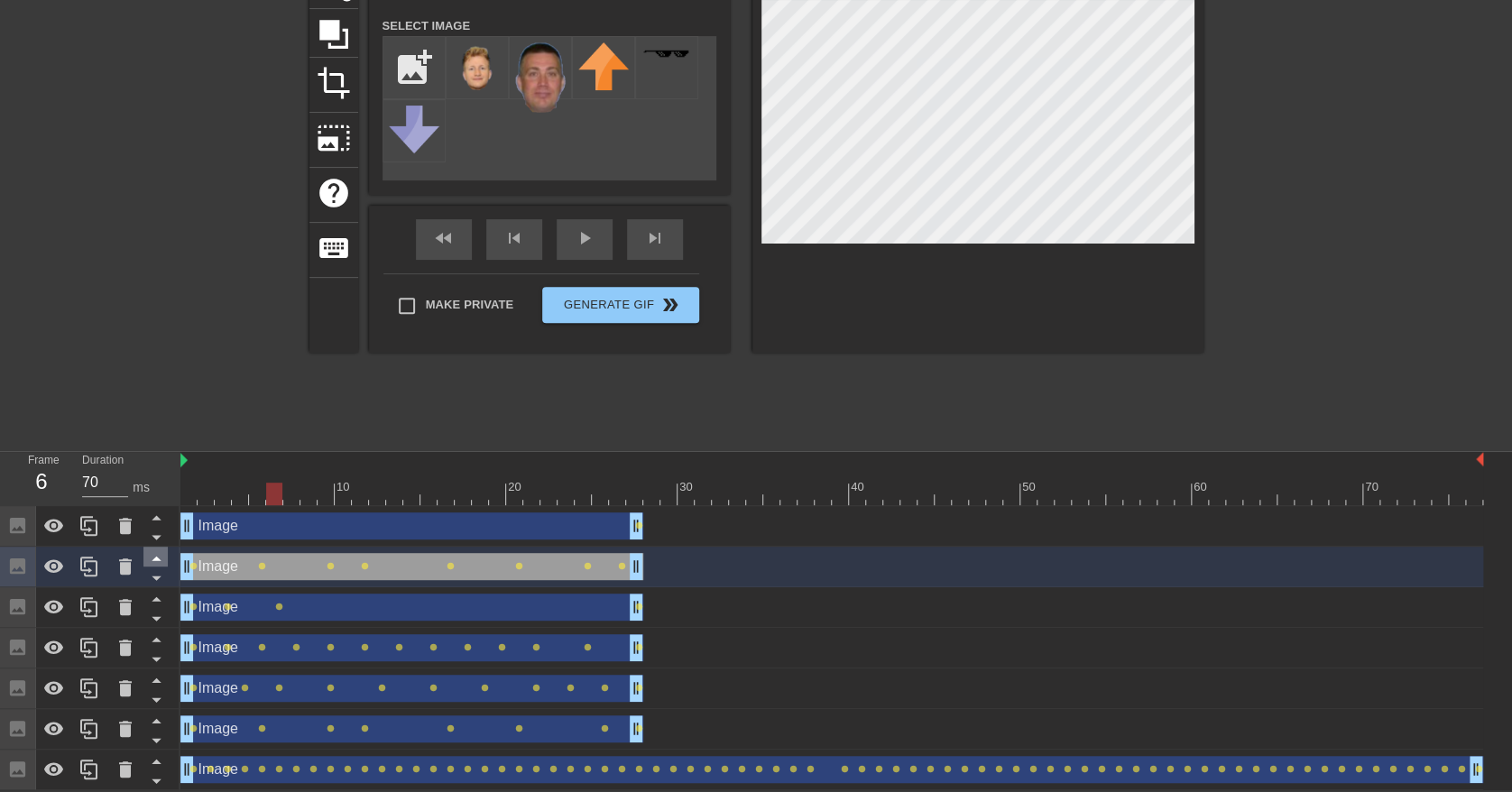
click at [158, 557] on icon at bounding box center [156, 558] width 9 height 5
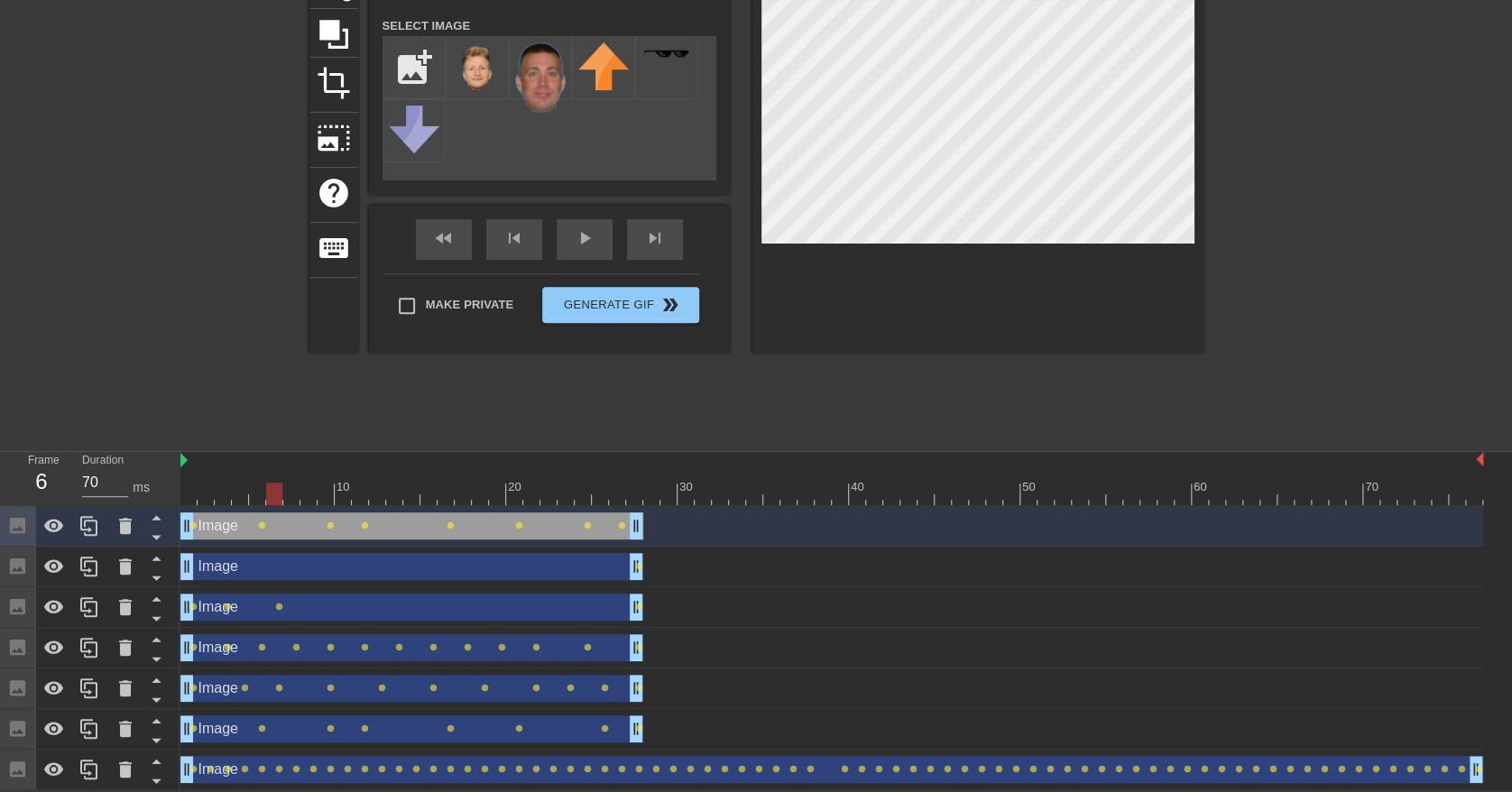
scroll to position [0, 0]
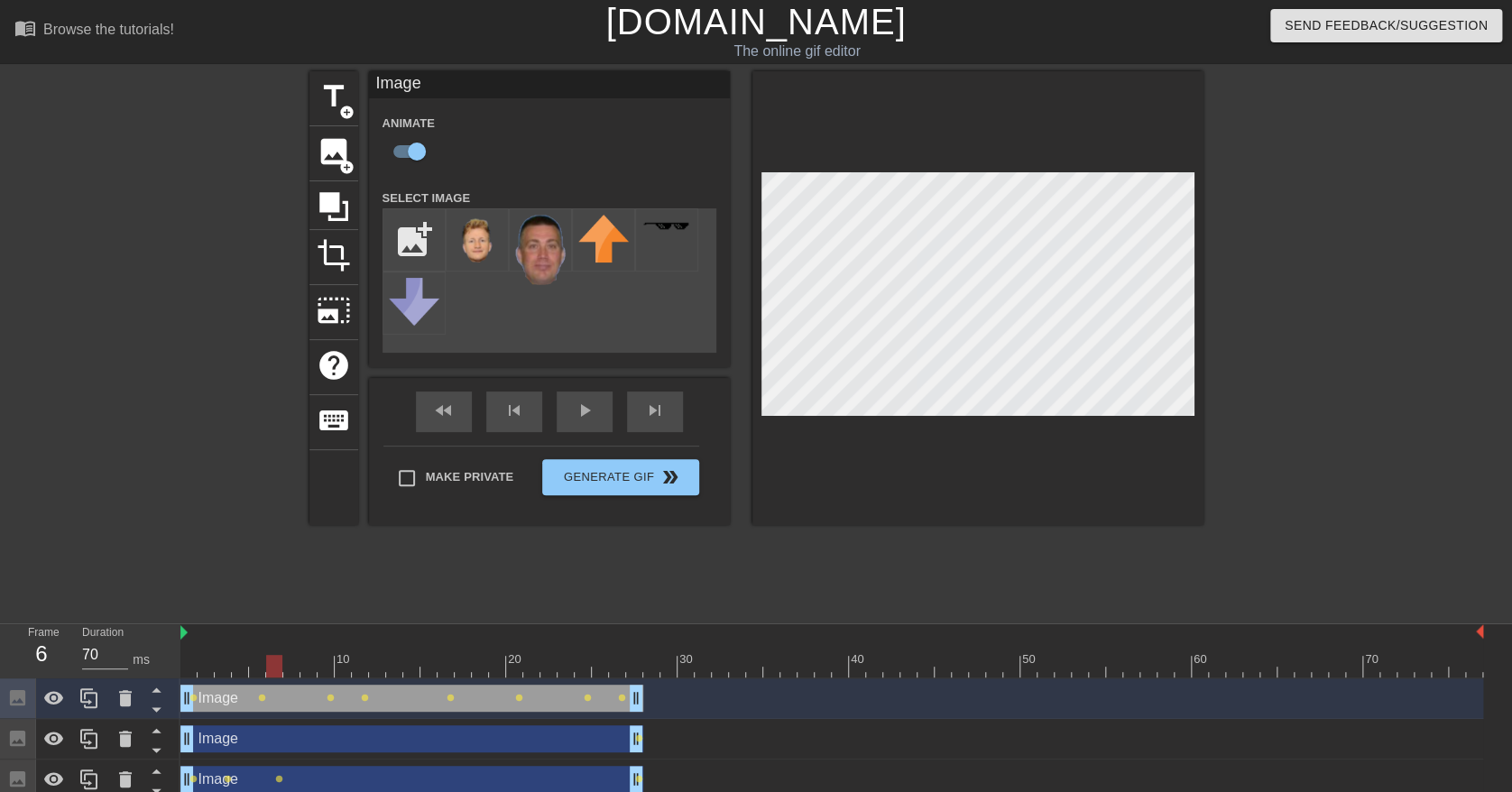
click at [1385, 438] on div at bounding box center [1360, 342] width 270 height 542
click at [1299, 272] on div at bounding box center [1360, 342] width 270 height 542
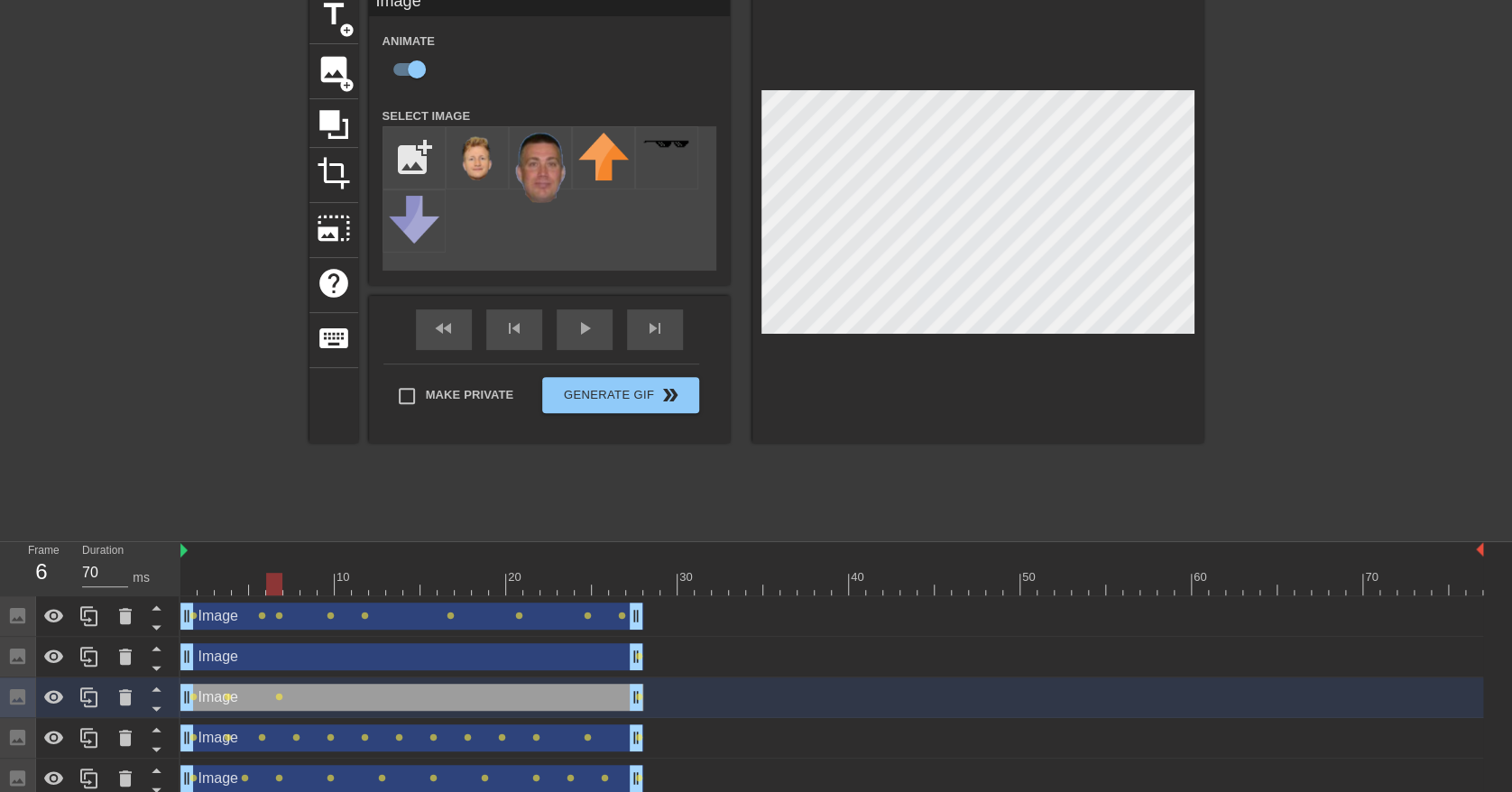
scroll to position [120, 0]
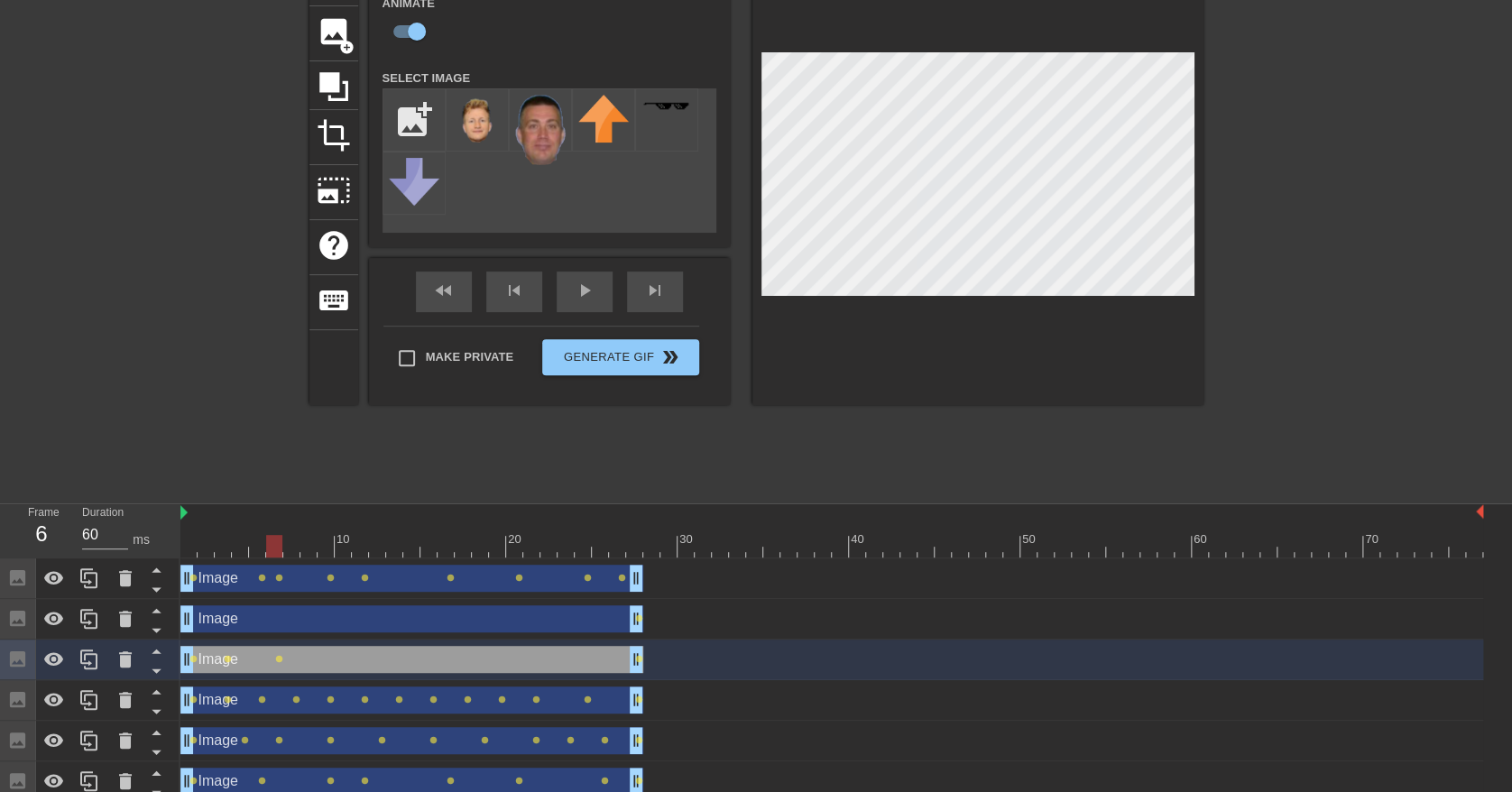
click at [311, 552] on div at bounding box center [832, 547] width 1303 height 23
click at [361, 543] on div at bounding box center [832, 547] width 1303 height 23
click at [407, 548] on div at bounding box center [832, 547] width 1303 height 23
click at [469, 552] on div at bounding box center [832, 547] width 1303 height 23
click at [529, 542] on div at bounding box center [832, 547] width 1303 height 23
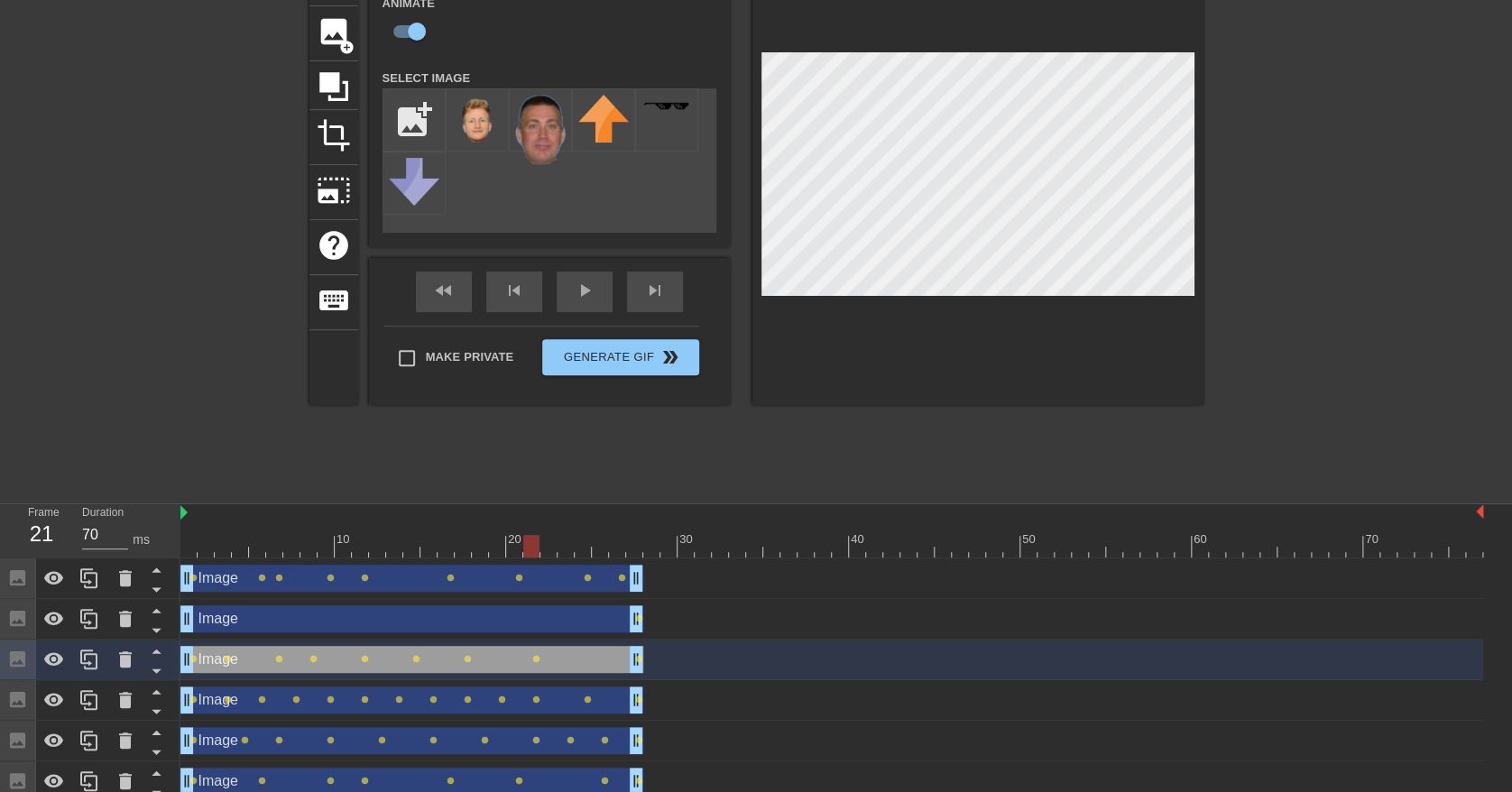
click at [579, 537] on div at bounding box center [832, 547] width 1303 height 23
click at [627, 547] on div at bounding box center [832, 547] width 1303 height 23
click at [484, 613] on div "Image drag_handle drag_handle" at bounding box center [412, 618] width 463 height 27
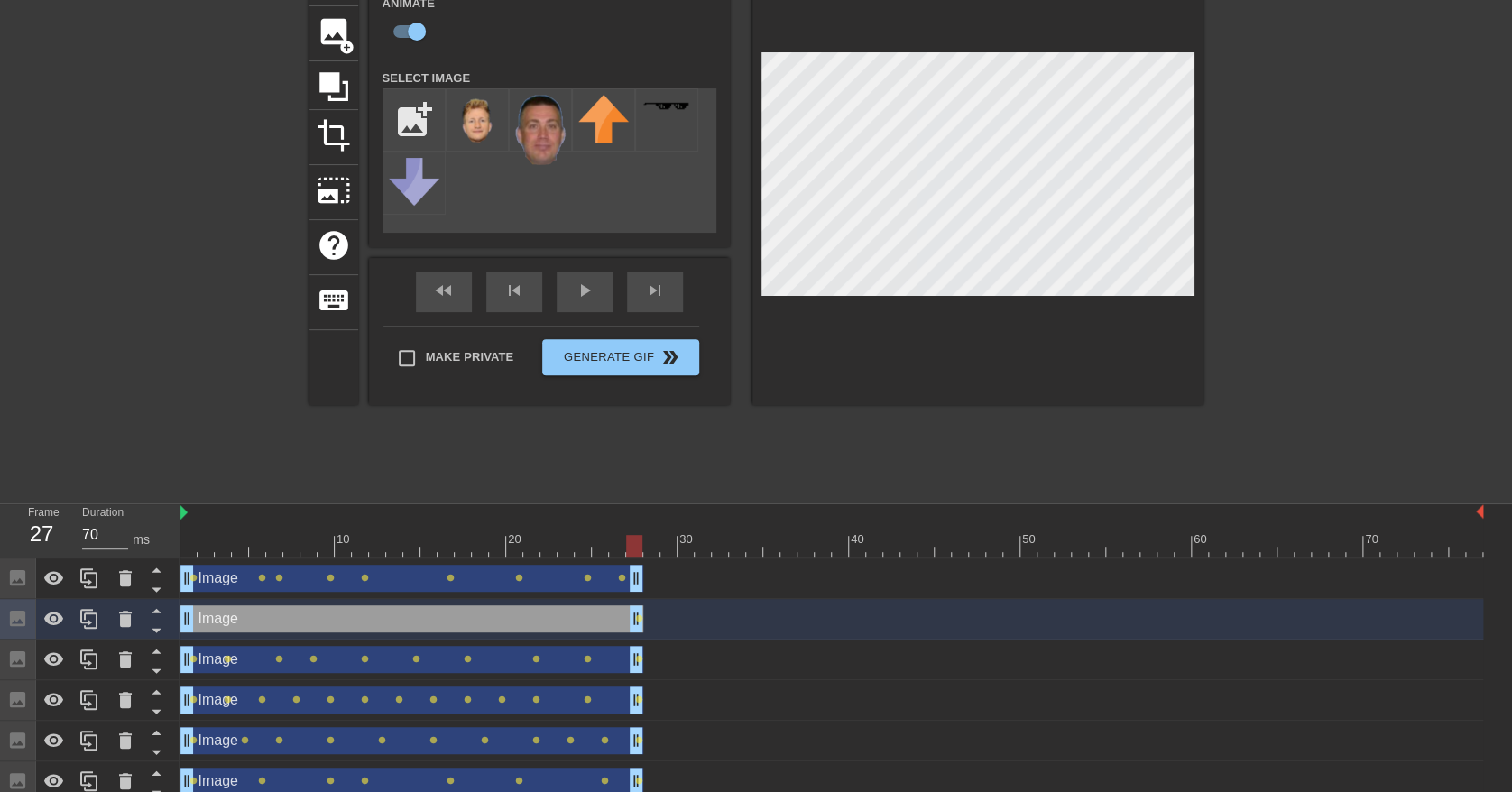
click at [194, 546] on div at bounding box center [832, 547] width 1303 height 23
click at [224, 547] on div at bounding box center [832, 547] width 1303 height 23
click at [280, 547] on div at bounding box center [832, 547] width 1303 height 23
click at [320, 547] on div at bounding box center [832, 547] width 1303 height 23
click at [370, 538] on div at bounding box center [832, 547] width 1303 height 23
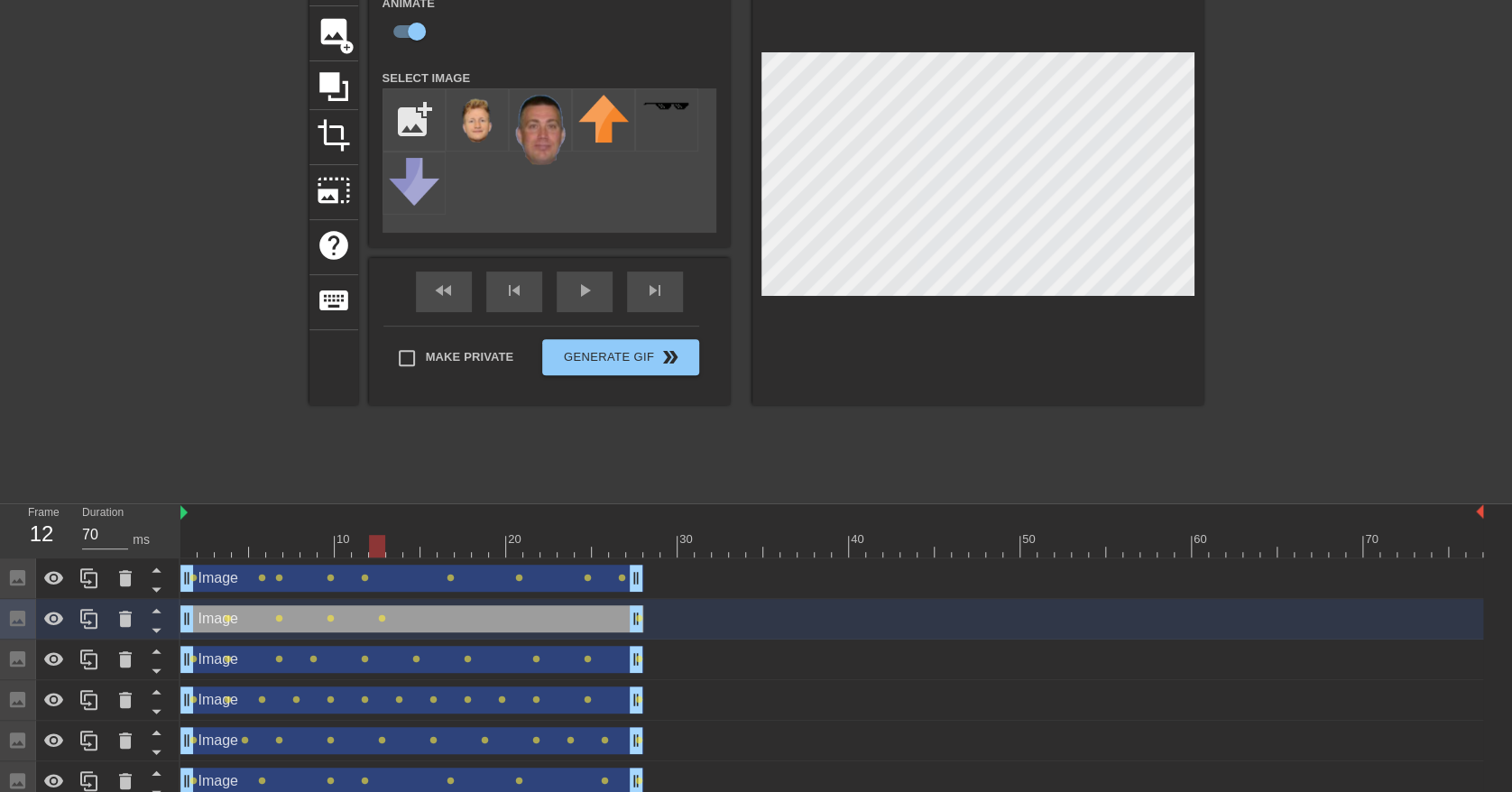
click at [444, 550] on div at bounding box center [832, 547] width 1303 height 23
click at [513, 550] on div at bounding box center [832, 547] width 1303 height 23
click at [571, 547] on div at bounding box center [832, 547] width 1303 height 23
click at [618, 546] on div at bounding box center [832, 547] width 1303 height 23
click at [635, 544] on div at bounding box center [832, 547] width 1303 height 23
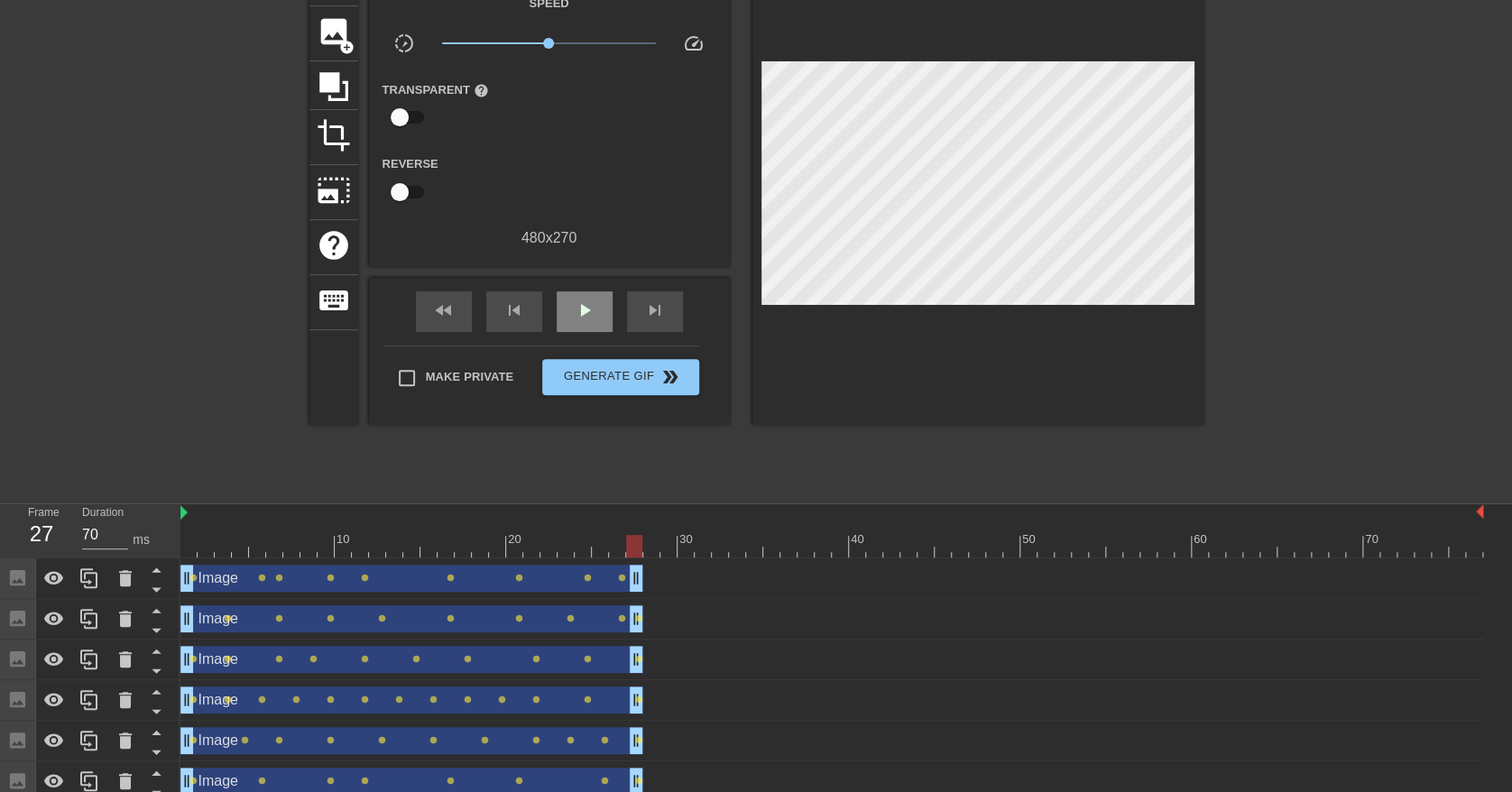
click at [589, 279] on div "fast_rewind skip_previous play_arrow skip_next" at bounding box center [549, 312] width 294 height 68
click at [585, 303] on span "play_arrow" at bounding box center [585, 311] width 22 height 22
click at [593, 306] on span "pause" at bounding box center [585, 311] width 22 height 22
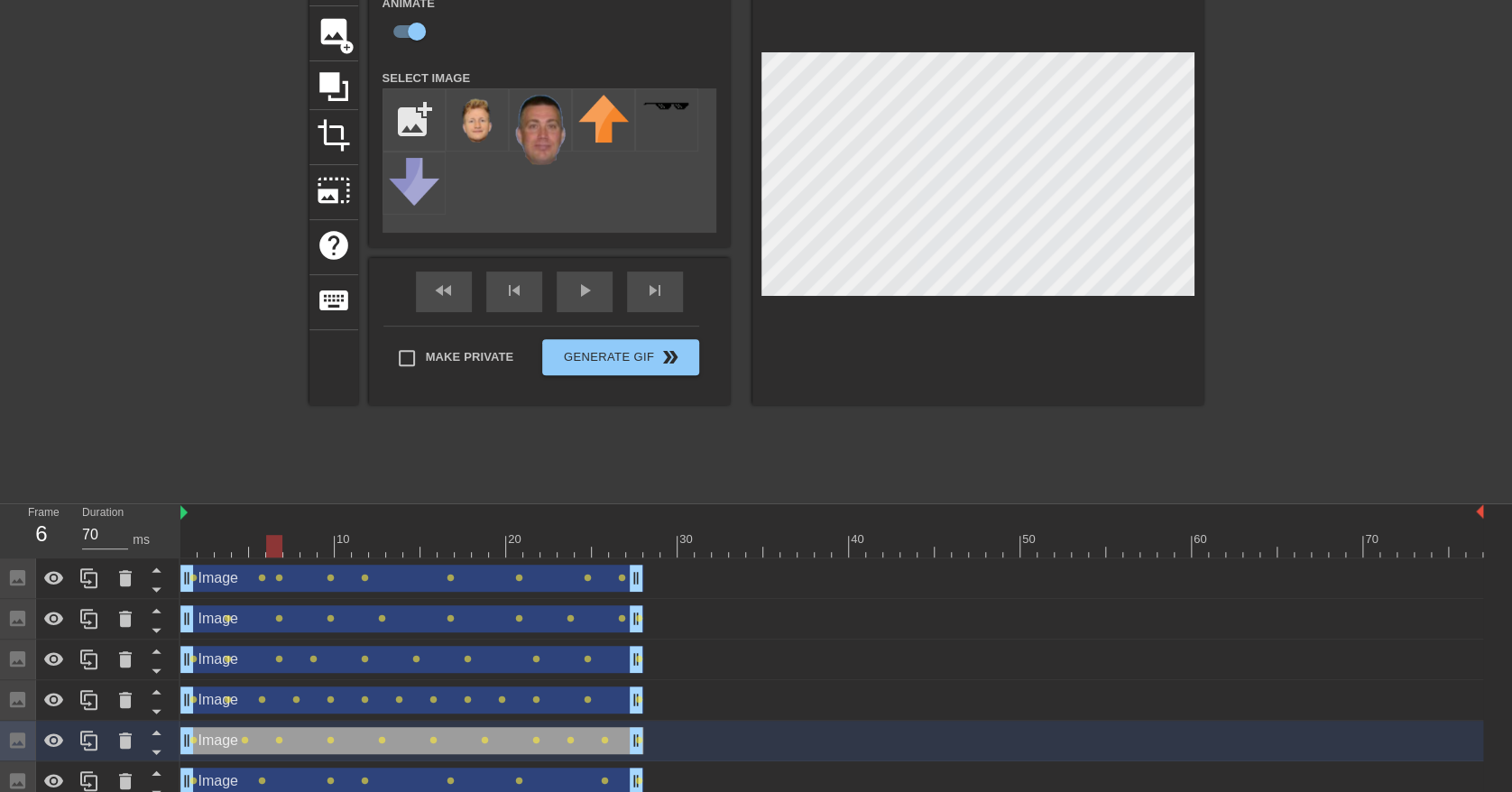
click at [187, 549] on div at bounding box center [832, 547] width 1303 height 23
click at [195, 549] on div at bounding box center [189, 547] width 16 height 23
click at [212, 549] on div at bounding box center [832, 547] width 1303 height 23
click at [231, 549] on div at bounding box center [832, 547] width 1303 height 23
click at [263, 553] on div at bounding box center [832, 547] width 1303 height 23
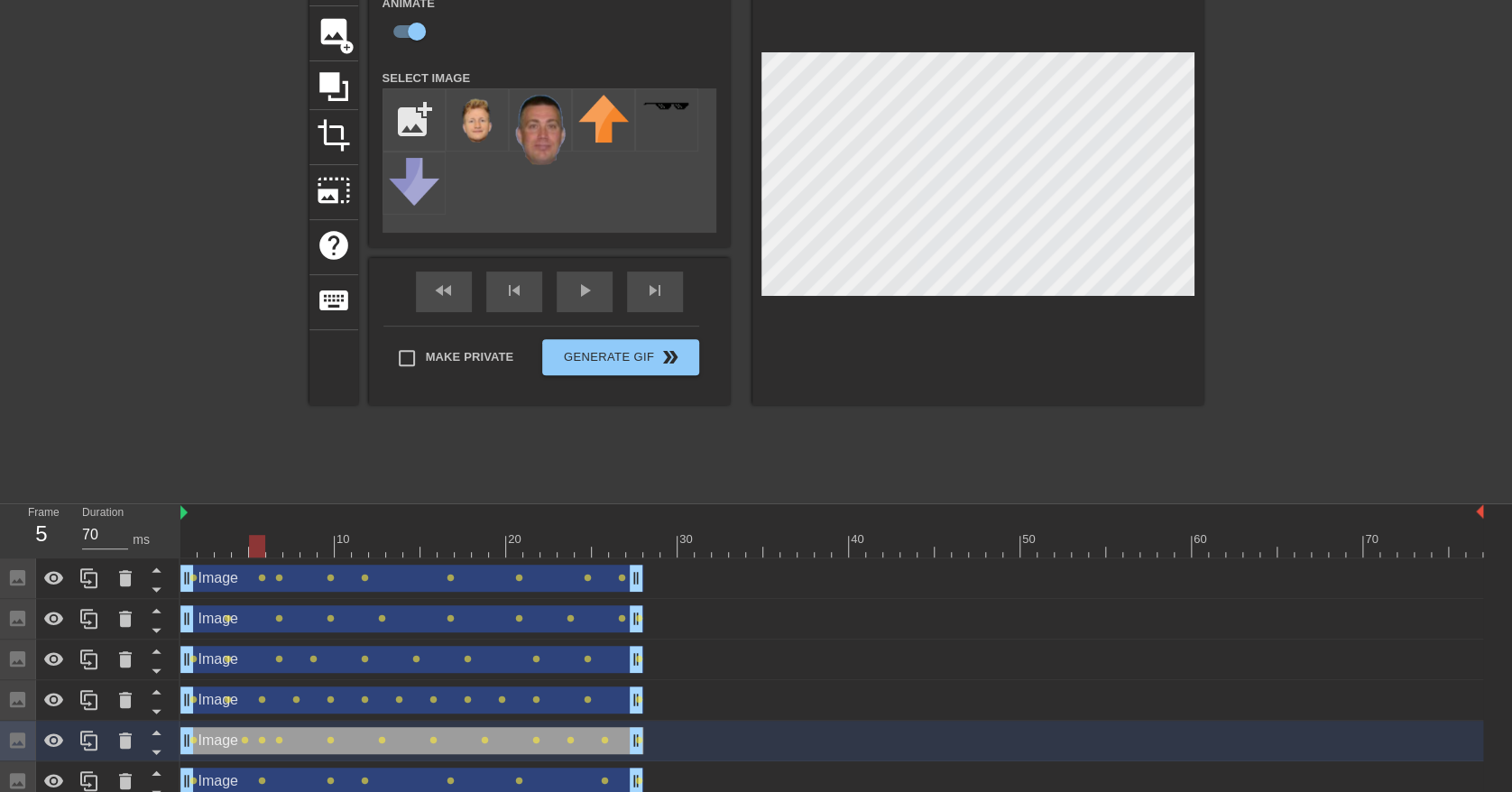
click at [276, 549] on div at bounding box center [832, 547] width 1303 height 23
click at [292, 548] on div at bounding box center [832, 547] width 1303 height 23
click at [318, 548] on div at bounding box center [832, 547] width 1303 height 23
click at [354, 548] on div at bounding box center [832, 547] width 1303 height 23
click at [386, 544] on div at bounding box center [832, 547] width 1303 height 23
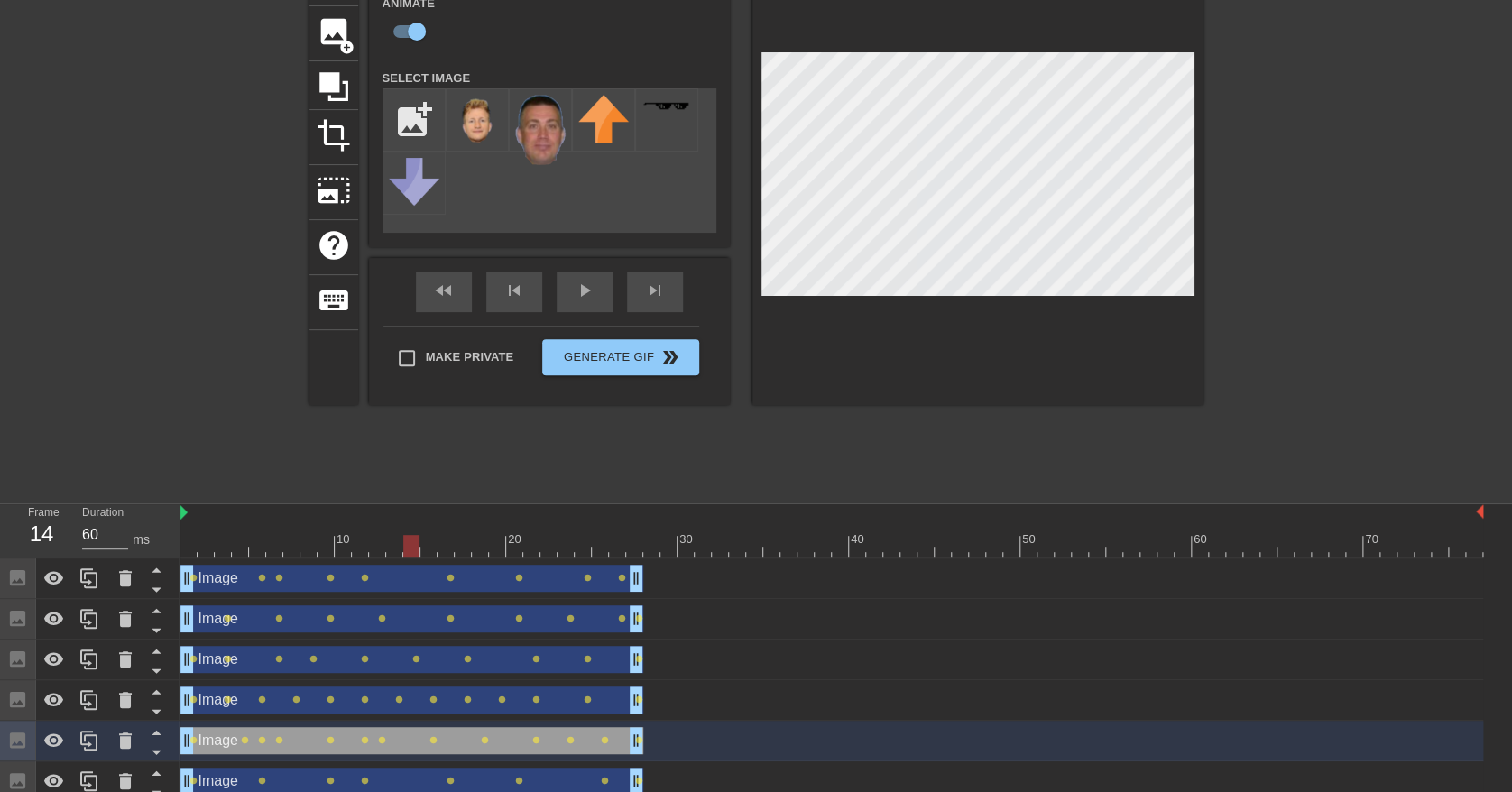
click at [418, 543] on div at bounding box center [832, 547] width 1303 height 23
click at [443, 547] on div at bounding box center [832, 547] width 1303 height 23
click at [484, 547] on div at bounding box center [832, 547] width 1303 height 23
click at [529, 542] on div at bounding box center [832, 547] width 1303 height 23
click at [560, 544] on div at bounding box center [832, 547] width 1303 height 23
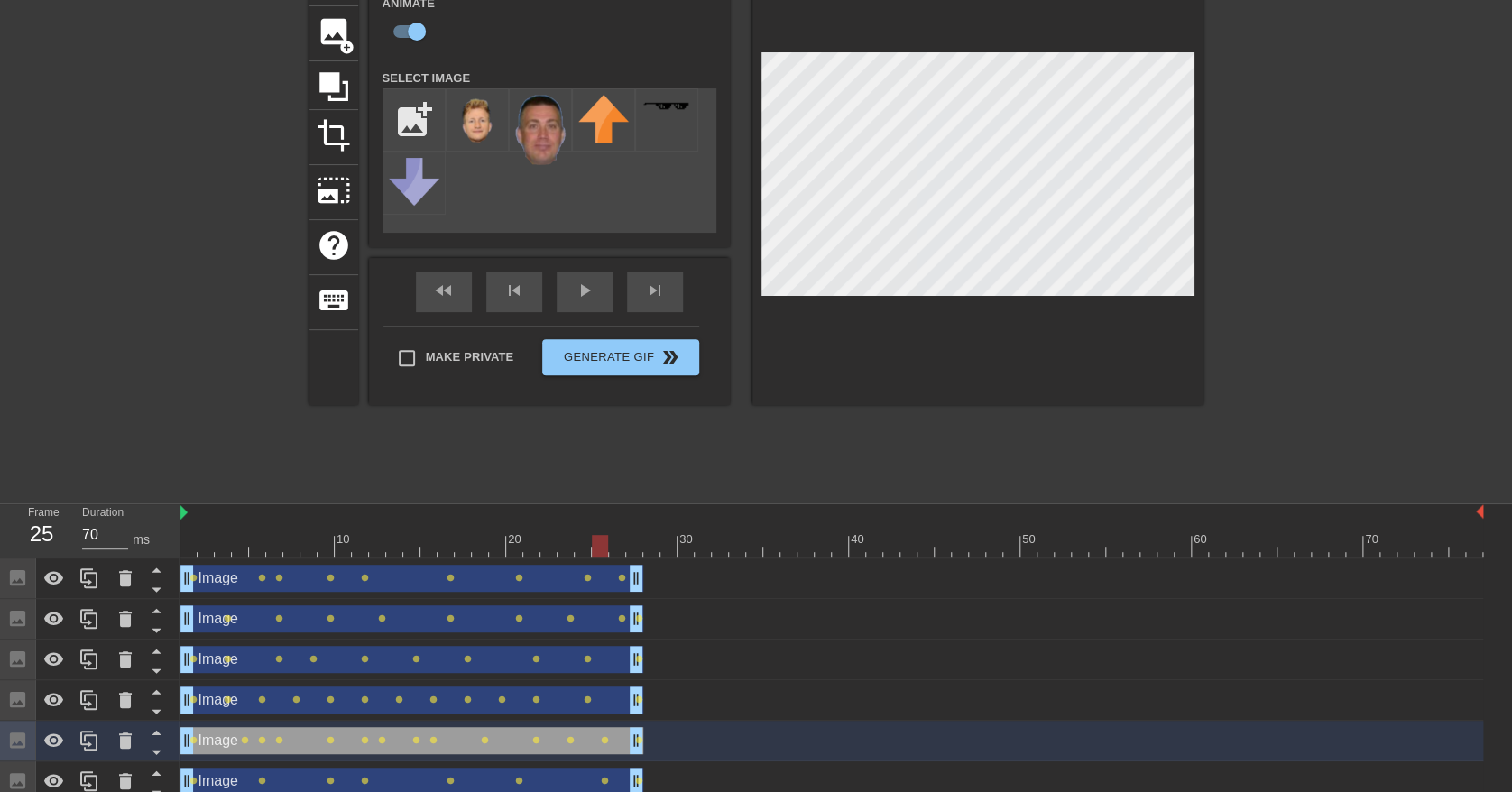
click at [597, 543] on div at bounding box center [832, 547] width 1303 height 23
click at [621, 553] on div at bounding box center [832, 547] width 1303 height 23
click at [635, 553] on div at bounding box center [832, 547] width 1303 height 23
click at [578, 308] on div "play_arrow" at bounding box center [584, 291] width 56 height 41
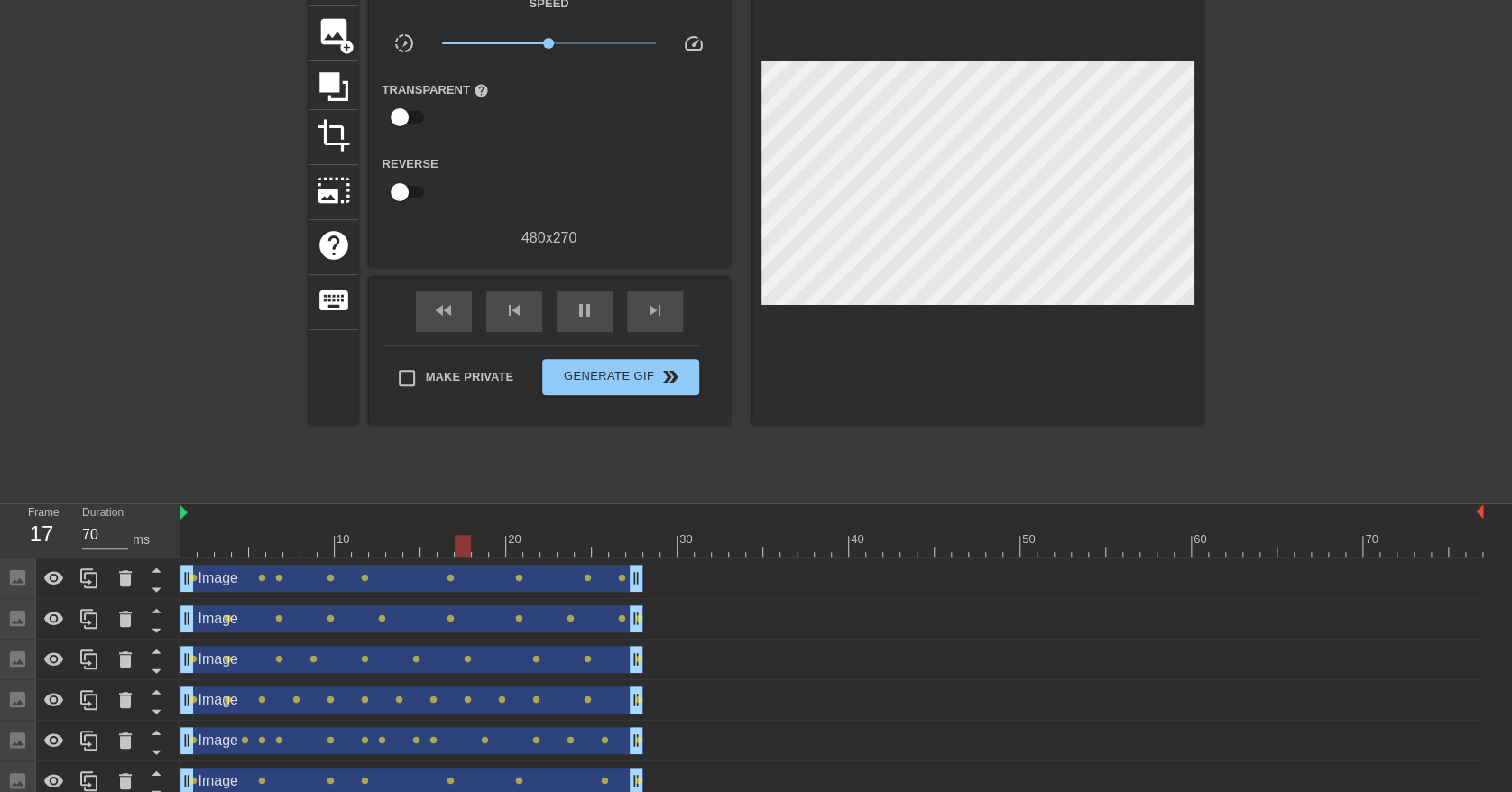
click at [1344, 108] on div at bounding box center [1360, 222] width 270 height 542
type input "70"
click at [620, 374] on span "Generate Gif double_arrow" at bounding box center [620, 378] width 142 height 22
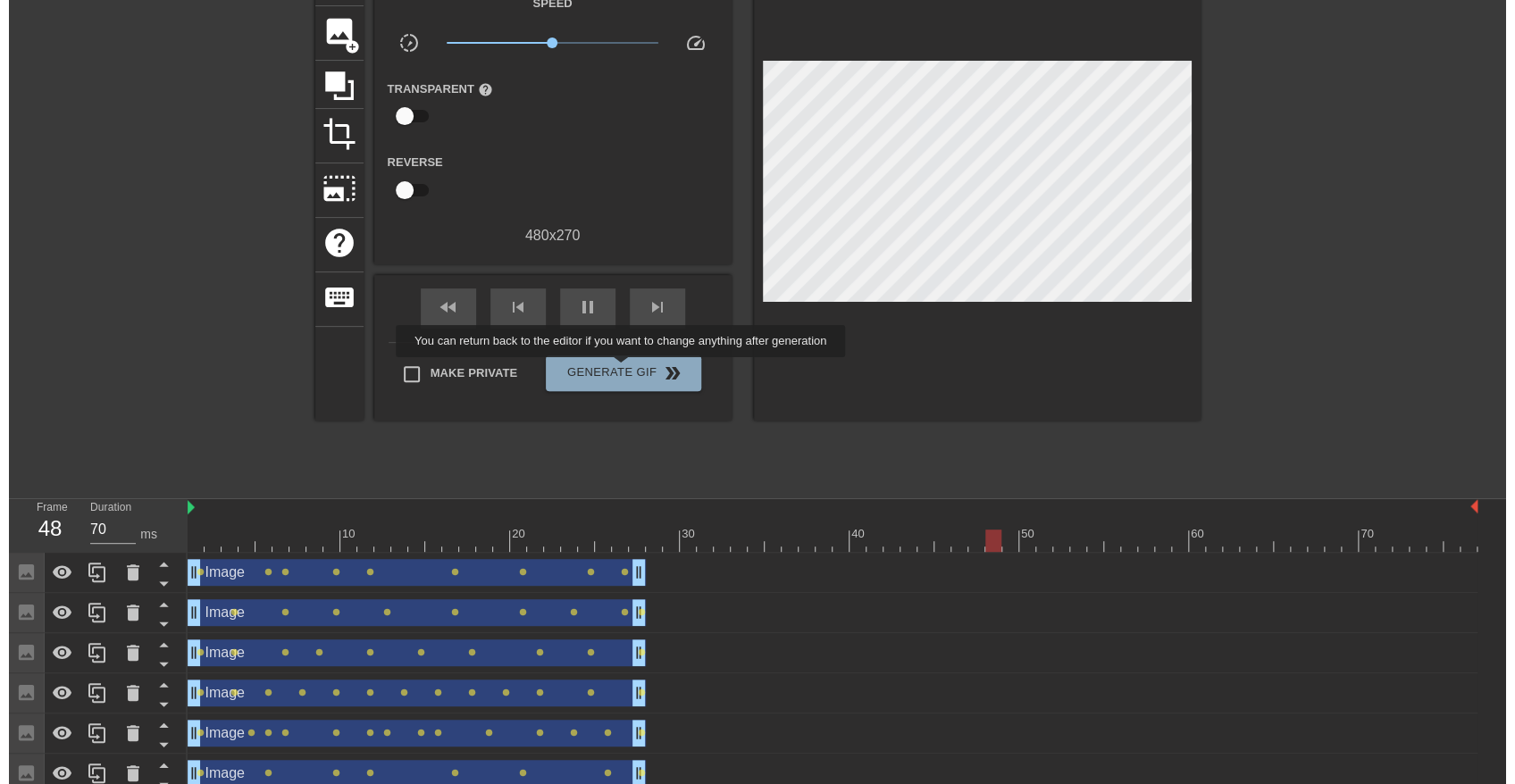
scroll to position [0, 0]
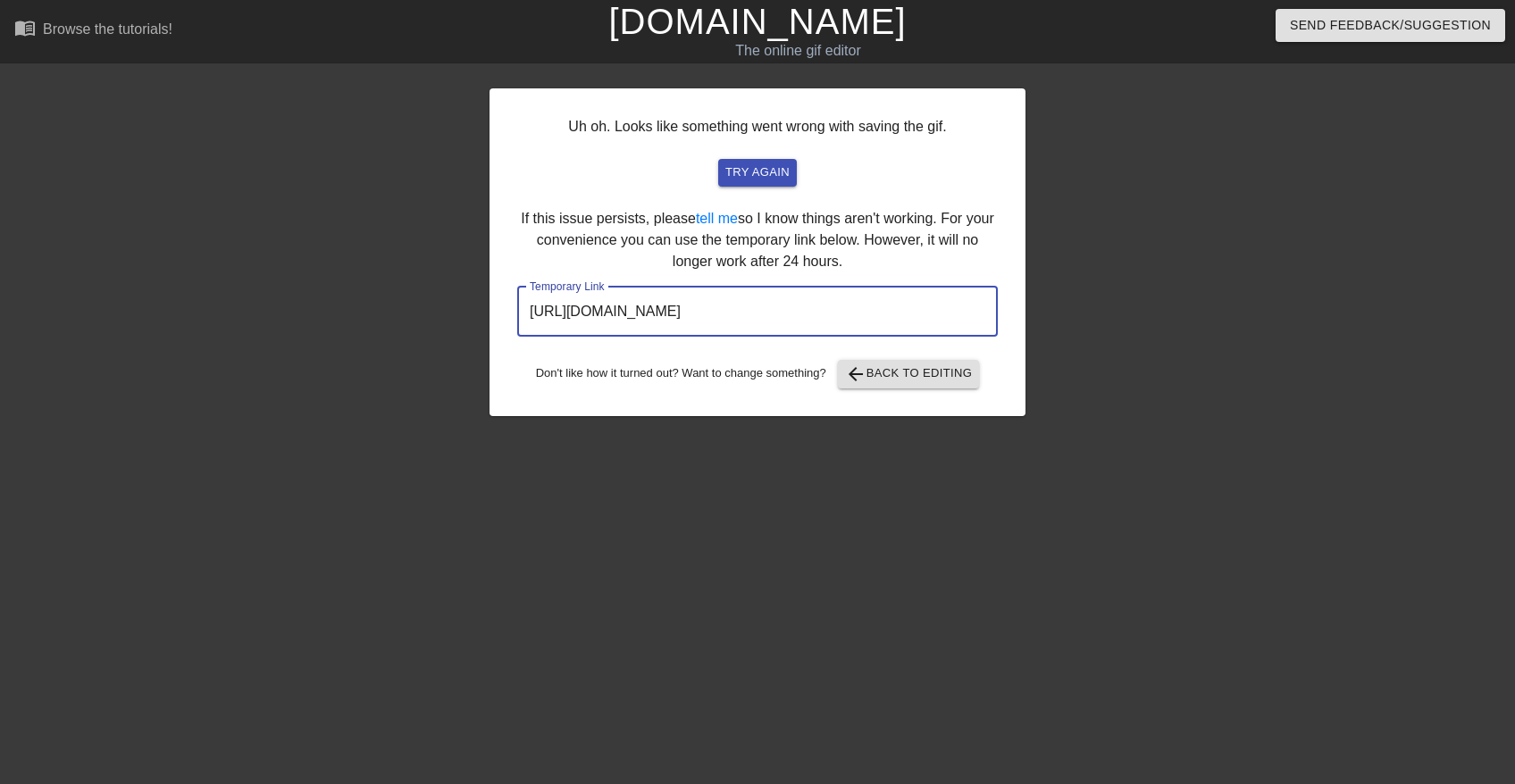
click at [885, 321] on input "[URL][DOMAIN_NAME]" at bounding box center [758, 312] width 481 height 50
click at [1263, 247] on div at bounding box center [1182, 338] width 268 height 536
click at [1271, 526] on div at bounding box center [1182, 338] width 268 height 536
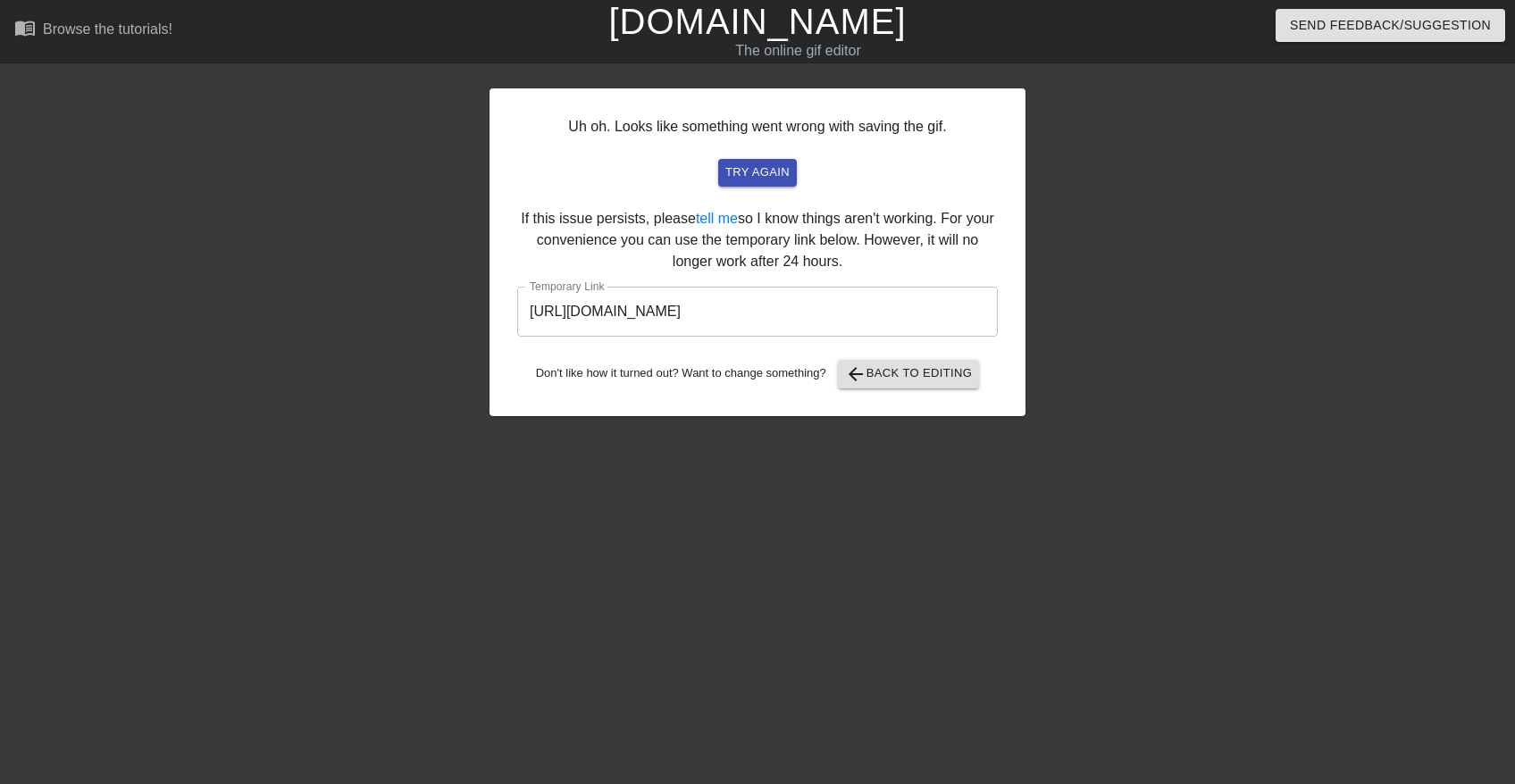
click at [886, 308] on input "[URL][DOMAIN_NAME]" at bounding box center [758, 312] width 481 height 50
